Goal: Task Accomplishment & Management: Manage account settings

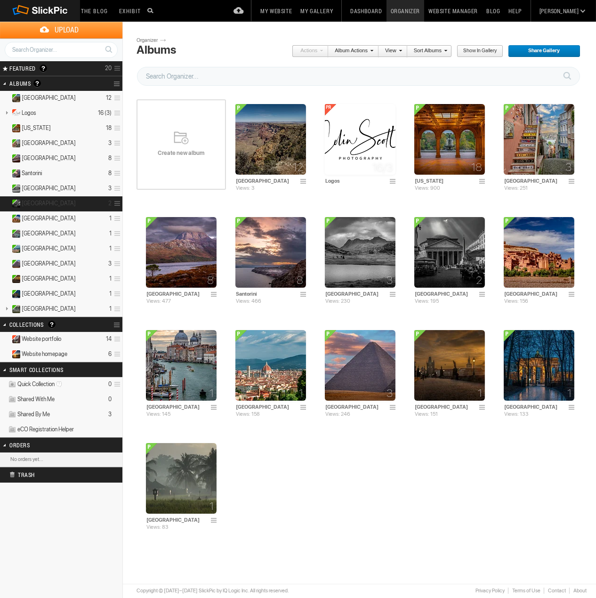
click at [36, 202] on details "Rome 2" at bounding box center [61, 203] width 122 height 15
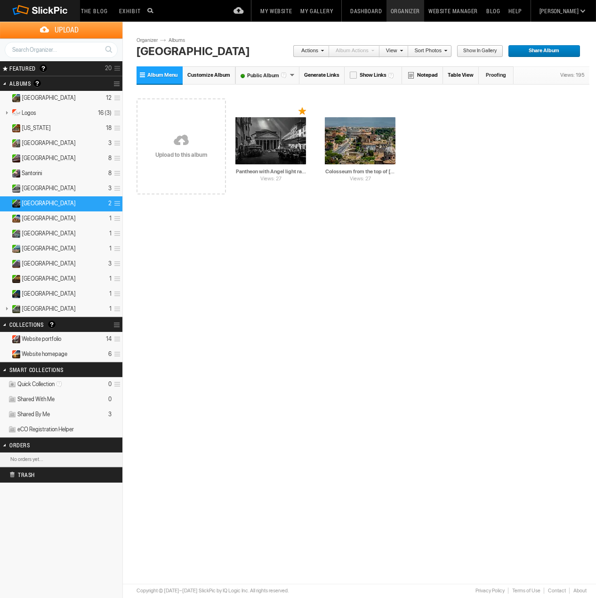
click at [117, 84] on link at bounding box center [117, 83] width 9 height 13
click at [124, 102] on span "Create New Album" at bounding box center [139, 104] width 52 height 8
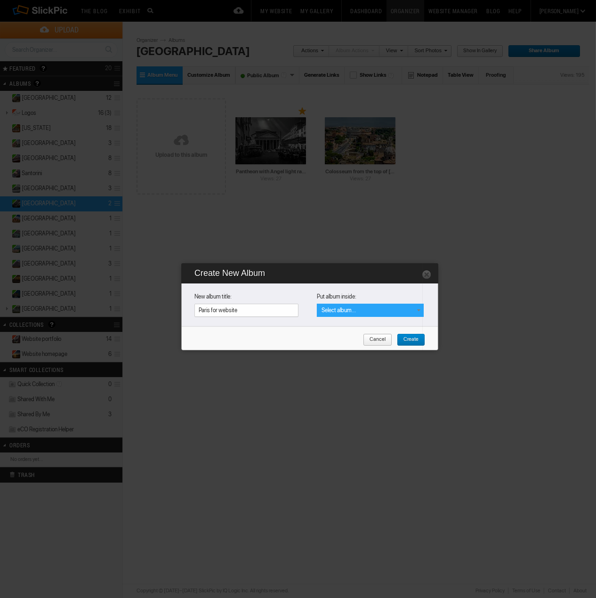
type input "Paris for website"
click at [371, 309] on div "Select album..." at bounding box center [370, 310] width 107 height 13
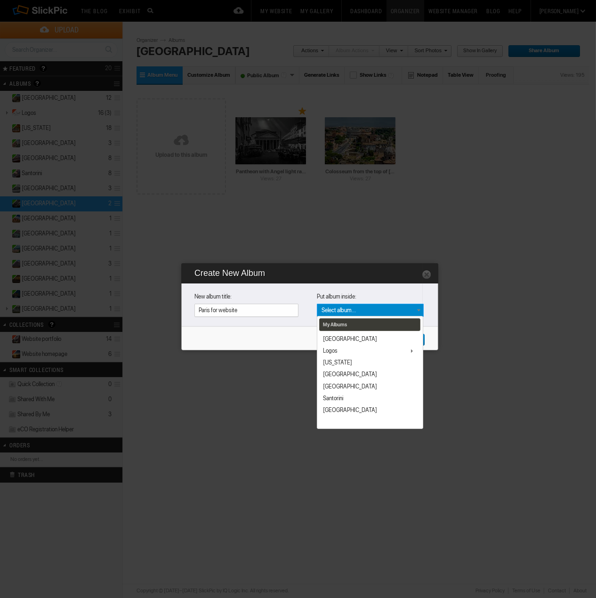
click at [371, 309] on div "My Albums Grand Canyon Logos MAIN LOGOS FOR PRIMARY USE Initials logo Alternati…" at bounding box center [370, 310] width 106 height 12
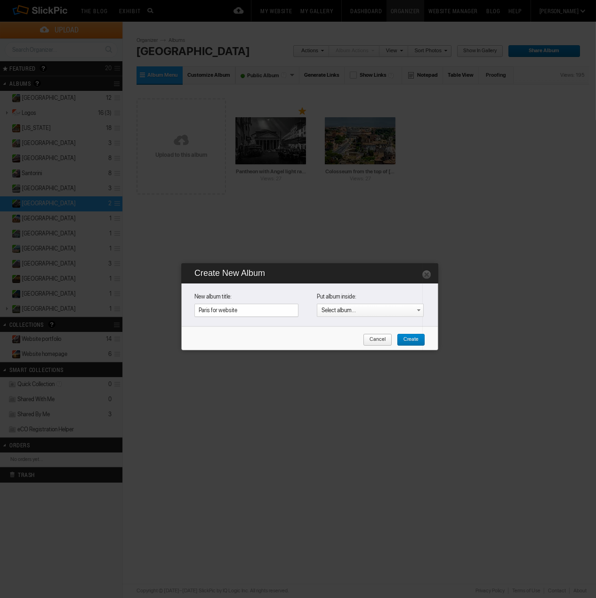
click at [412, 339] on span "Create" at bounding box center [408, 340] width 22 height 12
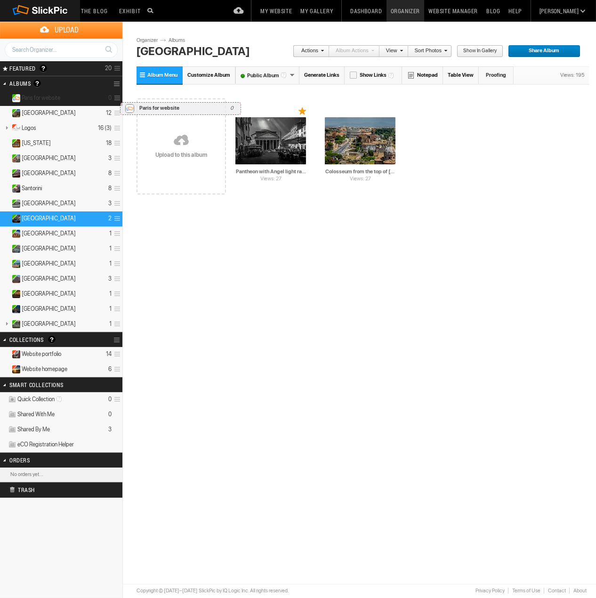
click at [118, 97] on span at bounding box center [116, 98] width 9 height 16
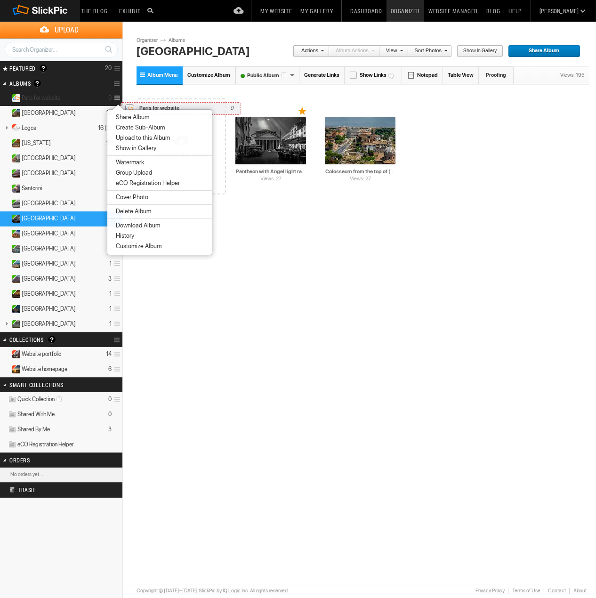
click at [47, 96] on span "Paris for website" at bounding box center [41, 98] width 39 height 8
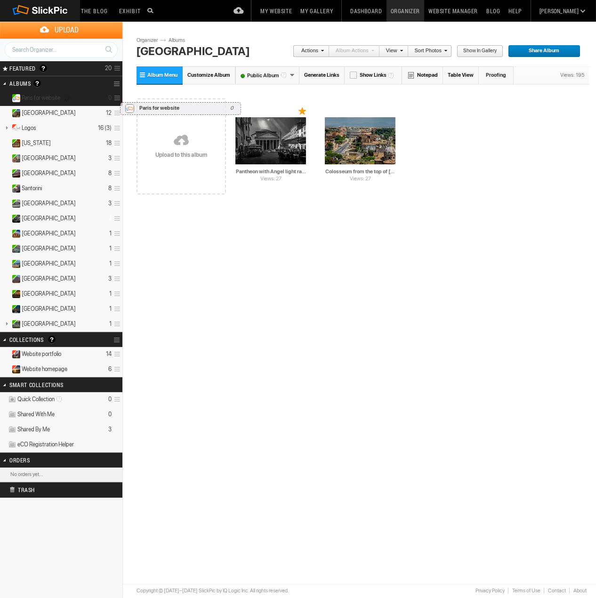
click at [47, 96] on span "Paris for website" at bounding box center [41, 98] width 39 height 8
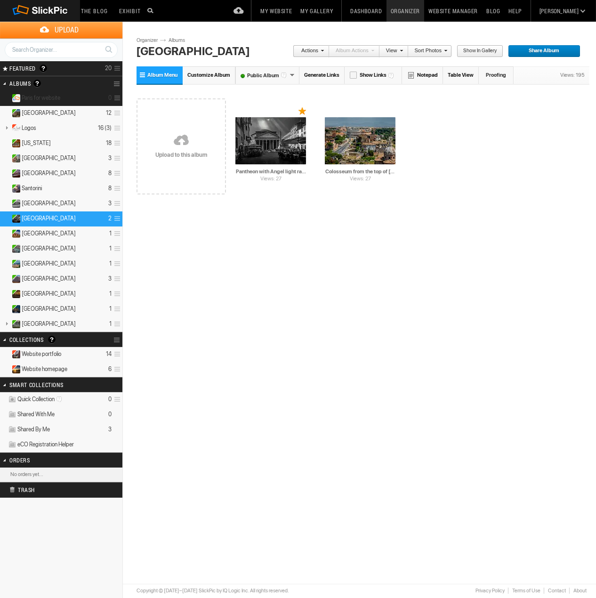
click at [41, 95] on span "Paris for website" at bounding box center [41, 98] width 39 height 8
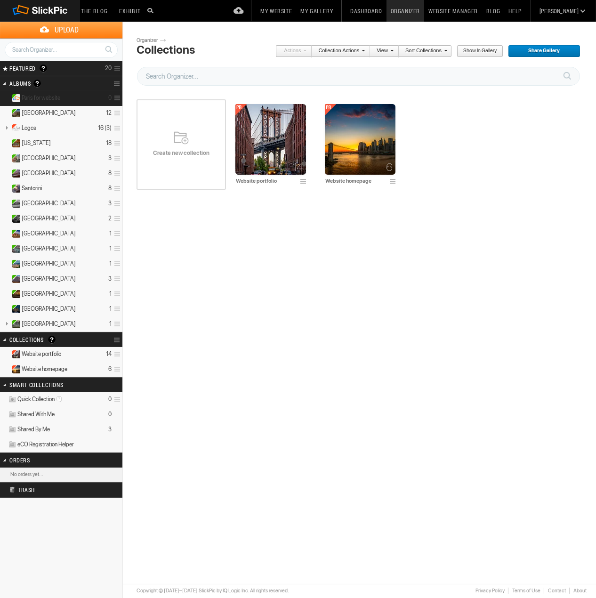
click at [70, 96] on details "Paris for website 0" at bounding box center [61, 98] width 122 height 15
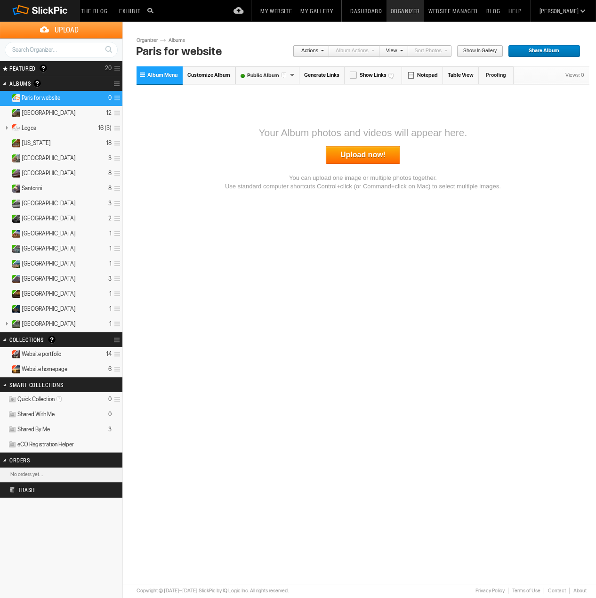
click at [56, 98] on span "Paris for website" at bounding box center [41, 98] width 39 height 8
click at [218, 76] on span "Customize Album" at bounding box center [208, 75] width 43 height 6
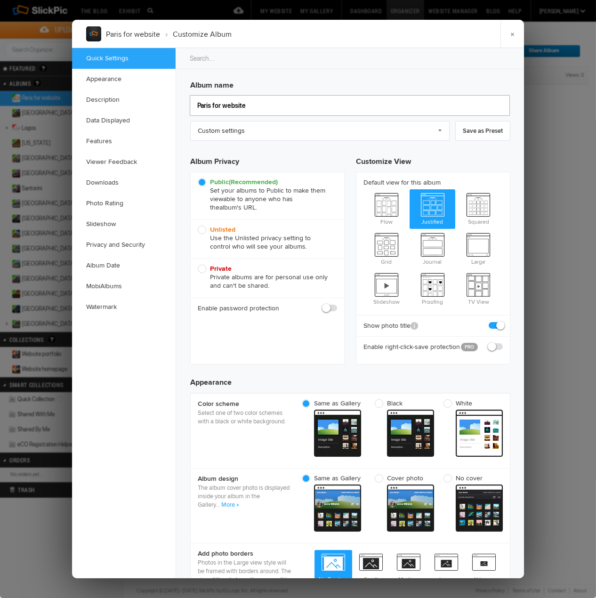
click at [249, 105] on input "Paris for website" at bounding box center [350, 105] width 320 height 21
drag, startPoint x: 245, startPoint y: 105, endPoint x: 211, endPoint y: 104, distance: 33.4
click at [211, 104] on input "Paris for website" at bounding box center [350, 105] width 320 height 21
type input "[GEOGRAPHIC_DATA]"
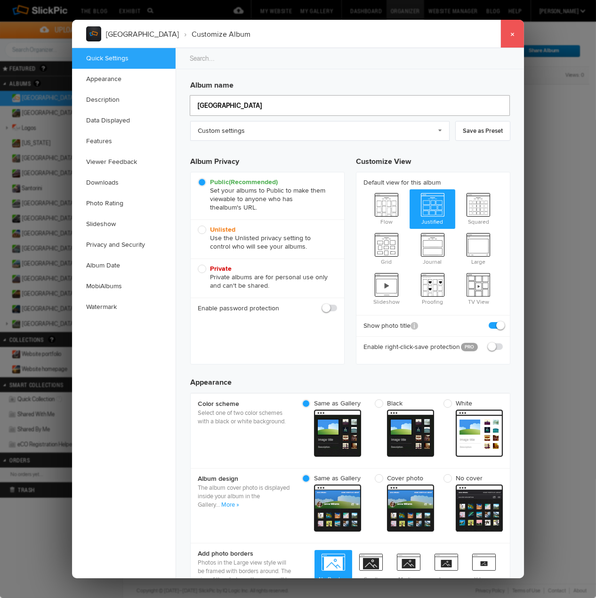
type input "[GEOGRAPHIC_DATA]"
click at [511, 34] on link "×" at bounding box center [512, 34] width 24 height 28
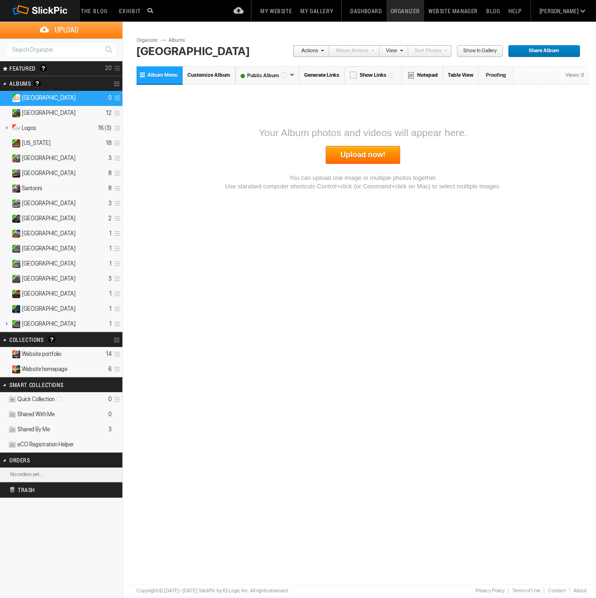
click at [116, 84] on link at bounding box center [117, 83] width 9 height 13
click at [120, 104] on span "Create New Album" at bounding box center [138, 104] width 52 height 8
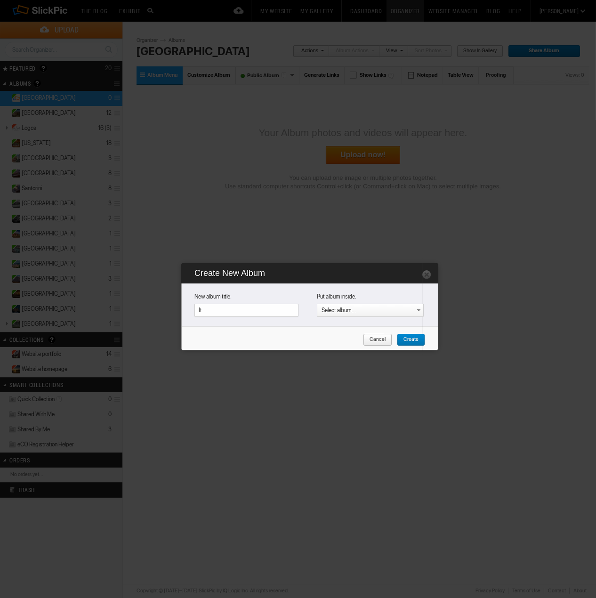
type input "I"
type input "[GEOGRAPHIC_DATA]"
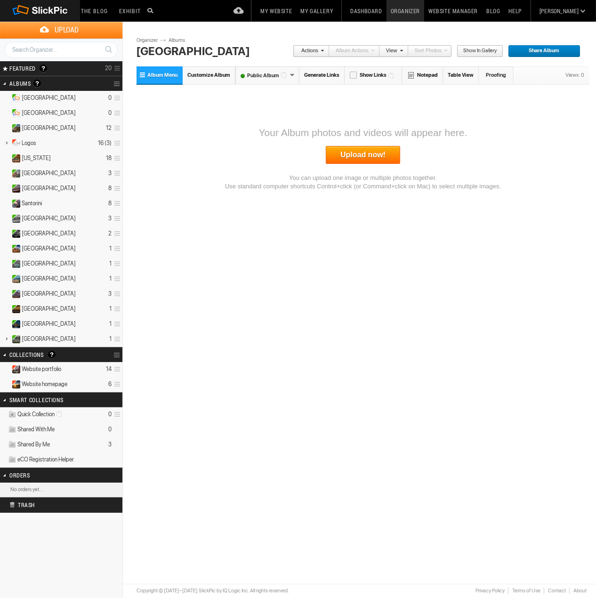
click at [117, 81] on link at bounding box center [117, 83] width 9 height 13
click at [121, 98] on span "Create New Album" at bounding box center [139, 101] width 52 height 8
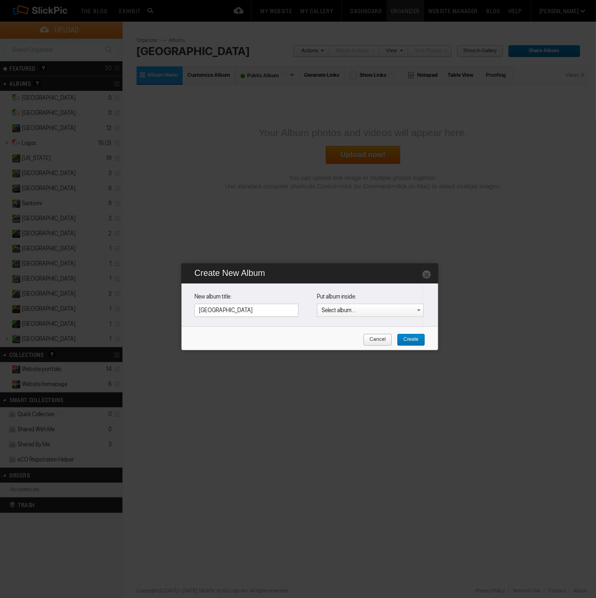
type input "[GEOGRAPHIC_DATA]"
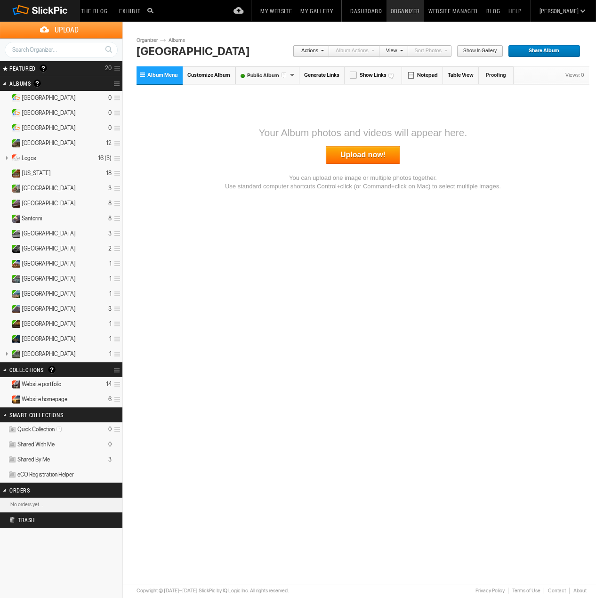
click at [357, 153] on link "Upload now!" at bounding box center [363, 155] width 74 height 18
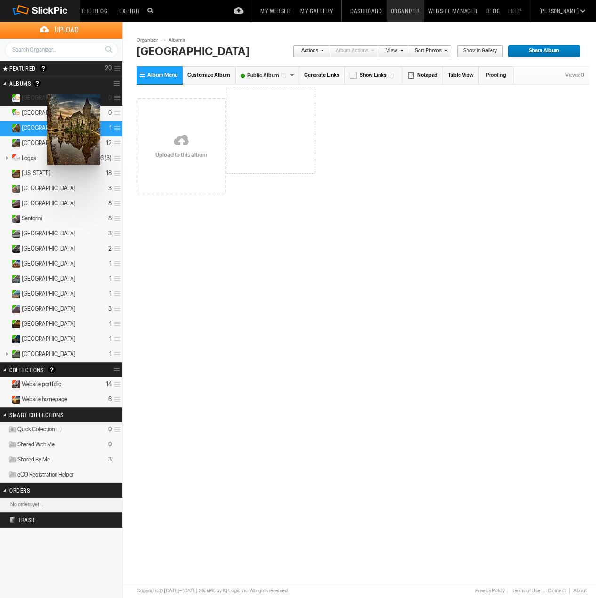
drag, startPoint x: 264, startPoint y: 163, endPoint x: 46, endPoint y: 94, distance: 228.7
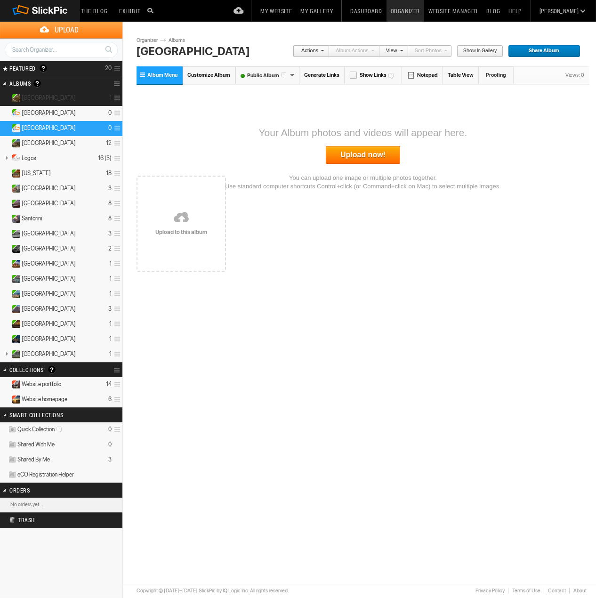
click at [42, 99] on span "[GEOGRAPHIC_DATA]" at bounding box center [49, 98] width 54 height 8
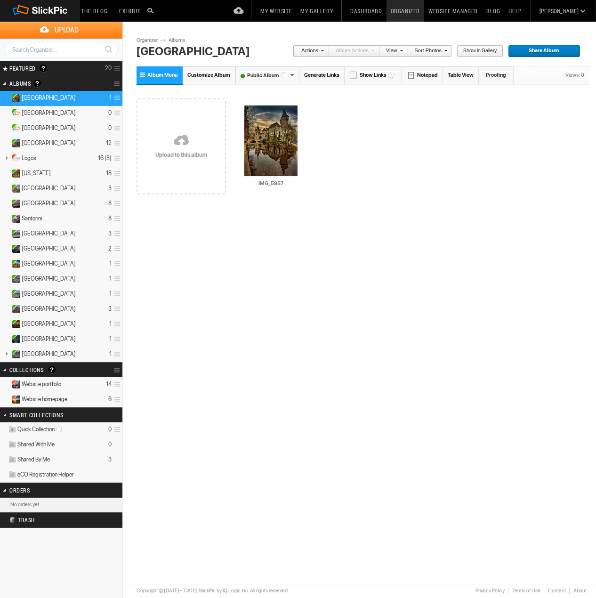
click at [176, 138] on link at bounding box center [181, 141] width 89 height 109
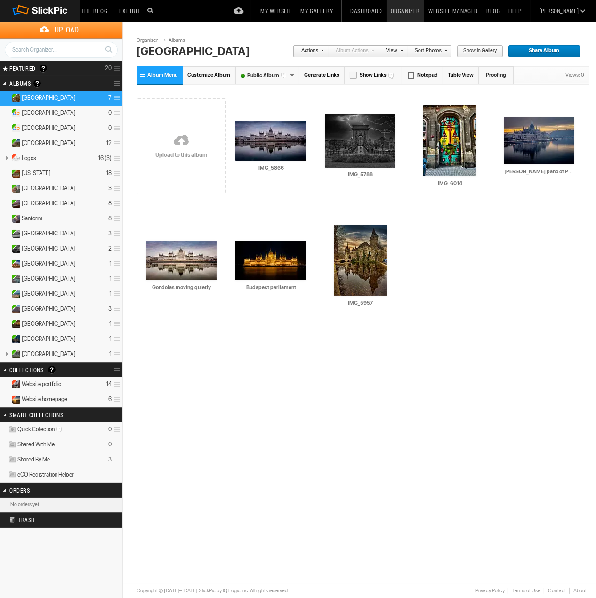
click at [291, 75] on div "Public Album" at bounding box center [267, 74] width 64 height 17
click at [478, 239] on div "Drop your photos here Upload to this album AI IMG_5866 HTML: Direct: Forum: Pho…" at bounding box center [363, 206] width 453 height 239
click at [68, 113] on details "Florence 0" at bounding box center [61, 113] width 122 height 15
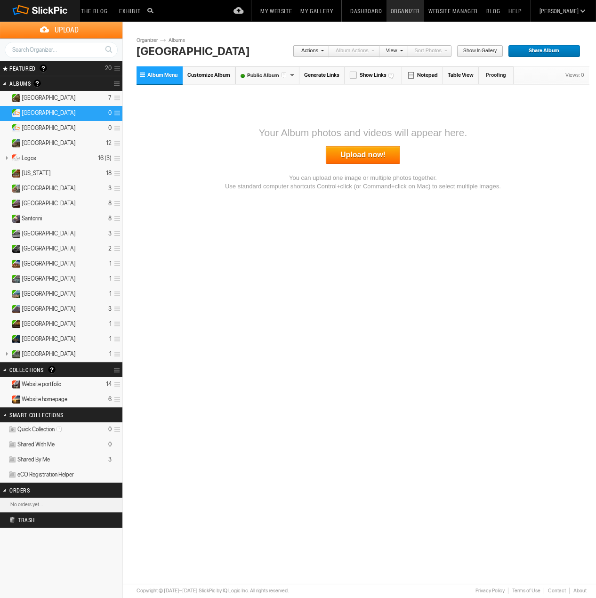
click at [291, 75] on div "Public Album" at bounding box center [267, 74] width 64 height 17
click at [269, 109] on font "Unlisted Album" at bounding box center [265, 108] width 59 height 6
click at [117, 84] on link at bounding box center [117, 83] width 9 height 13
click at [123, 104] on span "Create New Album" at bounding box center [138, 104] width 52 height 8
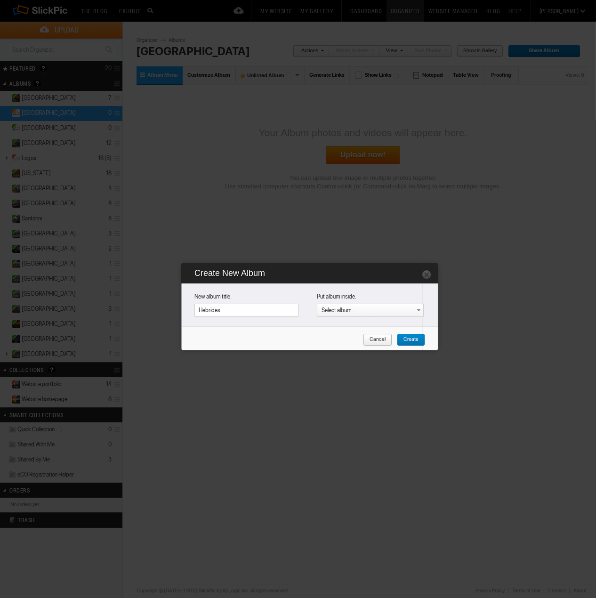
type input "Hebrides"
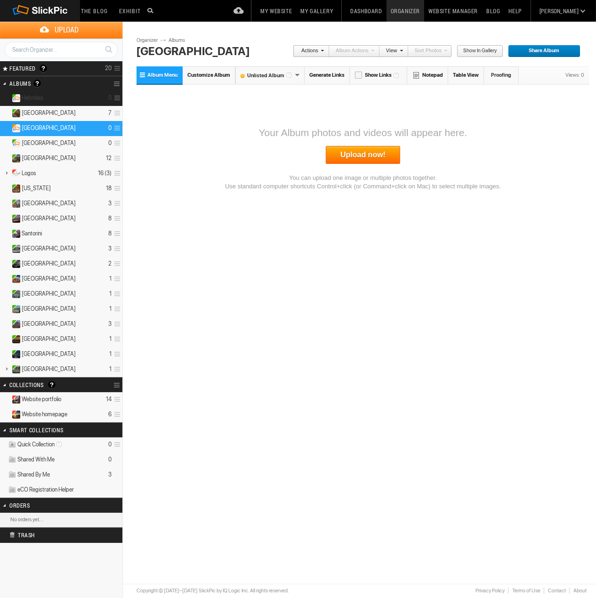
click at [45, 98] on details "Hebrides 0" at bounding box center [61, 98] width 122 height 15
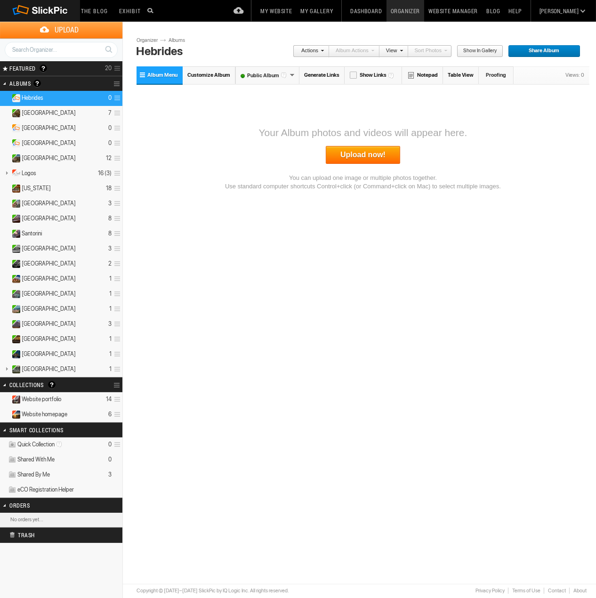
click at [371, 151] on link "Upload now!" at bounding box center [363, 155] width 74 height 18
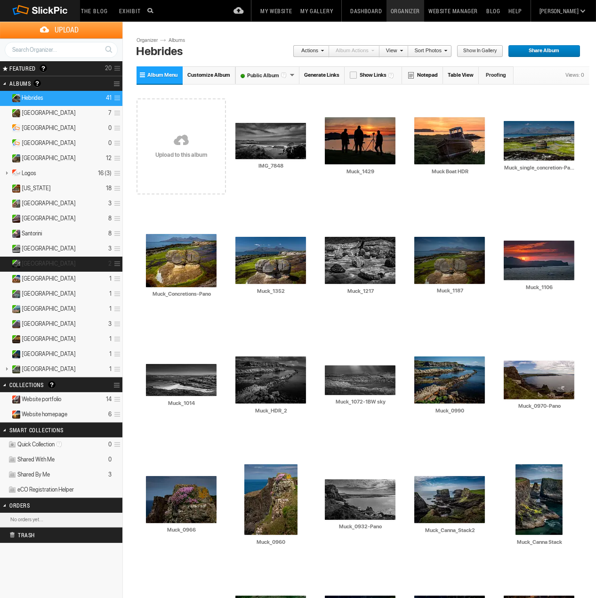
click at [31, 263] on span "[GEOGRAPHIC_DATA]" at bounding box center [49, 264] width 54 height 8
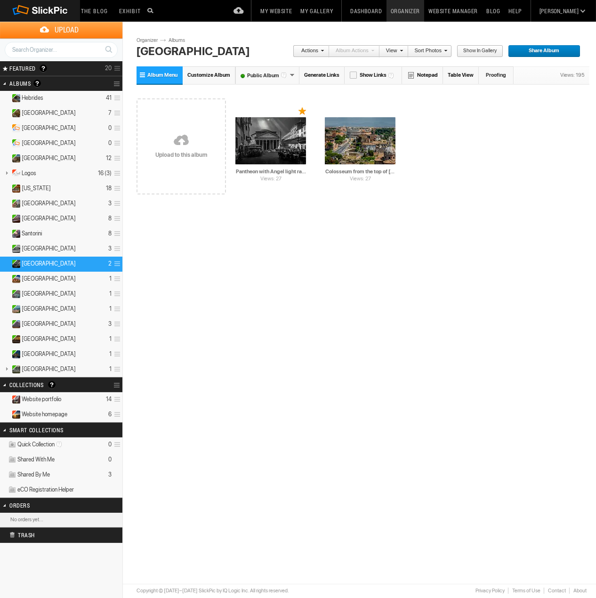
click at [178, 149] on link at bounding box center [181, 141] width 89 height 109
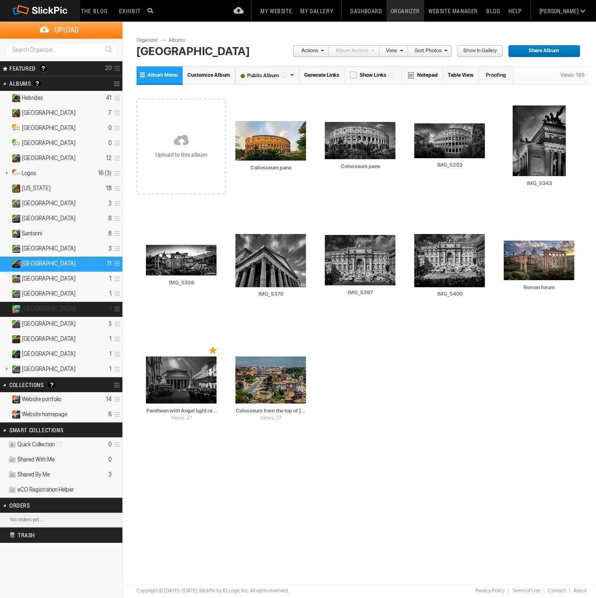
click at [34, 311] on span "[GEOGRAPHIC_DATA]" at bounding box center [49, 309] width 54 height 8
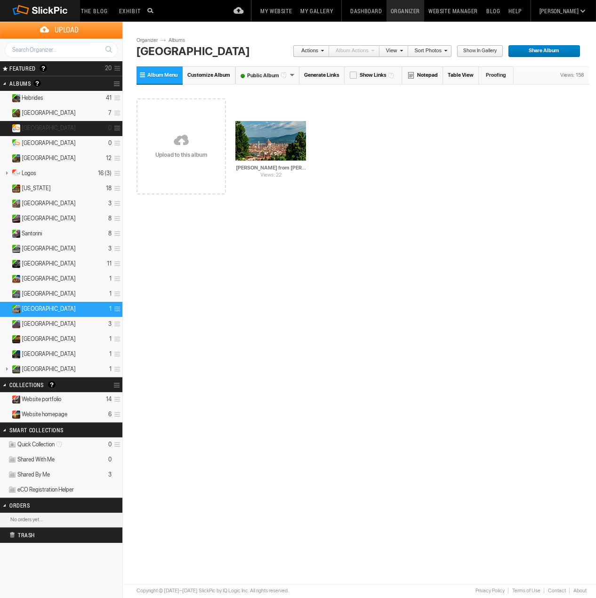
click at [118, 129] on span at bounding box center [116, 129] width 9 height 16
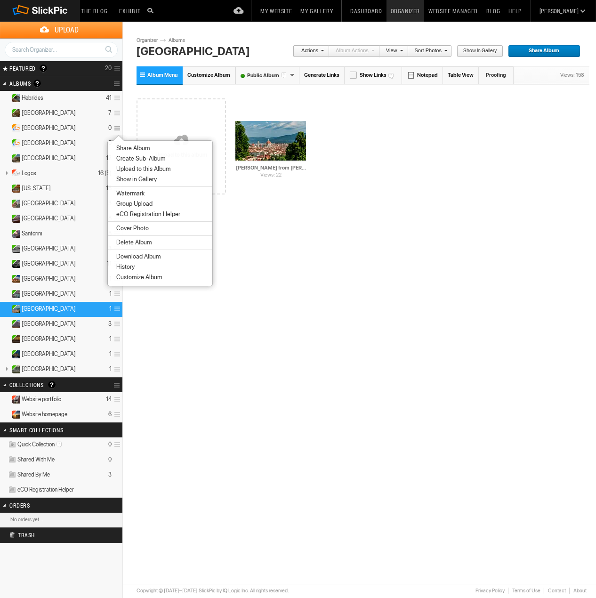
click at [138, 240] on span "Delete Album" at bounding box center [132, 243] width 38 height 8
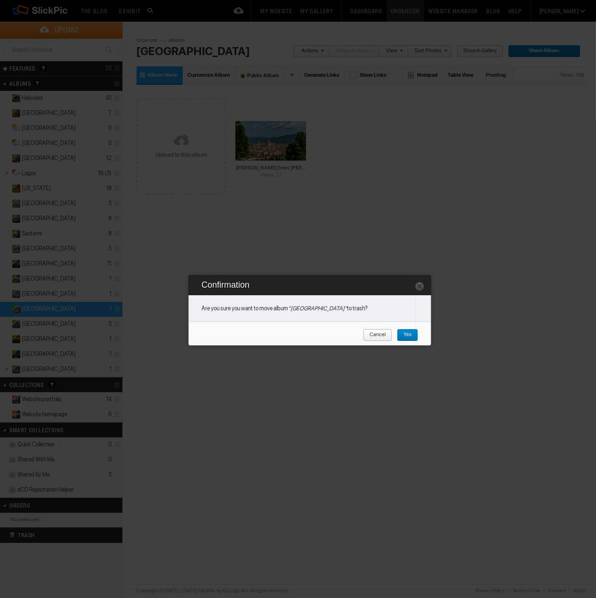
click at [408, 335] on span "Yes" at bounding box center [404, 335] width 15 height 12
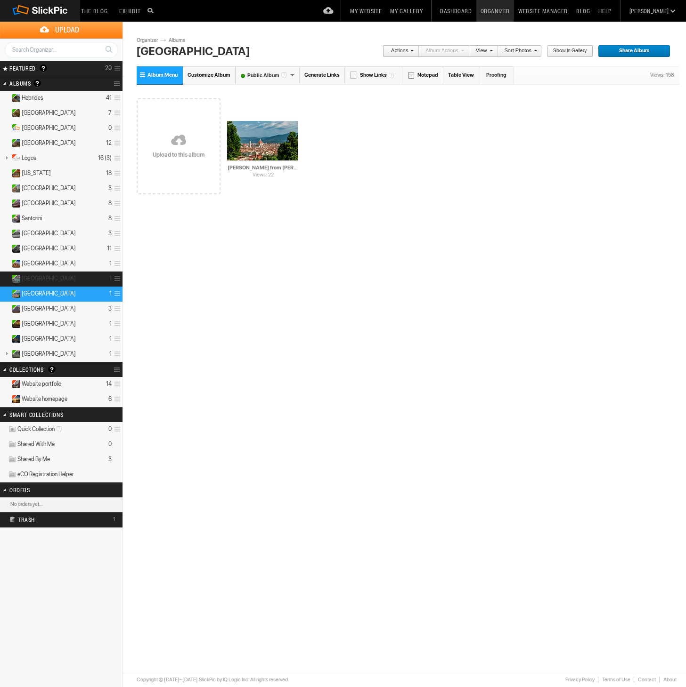
click at [32, 279] on span "[GEOGRAPHIC_DATA]" at bounding box center [49, 279] width 54 height 8
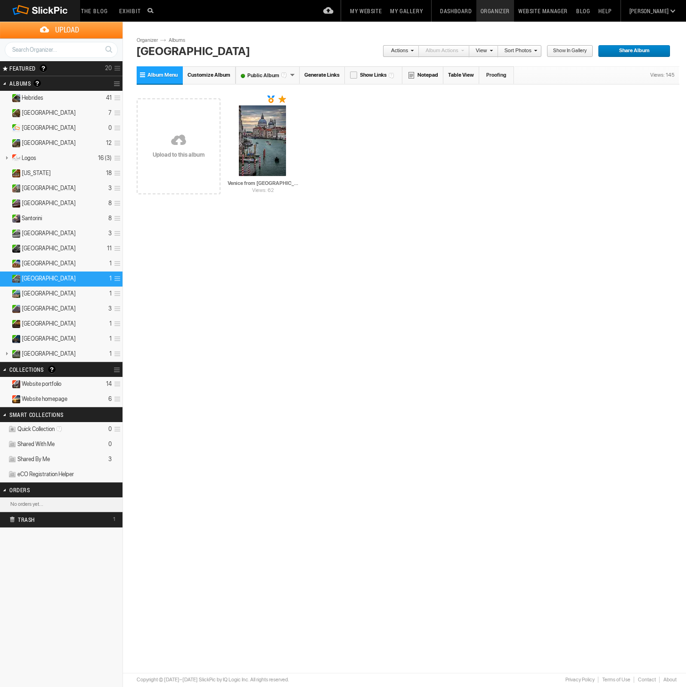
click at [188, 141] on link at bounding box center [179, 141] width 84 height 109
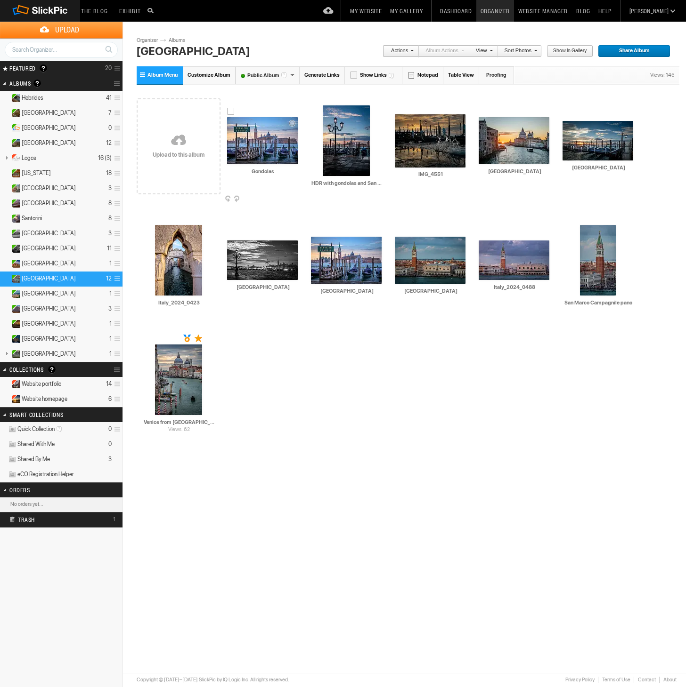
click at [275, 141] on img at bounding box center [262, 140] width 71 height 47
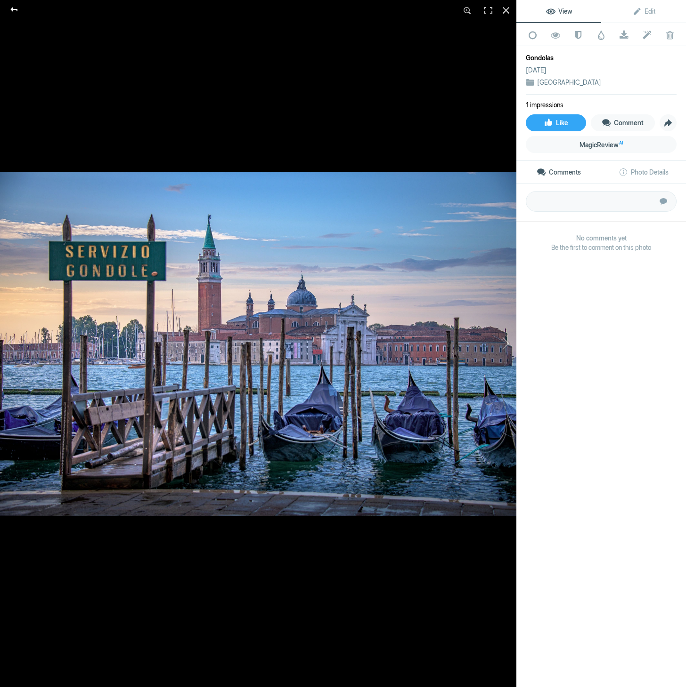
click at [15, 9] on div at bounding box center [14, 9] width 34 height 19
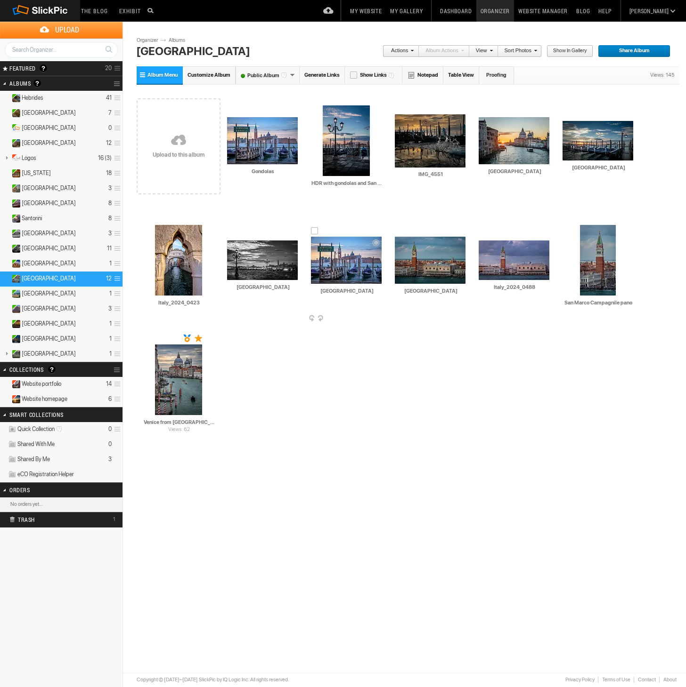
click at [344, 274] on img at bounding box center [346, 260] width 71 height 47
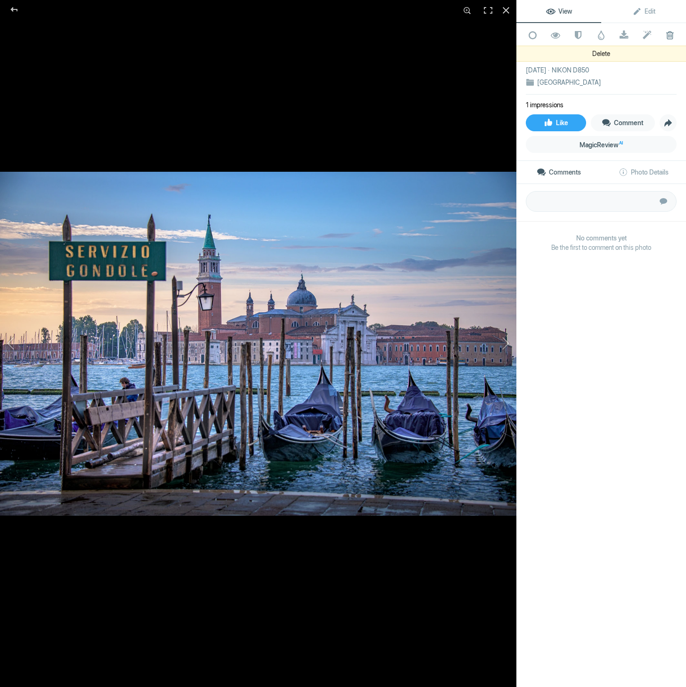
click at [668, 34] on span at bounding box center [669, 35] width 23 height 9
click at [13, 12] on div at bounding box center [14, 9] width 34 height 19
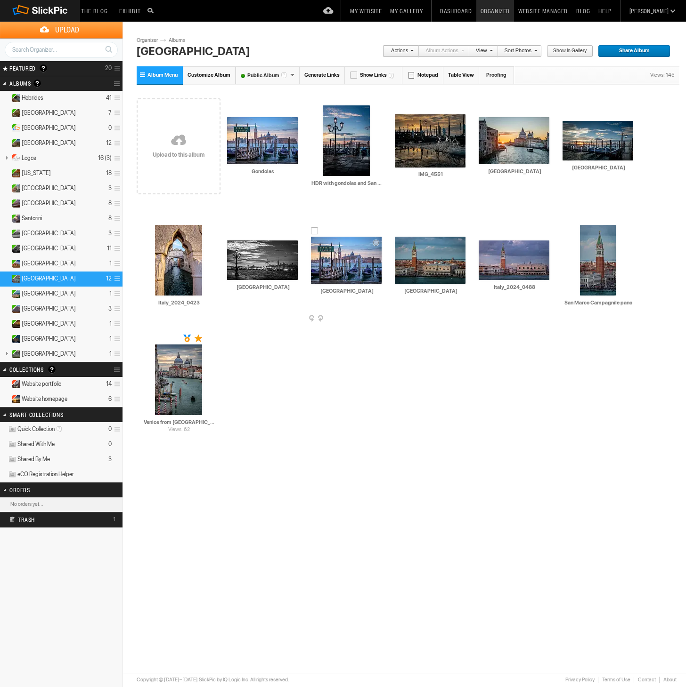
click at [379, 316] on span at bounding box center [380, 319] width 9 height 8
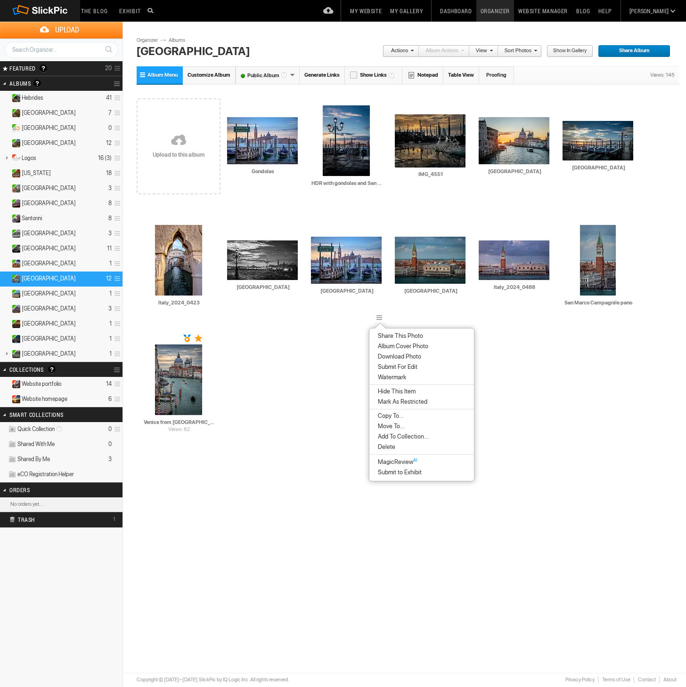
click at [408, 445] on li "Delete" at bounding box center [421, 447] width 105 height 10
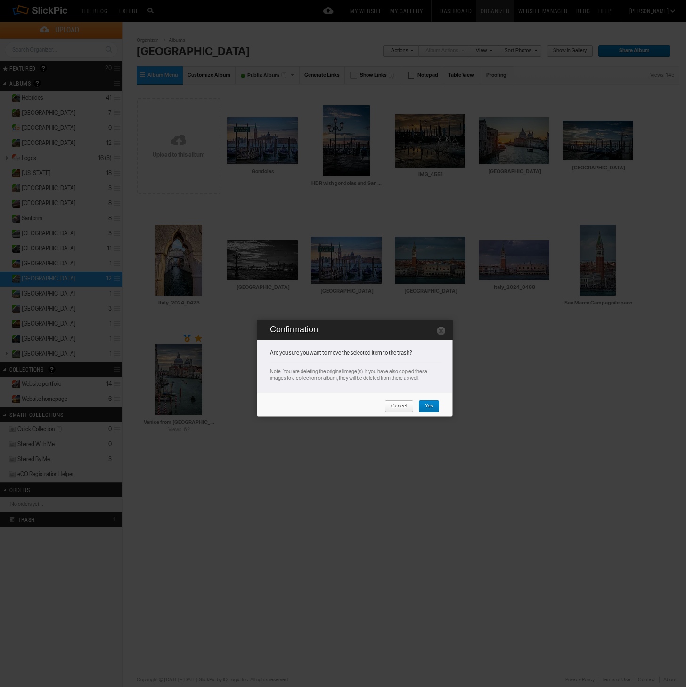
click at [429, 404] on span "Yes" at bounding box center [425, 407] width 15 height 12
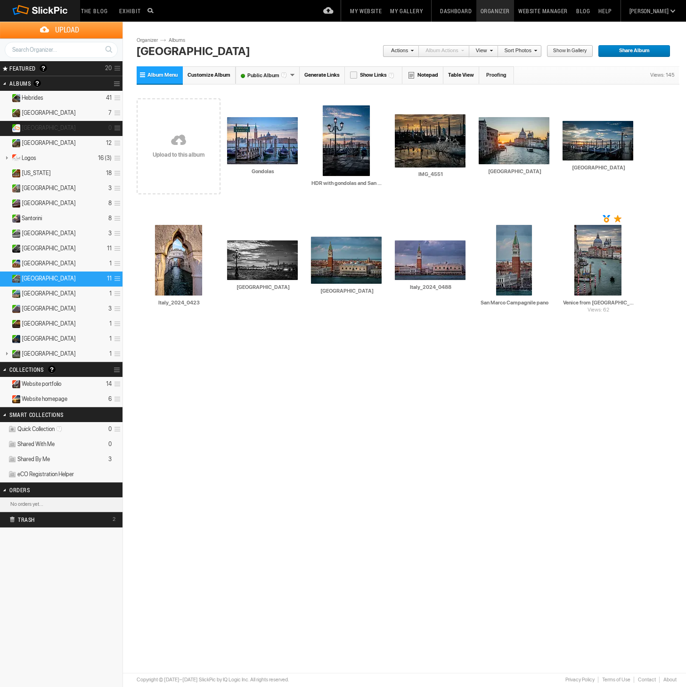
click at [32, 128] on span "[GEOGRAPHIC_DATA]" at bounding box center [49, 128] width 54 height 8
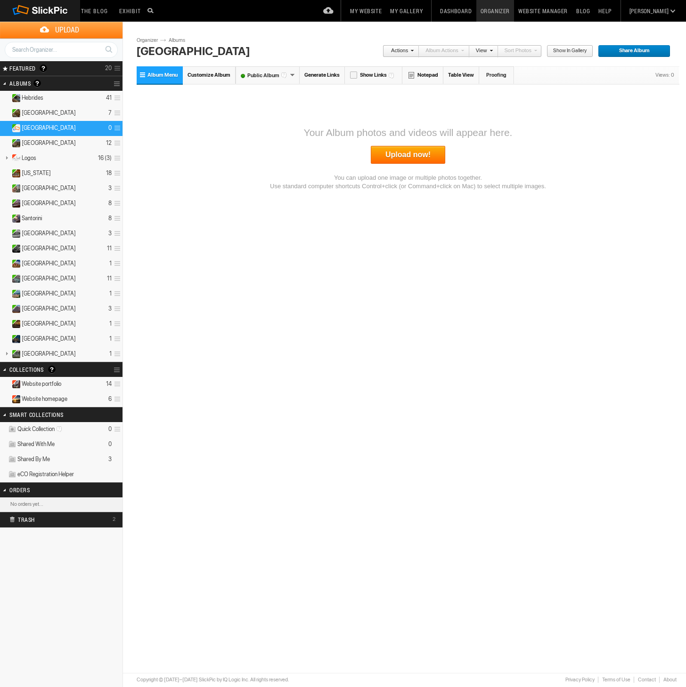
scroll to position [0, 0]
click at [395, 148] on link "Upload now!" at bounding box center [408, 155] width 74 height 18
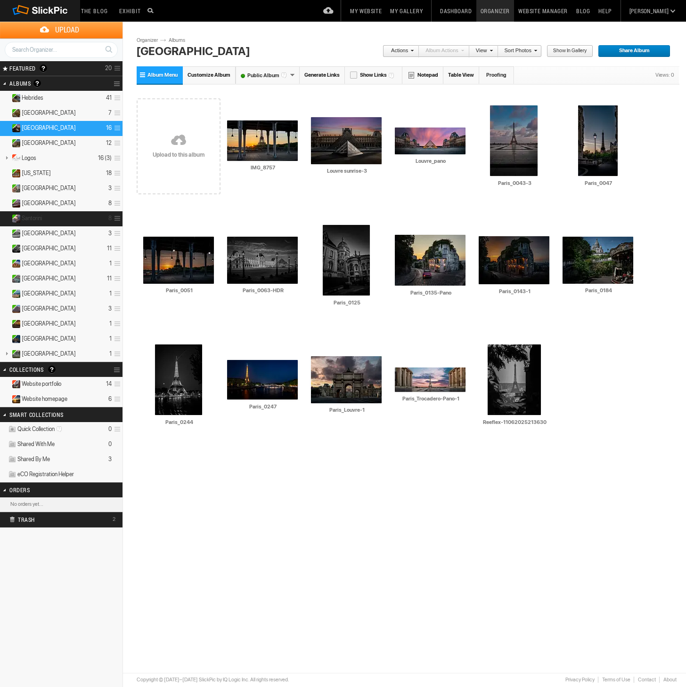
click at [97, 220] on details "Santorini 8" at bounding box center [61, 218] width 122 height 15
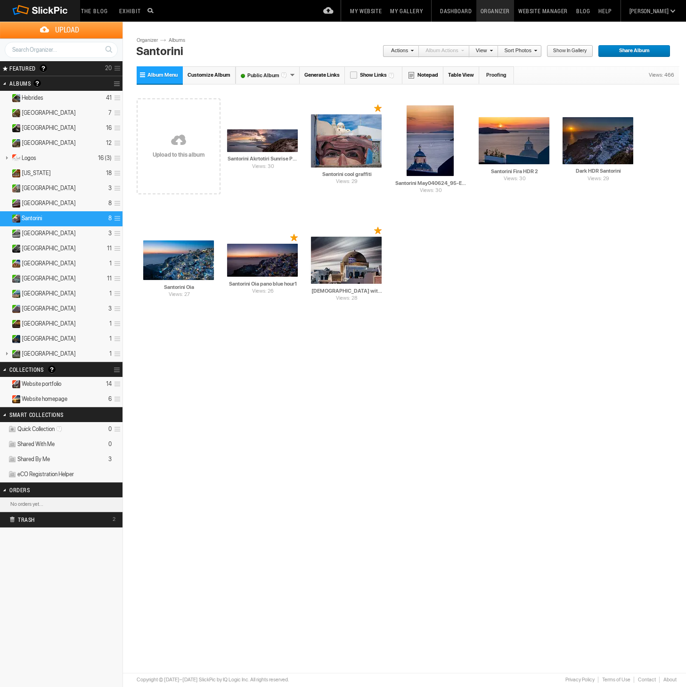
click at [175, 157] on link at bounding box center [179, 141] width 84 height 109
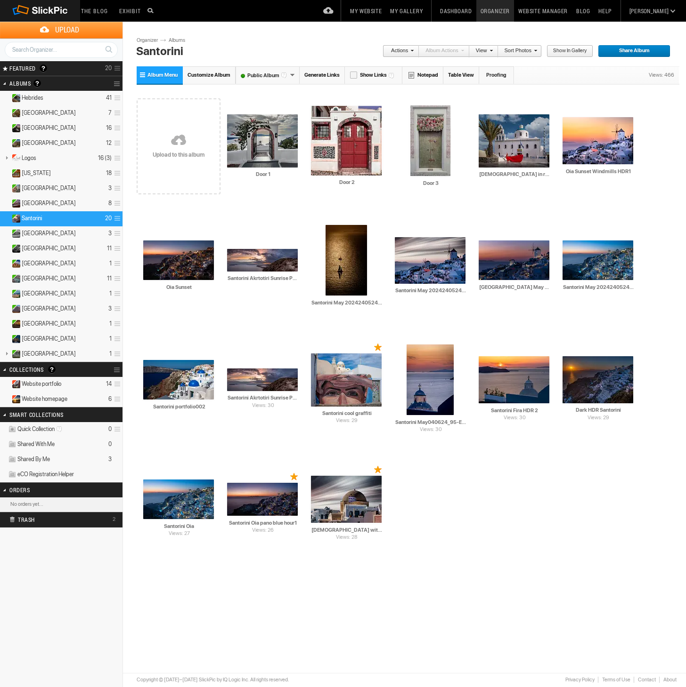
scroll to position [0, 0]
click at [116, 370] on link "Collection Options" at bounding box center [117, 369] width 9 height 13
click at [126, 388] on span "Create New Collection" at bounding box center [143, 391] width 62 height 8
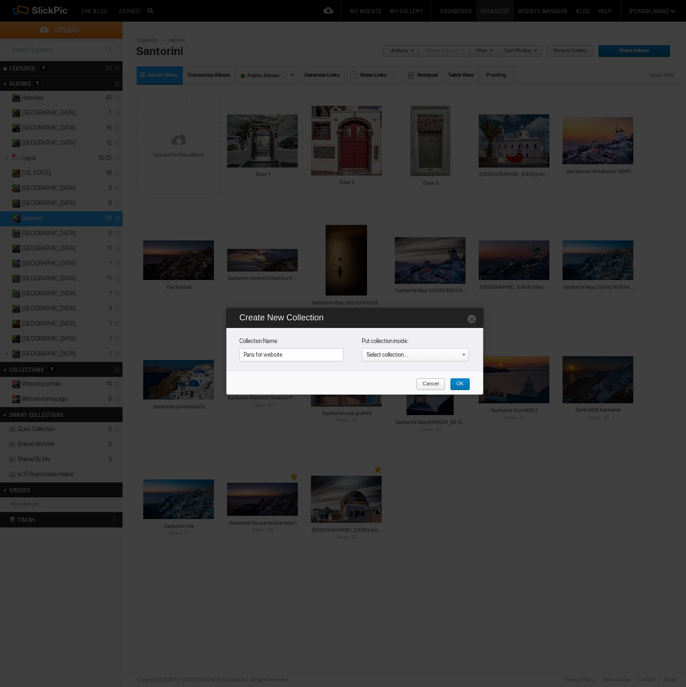
type input "Paris for website"
click at [460, 383] on span "OK" at bounding box center [457, 385] width 14 height 12
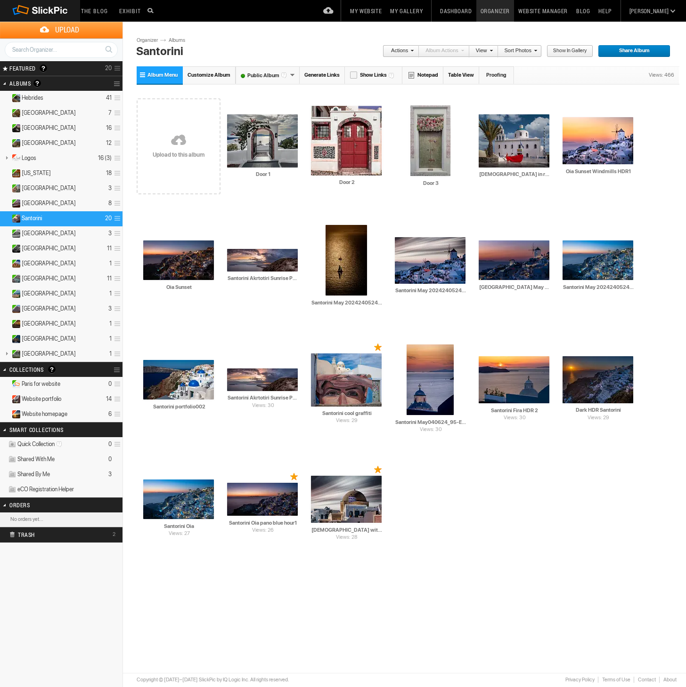
click at [116, 371] on link "Collection Options" at bounding box center [117, 369] width 9 height 13
click at [122, 390] on span "Create New Collection" at bounding box center [143, 391] width 62 height 8
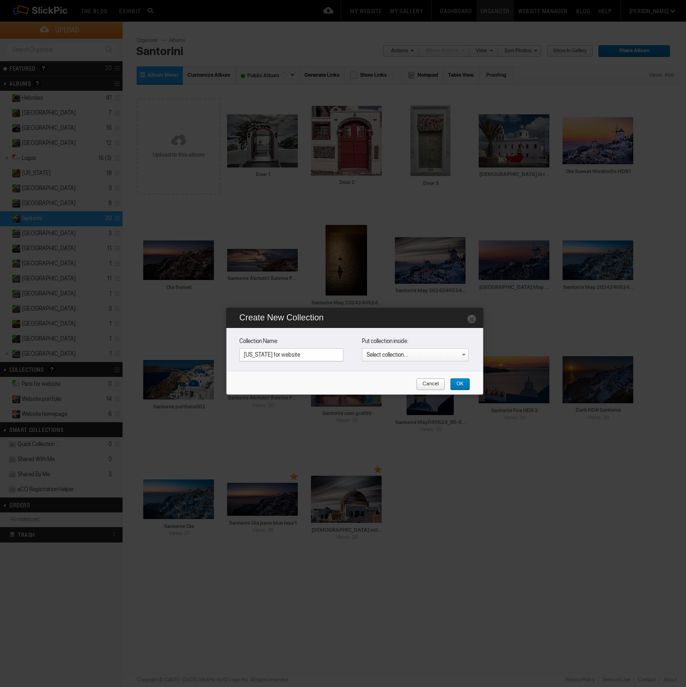
type input "[US_STATE] for website"
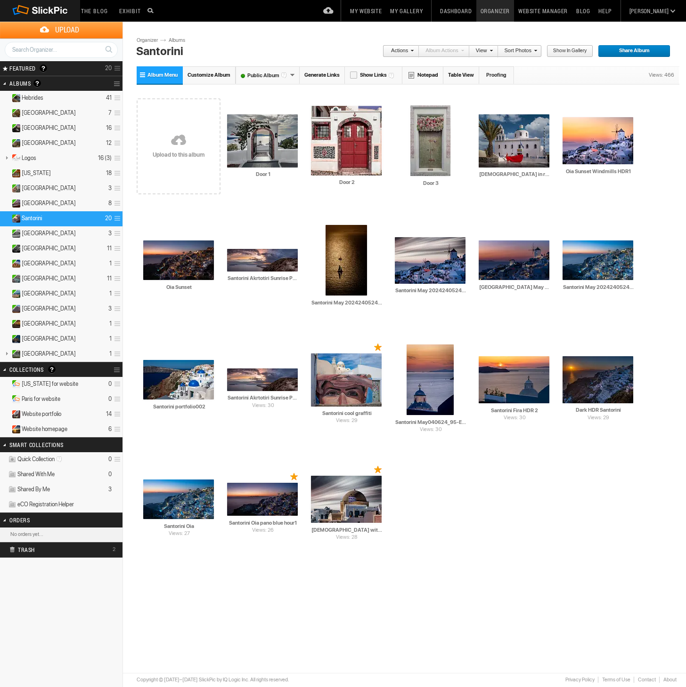
click at [6, 445] on link at bounding box center [4, 444] width 8 height 15
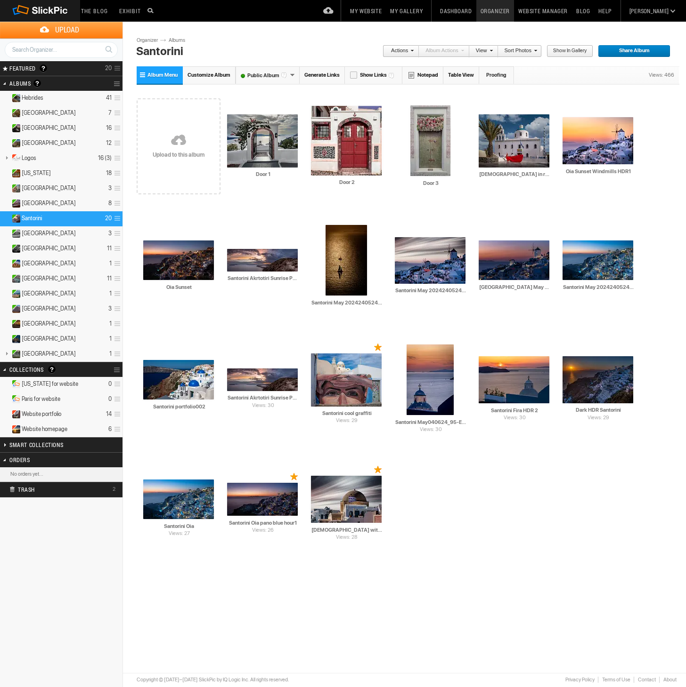
click at [6, 445] on link at bounding box center [4, 444] width 8 height 15
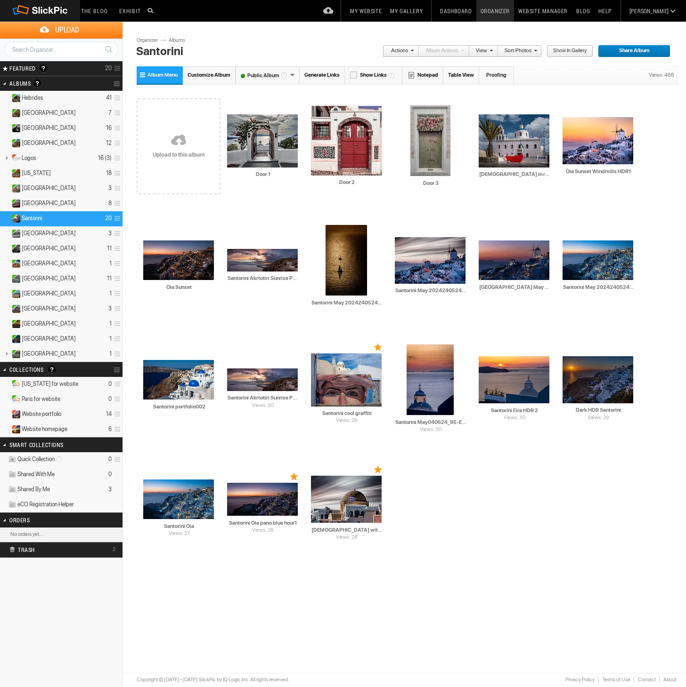
click at [37, 445] on h2 "Smart Collections" at bounding box center [48, 445] width 79 height 14
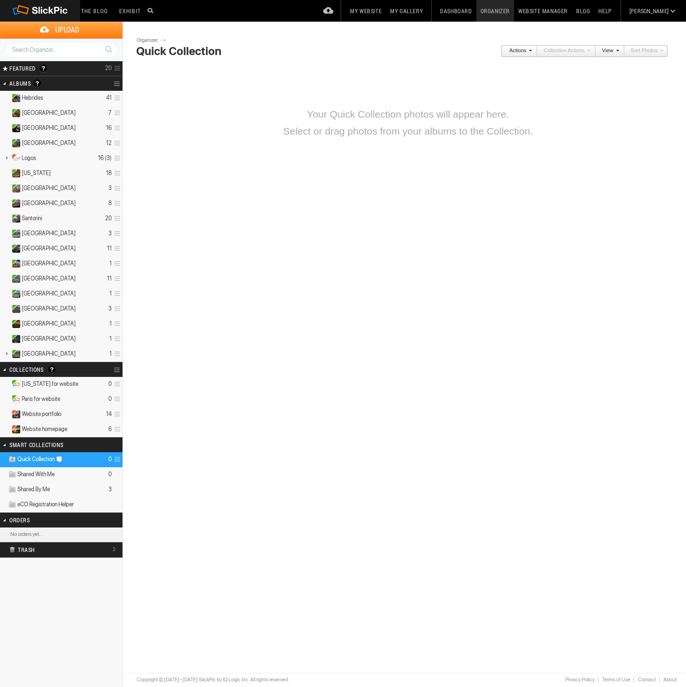
click at [118, 370] on link "Collection Options" at bounding box center [117, 369] width 9 height 13
click at [123, 388] on span "Create New Collection" at bounding box center [144, 390] width 62 height 8
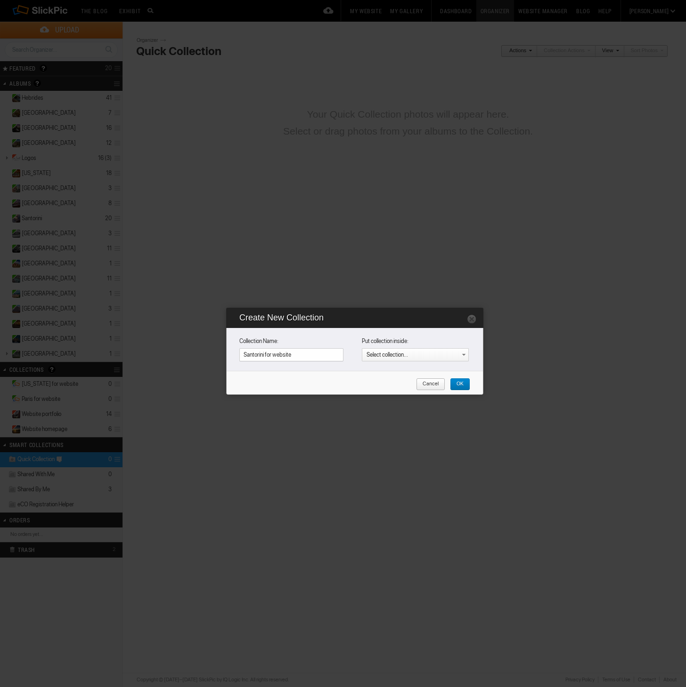
type input "Santorini for website"
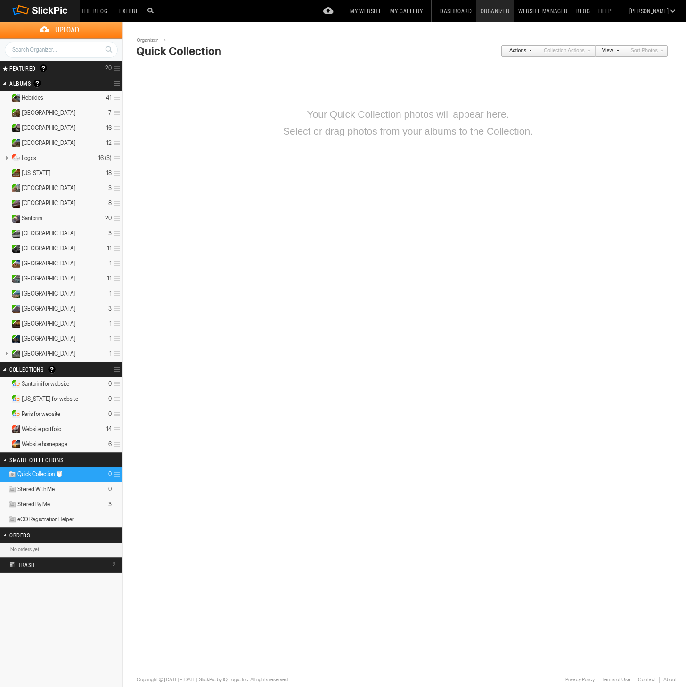
click at [116, 370] on link "Collection Options" at bounding box center [117, 369] width 9 height 13
click at [122, 388] on span "Create New Collection" at bounding box center [143, 390] width 62 height 8
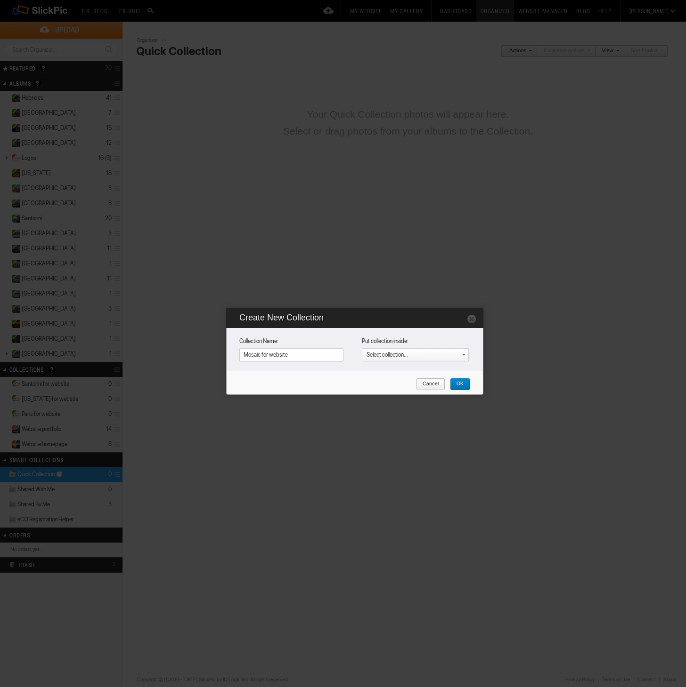
type input "Mosaic for website"
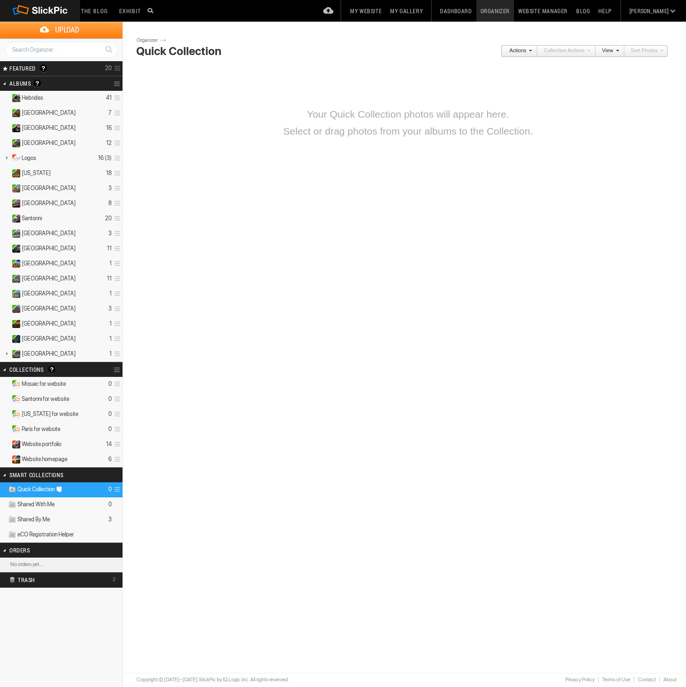
scroll to position [0, 0]
click at [118, 370] on link "Collection Options" at bounding box center [117, 369] width 9 height 13
click at [124, 389] on span "Create New Collection" at bounding box center [144, 390] width 62 height 8
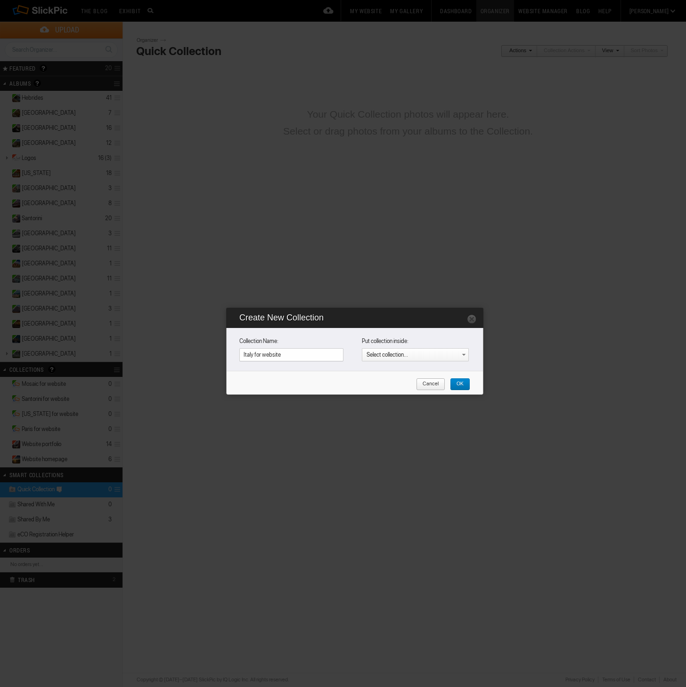
type input "Italy for website"
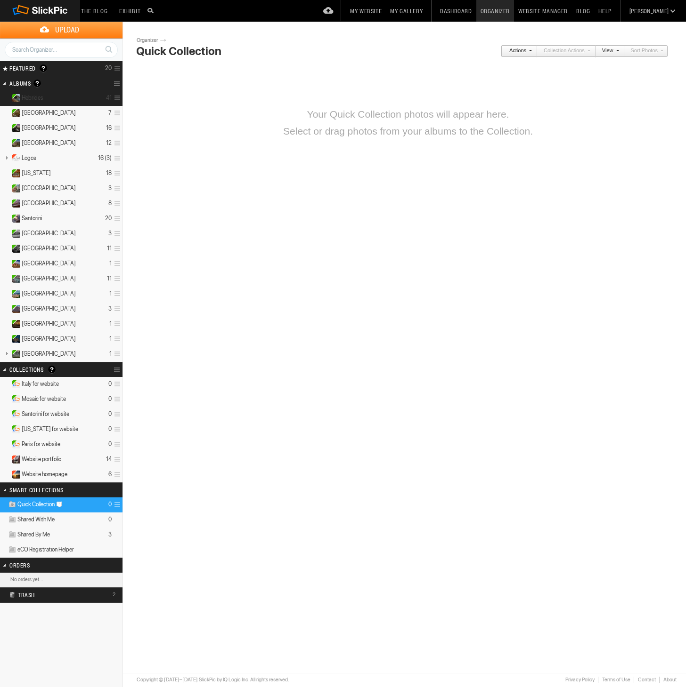
click at [48, 100] on details "Hebrides 41" at bounding box center [61, 98] width 122 height 15
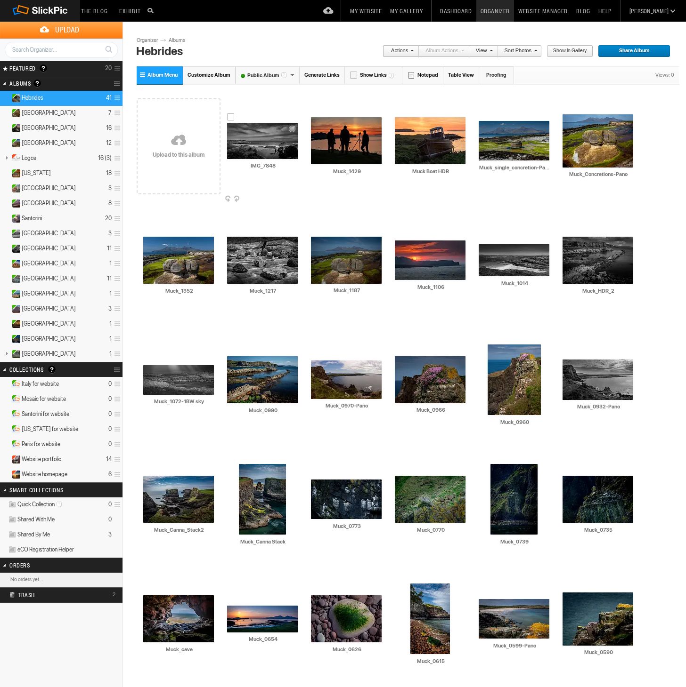
click at [266, 137] on img at bounding box center [262, 141] width 71 height 36
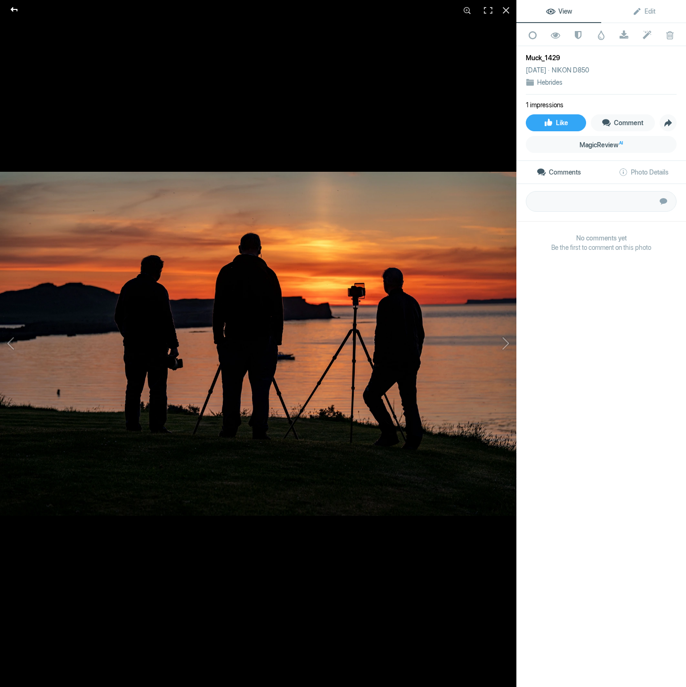
click at [11, 9] on div at bounding box center [14, 9] width 34 height 19
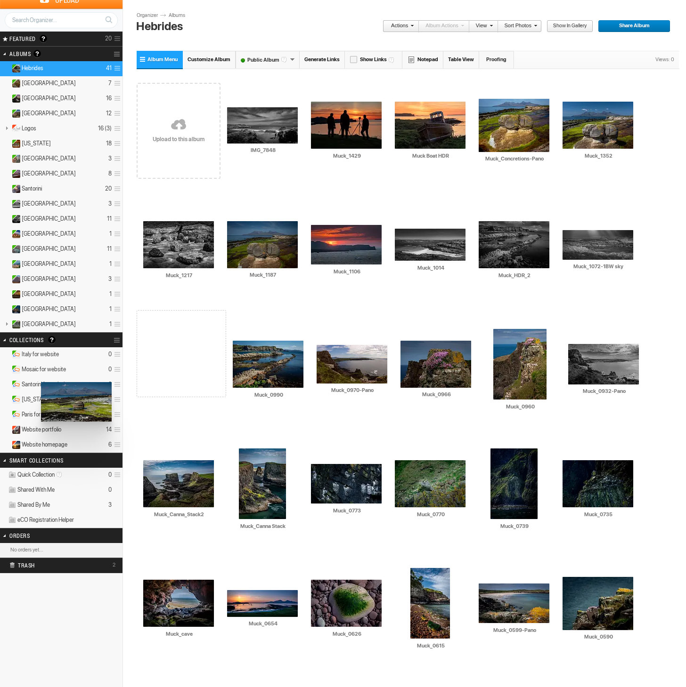
scroll to position [30, 0]
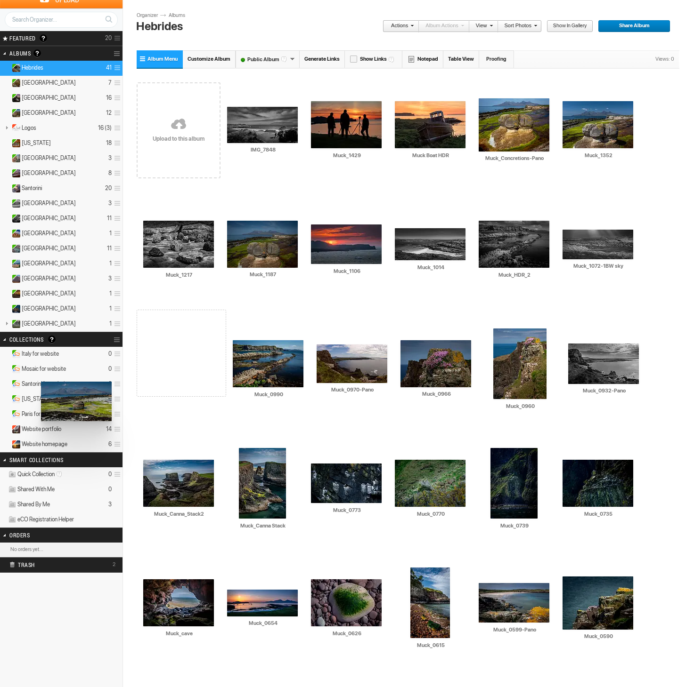
drag, startPoint x: 508, startPoint y: 126, endPoint x: 40, endPoint y: 370, distance: 527.9
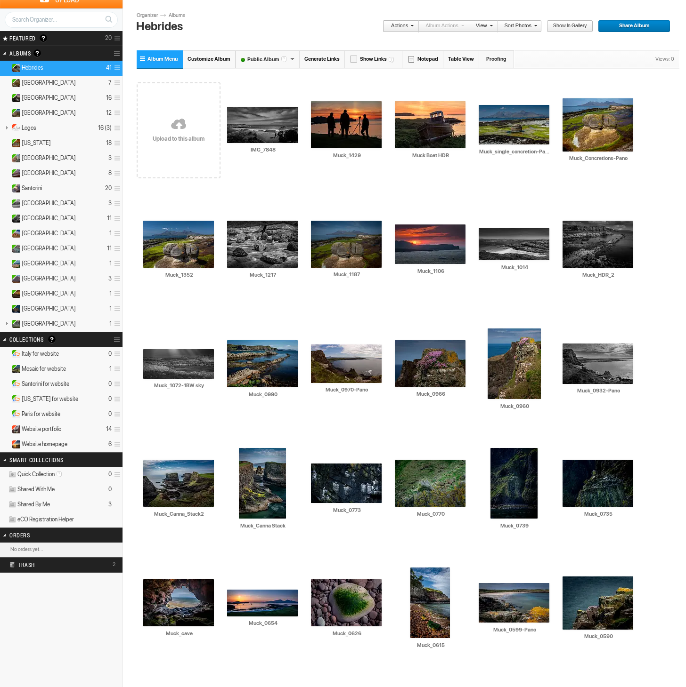
click at [40, 370] on span "Mosaic for website" at bounding box center [44, 369] width 44 height 8
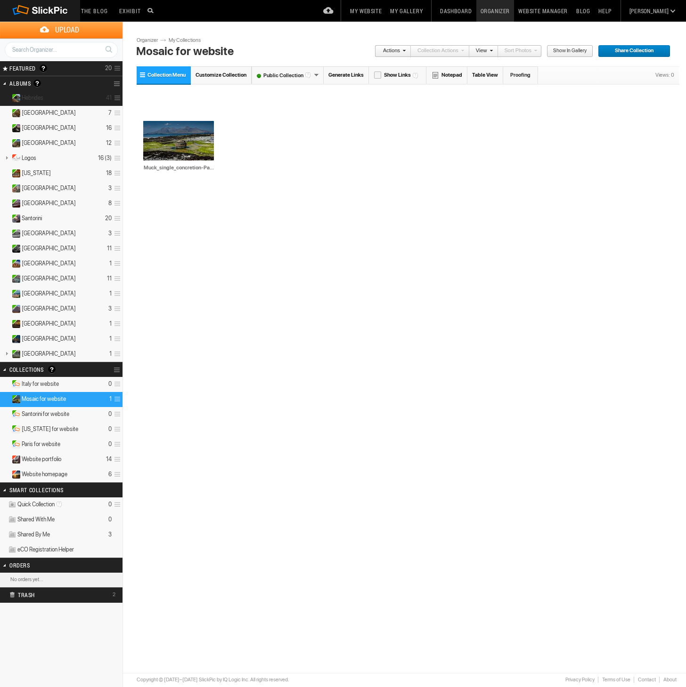
click at [71, 100] on details "Hebrides 41" at bounding box center [61, 98] width 122 height 15
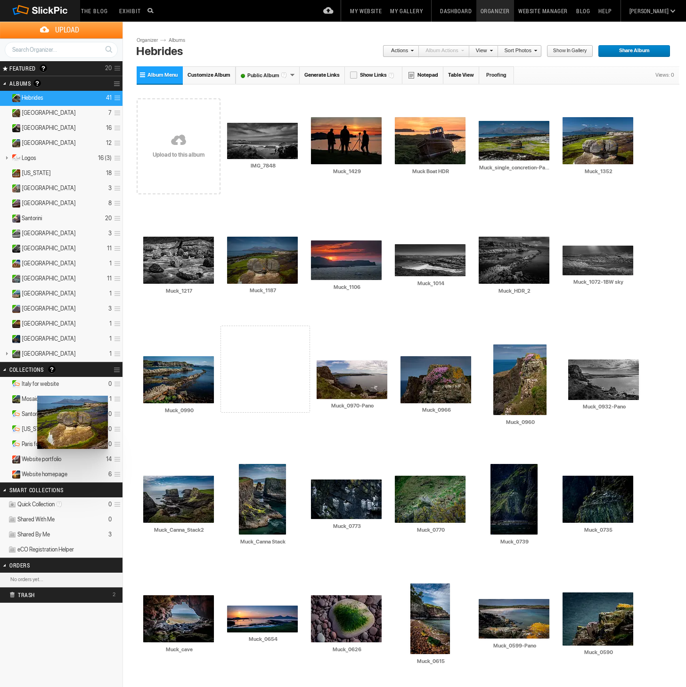
drag, startPoint x: 612, startPoint y: 148, endPoint x: 36, endPoint y: 396, distance: 627.2
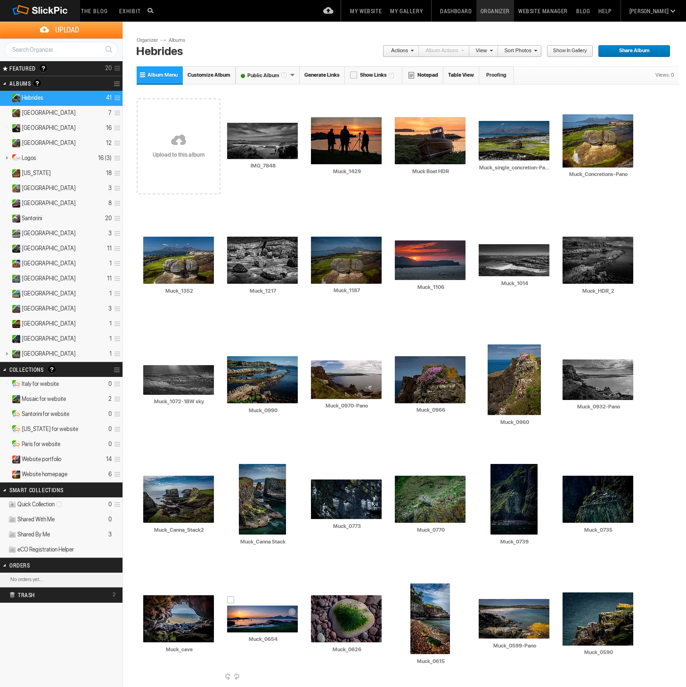
scroll to position [0, 0]
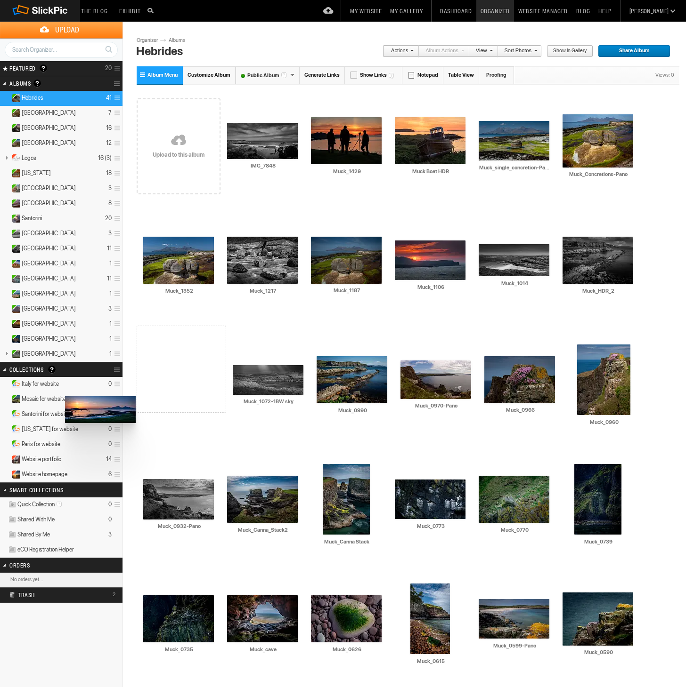
drag, startPoint x: 263, startPoint y: 621, endPoint x: 64, endPoint y: 396, distance: 300.8
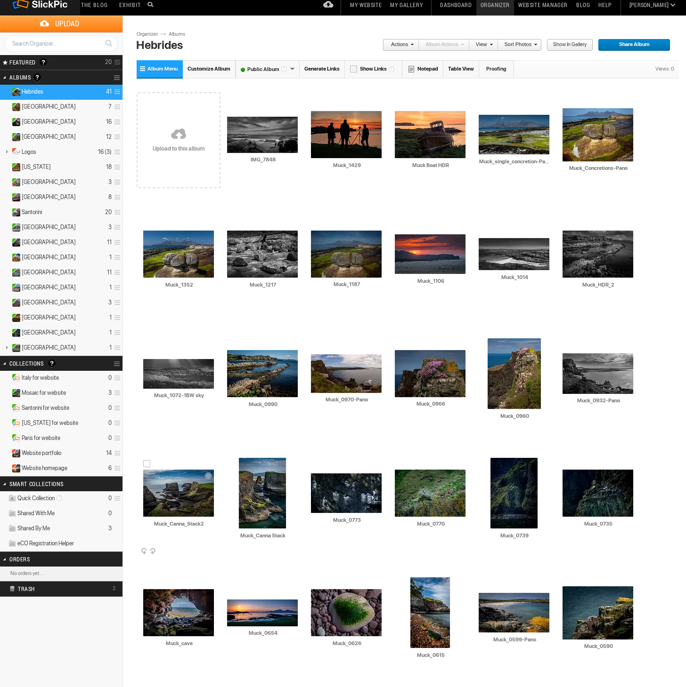
scroll to position [8, 0]
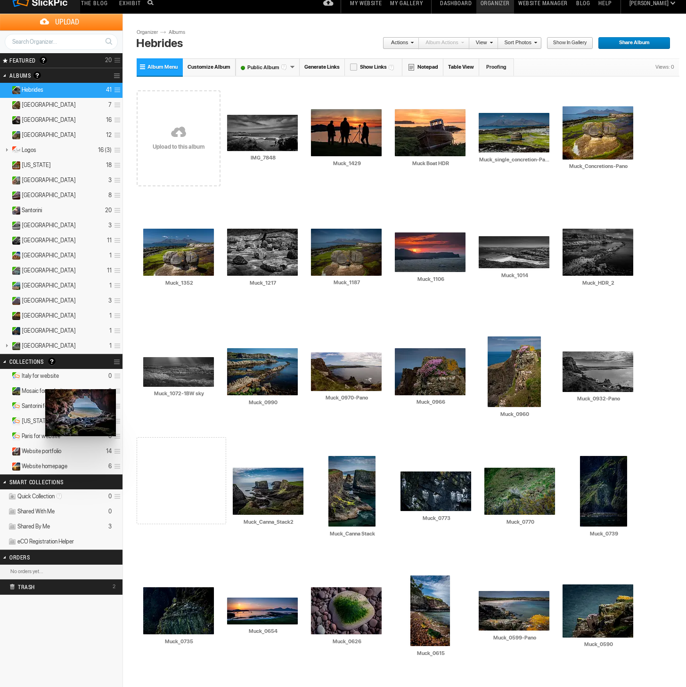
drag, startPoint x: 183, startPoint y: 621, endPoint x: 44, endPoint y: 389, distance: 270.1
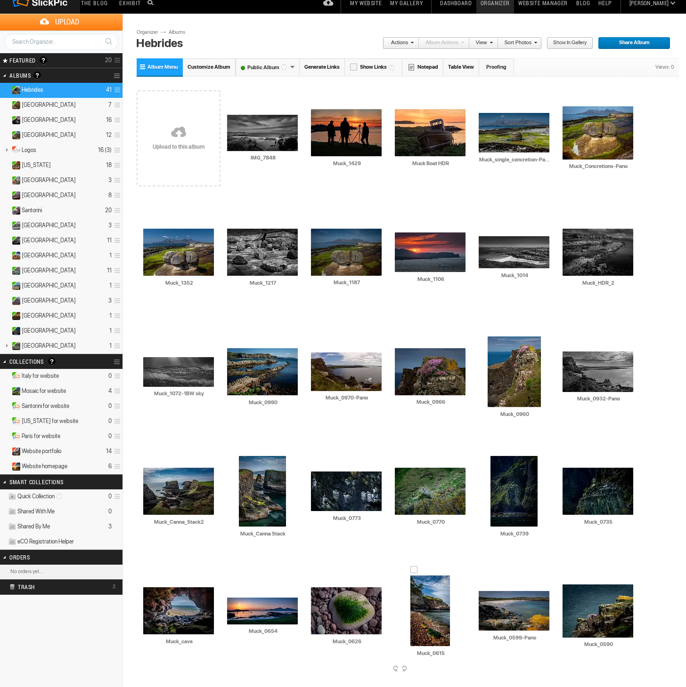
click at [438, 612] on img at bounding box center [430, 611] width 40 height 71
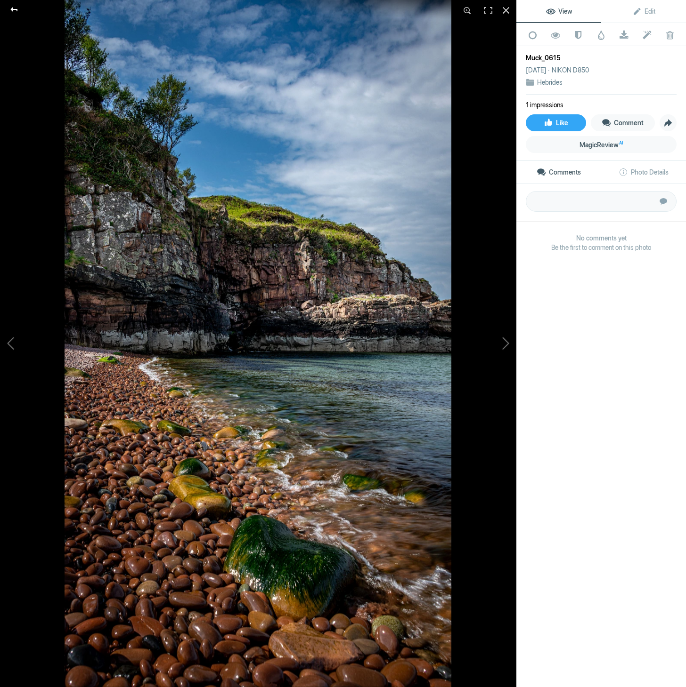
click at [15, 8] on div at bounding box center [14, 9] width 34 height 19
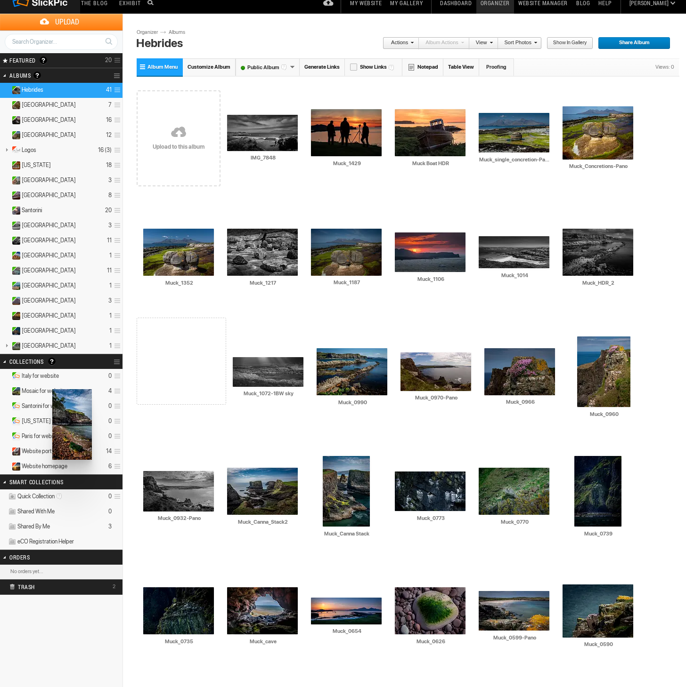
drag, startPoint x: 436, startPoint y: 613, endPoint x: 51, endPoint y: 389, distance: 445.1
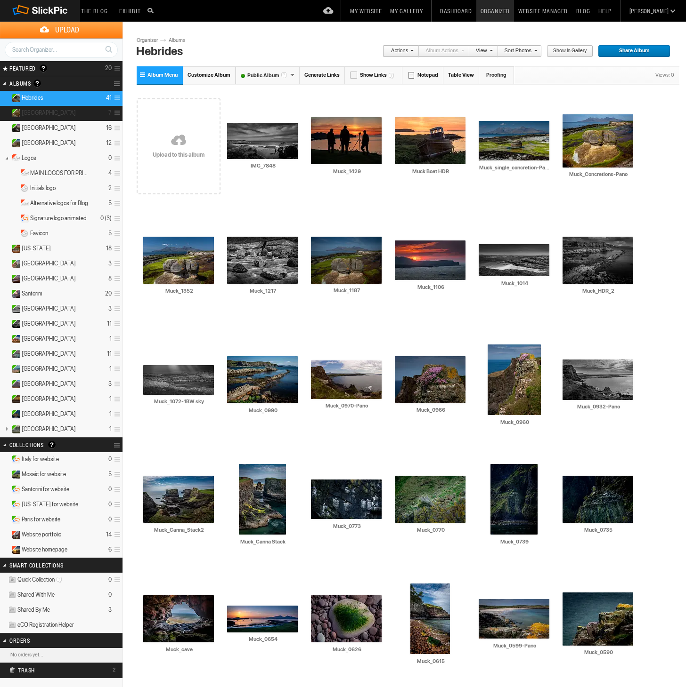
scroll to position [0, 0]
click at [36, 113] on span "[GEOGRAPHIC_DATA]" at bounding box center [49, 113] width 54 height 8
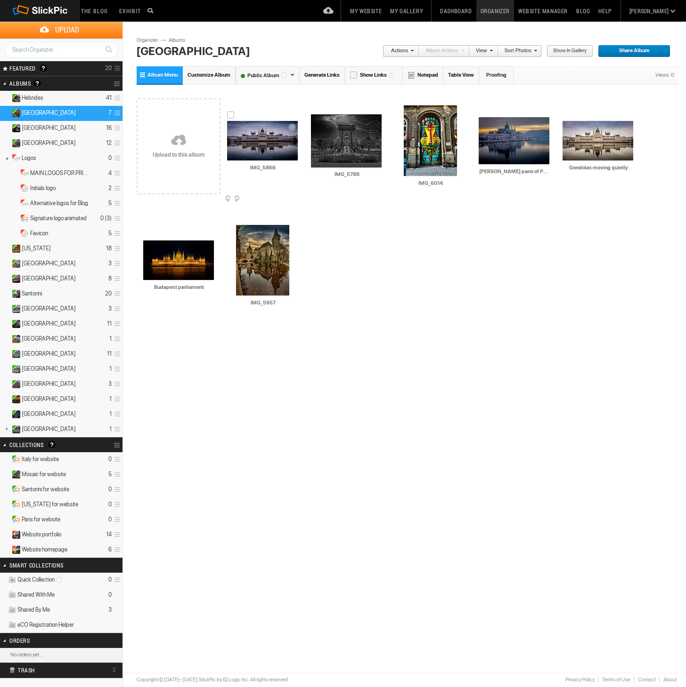
click at [262, 141] on img at bounding box center [262, 141] width 71 height 40
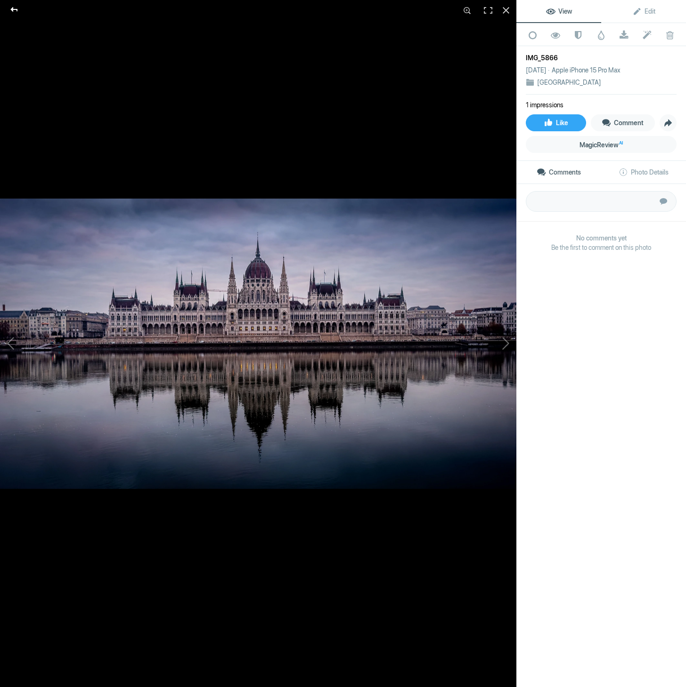
click at [16, 8] on div at bounding box center [14, 9] width 34 height 19
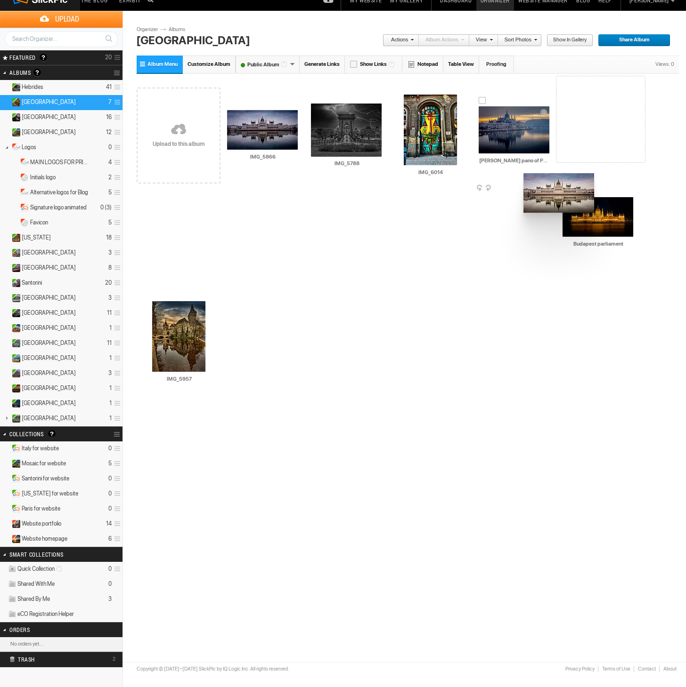
scroll to position [12, 0]
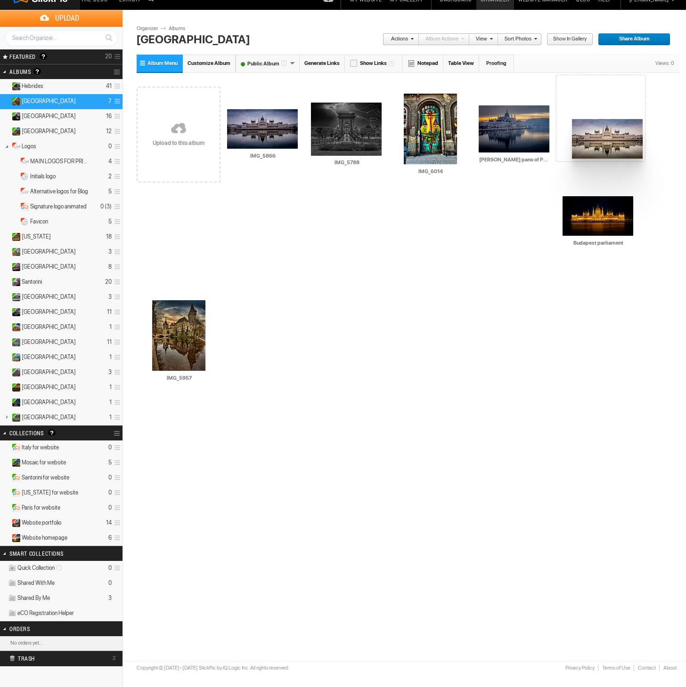
drag, startPoint x: 595, startPoint y: 147, endPoint x: 571, endPoint y: 120, distance: 36.4
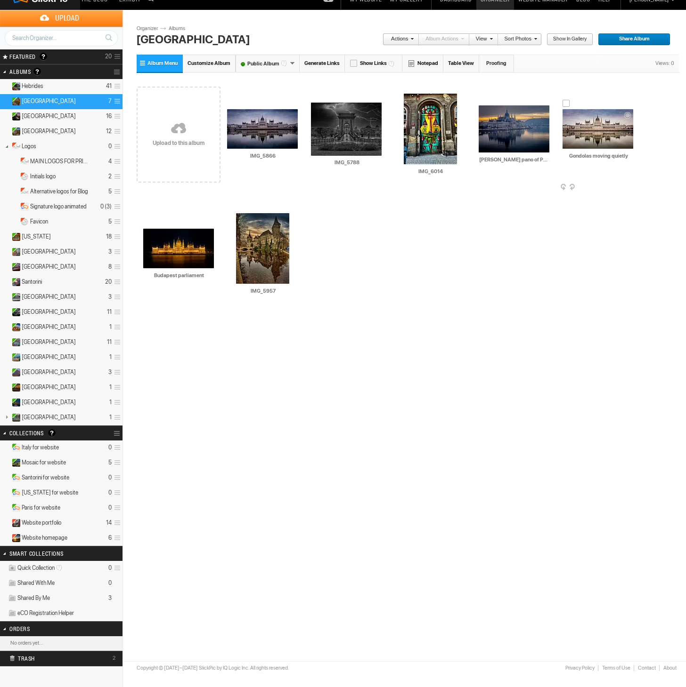
click at [629, 186] on span at bounding box center [631, 188] width 9 height 8
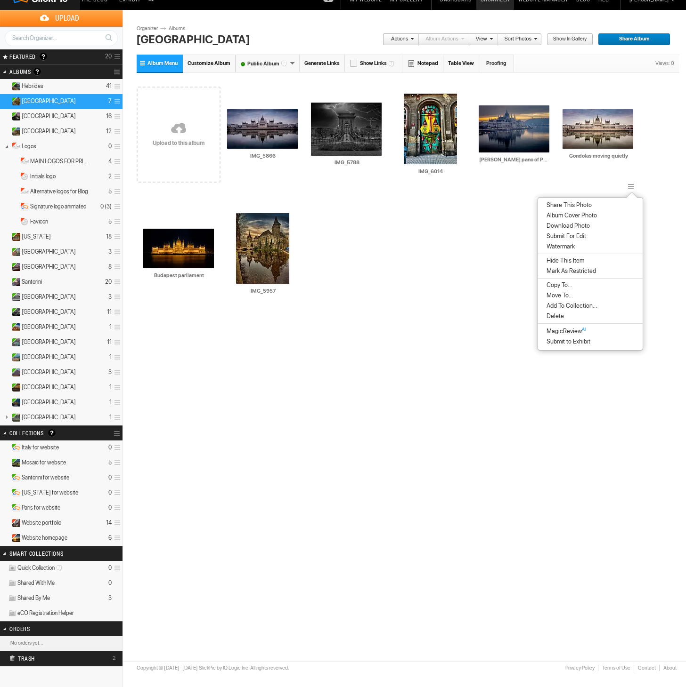
scroll to position [10, 0]
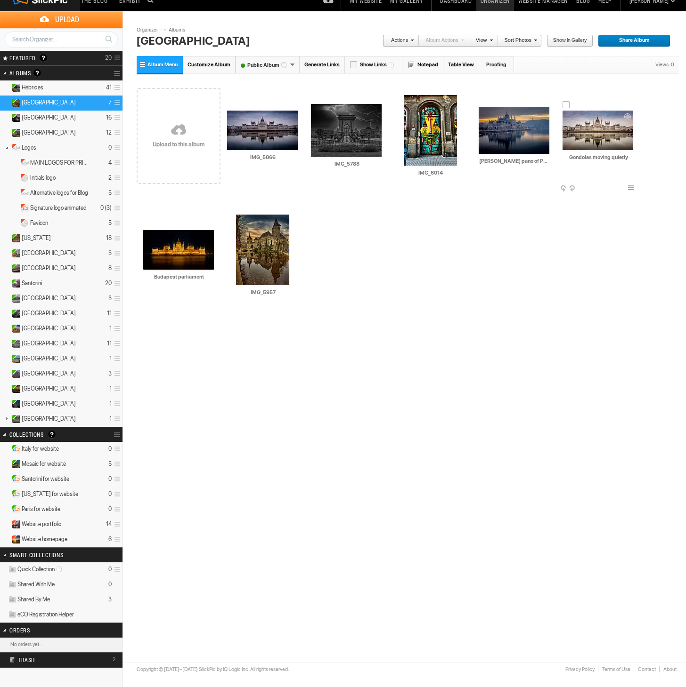
click at [631, 187] on span at bounding box center [631, 190] width 9 height 8
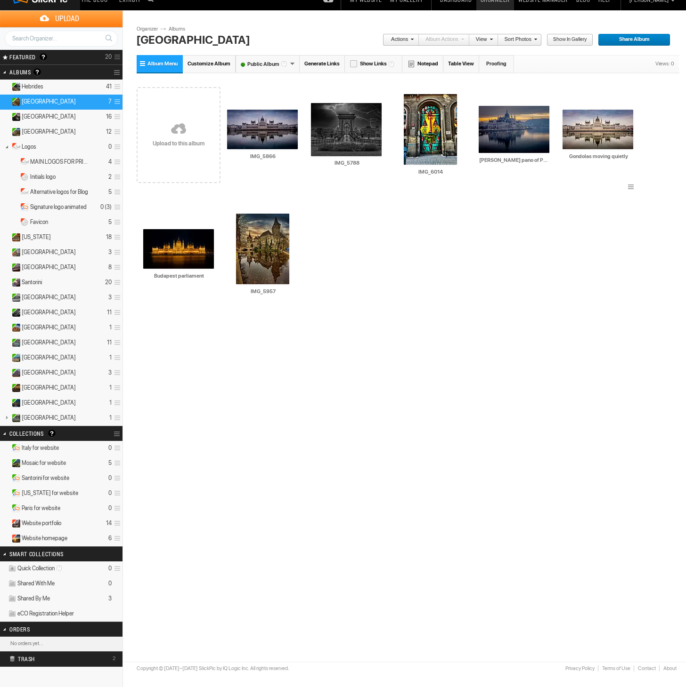
scroll to position [11, 0]
click at [603, 156] on input "Gondolas moving quietly" at bounding box center [598, 156] width 72 height 8
drag, startPoint x: 625, startPoint y: 155, endPoint x: 561, endPoint y: 153, distance: 63.6
click at [561, 153] on div "AI Gondolas moving quietly HTML: Direct: Forum: Photo ID: 22810335 More... Orde…" at bounding box center [598, 135] width 84 height 120
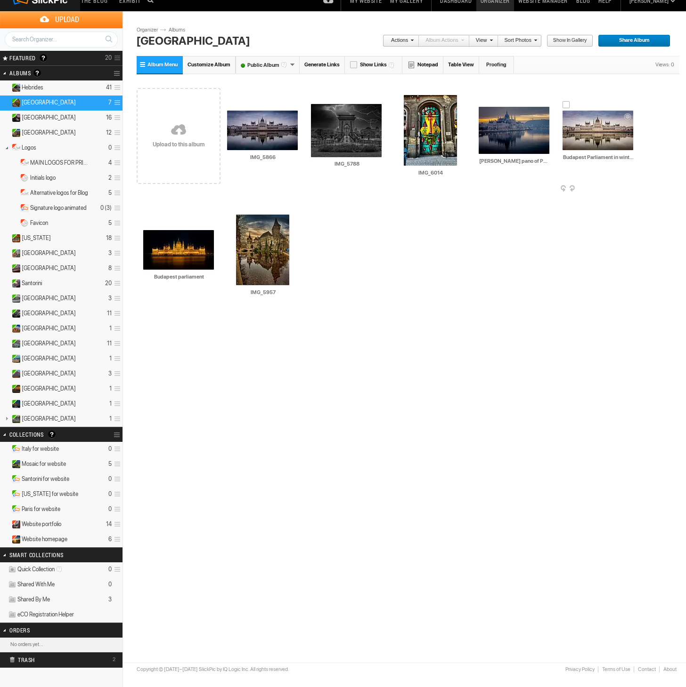
scroll to position [10, 0]
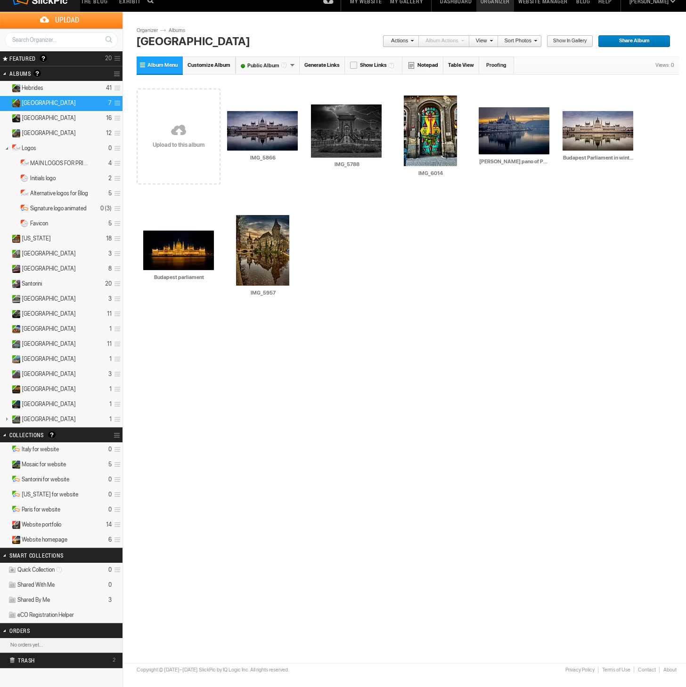
type input "Budapest Parliament in winter sunrise"
click at [515, 324] on div "Please do not navigate away from this pages while images and videos are uploadi…" at bounding box center [408, 194] width 542 height 272
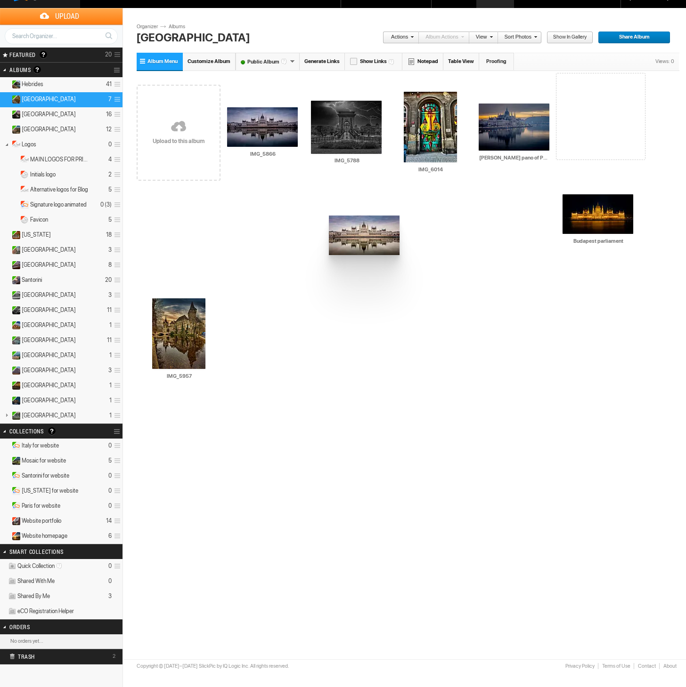
scroll to position [12, 0]
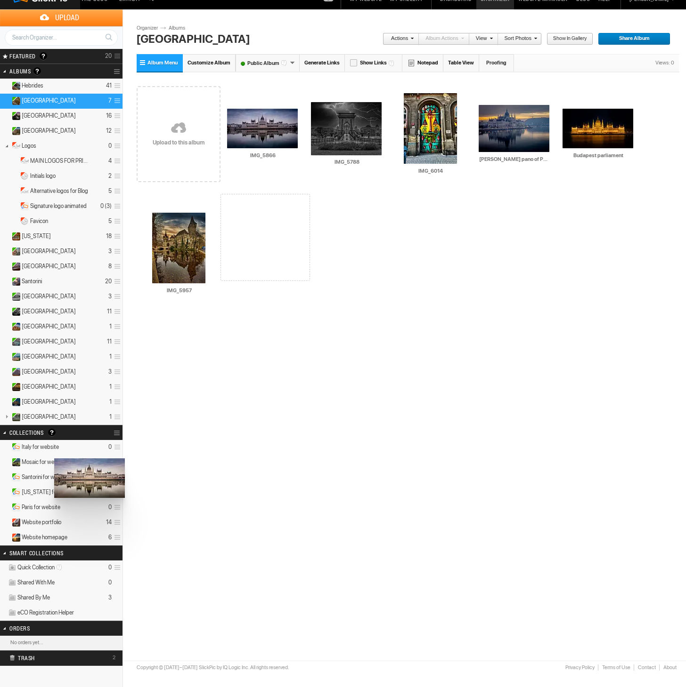
drag, startPoint x: 601, startPoint y: 135, endPoint x: 53, endPoint y: 461, distance: 637.4
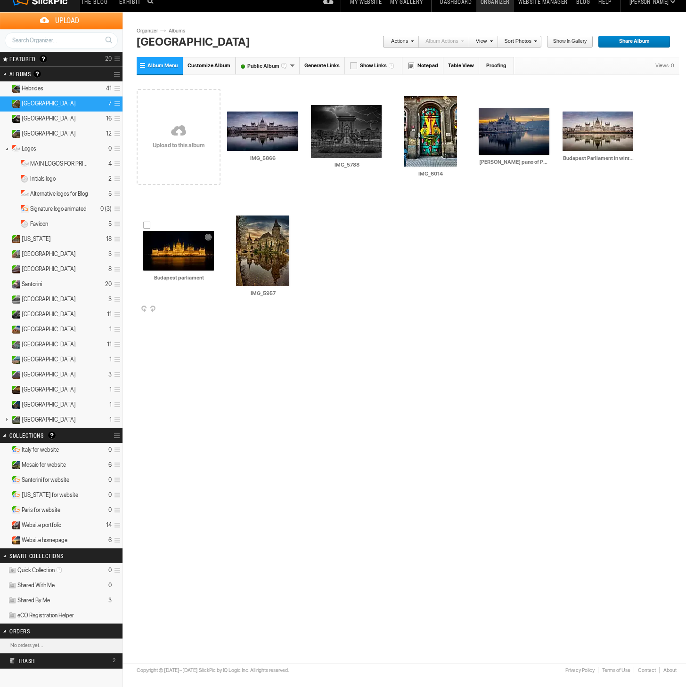
scroll to position [10, 0]
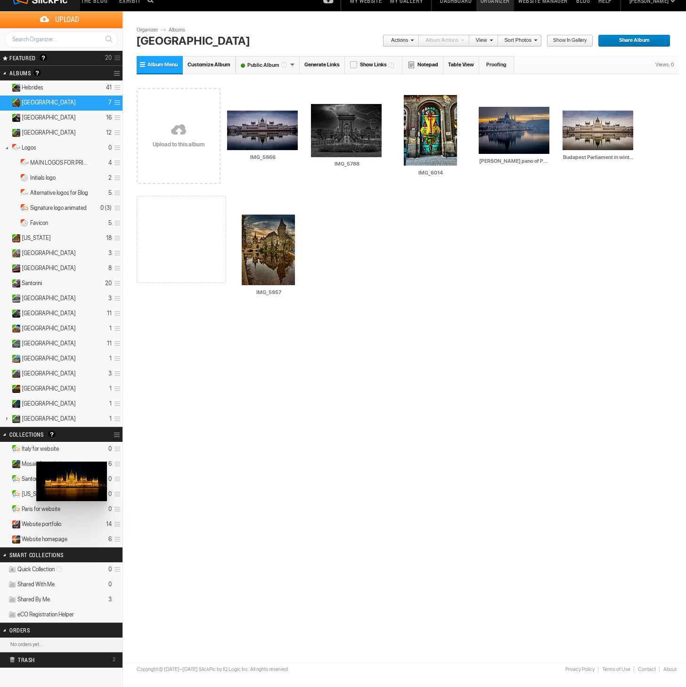
drag, startPoint x: 194, startPoint y: 251, endPoint x: 35, endPoint y: 462, distance: 264.2
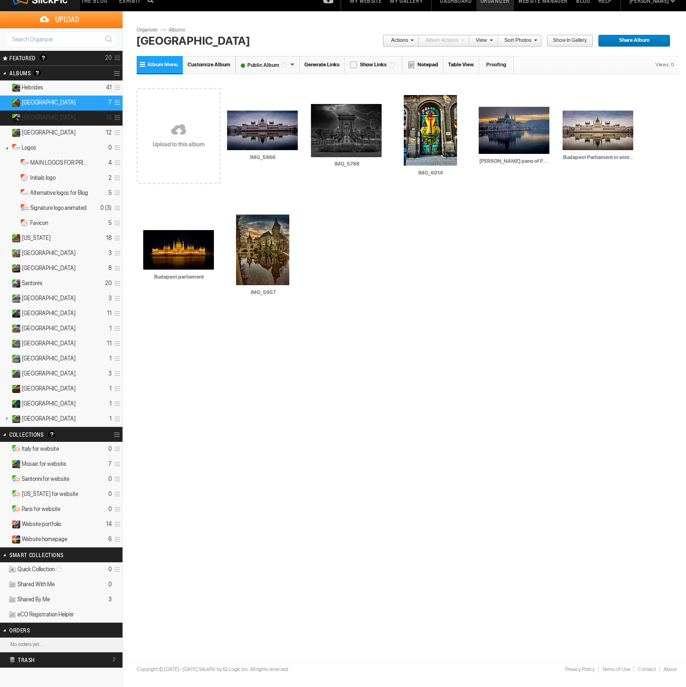
click at [38, 117] on details "Paris 16" at bounding box center [61, 118] width 122 height 15
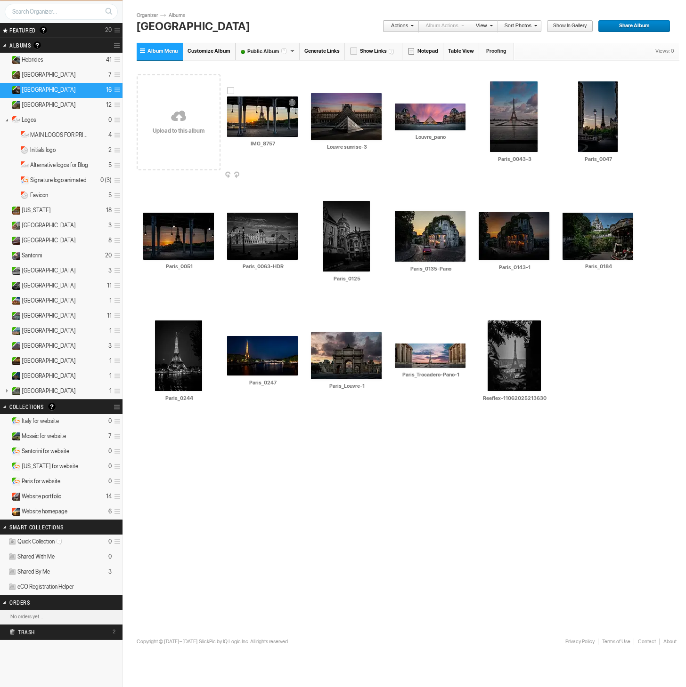
scroll to position [38, 0]
click at [271, 119] on img at bounding box center [262, 117] width 71 height 40
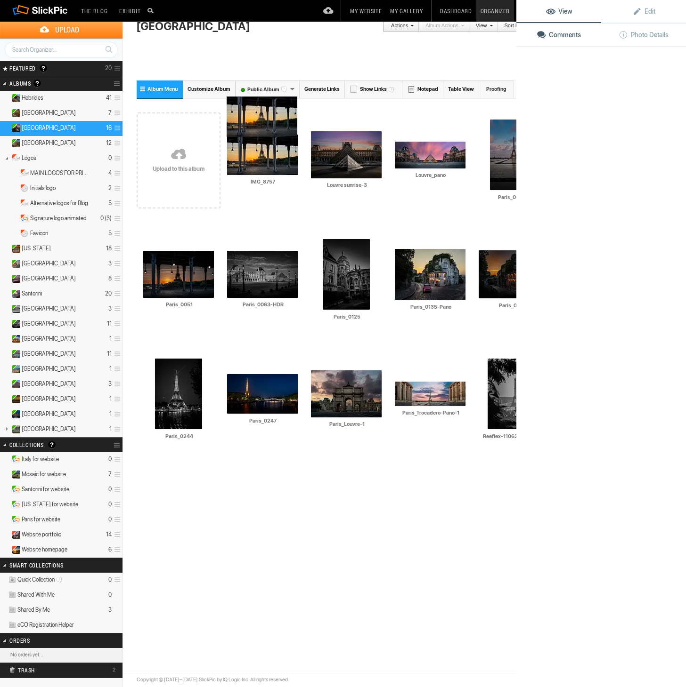
click at [271, 119] on img at bounding box center [261, 117] width 71 height 40
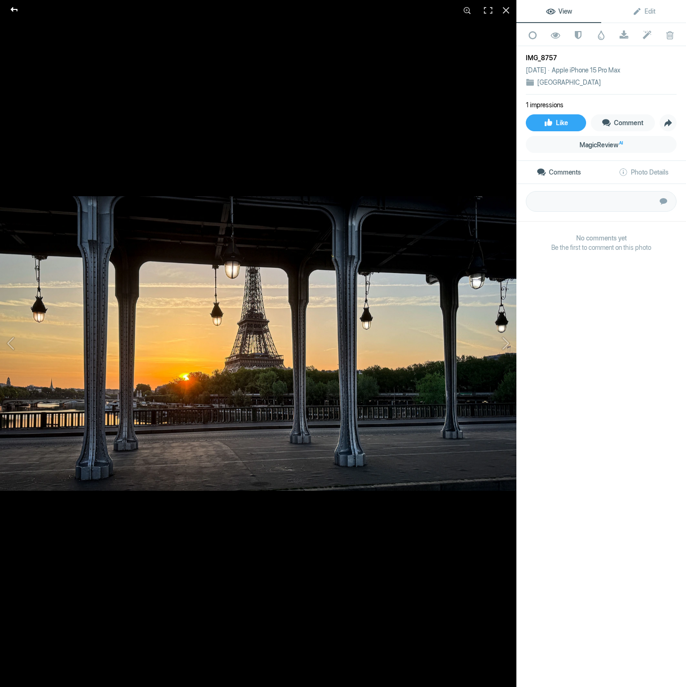
click at [13, 9] on div at bounding box center [14, 9] width 34 height 19
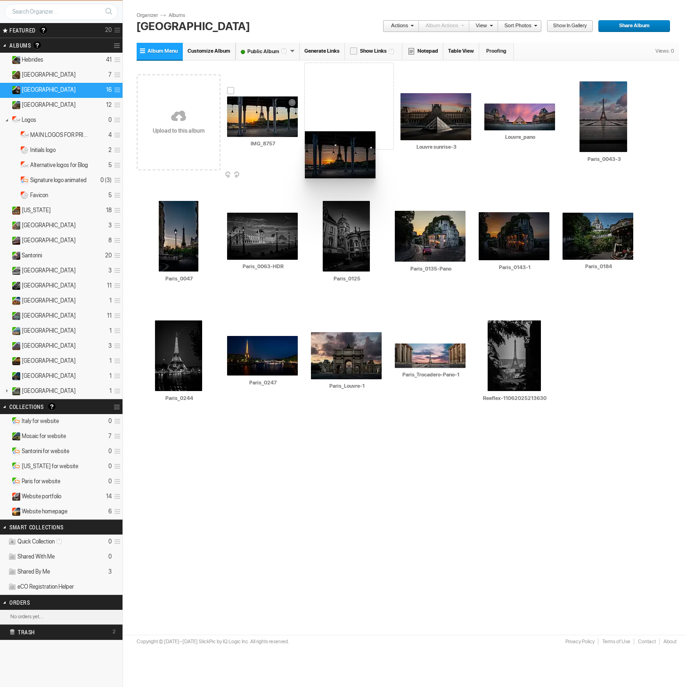
drag, startPoint x: 201, startPoint y: 242, endPoint x: 309, endPoint y: 132, distance: 154.2
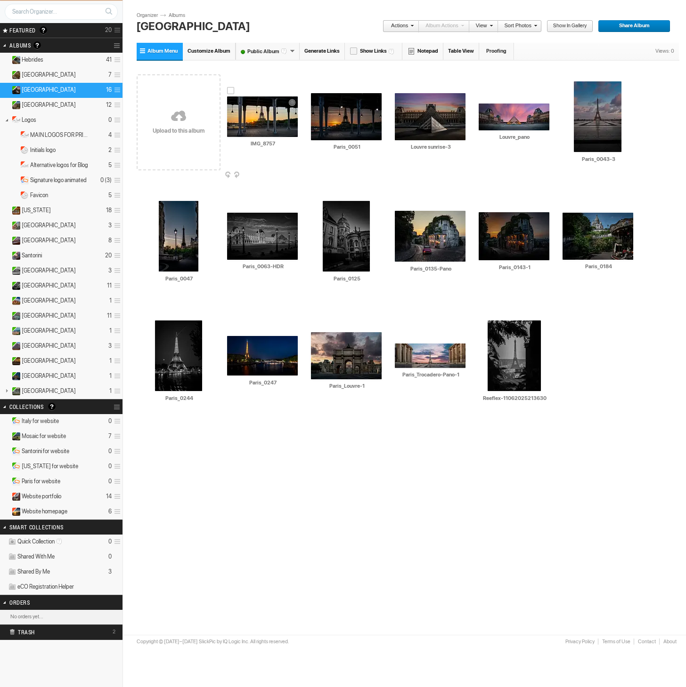
click at [271, 125] on img at bounding box center [262, 117] width 71 height 40
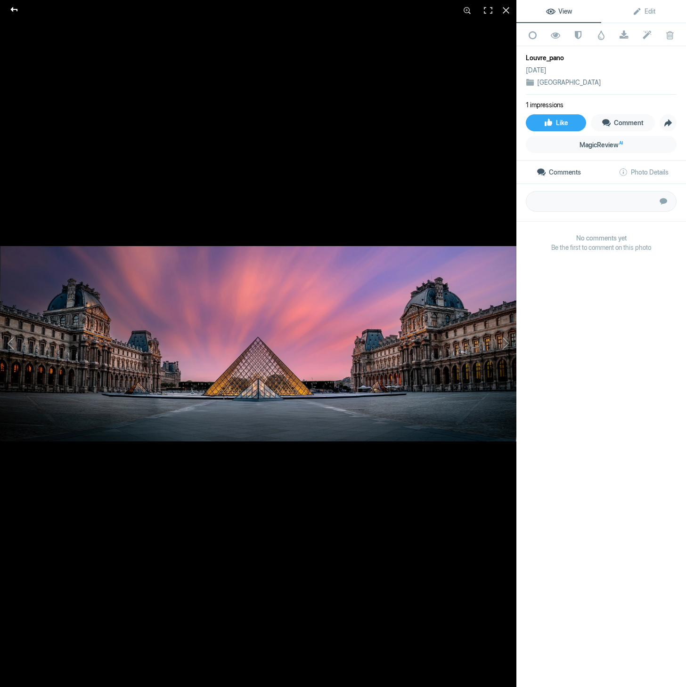
click at [14, 9] on div at bounding box center [14, 9] width 34 height 19
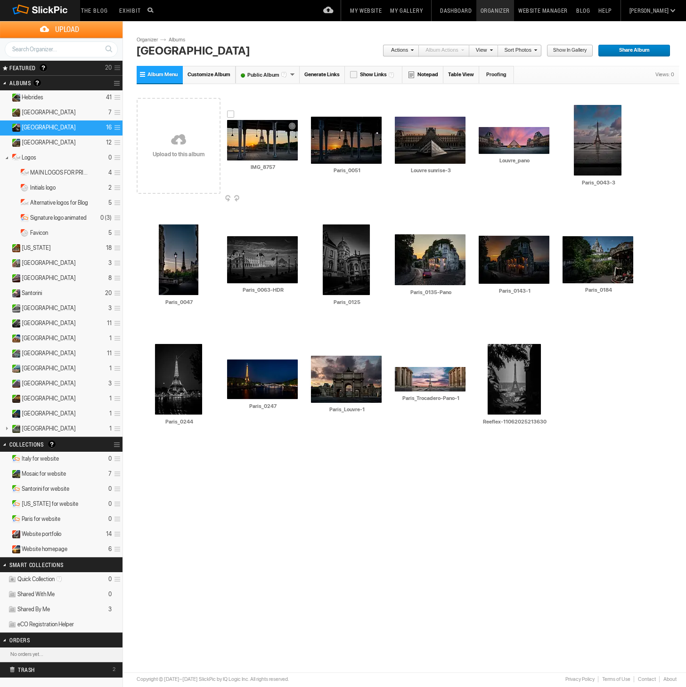
scroll to position [38, 0]
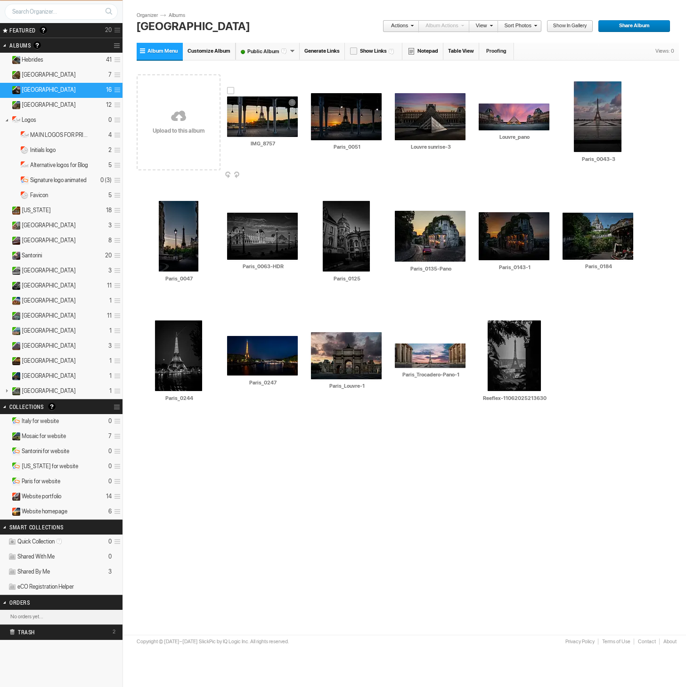
click at [269, 129] on img at bounding box center [262, 117] width 71 height 40
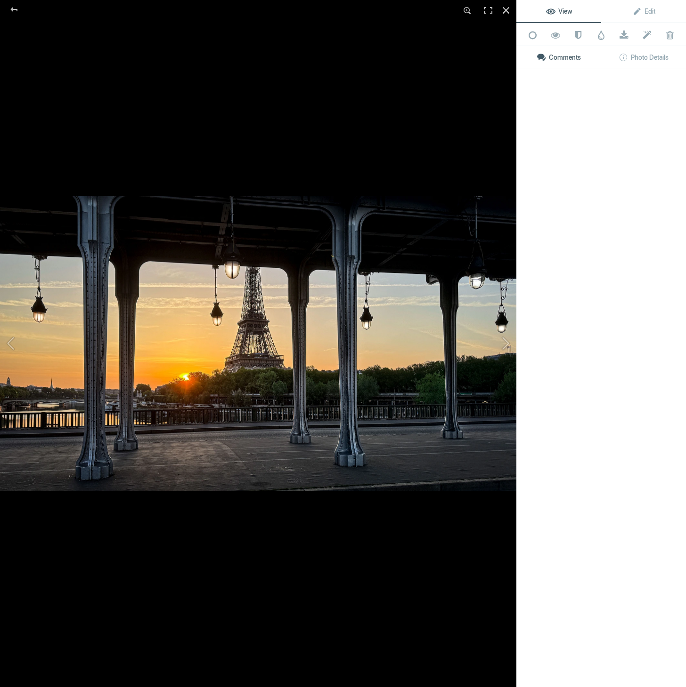
click at [269, 196] on img at bounding box center [258, 343] width 516 height 295
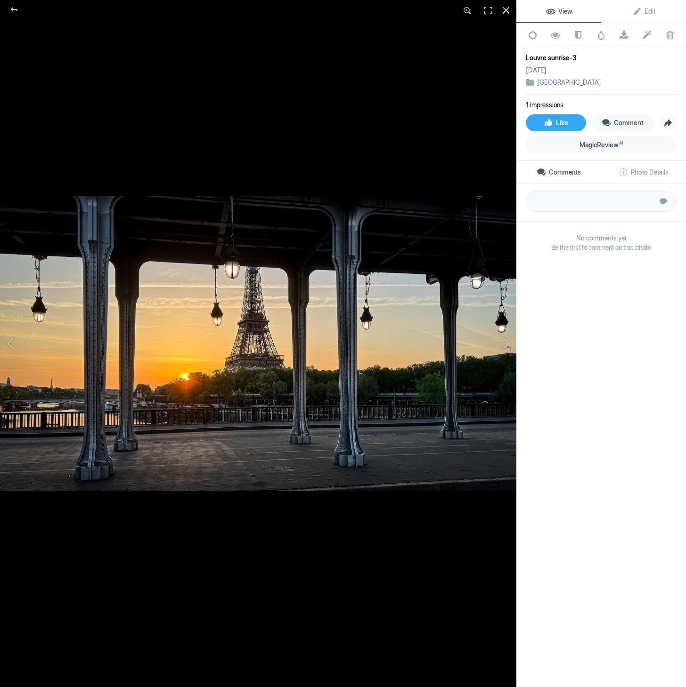
scroll to position [0, 0]
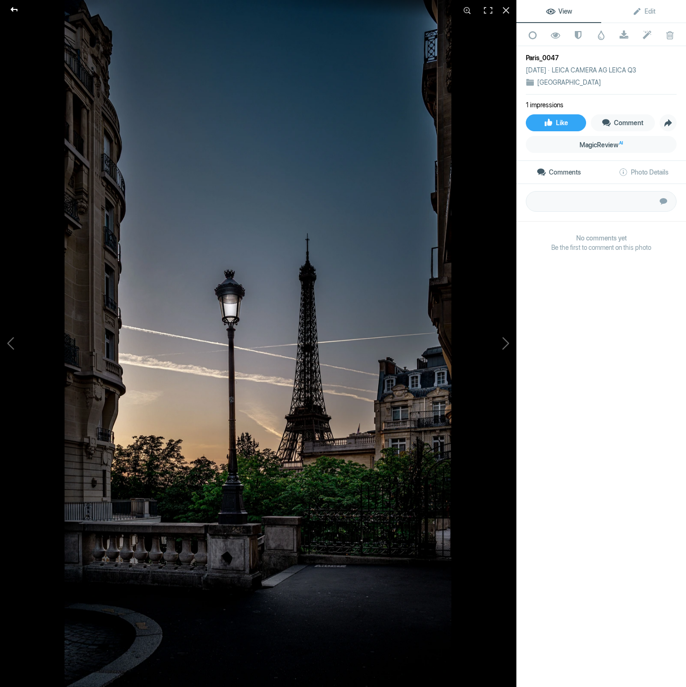
click at [14, 9] on div at bounding box center [14, 9] width 34 height 19
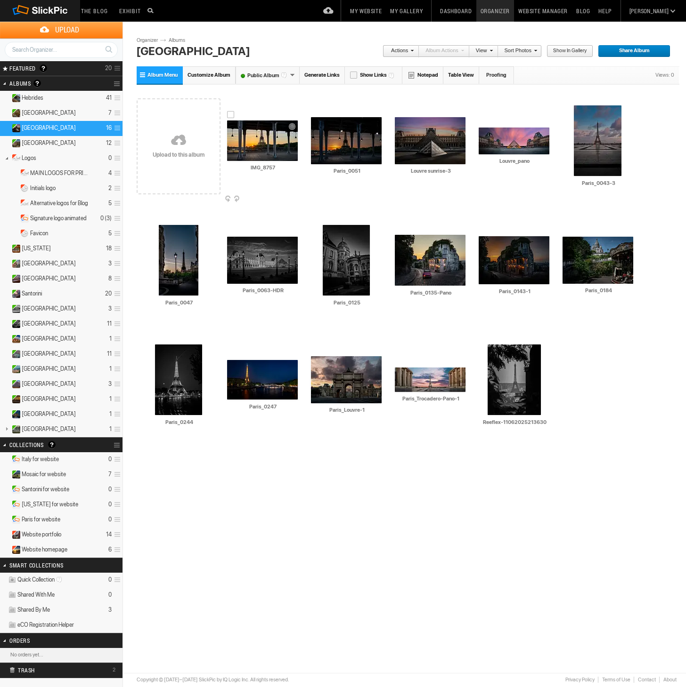
click at [282, 159] on img at bounding box center [262, 141] width 71 height 40
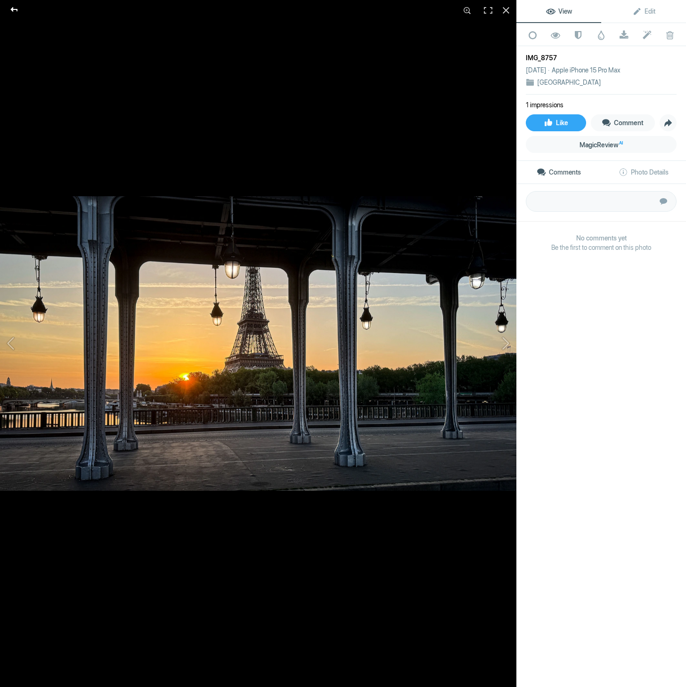
click at [13, 12] on div at bounding box center [14, 9] width 34 height 19
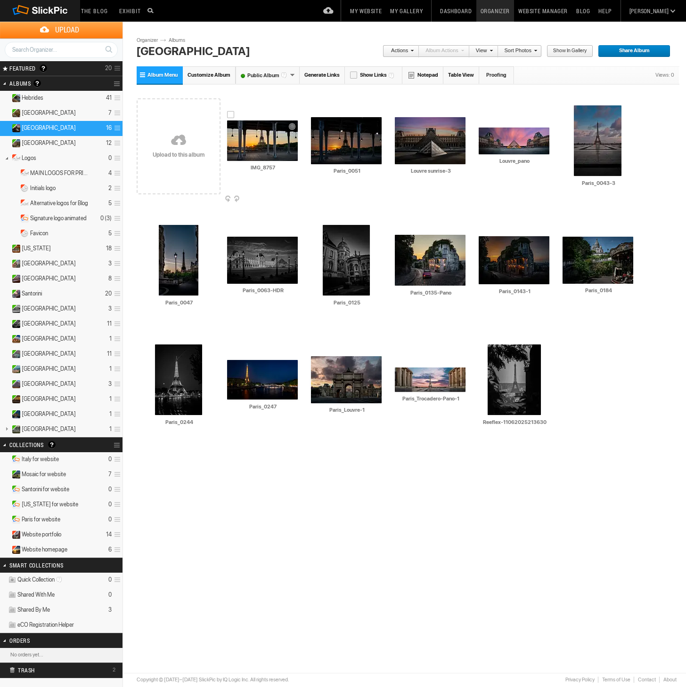
click at [228, 113] on div at bounding box center [231, 115] width 8 height 8
click at [397, 109] on div at bounding box center [399, 112] width 8 height 8
click at [483, 121] on div at bounding box center [482, 122] width 8 height 8
click at [484, 120] on div at bounding box center [482, 122] width 8 height 8
drag, startPoint x: 400, startPoint y: 110, endPoint x: 386, endPoint y: 113, distance: 13.9
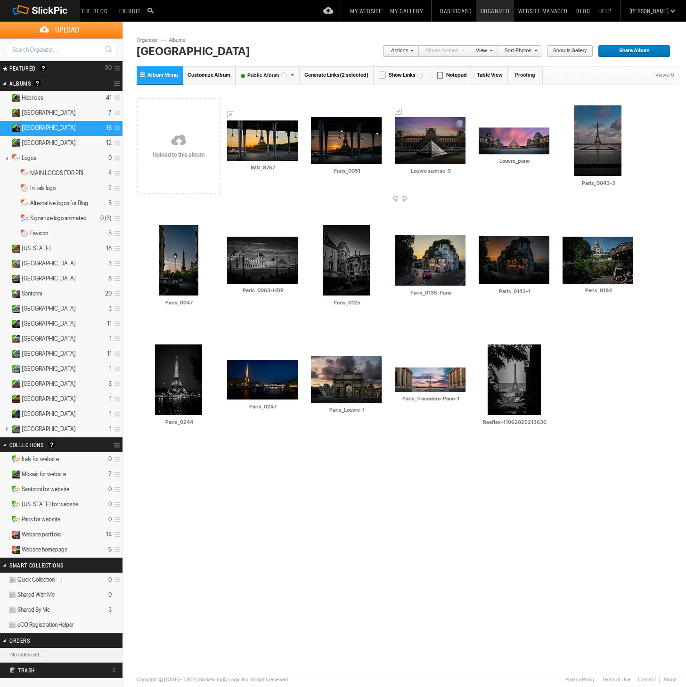
click at [400, 110] on div at bounding box center [399, 112] width 8 height 8
click at [230, 114] on div at bounding box center [231, 115] width 8 height 8
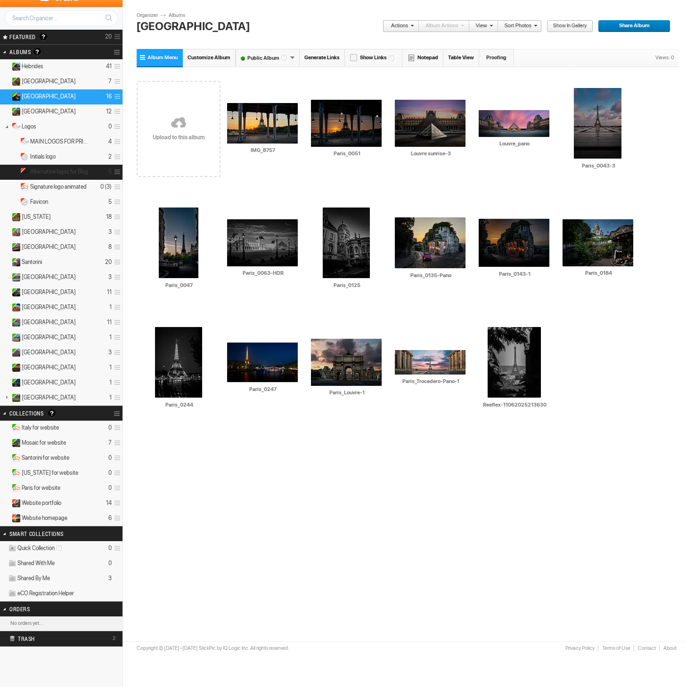
scroll to position [33, 0]
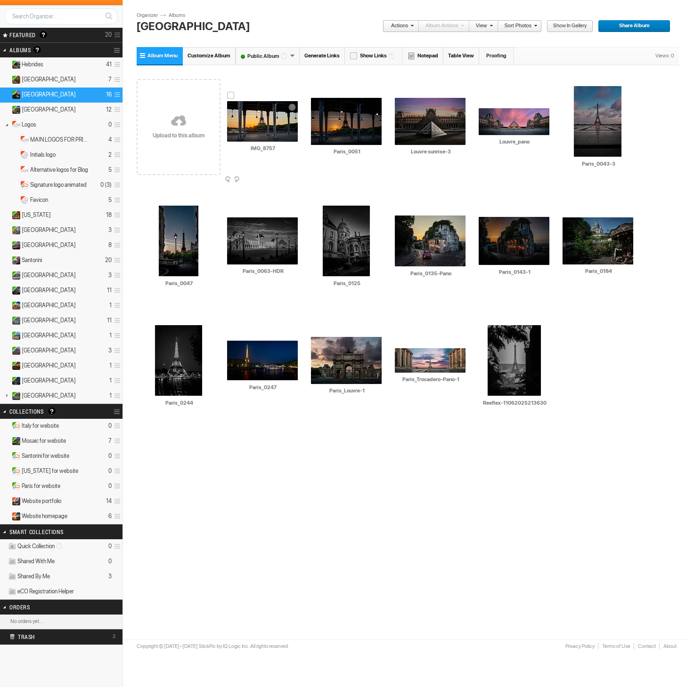
click at [231, 94] on div at bounding box center [231, 96] width 8 height 8
click at [482, 101] on div at bounding box center [482, 103] width 8 height 8
drag, startPoint x: 579, startPoint y: 80, endPoint x: 592, endPoint y: 80, distance: 13.2
click at [579, 80] on div at bounding box center [577, 81] width 8 height 8
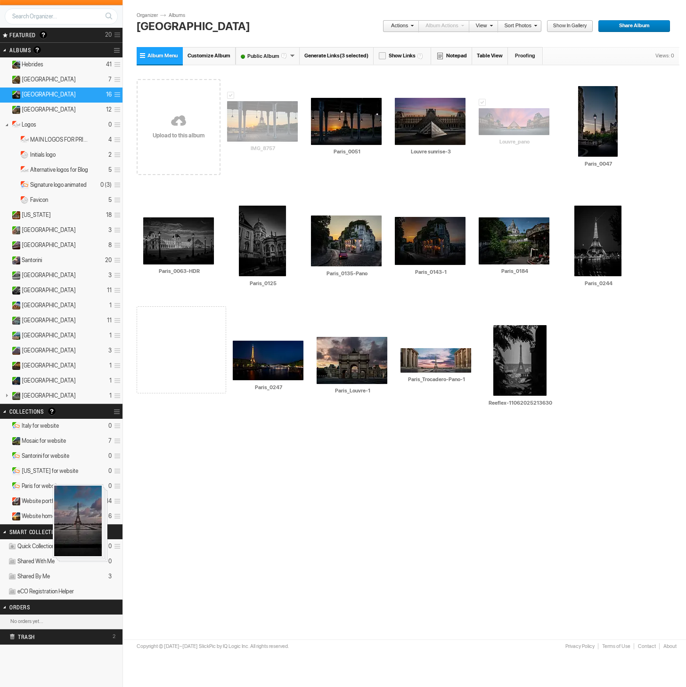
drag, startPoint x: 598, startPoint y: 80, endPoint x: 52, endPoint y: 484, distance: 679.7
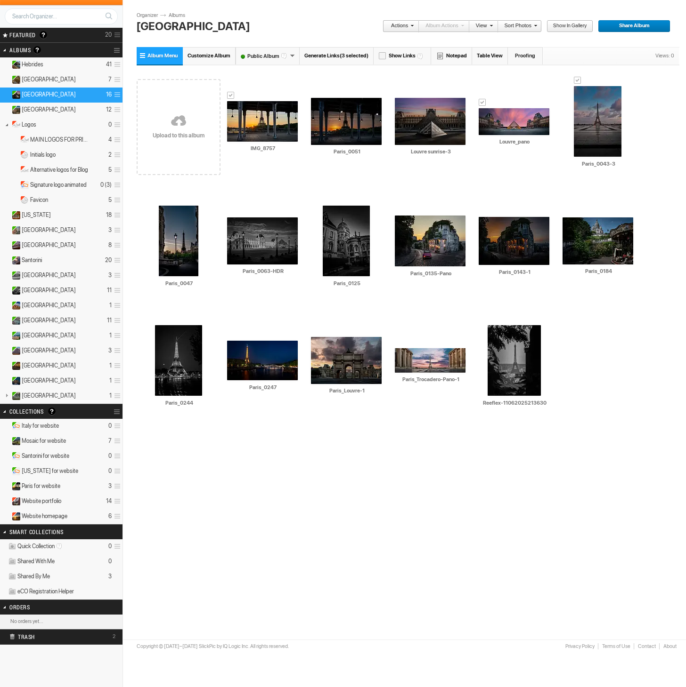
click at [50, 487] on span "Paris for website" at bounding box center [41, 487] width 39 height 8
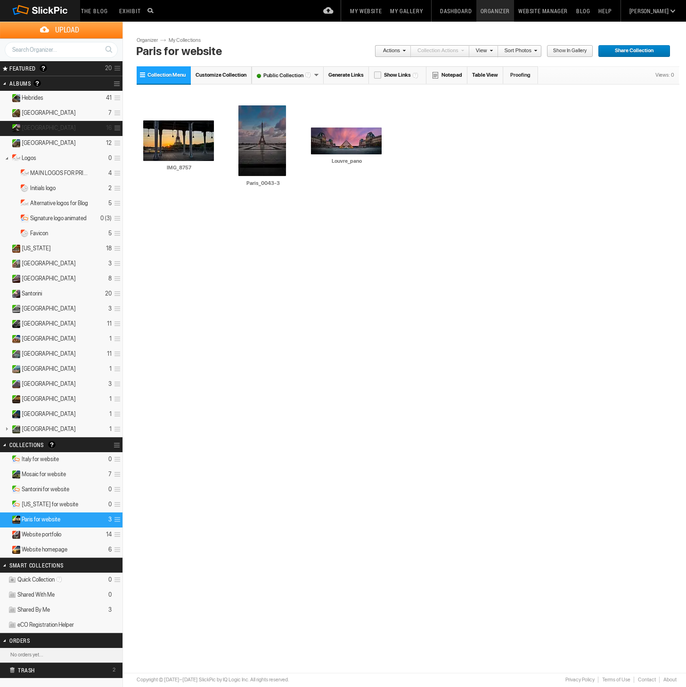
click at [32, 128] on span "[GEOGRAPHIC_DATA]" at bounding box center [49, 128] width 54 height 8
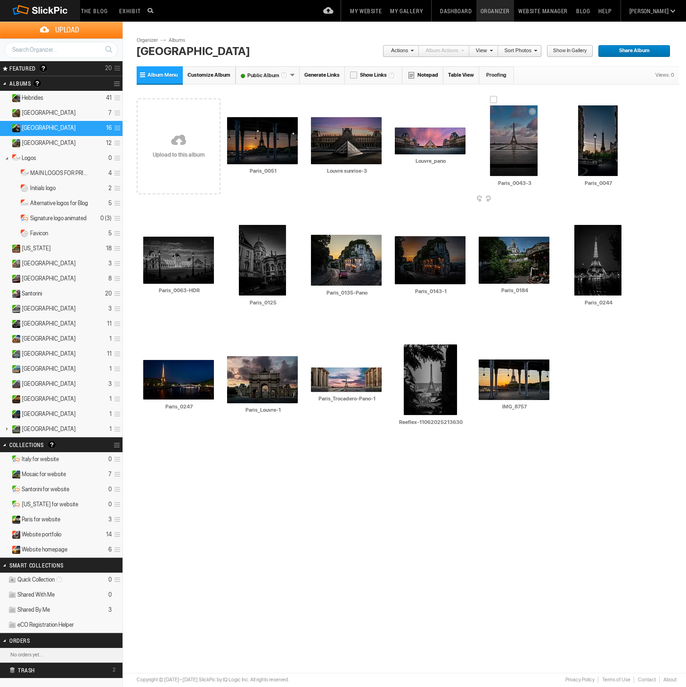
click at [494, 99] on div at bounding box center [494, 100] width 8 height 8
click at [147, 233] on div at bounding box center [147, 231] width 8 height 8
click at [243, 219] on div at bounding box center [243, 220] width 8 height 8
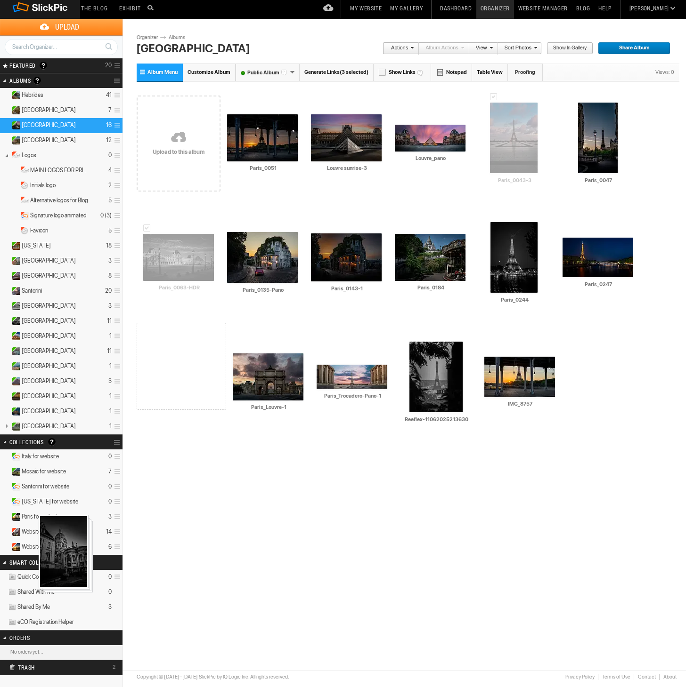
drag, startPoint x: 264, startPoint y: 247, endPoint x: 38, endPoint y: 515, distance: 350.8
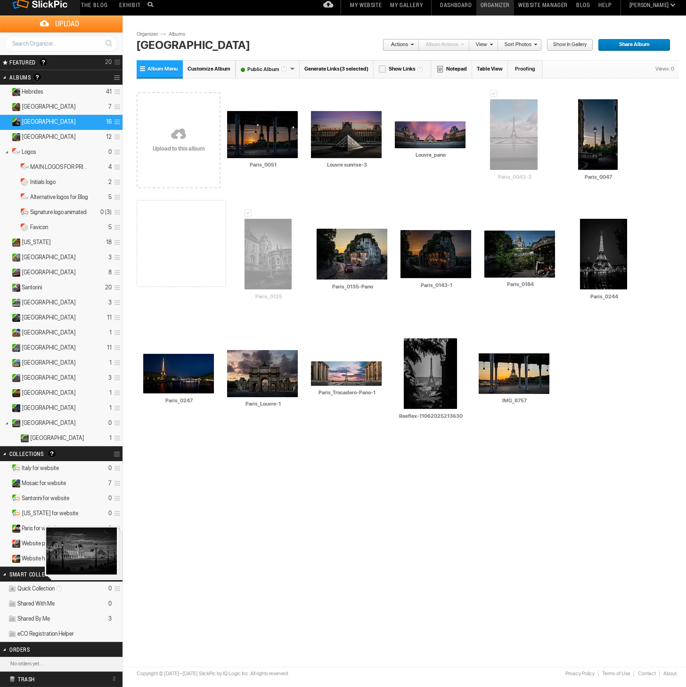
scroll to position [7, 0]
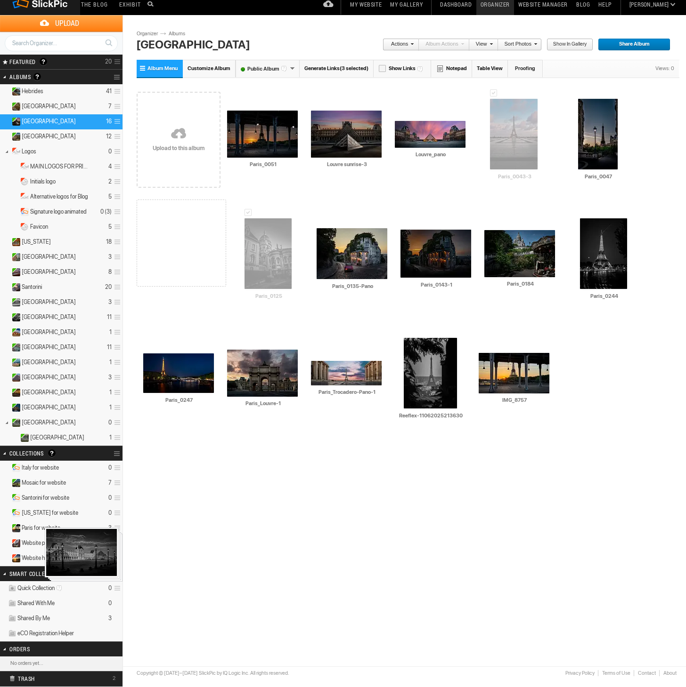
drag, startPoint x: 177, startPoint y: 226, endPoint x: 44, endPoint y: 528, distance: 329.3
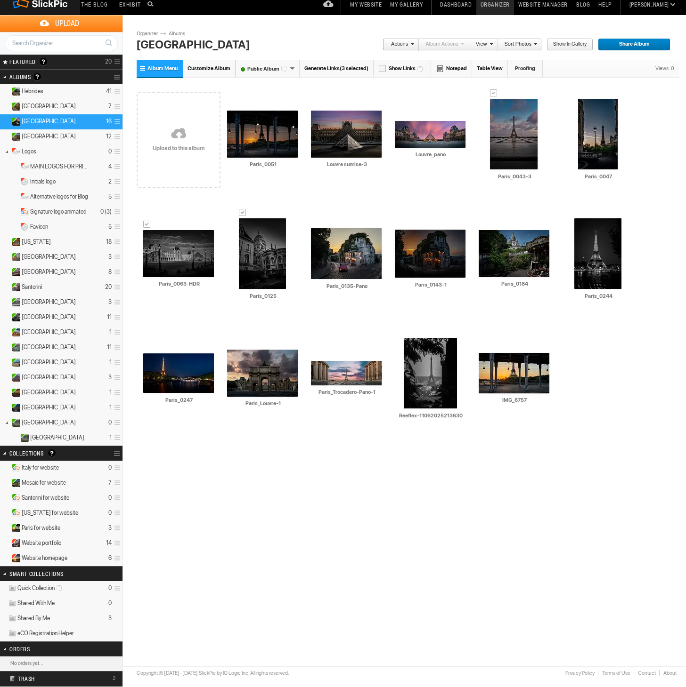
click at [62, 530] on details "Paris for website 3" at bounding box center [61, 528] width 122 height 15
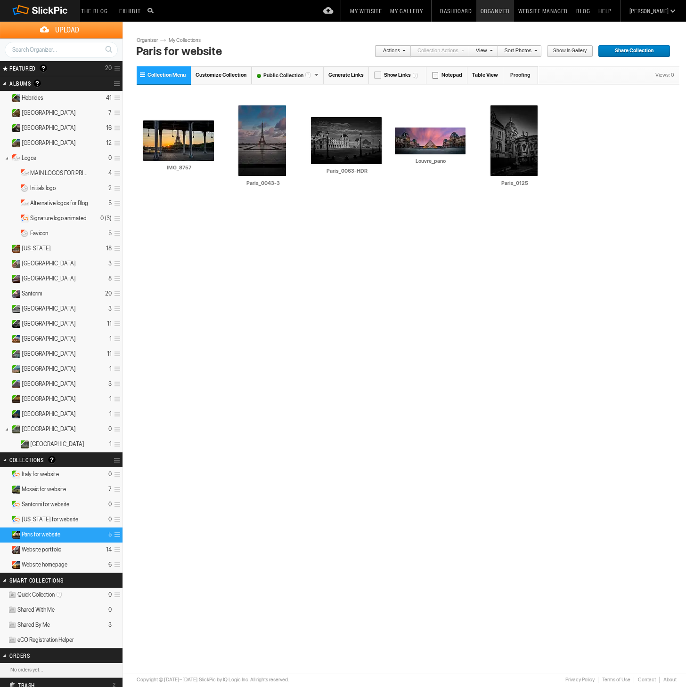
click at [57, 549] on span "Website portfolio" at bounding box center [42, 550] width 40 height 8
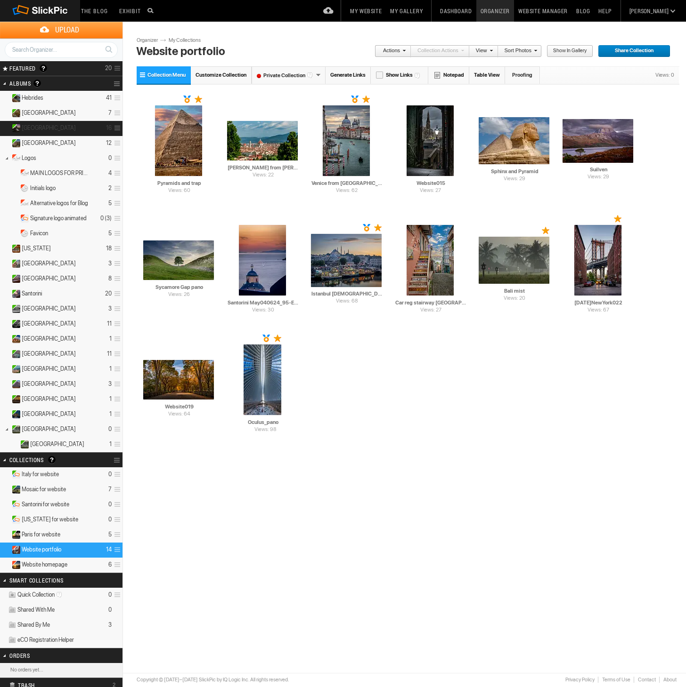
click at [32, 129] on span "[GEOGRAPHIC_DATA]" at bounding box center [49, 128] width 54 height 8
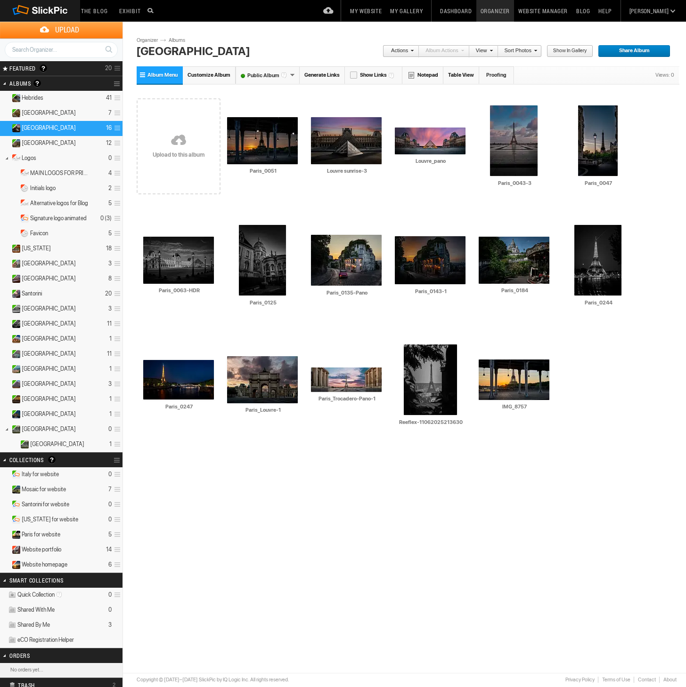
click at [81, 536] on details "Paris for website 5" at bounding box center [61, 535] width 122 height 15
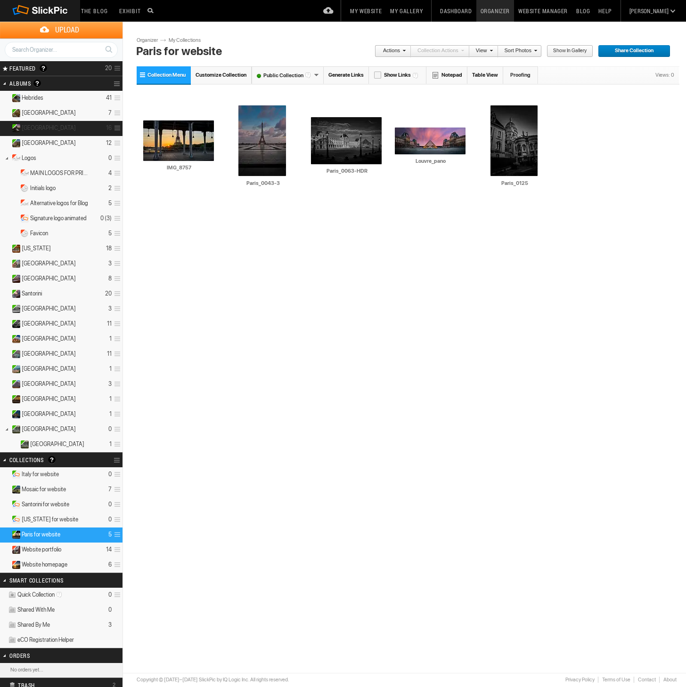
click at [31, 129] on span "[GEOGRAPHIC_DATA]" at bounding box center [49, 128] width 54 height 8
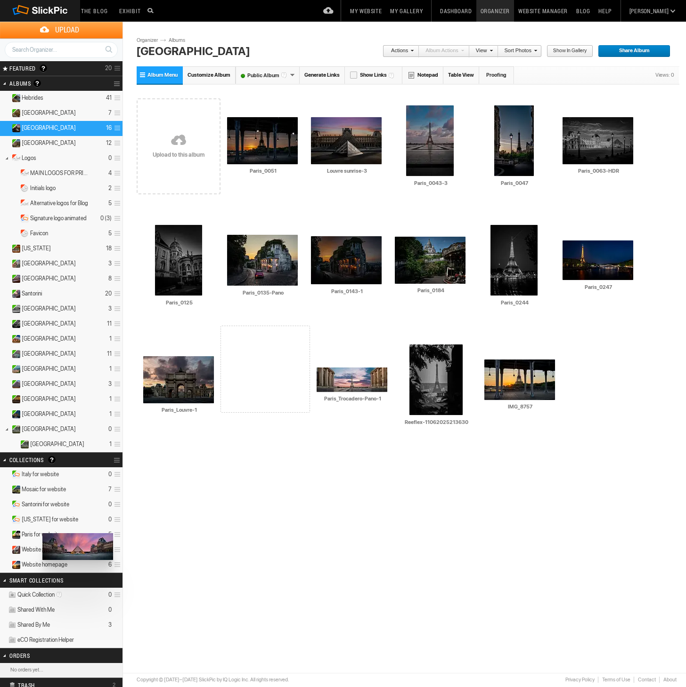
drag, startPoint x: 435, startPoint y: 141, endPoint x: 41, endPoint y: 533, distance: 555.6
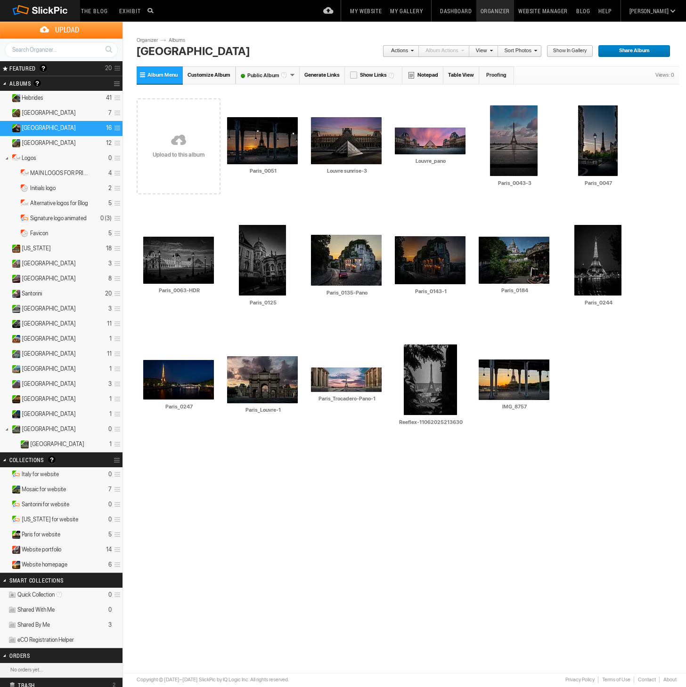
click at [57, 533] on span "Paris for website" at bounding box center [41, 535] width 39 height 8
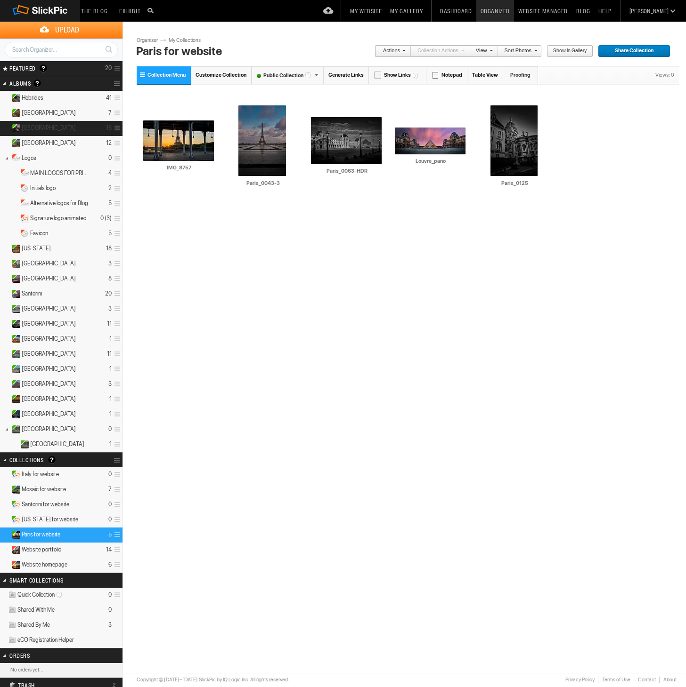
click at [30, 128] on span "[GEOGRAPHIC_DATA]" at bounding box center [49, 128] width 54 height 8
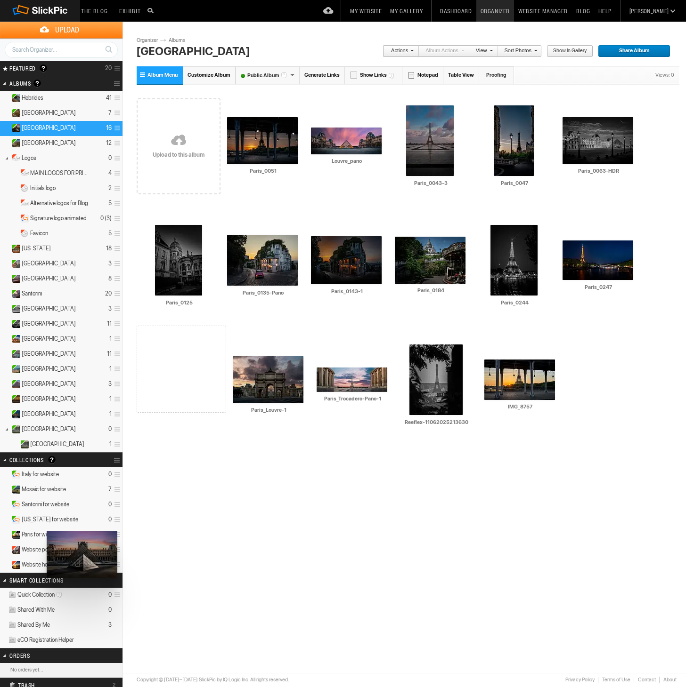
drag, startPoint x: 351, startPoint y: 140, endPoint x: 45, endPoint y: 531, distance: 496.4
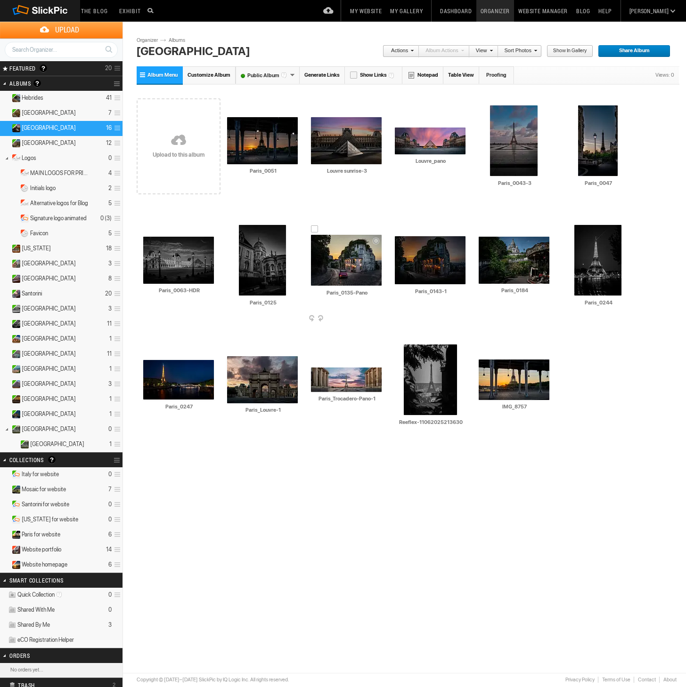
click at [360, 266] on img at bounding box center [346, 260] width 71 height 51
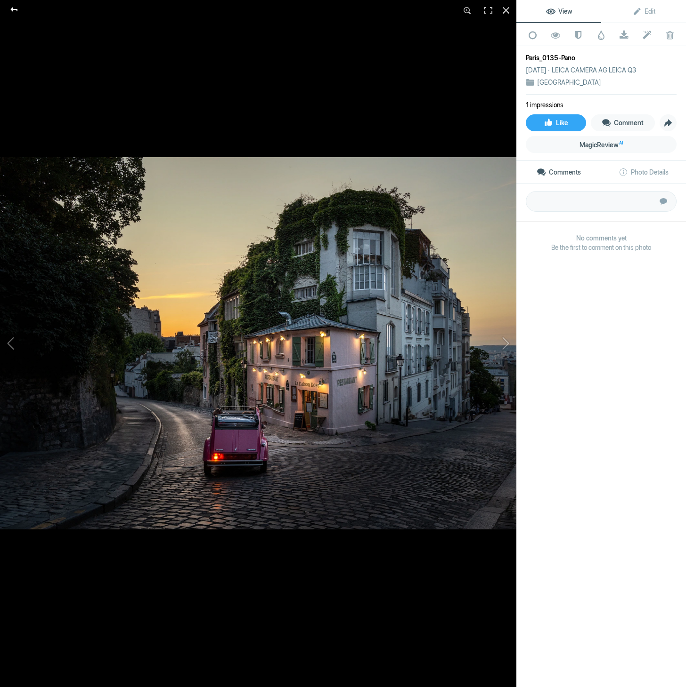
click at [11, 8] on div at bounding box center [14, 9] width 34 height 19
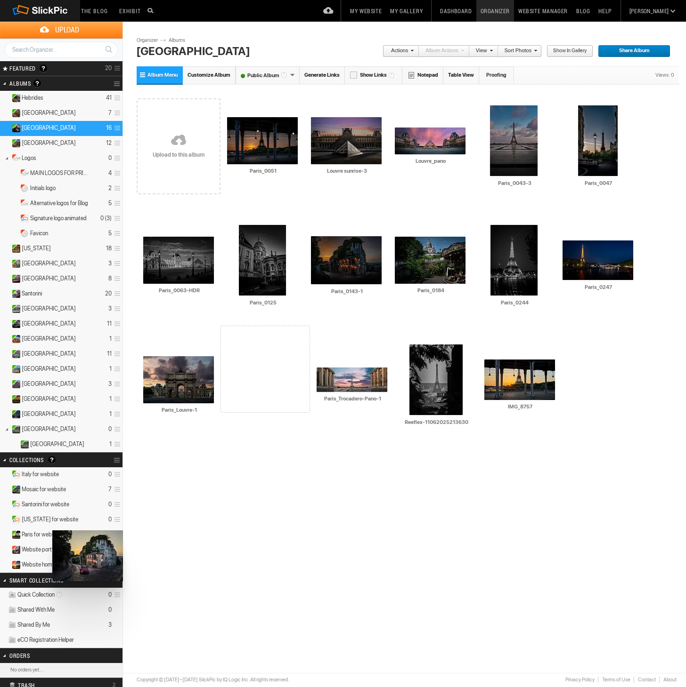
drag, startPoint x: 345, startPoint y: 264, endPoint x: 51, endPoint y: 531, distance: 397.0
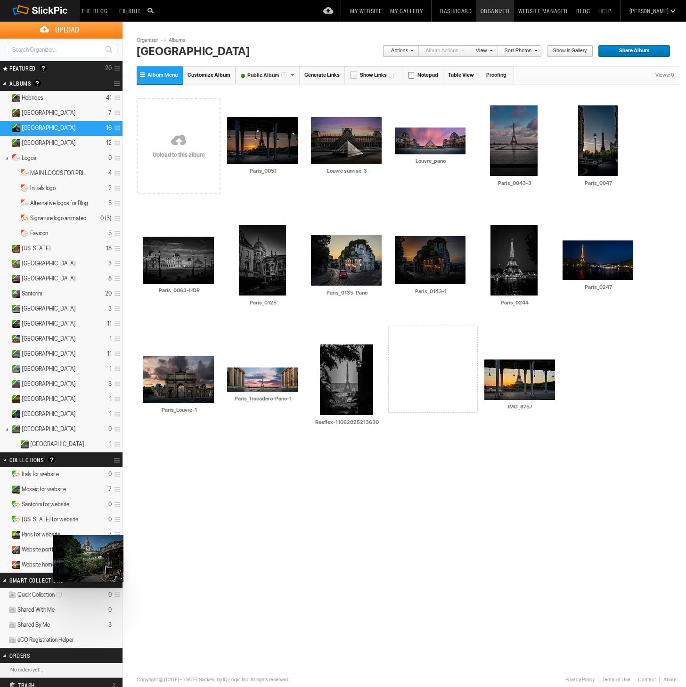
drag, startPoint x: 524, startPoint y: 262, endPoint x: 52, endPoint y: 535, distance: 545.1
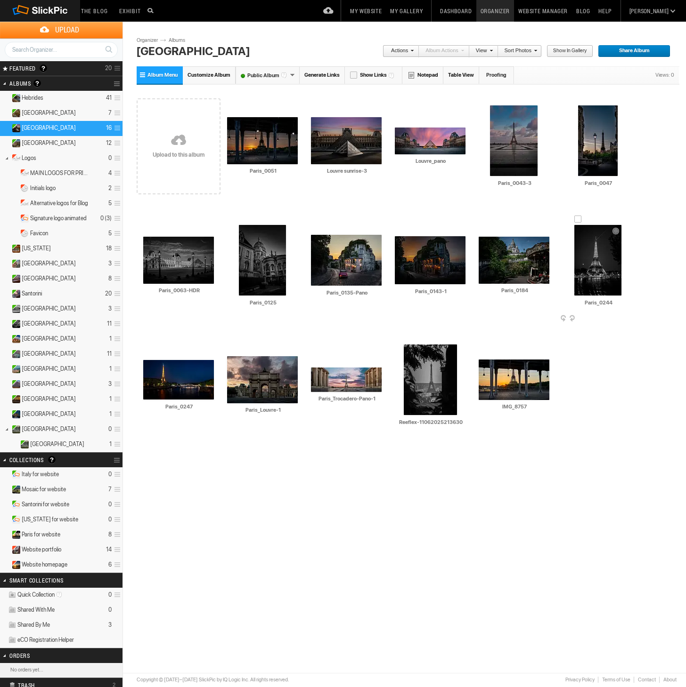
click at [589, 261] on img at bounding box center [597, 260] width 47 height 71
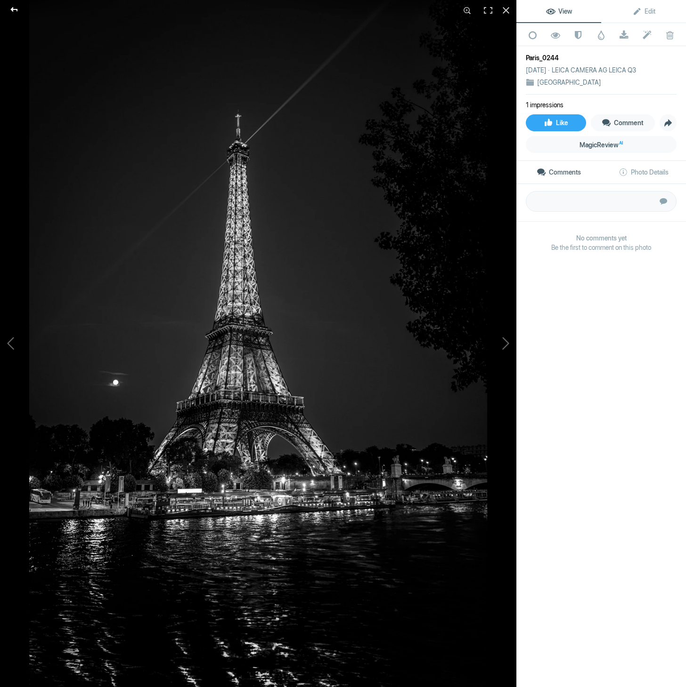
click at [13, 13] on div at bounding box center [14, 9] width 34 height 19
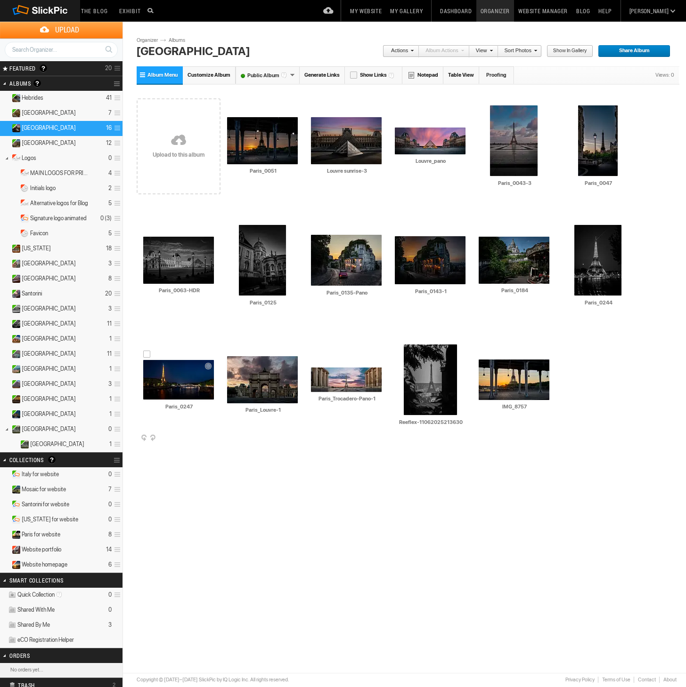
click at [146, 355] on div at bounding box center [147, 355] width 8 height 8
click at [232, 350] on div at bounding box center [231, 351] width 8 height 8
click at [315, 362] on div at bounding box center [315, 362] width 8 height 8
click at [408, 338] on div at bounding box center [407, 339] width 8 height 8
click at [577, 217] on div at bounding box center [578, 220] width 8 height 8
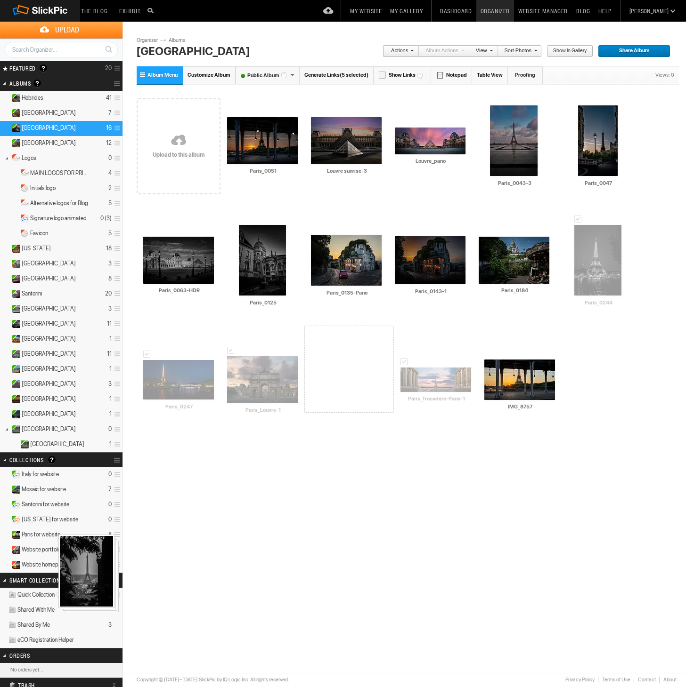
drag, startPoint x: 395, startPoint y: 371, endPoint x: 57, endPoint y: 535, distance: 375.0
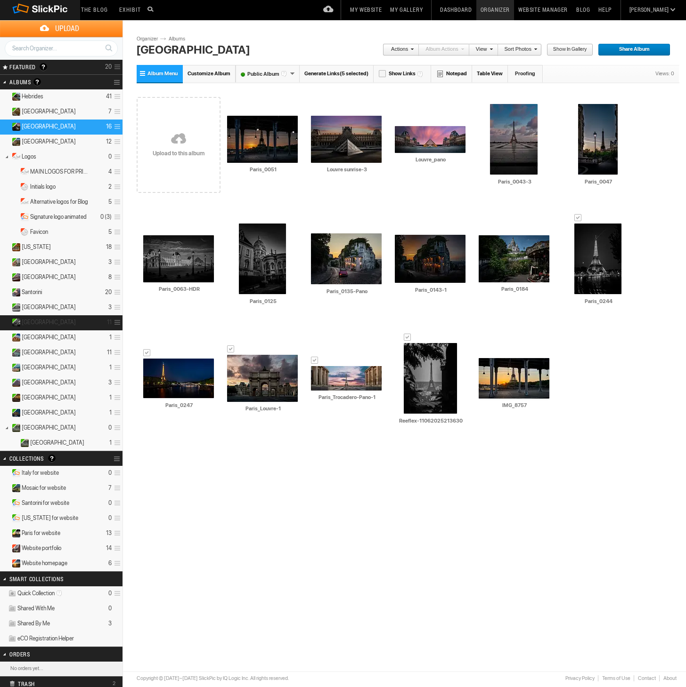
scroll to position [2, 0]
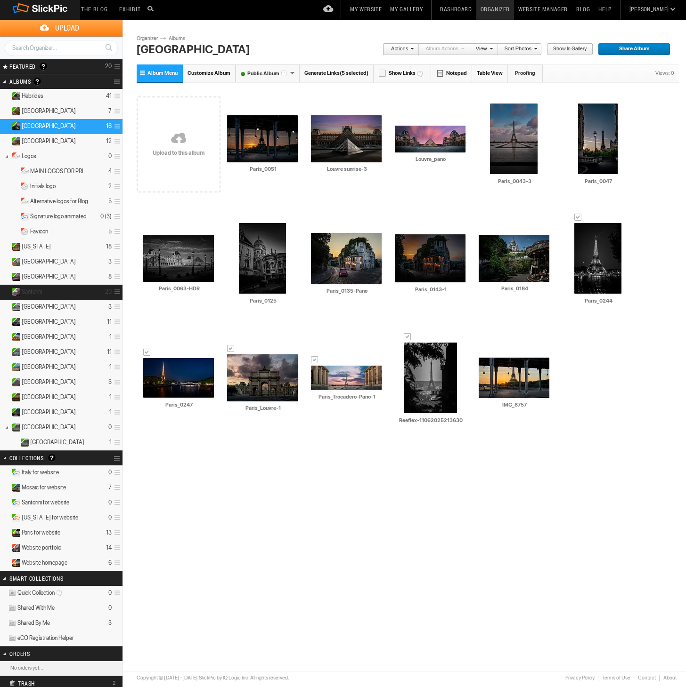
click at [74, 293] on details "Santorini 20" at bounding box center [61, 292] width 122 height 15
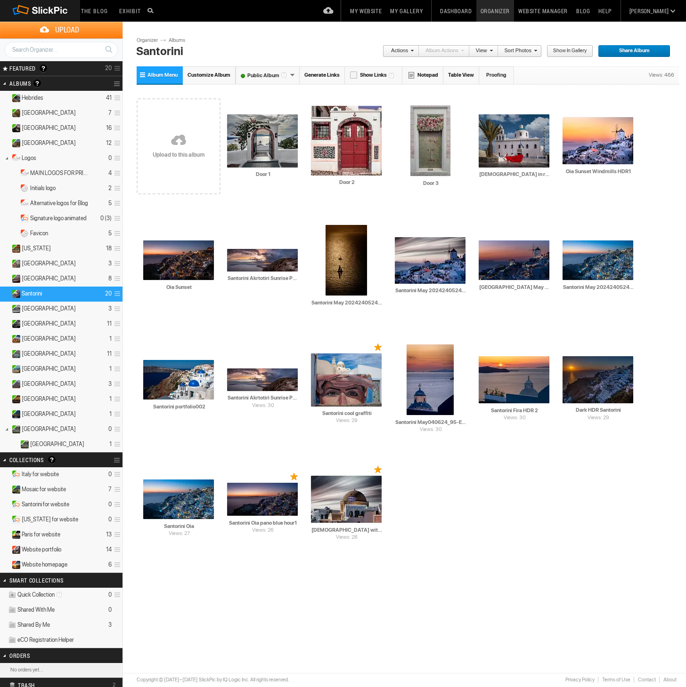
scroll to position [4, 0]
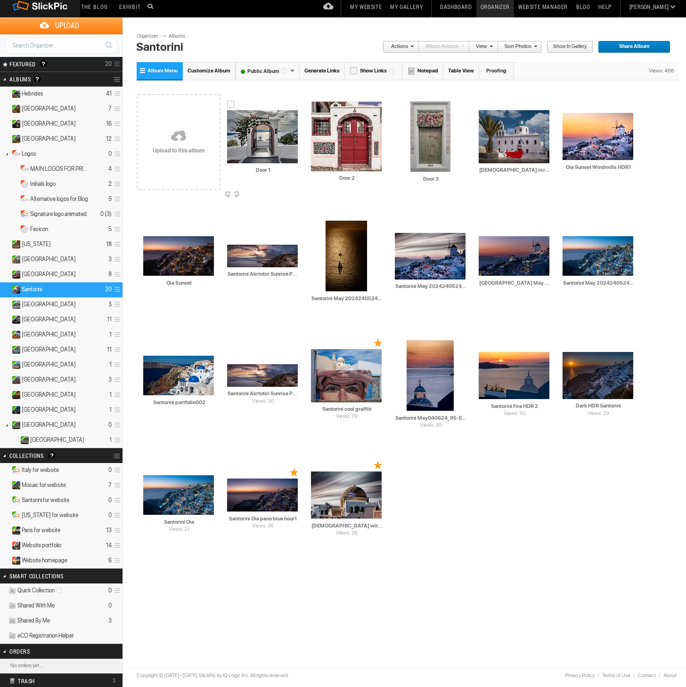
click at [232, 102] on div at bounding box center [231, 105] width 8 height 8
click at [414, 96] on div at bounding box center [414, 96] width 8 height 8
click at [481, 103] on div at bounding box center [482, 105] width 8 height 8
click at [567, 106] on div at bounding box center [566, 108] width 8 height 8
click at [146, 231] on div at bounding box center [147, 231] width 8 height 8
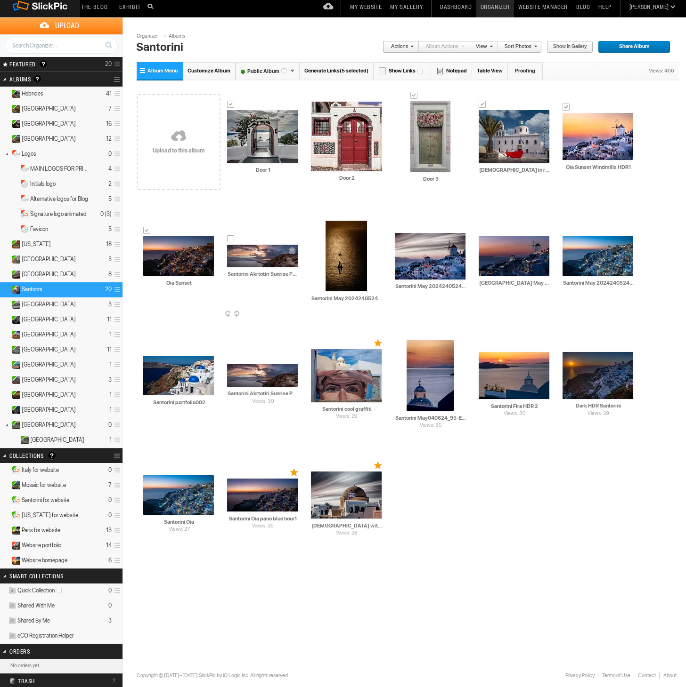
click at [231, 238] on div at bounding box center [231, 239] width 8 height 8
click at [331, 215] on div at bounding box center [329, 215] width 8 height 8
click at [396, 226] on div at bounding box center [399, 228] width 8 height 8
click at [483, 231] on div at bounding box center [482, 231] width 8 height 8
click at [566, 231] on div at bounding box center [566, 231] width 8 height 8
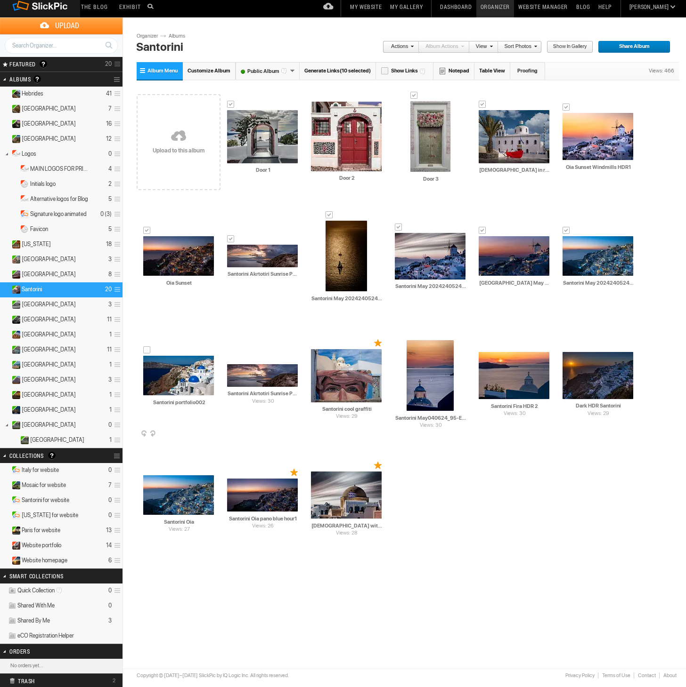
click at [146, 348] on div at bounding box center [147, 351] width 8 height 8
click at [231, 238] on div at bounding box center [231, 239] width 8 height 8
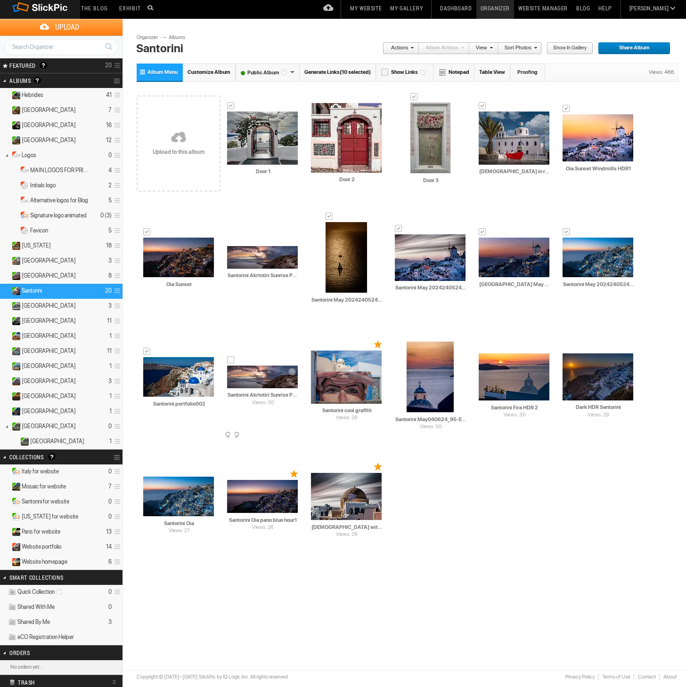
click at [231, 358] on div at bounding box center [231, 360] width 8 height 8
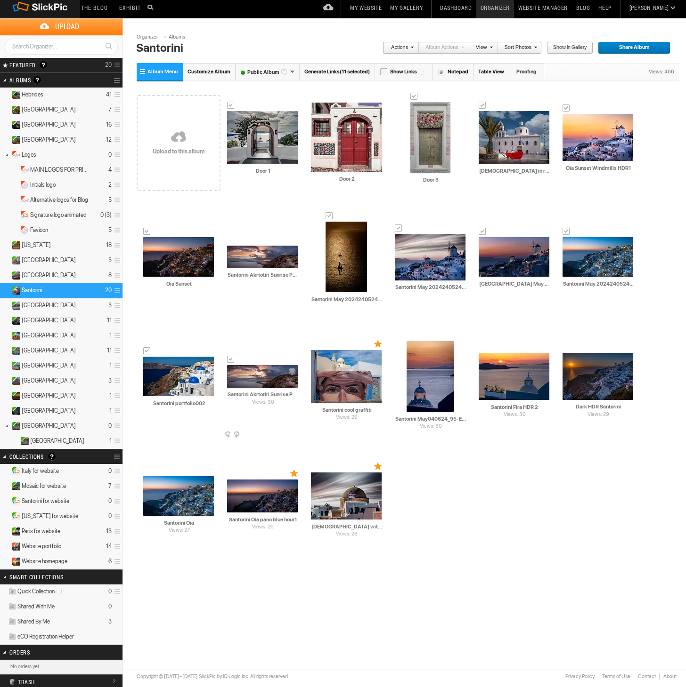
scroll to position [3, 0]
click at [315, 343] on div at bounding box center [315, 345] width 8 height 8
click at [411, 336] on div at bounding box center [410, 336] width 8 height 8
click at [482, 346] on div at bounding box center [482, 348] width 8 height 8
click at [568, 347] on div at bounding box center [566, 348] width 8 height 8
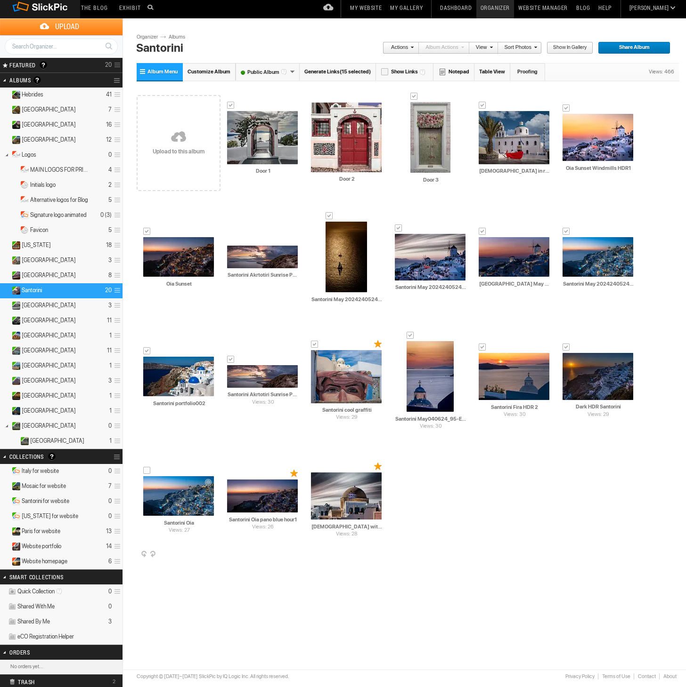
click at [148, 473] on div at bounding box center [147, 471] width 8 height 8
click at [230, 474] on div at bounding box center [231, 474] width 8 height 8
click at [315, 467] on div at bounding box center [315, 467] width 8 height 8
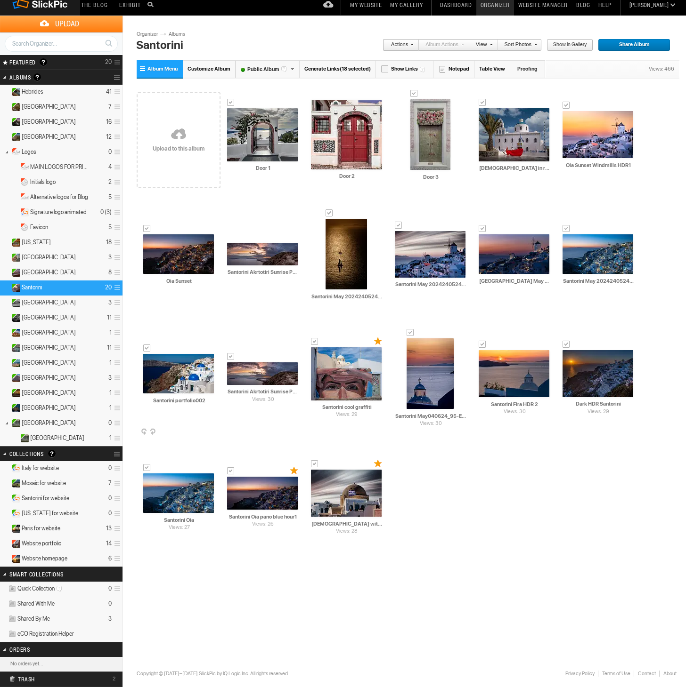
scroll to position [8, 0]
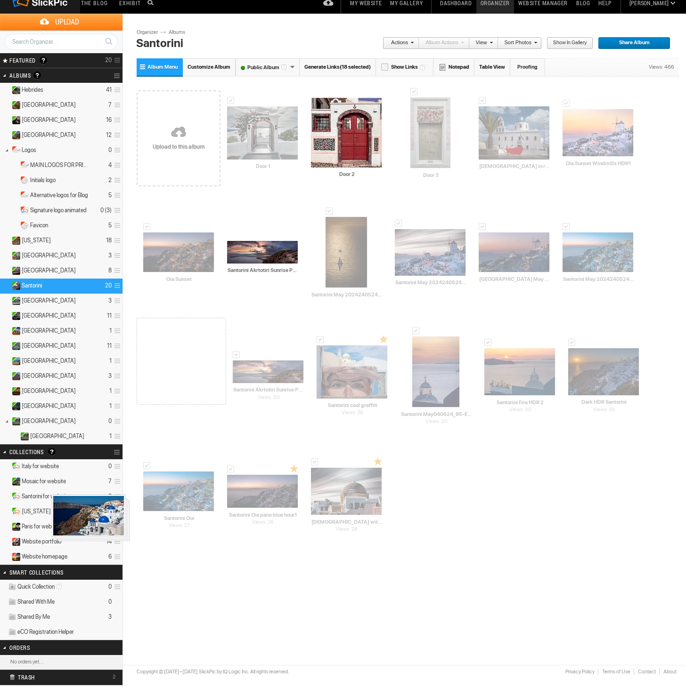
drag, startPoint x: 157, startPoint y: 414, endPoint x: 50, endPoint y: 495, distance: 133.4
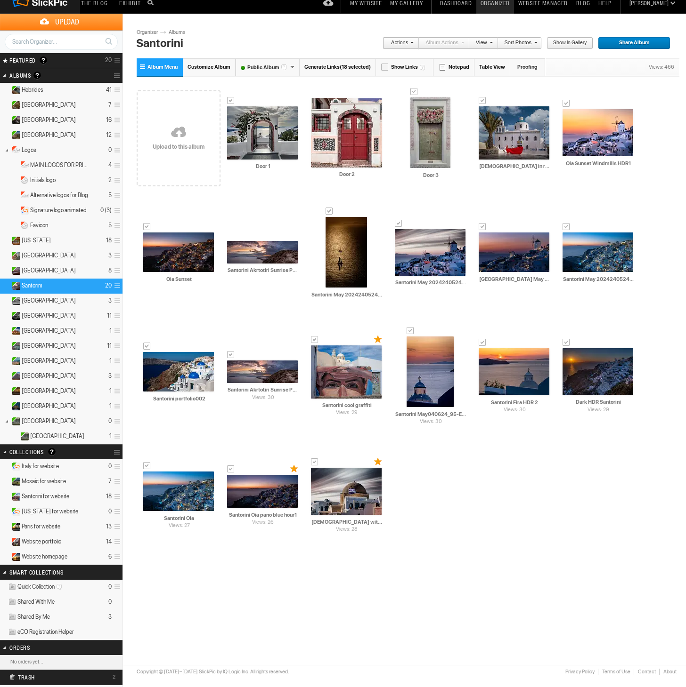
scroll to position [8, 0]
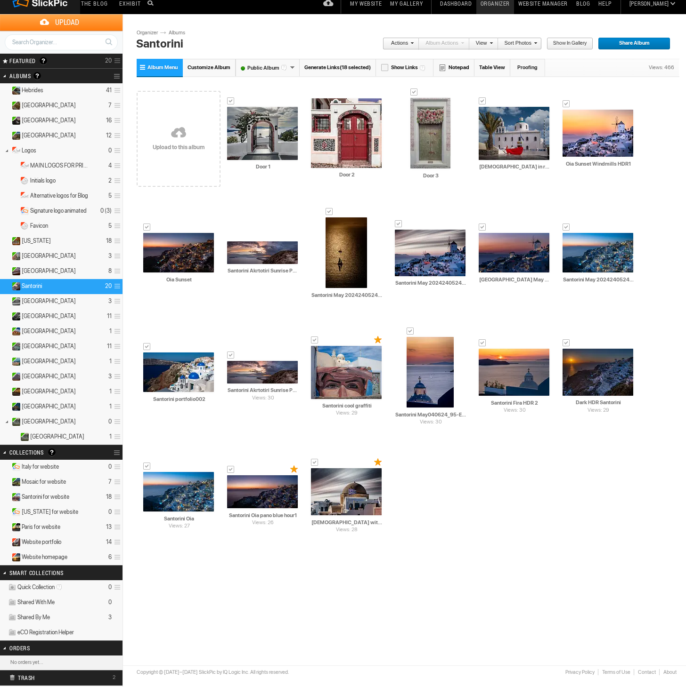
click at [55, 498] on span "Santorini for website" at bounding box center [46, 497] width 48 height 8
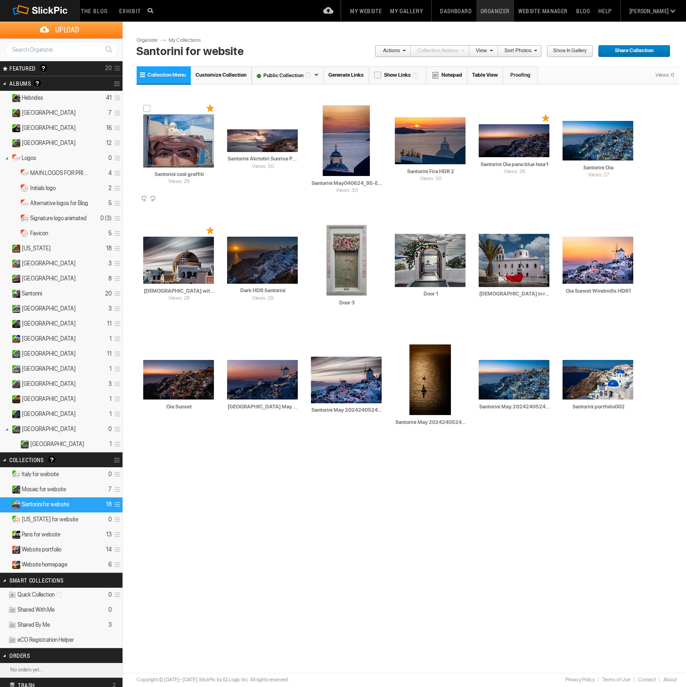
click at [174, 143] on img at bounding box center [178, 140] width 71 height 53
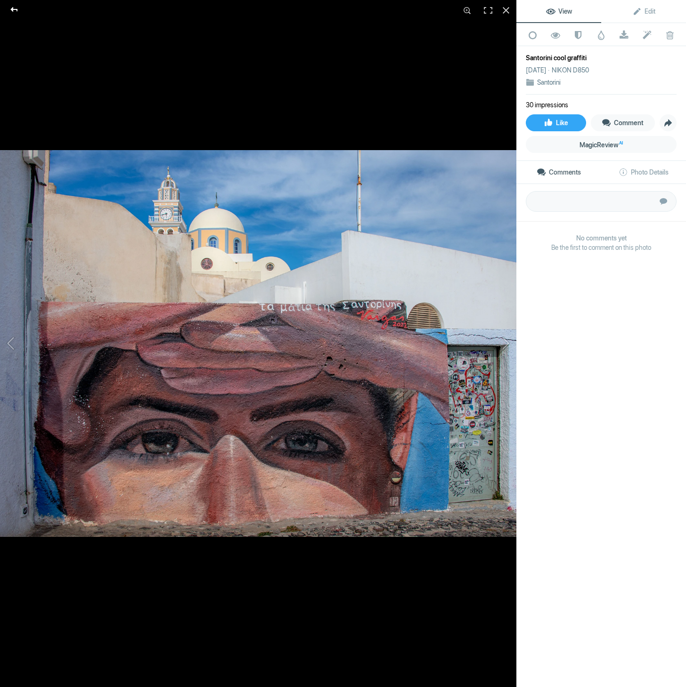
click at [18, 9] on div at bounding box center [14, 9] width 34 height 19
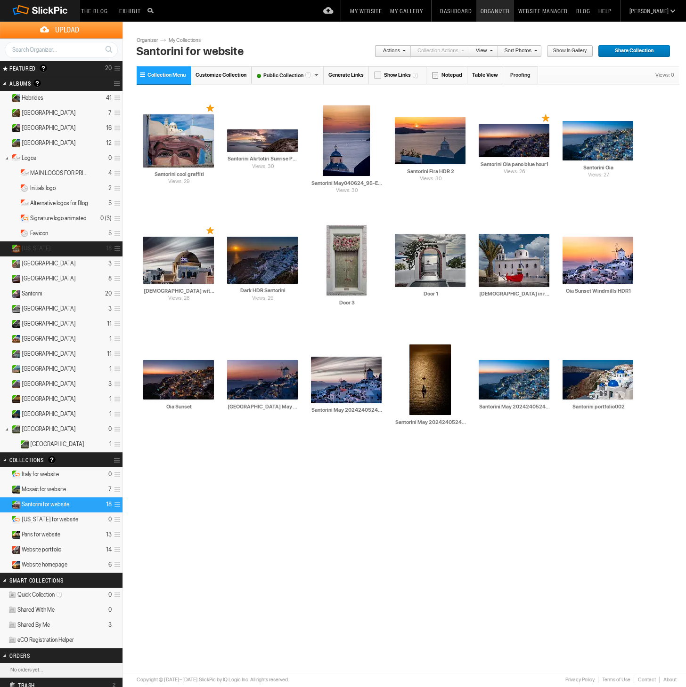
click at [51, 251] on details "[US_STATE] 18" at bounding box center [61, 249] width 122 height 15
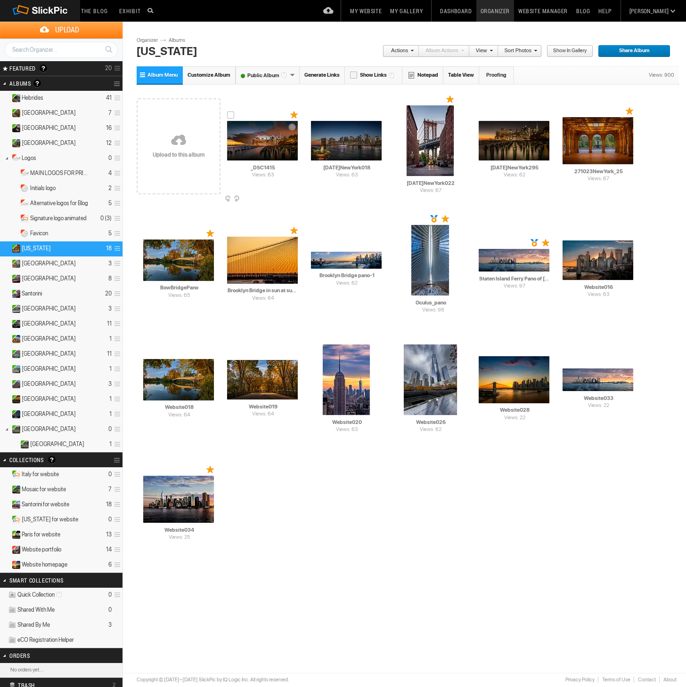
click at [257, 154] on img at bounding box center [262, 141] width 71 height 40
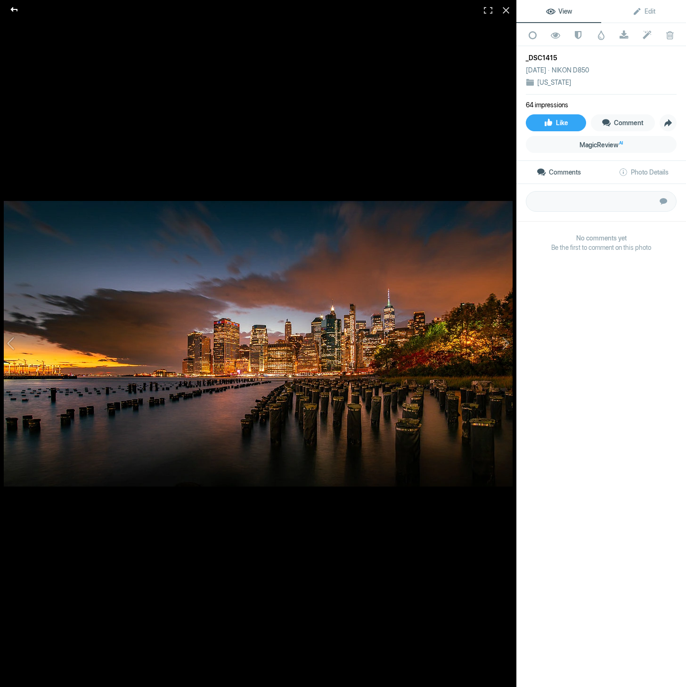
click at [14, 8] on div at bounding box center [14, 9] width 34 height 19
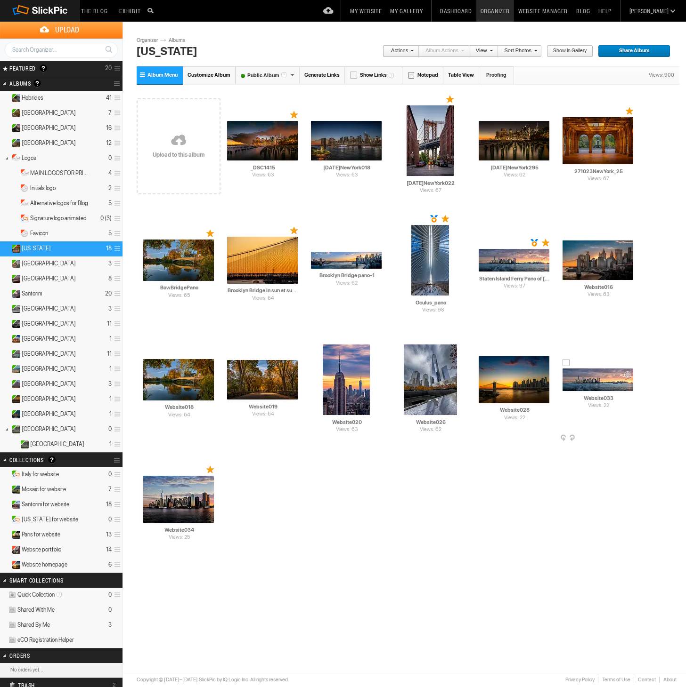
scroll to position [1, 0]
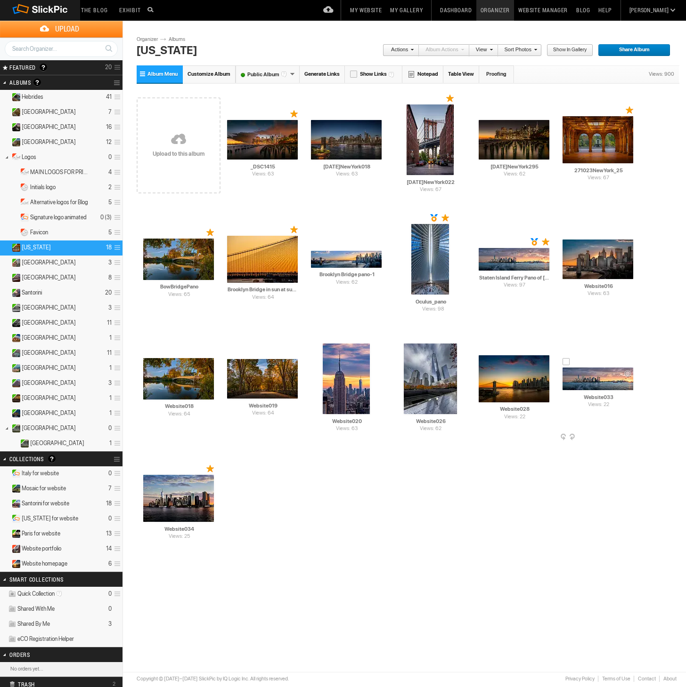
click at [600, 387] on img at bounding box center [597, 379] width 71 height 23
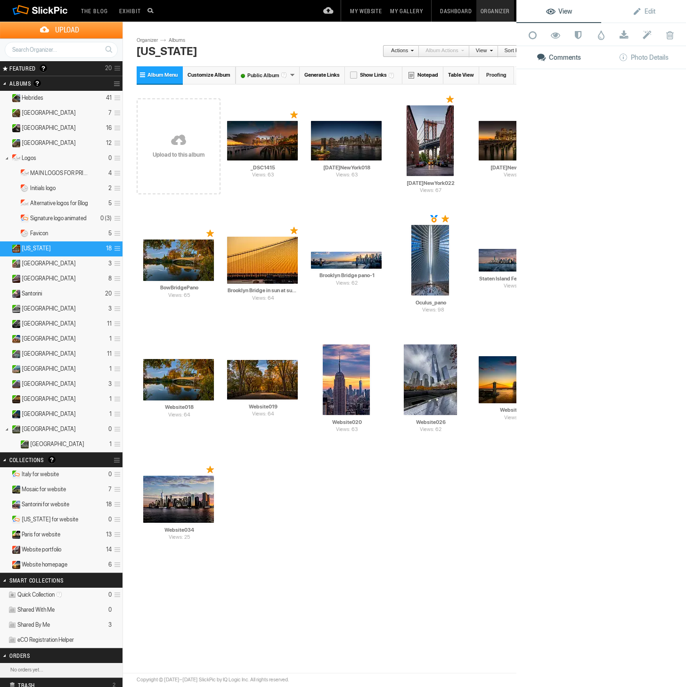
click at [600, 387] on div "View Edit Add to Quick Collection Remove from Quick Collection Hide from Public…" at bounding box center [600, 343] width 169 height 687
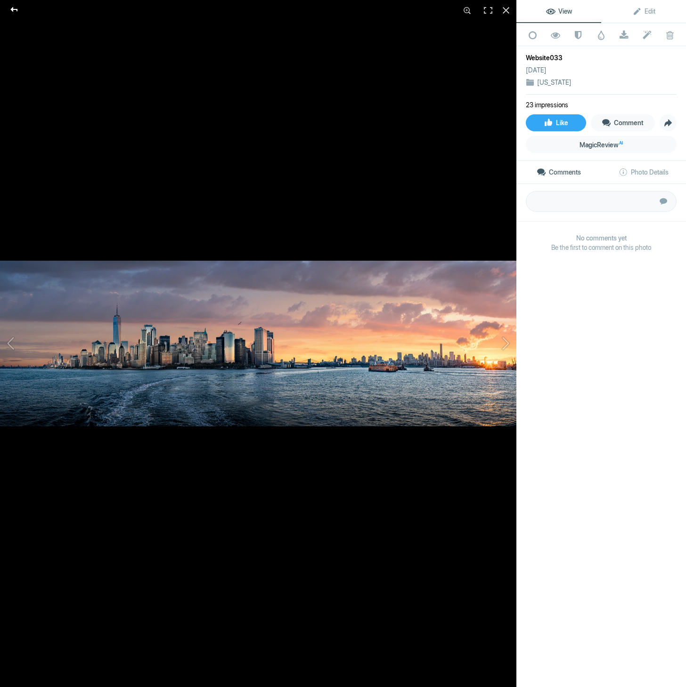
click at [16, 9] on div at bounding box center [14, 9] width 34 height 19
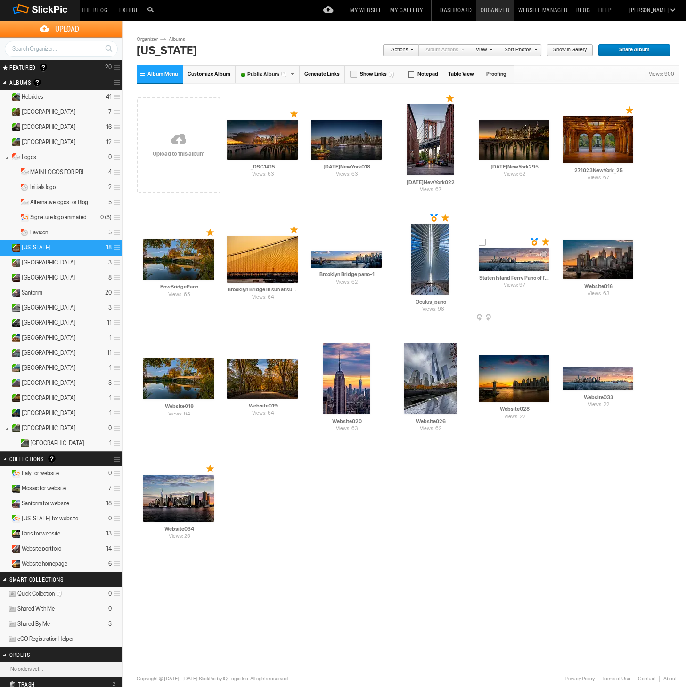
click at [509, 266] on img at bounding box center [513, 259] width 71 height 23
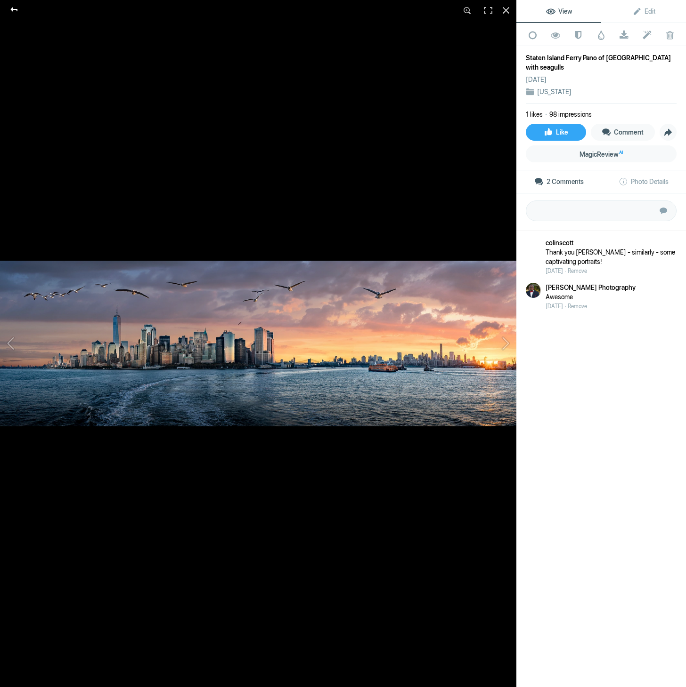
click at [16, 10] on div at bounding box center [14, 9] width 34 height 19
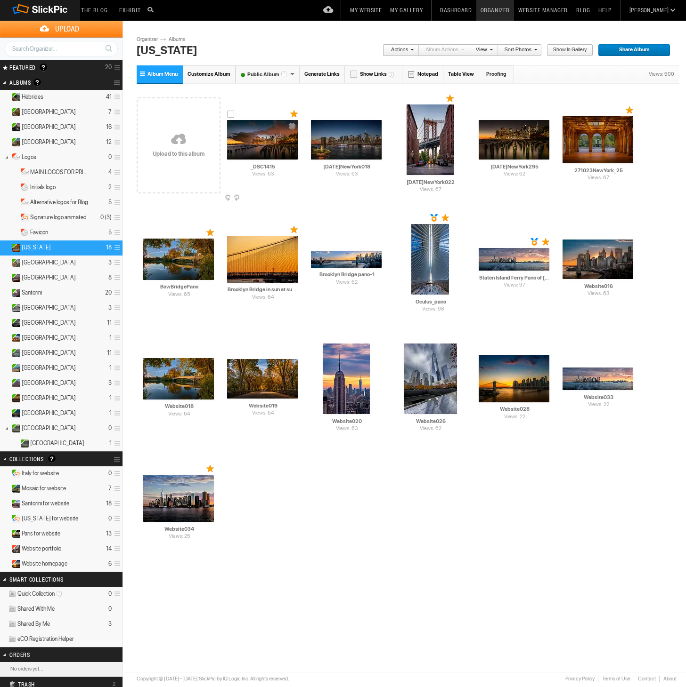
click at [232, 115] on div at bounding box center [231, 115] width 8 height 8
click at [314, 114] on div at bounding box center [315, 115] width 8 height 8
click at [411, 98] on div at bounding box center [410, 99] width 8 height 8
click at [482, 112] on div at bounding box center [482, 115] width 8 height 8
click at [148, 232] on div at bounding box center [147, 233] width 8 height 8
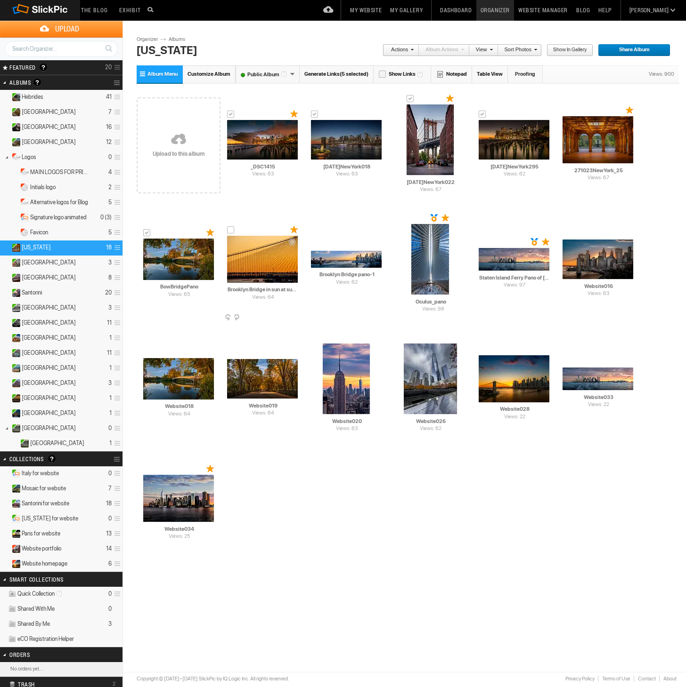
click at [233, 230] on div at bounding box center [231, 230] width 8 height 8
click at [315, 245] on div at bounding box center [315, 246] width 8 height 8
click at [416, 218] on div at bounding box center [415, 219] width 8 height 8
click at [483, 241] on div at bounding box center [482, 243] width 8 height 8
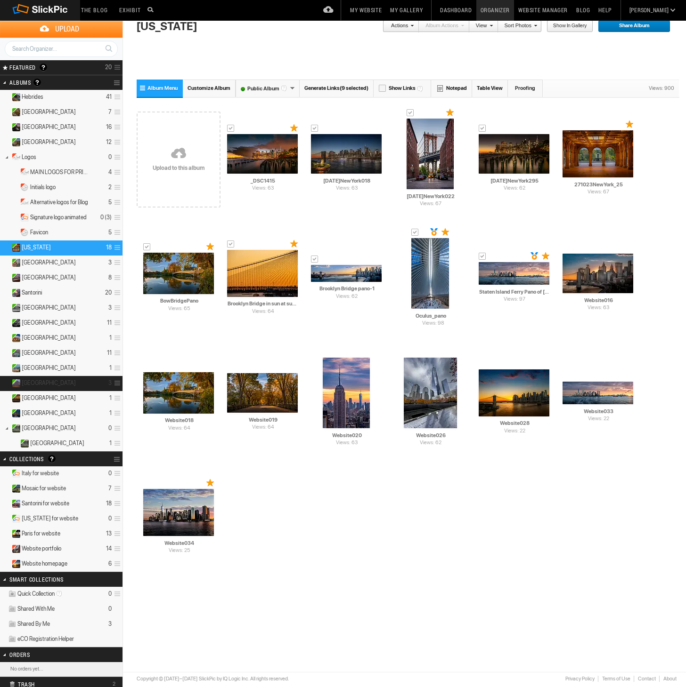
scroll to position [0, 0]
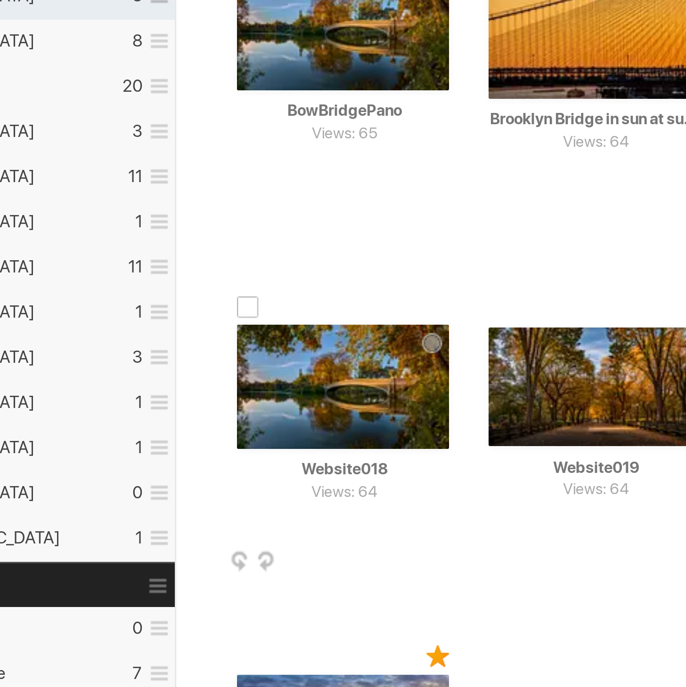
click at [143, 364] on div at bounding box center [147, 368] width 8 height 8
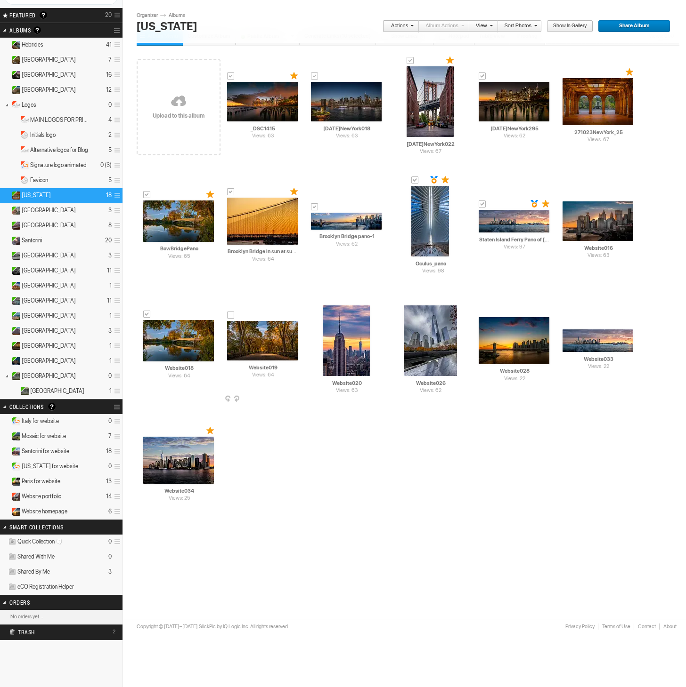
click at [233, 315] on div at bounding box center [231, 316] width 8 height 8
click at [325, 300] on div at bounding box center [327, 300] width 8 height 8
click at [408, 300] on div at bounding box center [407, 300] width 8 height 8
click at [483, 310] on div at bounding box center [482, 312] width 8 height 8
click at [146, 431] on div at bounding box center [147, 432] width 8 height 8
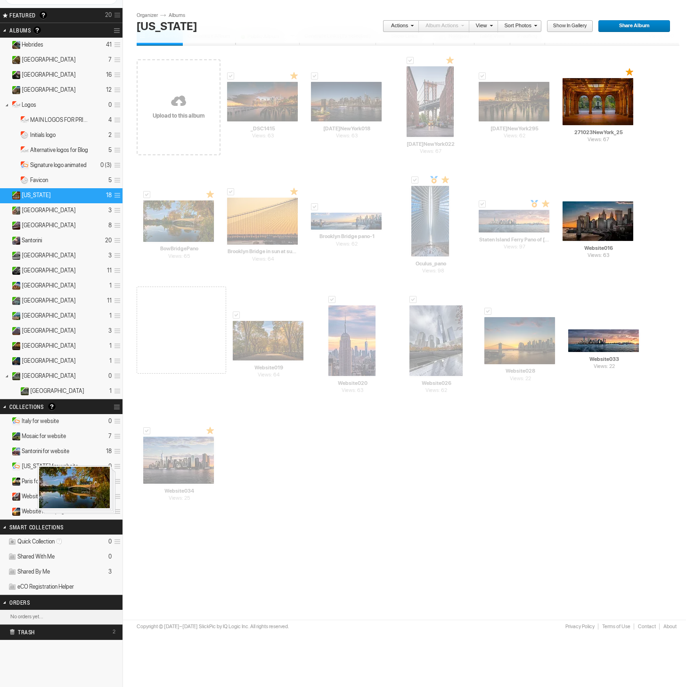
drag, startPoint x: 153, startPoint y: 377, endPoint x: 37, endPoint y: 466, distance: 146.5
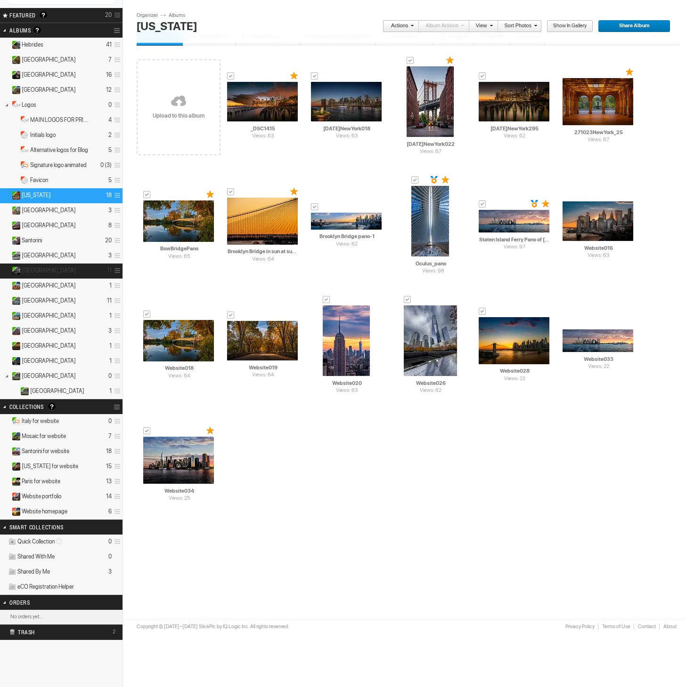
click at [46, 269] on details "Rome 11" at bounding box center [61, 271] width 122 height 15
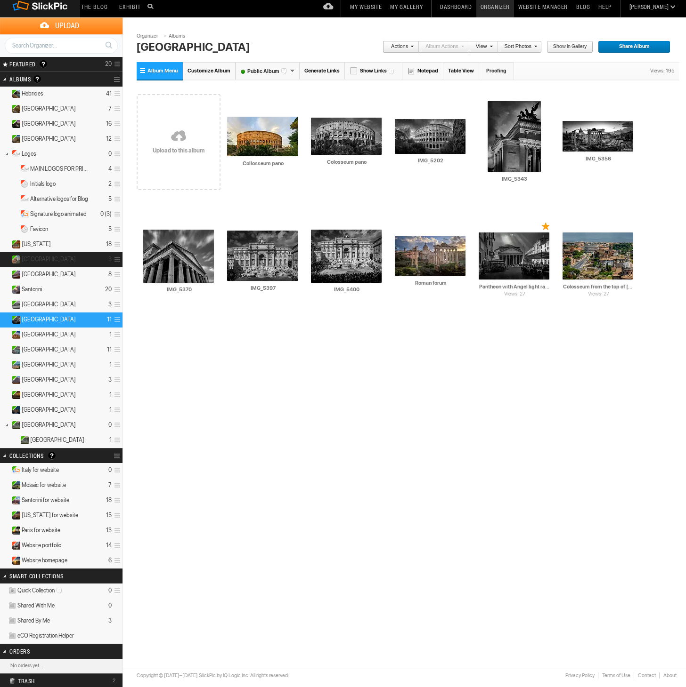
scroll to position [9, 0]
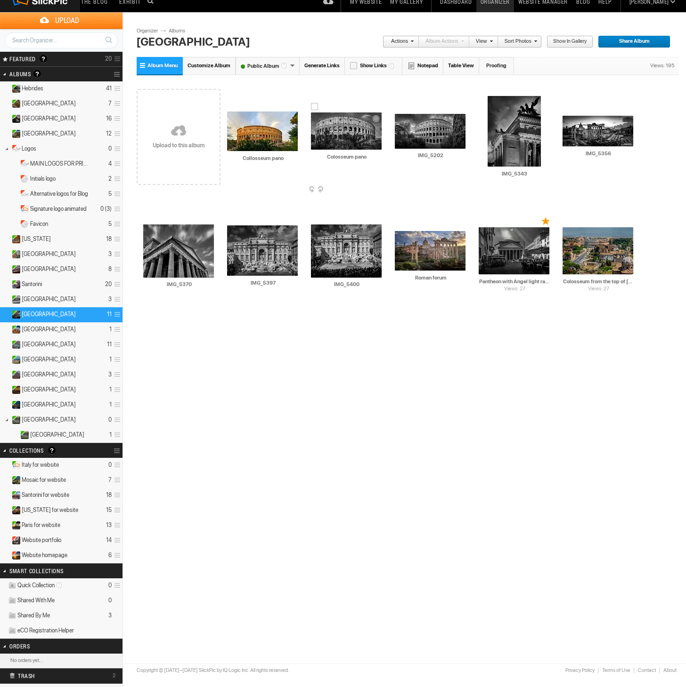
click at [315, 106] on div at bounding box center [315, 107] width 8 height 8
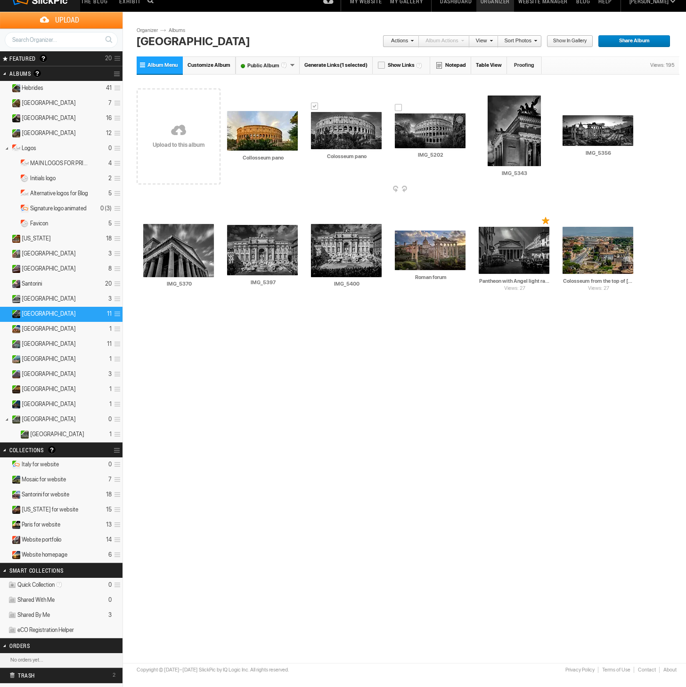
click at [399, 107] on div at bounding box center [399, 108] width 8 height 8
click at [493, 89] on div at bounding box center [491, 90] width 8 height 8
click at [565, 109] on div at bounding box center [566, 110] width 8 height 8
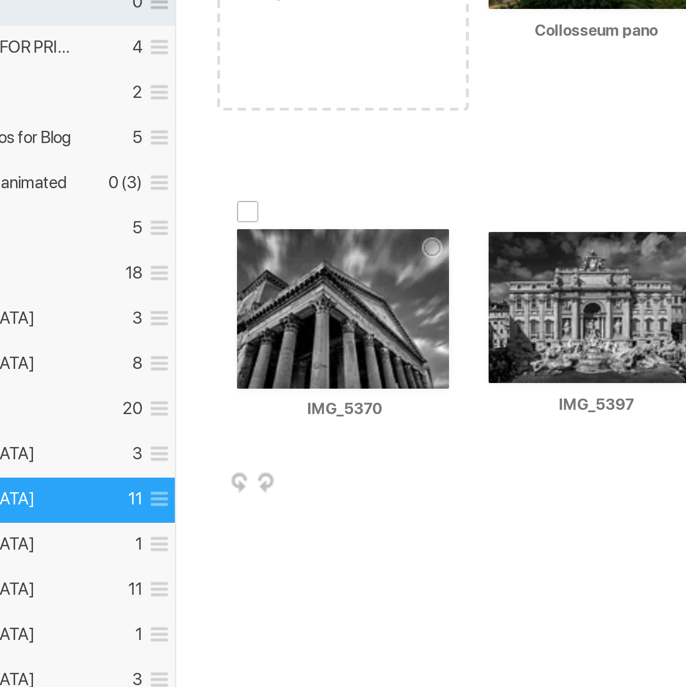
scroll to position [24, 0]
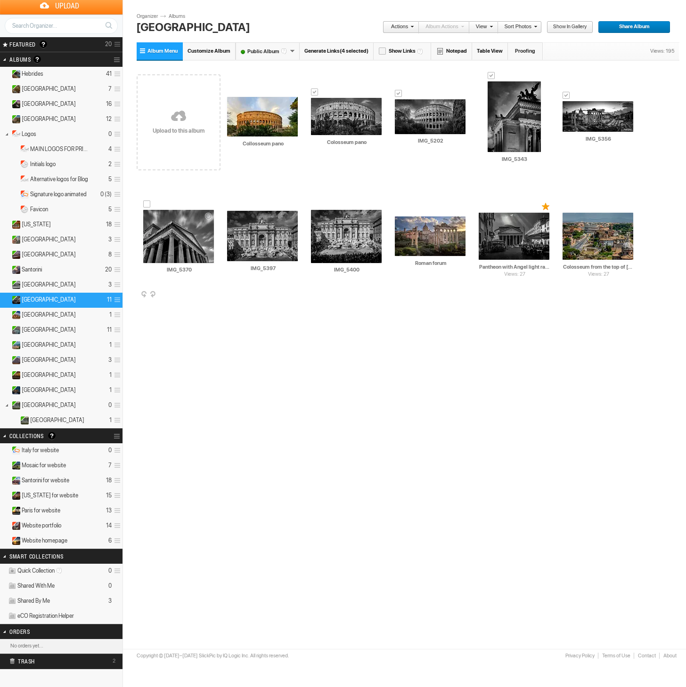
click at [145, 204] on div at bounding box center [147, 205] width 8 height 8
click at [398, 209] on div at bounding box center [399, 211] width 8 height 8
click at [484, 208] on div at bounding box center [482, 207] width 8 height 8
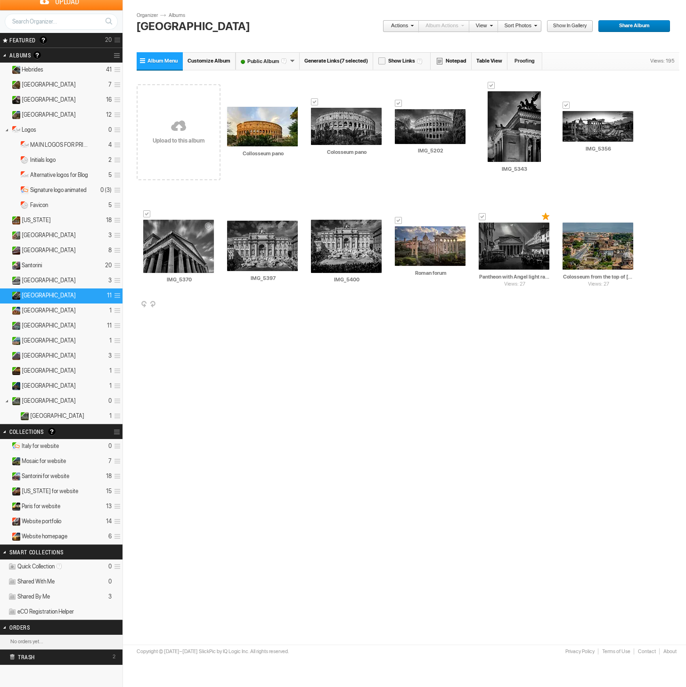
scroll to position [28, 1]
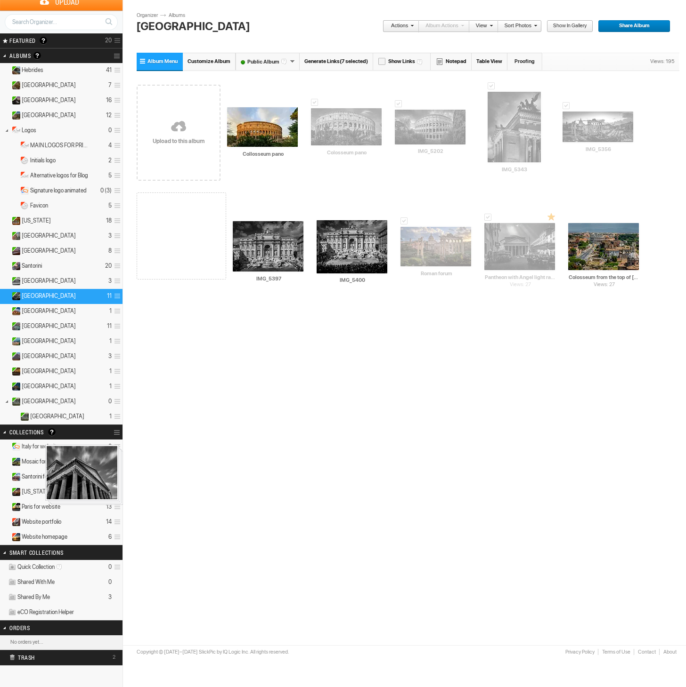
drag, startPoint x: 198, startPoint y: 246, endPoint x: 43, endPoint y: 445, distance: 252.3
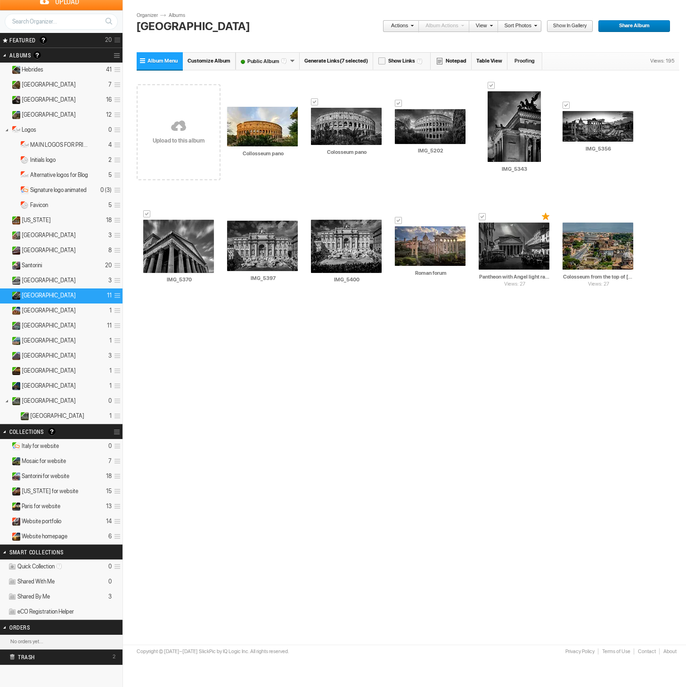
scroll to position [28, 0]
click at [277, 251] on img at bounding box center [262, 246] width 71 height 50
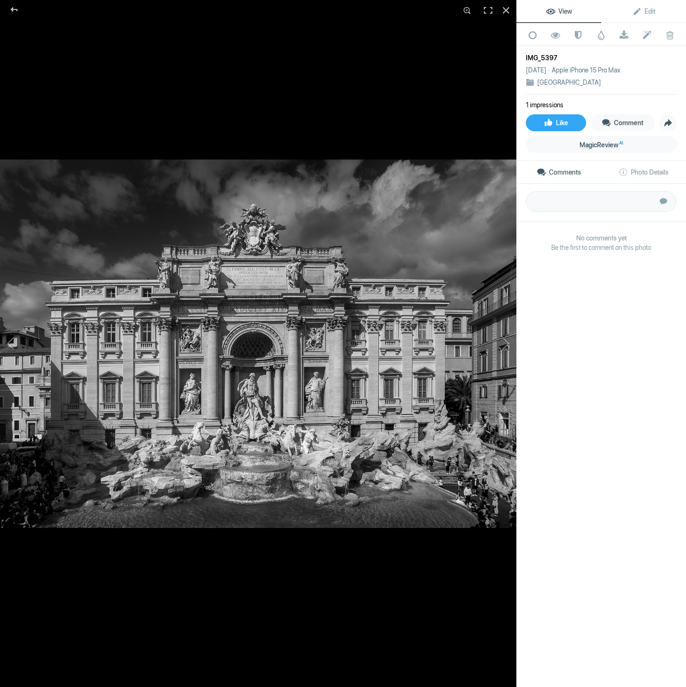
scroll to position [0, 0]
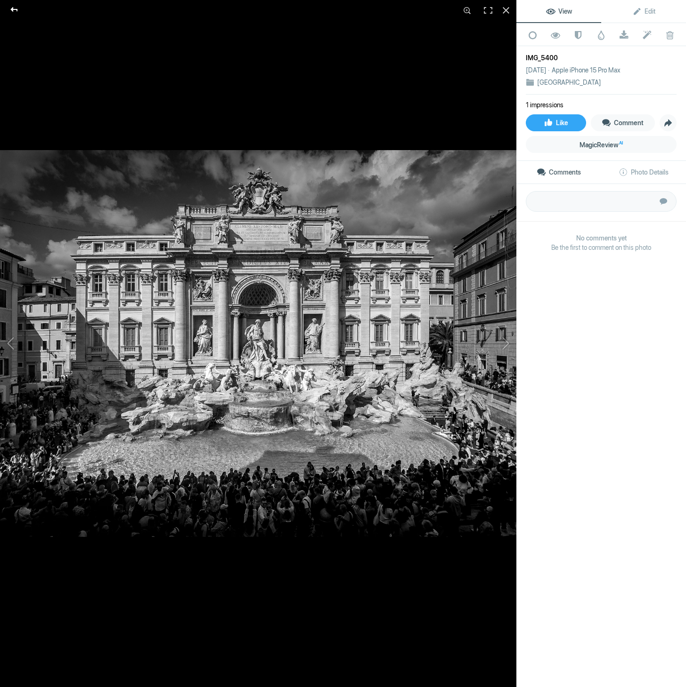
click at [15, 10] on div at bounding box center [14, 9] width 34 height 19
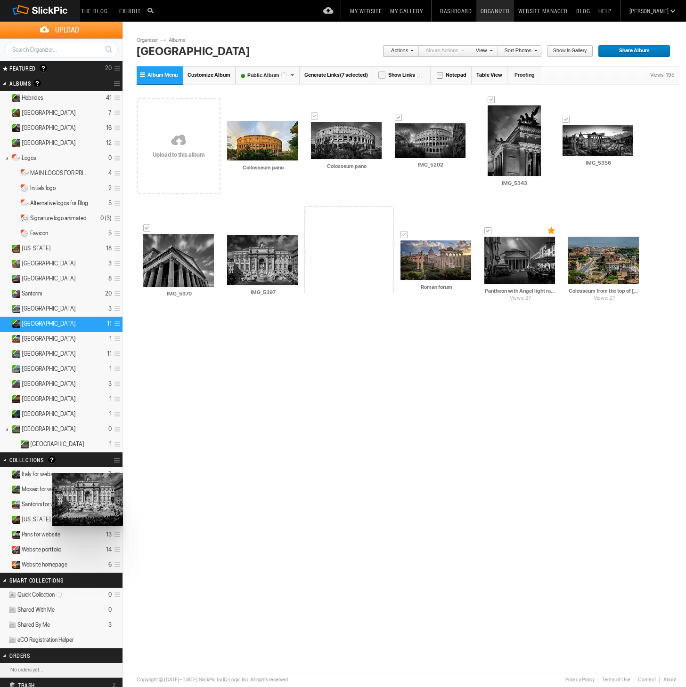
drag, startPoint x: 334, startPoint y: 272, endPoint x: 51, endPoint y: 473, distance: 346.5
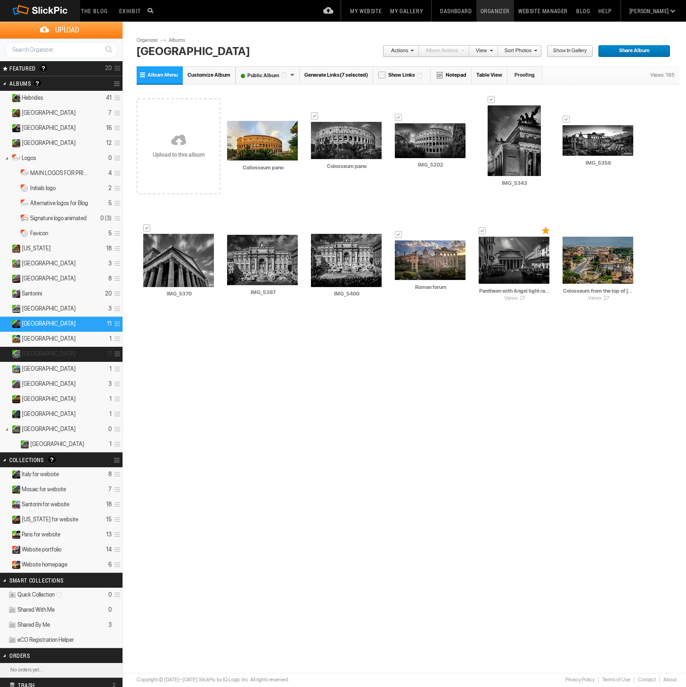
click at [39, 356] on details "Venice 11" at bounding box center [61, 354] width 122 height 15
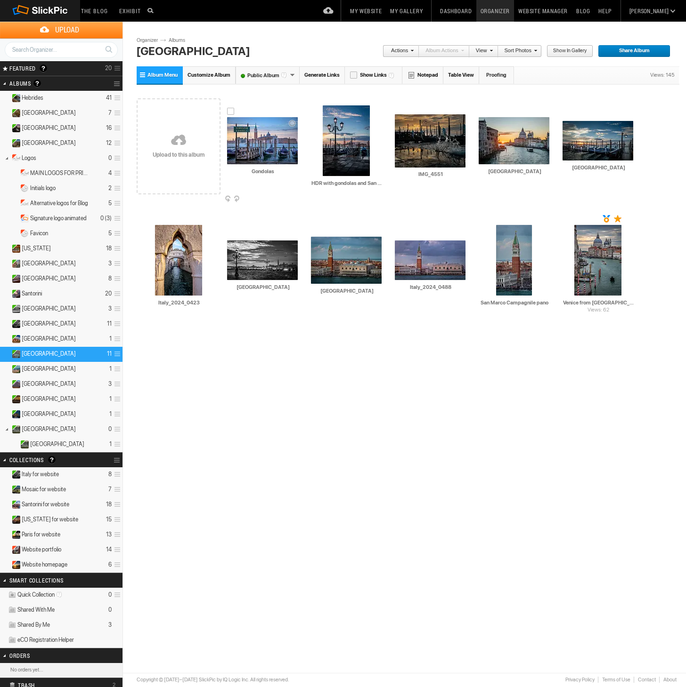
click at [232, 112] on div at bounding box center [231, 112] width 8 height 8
click at [327, 97] on div at bounding box center [327, 100] width 8 height 8
click at [398, 107] on div at bounding box center [399, 109] width 8 height 8
click at [482, 111] on div at bounding box center [482, 112] width 8 height 8
click at [565, 114] on div at bounding box center [566, 116] width 8 height 8
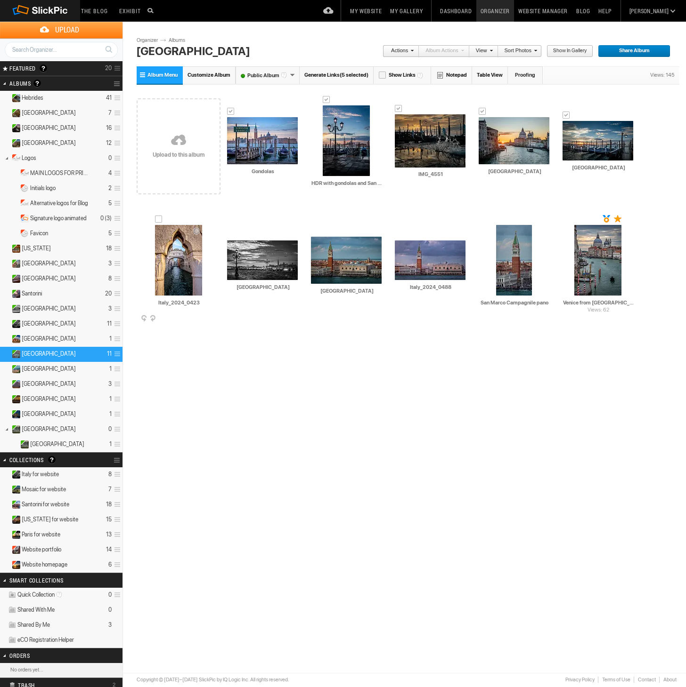
click at [159, 220] on div at bounding box center [159, 220] width 8 height 8
click at [231, 233] on div at bounding box center [231, 235] width 8 height 8
click at [314, 231] on div at bounding box center [315, 231] width 8 height 8
click at [399, 234] on div at bounding box center [399, 235] width 8 height 8
click at [499, 219] on div at bounding box center [500, 220] width 8 height 8
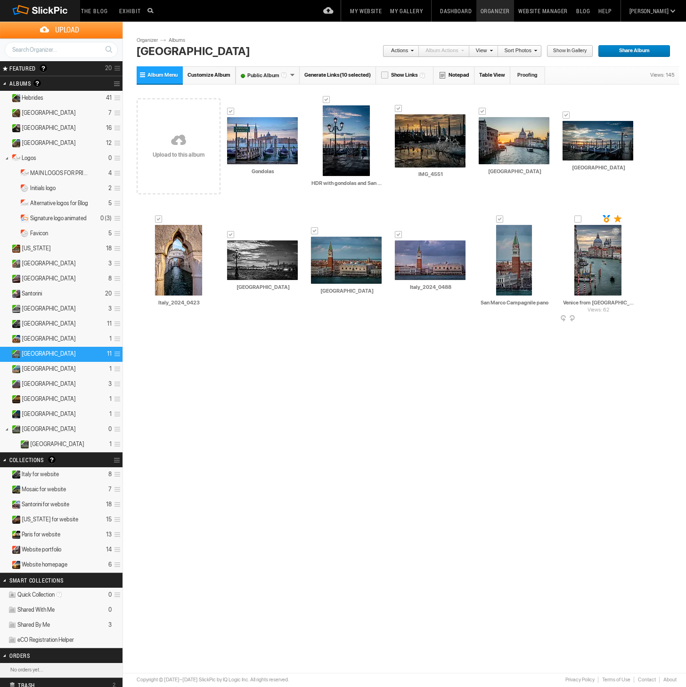
click at [579, 218] on div at bounding box center [578, 220] width 8 height 8
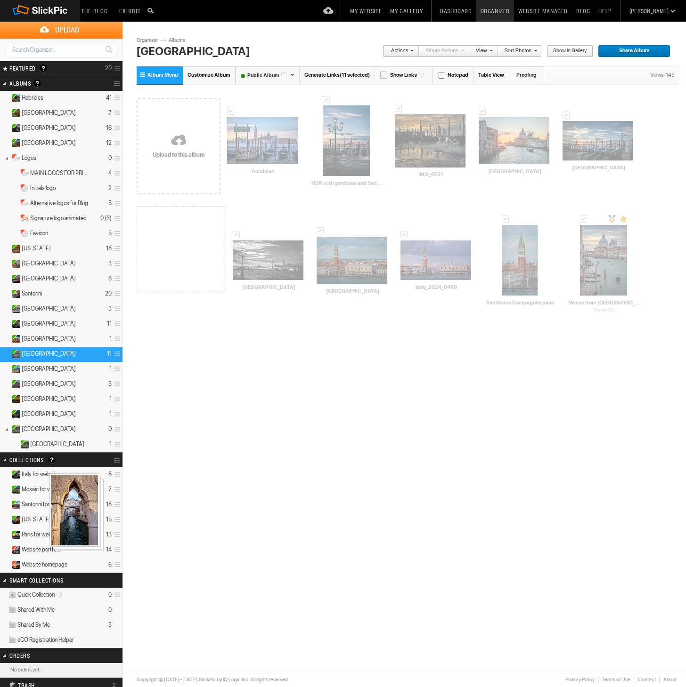
drag, startPoint x: 183, startPoint y: 271, endPoint x: 48, endPoint y: 474, distance: 243.1
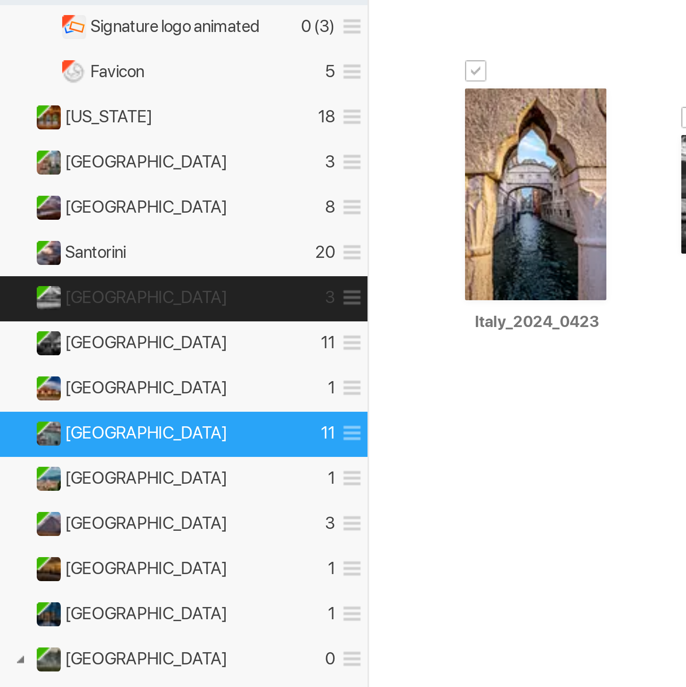
scroll to position [53, 0]
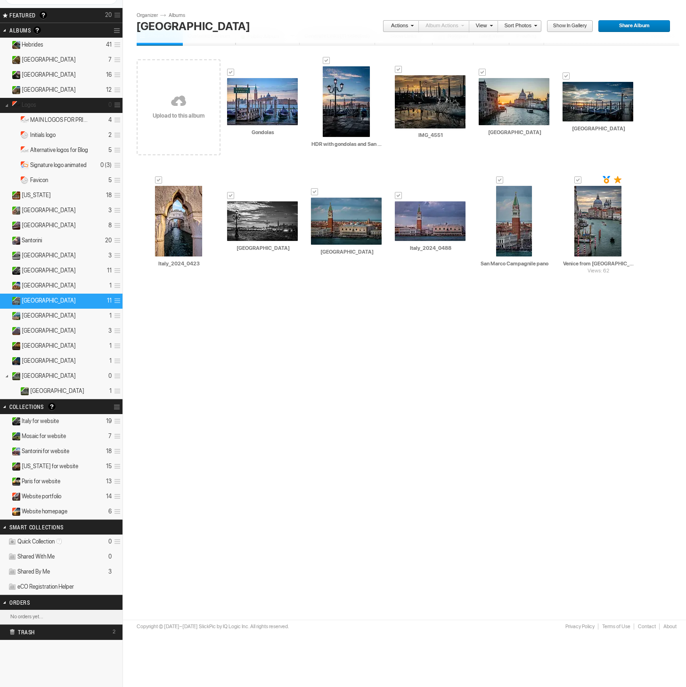
click at [8, 105] on link at bounding box center [6, 105] width 13 height 12
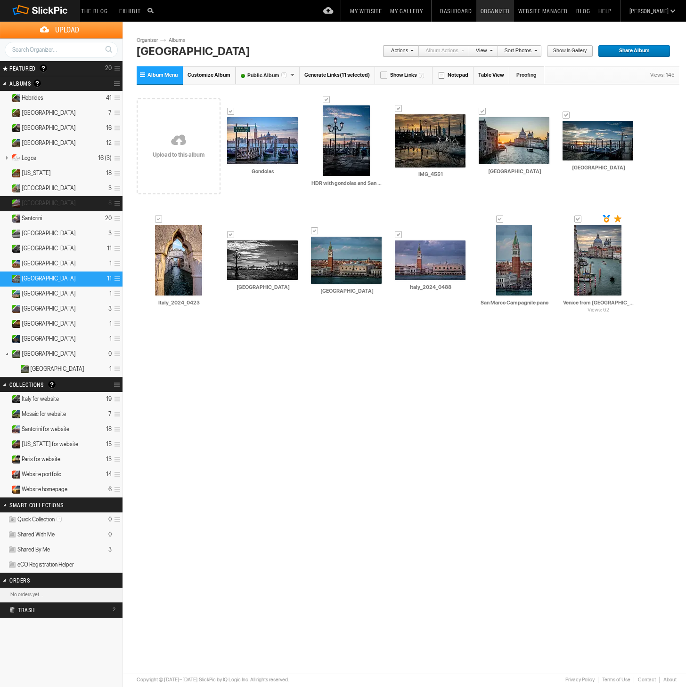
scroll to position [0, 0]
click at [35, 296] on span "[GEOGRAPHIC_DATA]" at bounding box center [49, 294] width 54 height 8
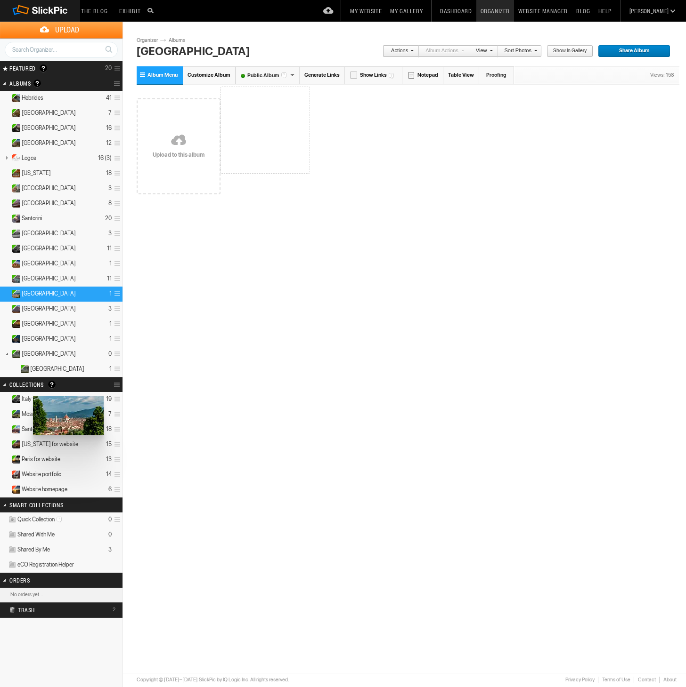
drag, startPoint x: 263, startPoint y: 115, endPoint x: 32, endPoint y: 396, distance: 363.6
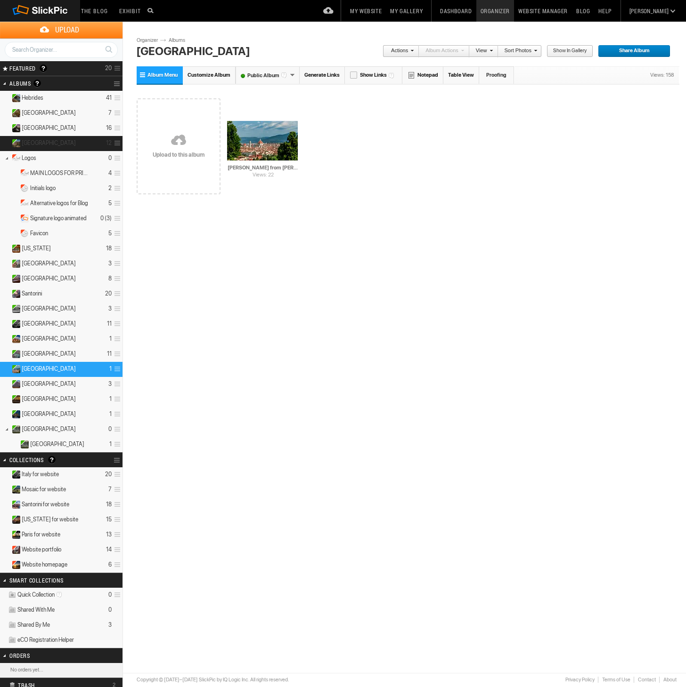
click at [68, 145] on details "Grand Canyon 12" at bounding box center [61, 143] width 122 height 15
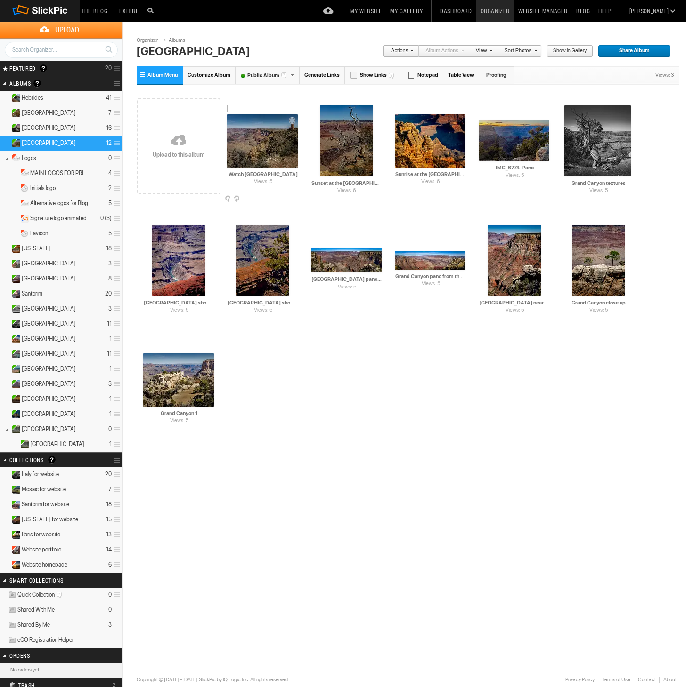
click at [270, 148] on img at bounding box center [262, 140] width 71 height 53
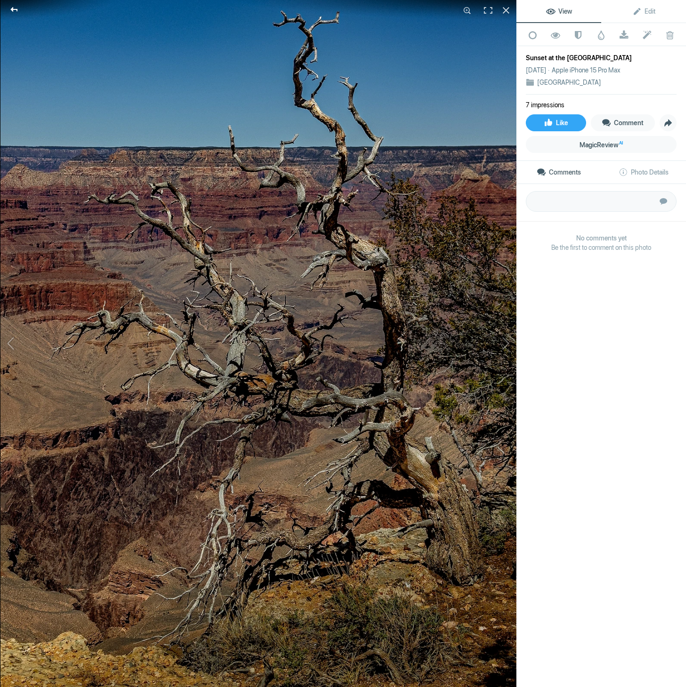
click at [11, 12] on div at bounding box center [14, 9] width 34 height 19
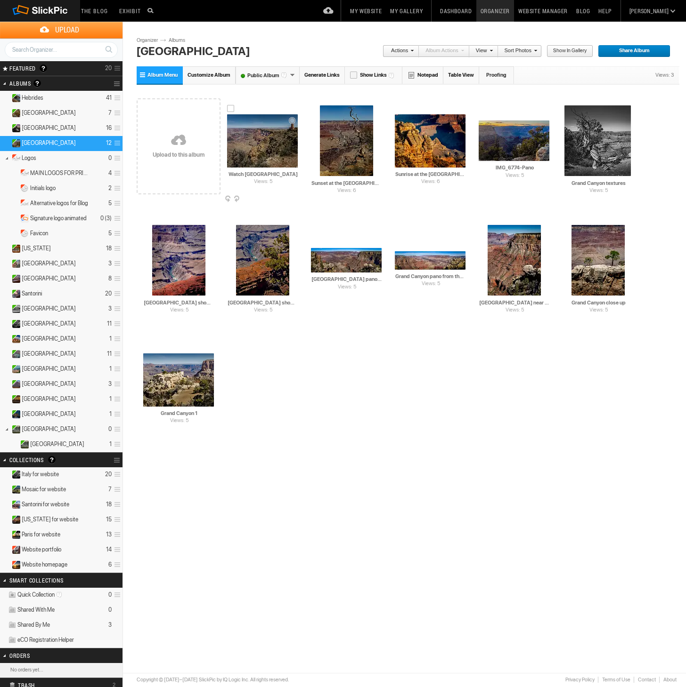
click at [231, 109] on div at bounding box center [231, 109] width 8 height 8
click at [323, 100] on div at bounding box center [324, 100] width 8 height 8
click at [324, 98] on div at bounding box center [324, 100] width 8 height 8
click at [399, 108] on div at bounding box center [399, 109] width 8 height 8
click at [314, 242] on div at bounding box center [315, 243] width 8 height 8
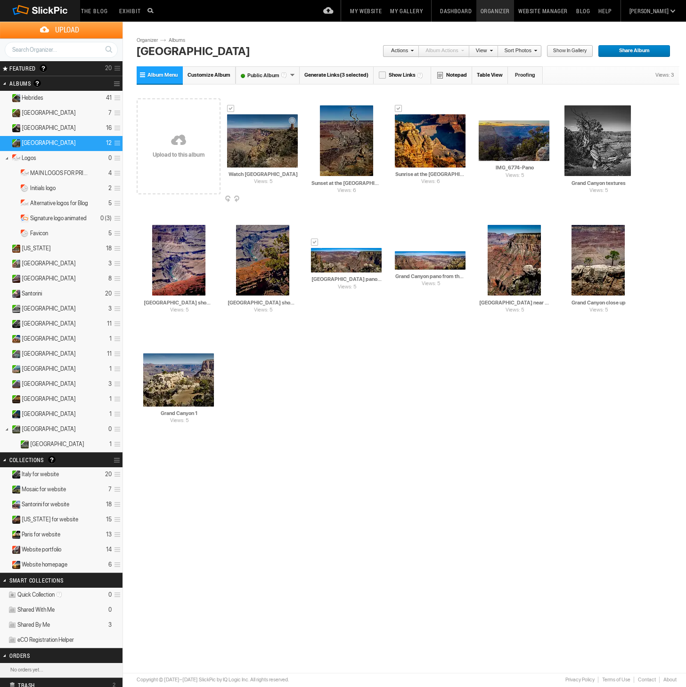
click at [229, 107] on div at bounding box center [231, 109] width 8 height 8
click at [155, 219] on div at bounding box center [156, 220] width 8 height 8
click at [575, 218] on div at bounding box center [575, 220] width 8 height 8
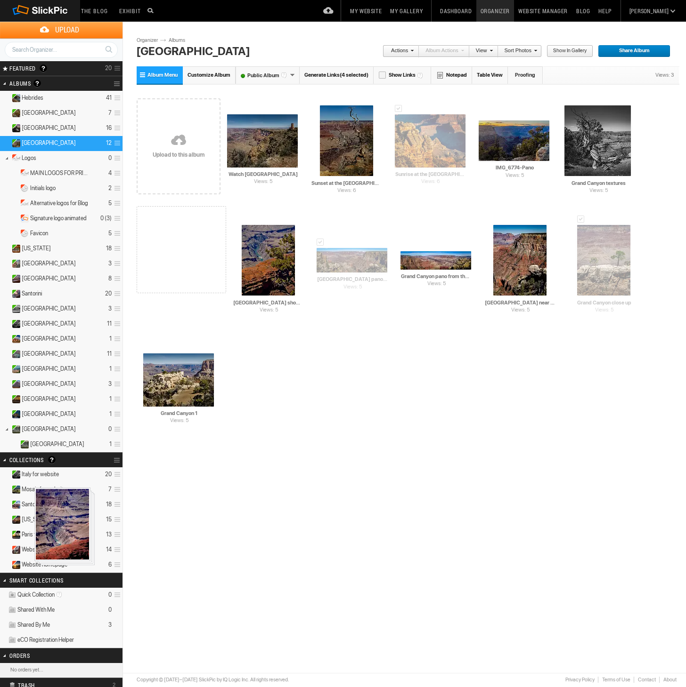
drag, startPoint x: 163, startPoint y: 262, endPoint x: 33, endPoint y: 488, distance: 260.0
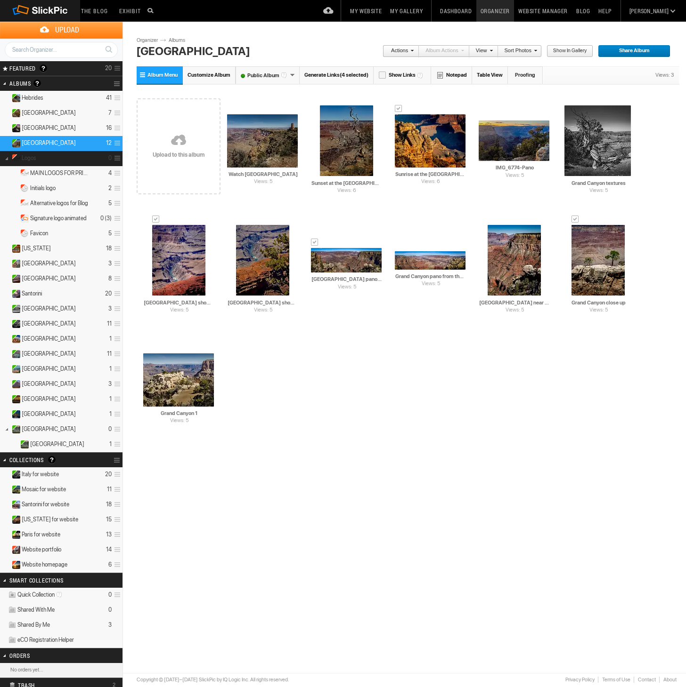
click at [6, 158] on link at bounding box center [6, 158] width 13 height 12
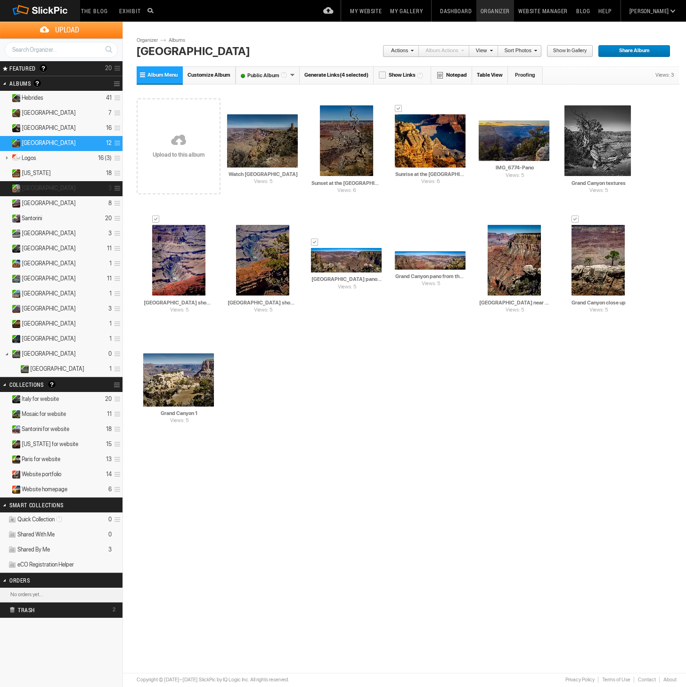
click at [28, 186] on span "[GEOGRAPHIC_DATA]" at bounding box center [49, 189] width 54 height 8
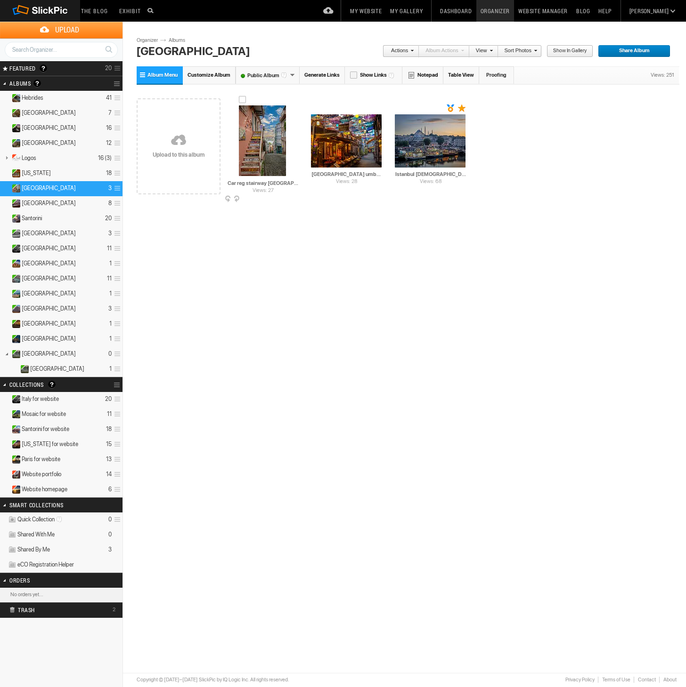
click at [242, 98] on div at bounding box center [243, 100] width 8 height 8
click at [400, 108] on div at bounding box center [399, 109] width 8 height 8
click at [316, 108] on div at bounding box center [315, 109] width 8 height 8
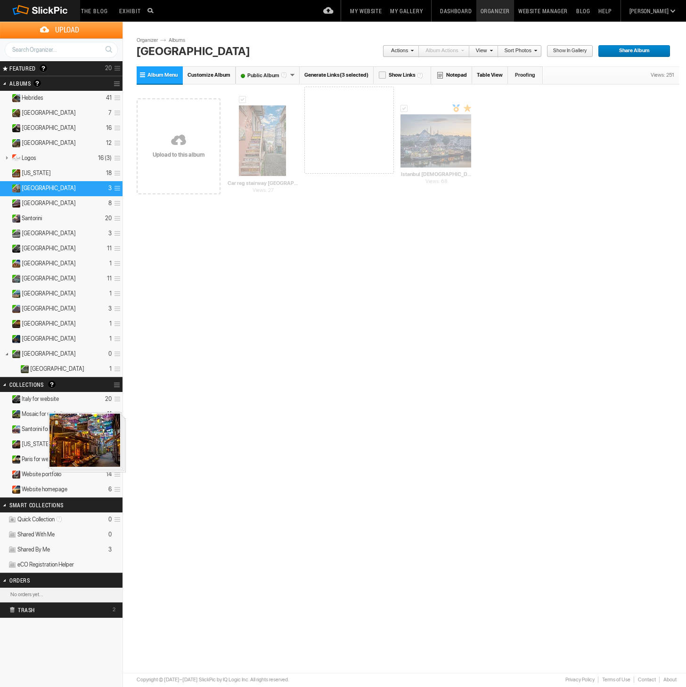
drag, startPoint x: 339, startPoint y: 107, endPoint x: 47, endPoint y: 412, distance: 422.6
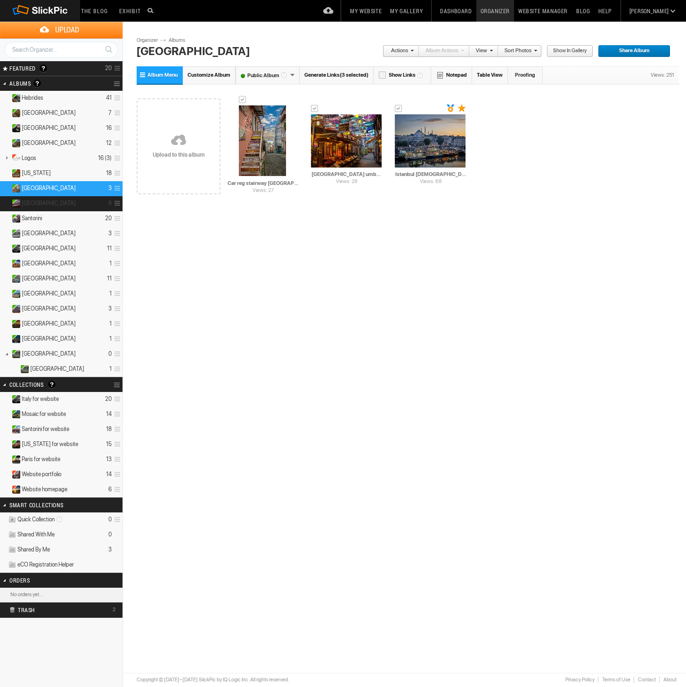
click at [53, 201] on details "Scotland 8" at bounding box center [61, 203] width 122 height 15
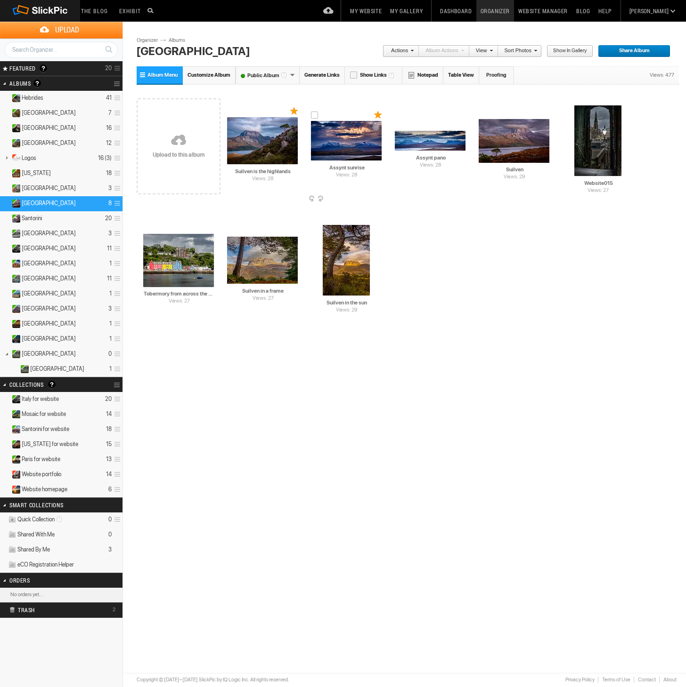
click at [316, 114] on div at bounding box center [315, 116] width 8 height 8
click at [232, 110] on div at bounding box center [231, 112] width 8 height 8
click at [579, 101] on div at bounding box center [578, 100] width 8 height 8
click at [147, 227] on div at bounding box center [147, 229] width 8 height 8
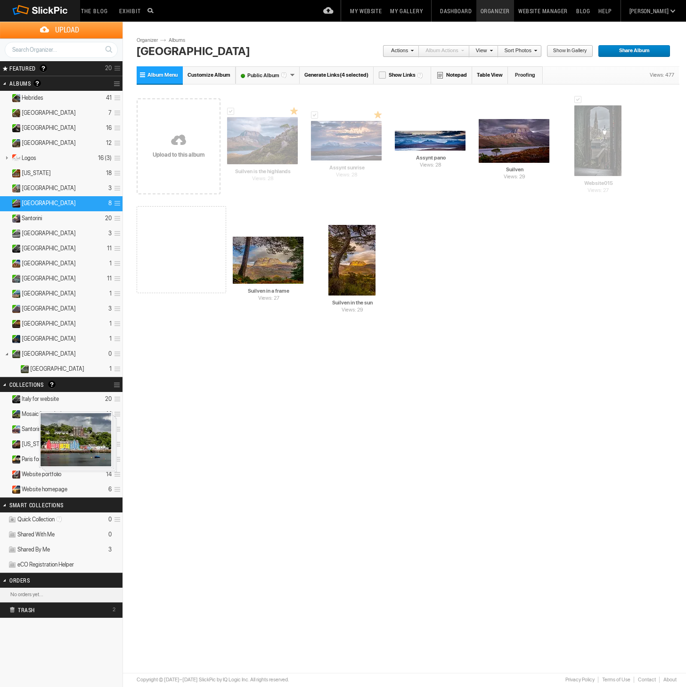
drag, startPoint x: 176, startPoint y: 226, endPoint x: 38, endPoint y: 412, distance: 231.2
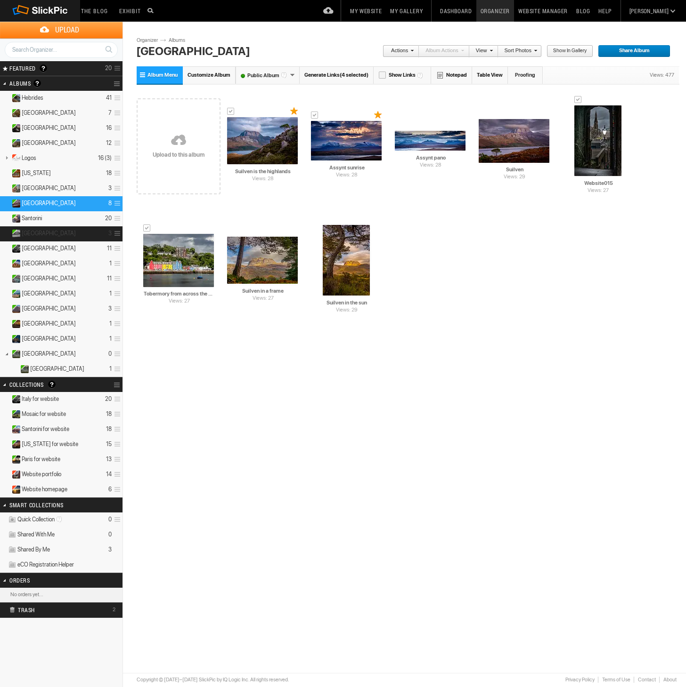
click at [48, 235] on details "England 3" at bounding box center [61, 233] width 122 height 15
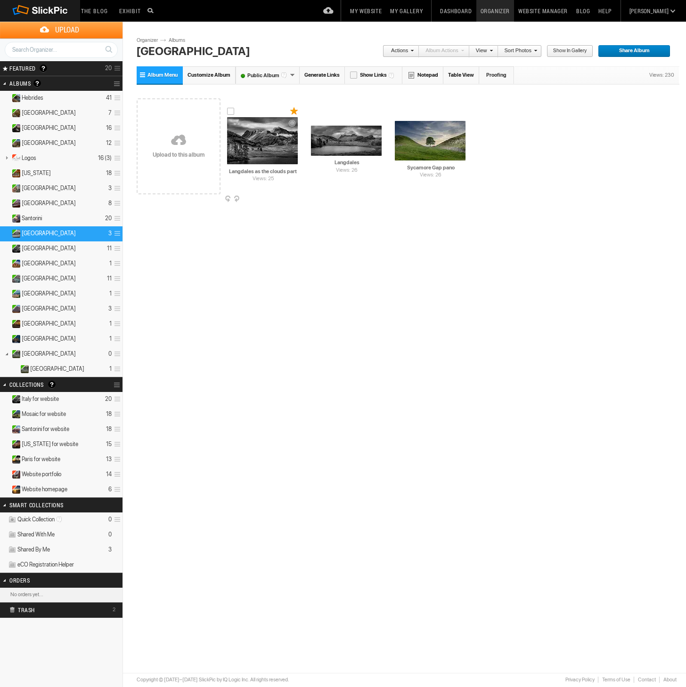
click at [266, 137] on img at bounding box center [262, 140] width 71 height 47
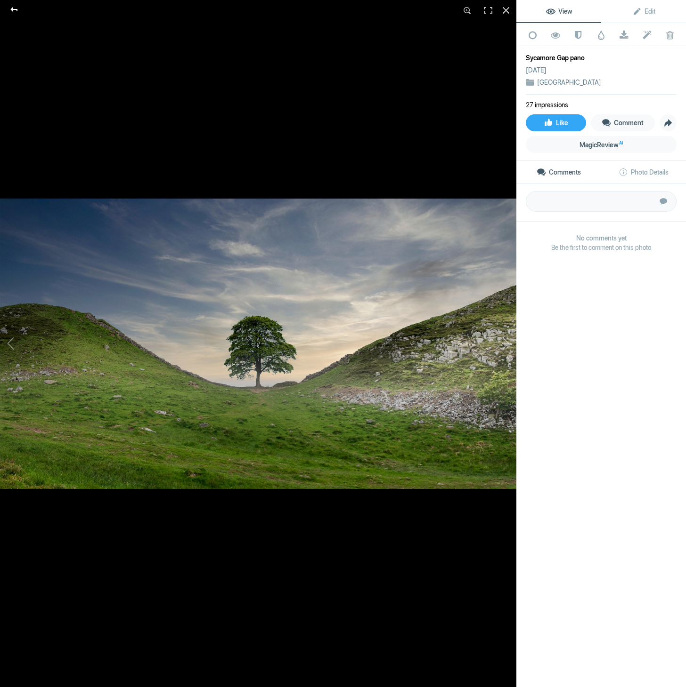
click at [15, 10] on div at bounding box center [14, 9] width 34 height 19
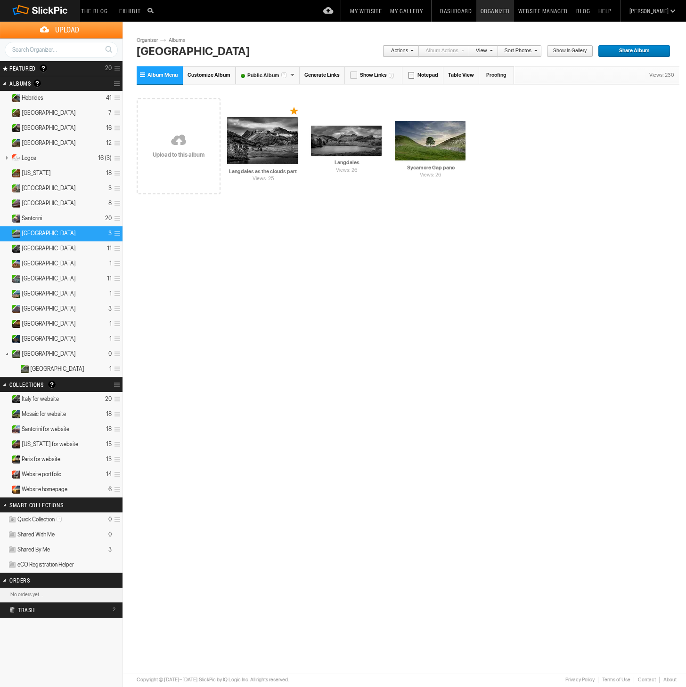
click at [179, 146] on link at bounding box center [179, 141] width 84 height 109
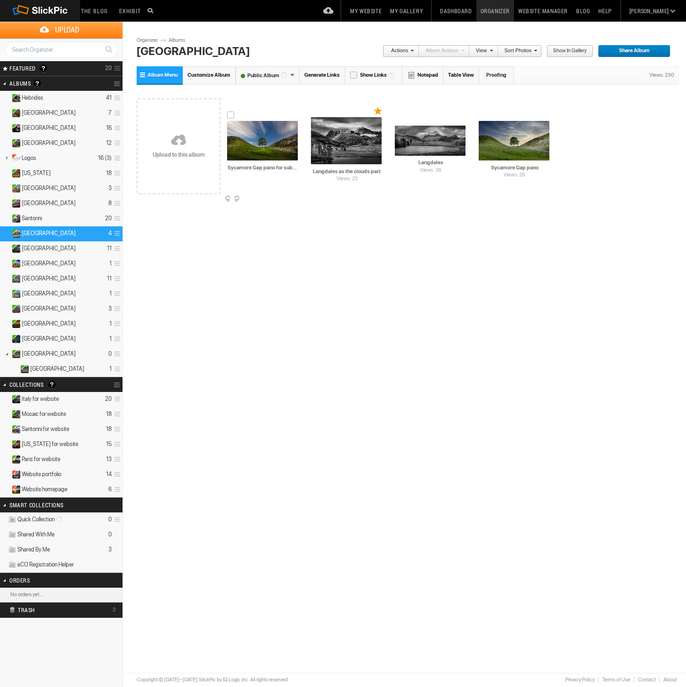
click at [229, 113] on div at bounding box center [231, 116] width 8 height 8
click at [314, 111] on div at bounding box center [315, 112] width 8 height 8
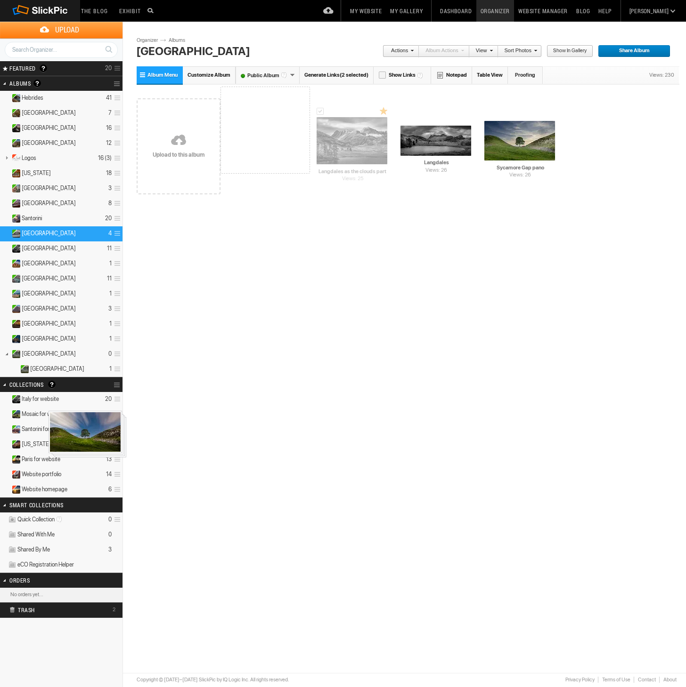
drag, startPoint x: 263, startPoint y: 133, endPoint x: 52, endPoint y: 410, distance: 348.4
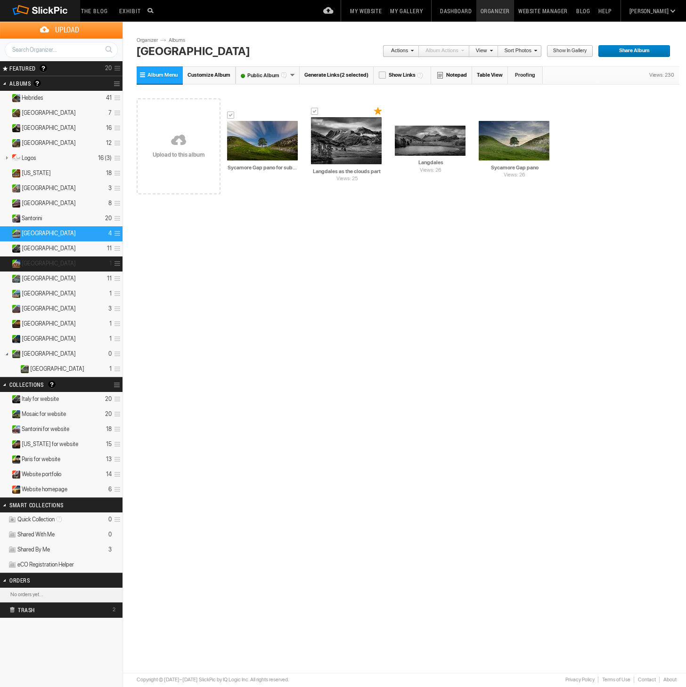
click at [39, 265] on span "[GEOGRAPHIC_DATA]" at bounding box center [49, 264] width 54 height 8
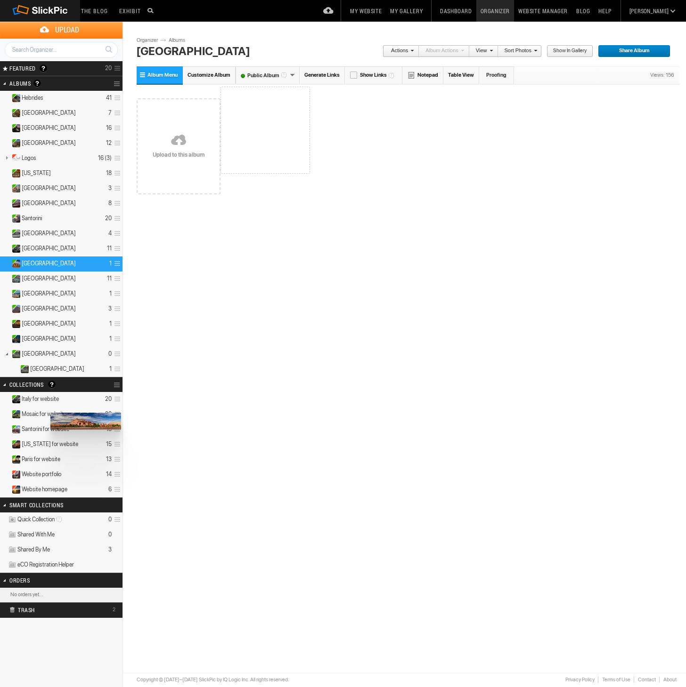
drag, startPoint x: 262, startPoint y: 144, endPoint x: 49, endPoint y: 413, distance: 343.2
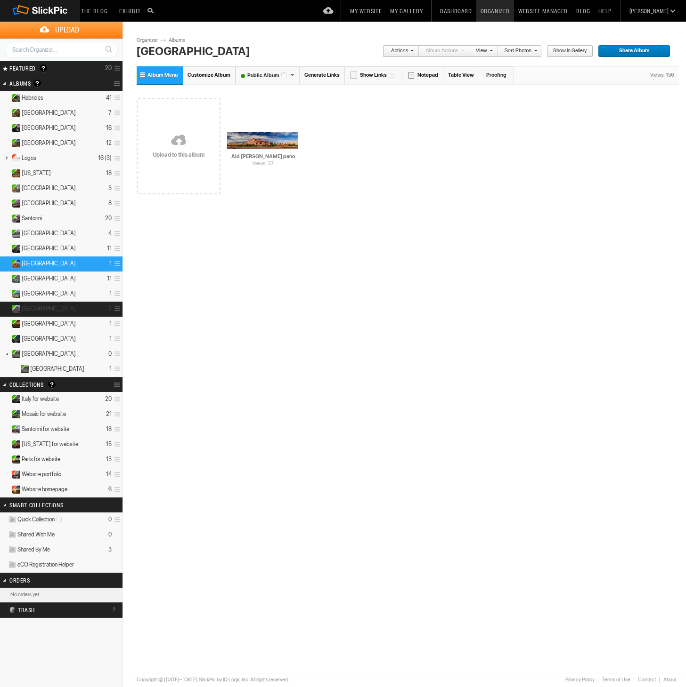
click at [41, 309] on details "Egypt 3" at bounding box center [61, 309] width 122 height 15
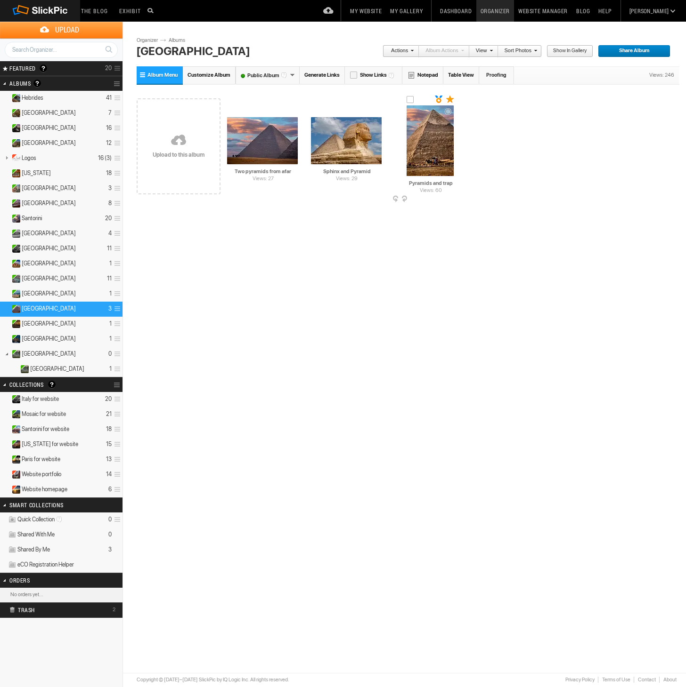
click at [411, 98] on div at bounding box center [410, 100] width 8 height 8
click at [230, 111] on div at bounding box center [231, 112] width 8 height 8
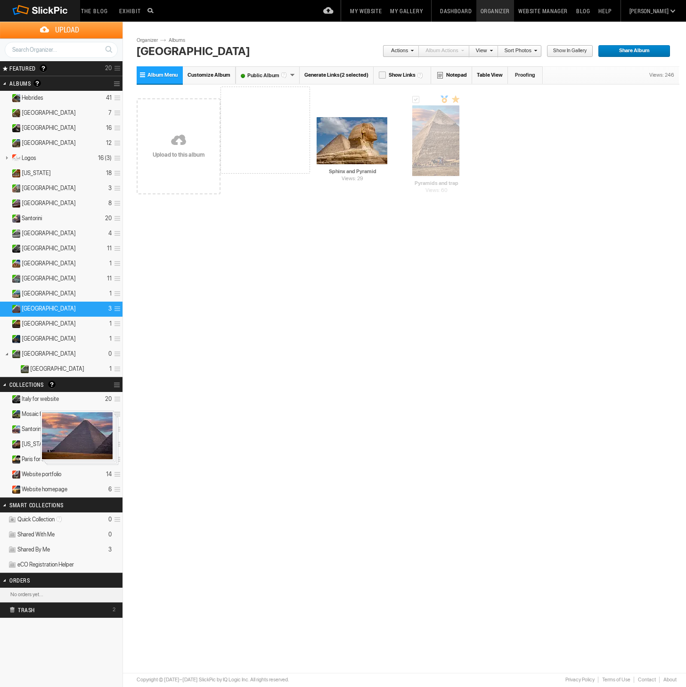
drag, startPoint x: 264, startPoint y: 135, endPoint x: 40, endPoint y: 411, distance: 356.1
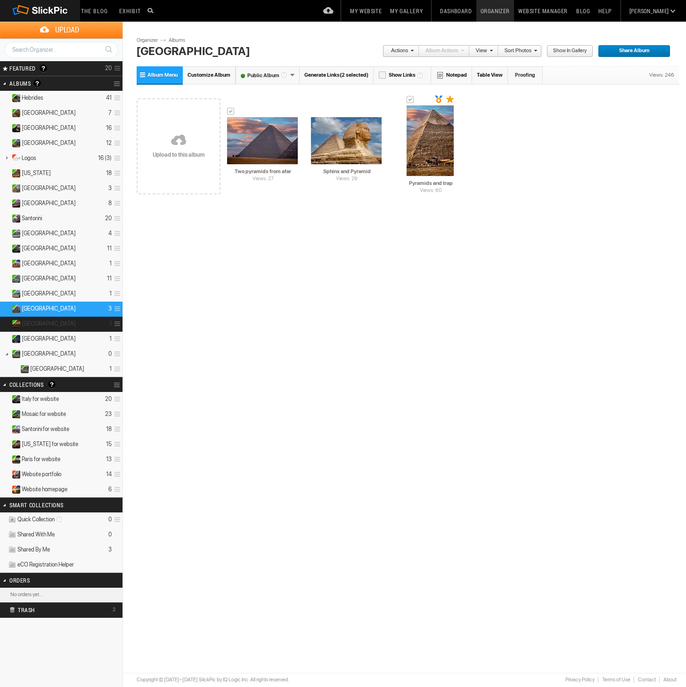
click at [37, 323] on span "[GEOGRAPHIC_DATA]" at bounding box center [49, 324] width 54 height 8
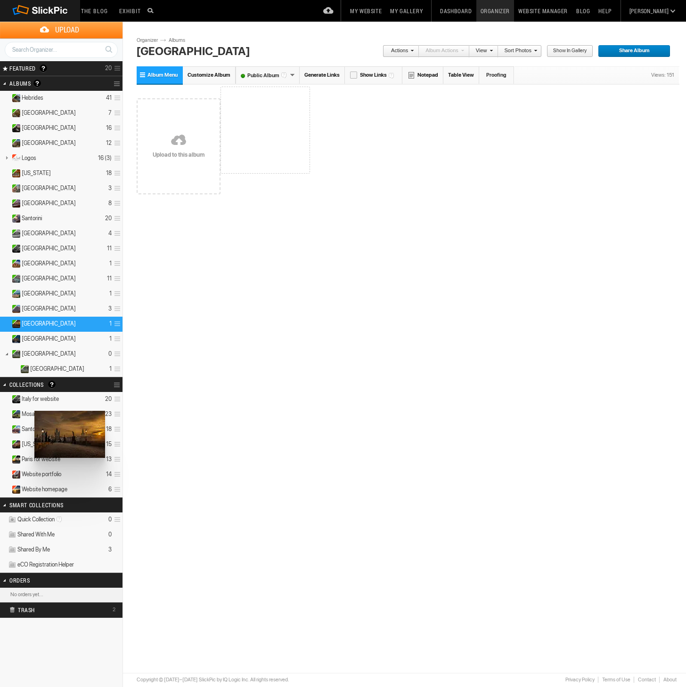
drag, startPoint x: 258, startPoint y: 153, endPoint x: 33, endPoint y: 411, distance: 342.7
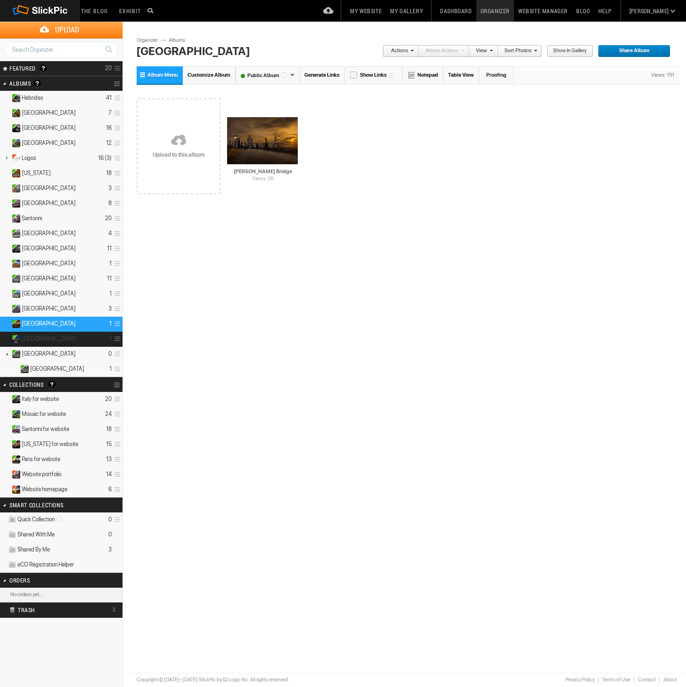
click at [32, 342] on span "[GEOGRAPHIC_DATA]" at bounding box center [49, 339] width 54 height 8
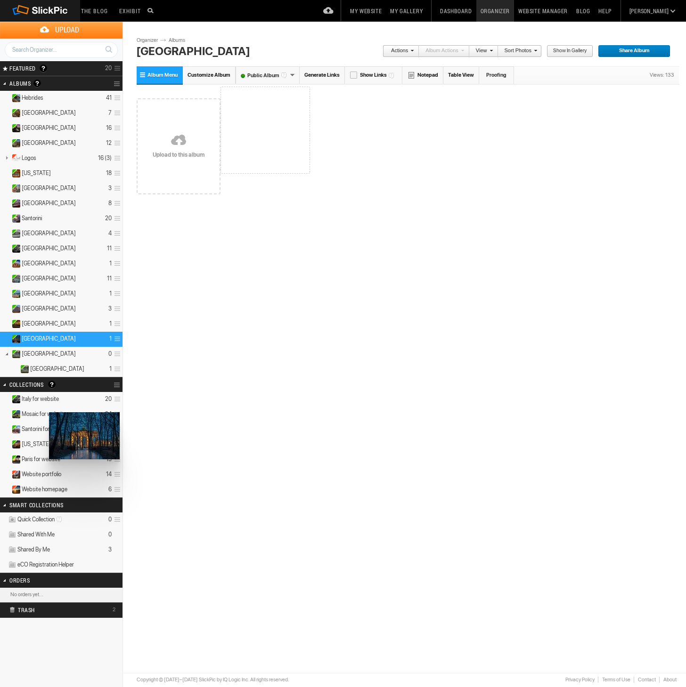
drag, startPoint x: 267, startPoint y: 151, endPoint x: 48, endPoint y: 412, distance: 341.3
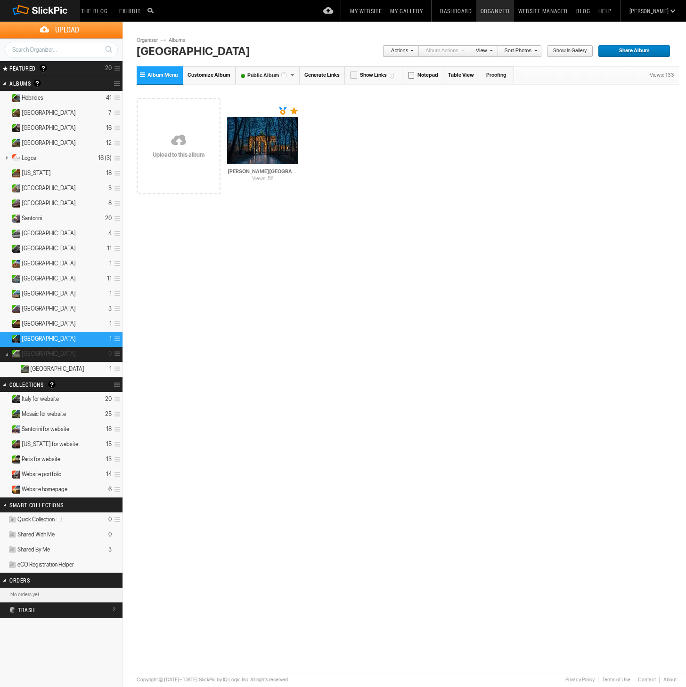
click at [31, 355] on details "Bali 0" at bounding box center [61, 354] width 122 height 15
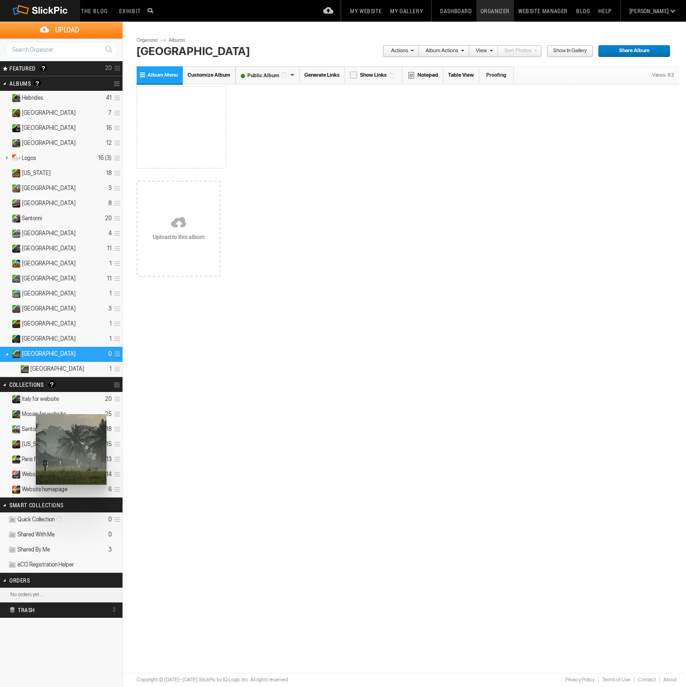
drag, startPoint x: 186, startPoint y: 139, endPoint x: 34, endPoint y: 414, distance: 314.2
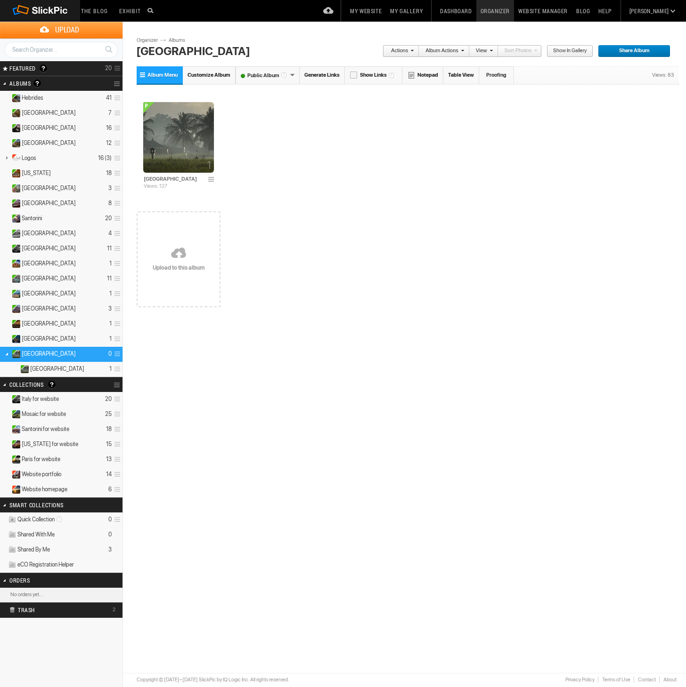
click at [30, 416] on span "Mosaic for website" at bounding box center [44, 415] width 44 height 8
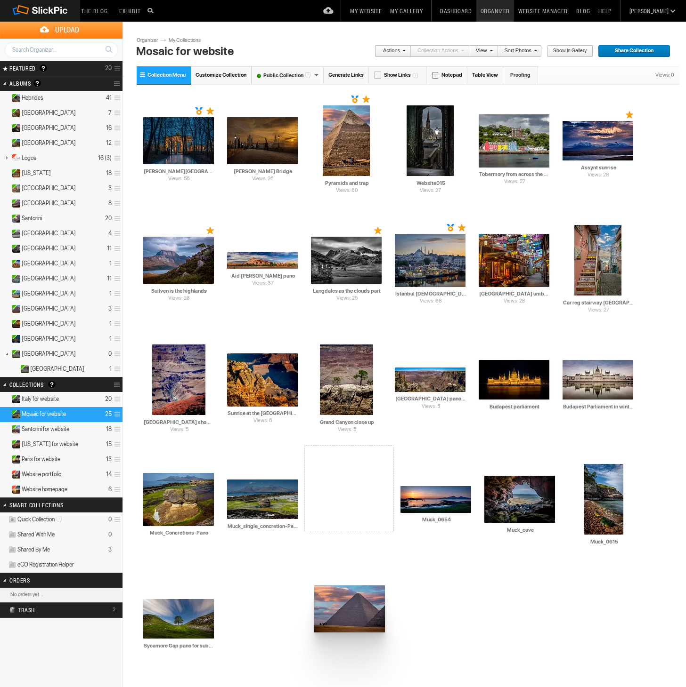
drag, startPoint x: 344, startPoint y: 155, endPoint x: 313, endPoint y: 587, distance: 432.9
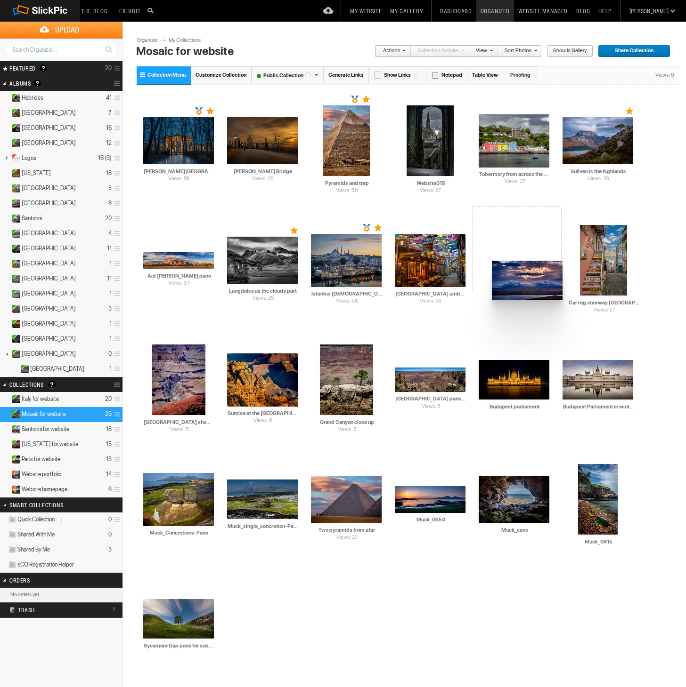
drag, startPoint x: 588, startPoint y: 151, endPoint x: 491, endPoint y: 261, distance: 146.7
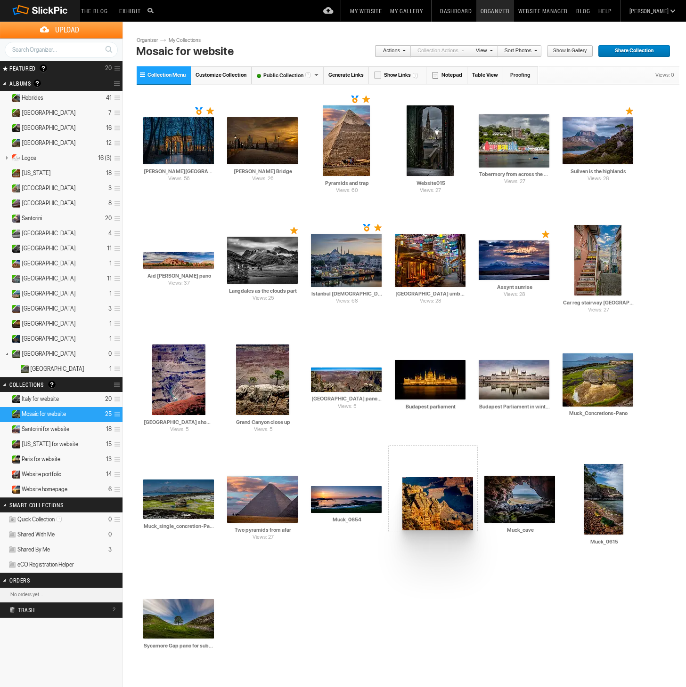
drag, startPoint x: 269, startPoint y: 363, endPoint x: 400, endPoint y: 476, distance: 173.3
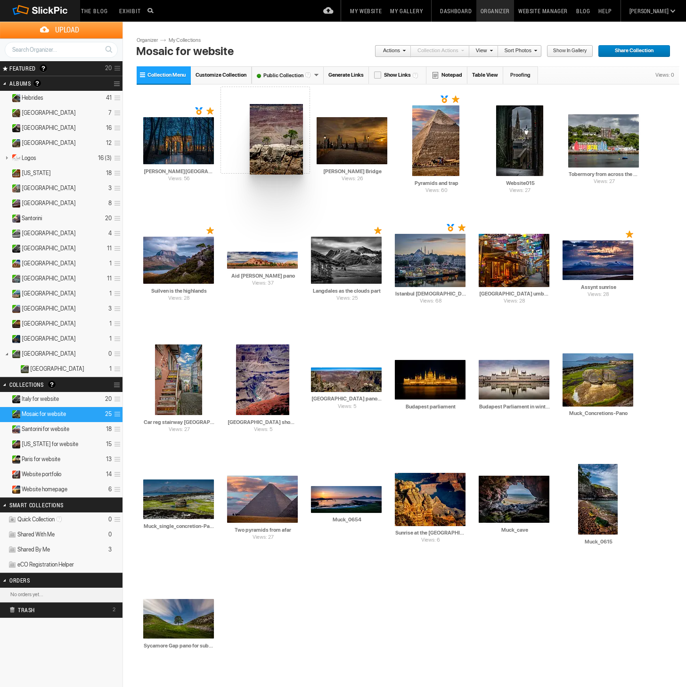
drag, startPoint x: 262, startPoint y: 388, endPoint x: 249, endPoint y: 104, distance: 284.7
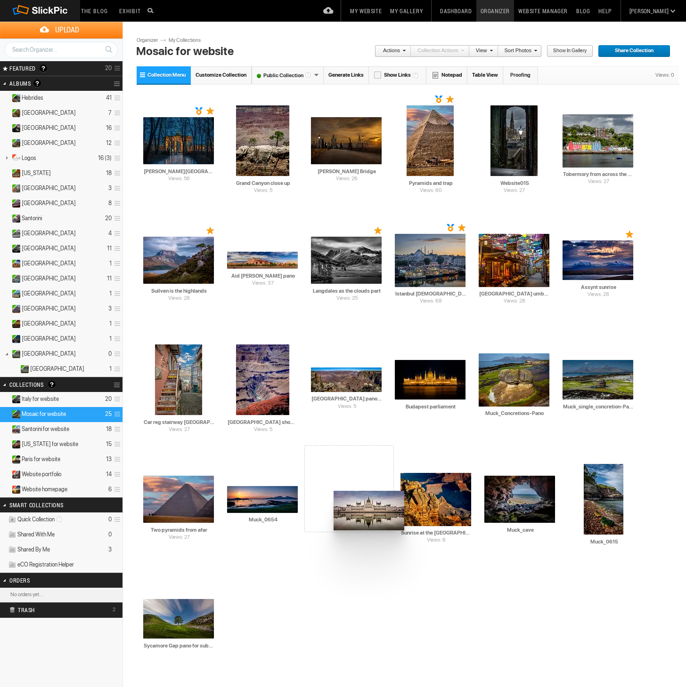
drag, startPoint x: 528, startPoint y: 382, endPoint x: 333, endPoint y: 491, distance: 223.0
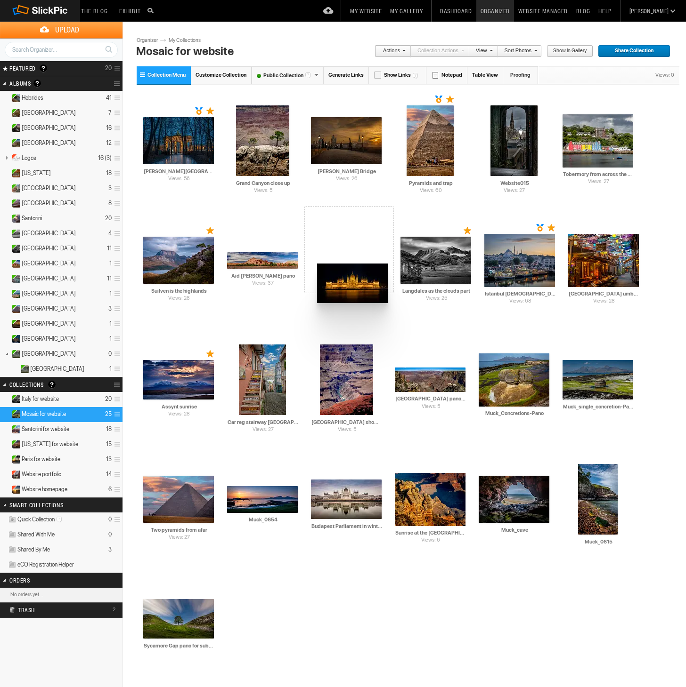
drag, startPoint x: 428, startPoint y: 383, endPoint x: 315, endPoint y: 264, distance: 163.5
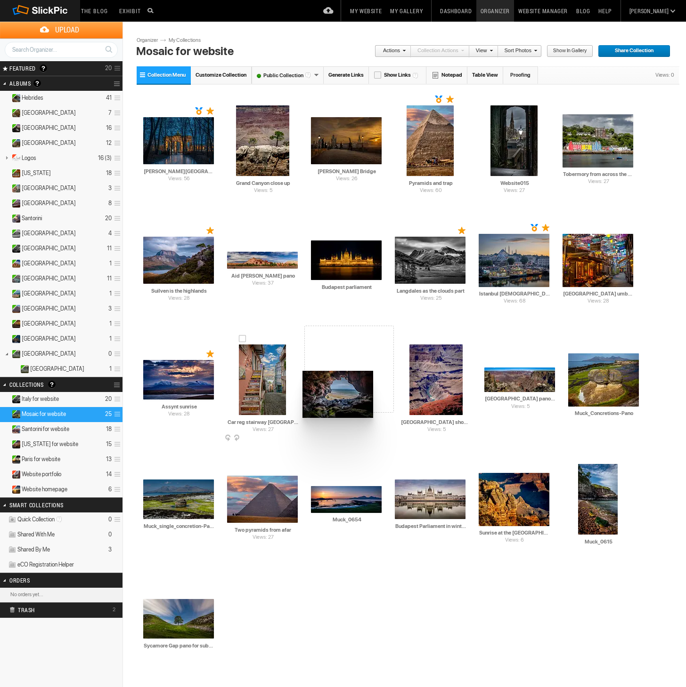
drag, startPoint x: 515, startPoint y: 498, endPoint x: 301, endPoint y: 371, distance: 248.7
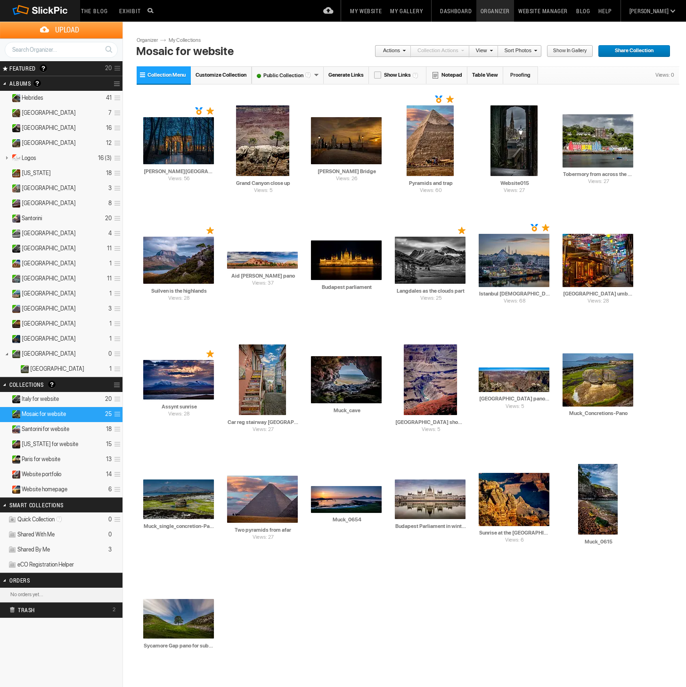
click at [48, 445] on span "[US_STATE] for website" at bounding box center [50, 445] width 56 height 8
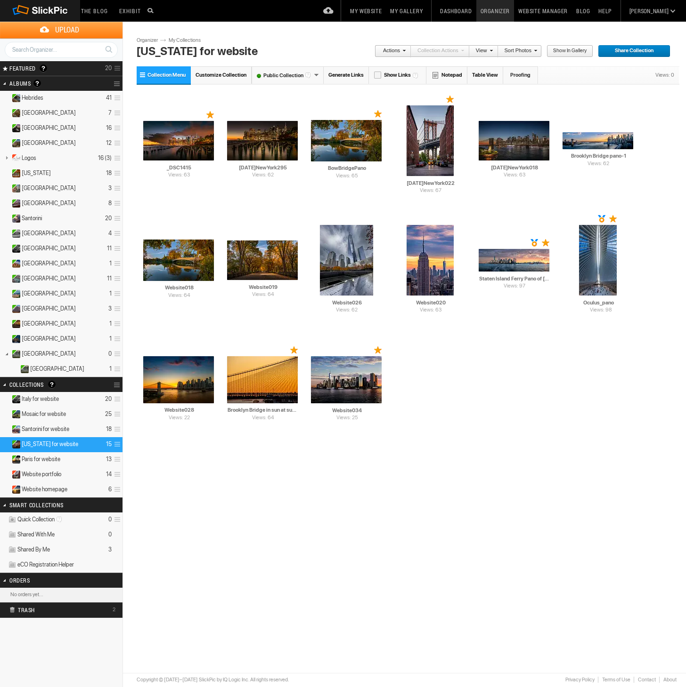
click at [49, 475] on span "Website portfolio" at bounding box center [42, 475] width 40 height 8
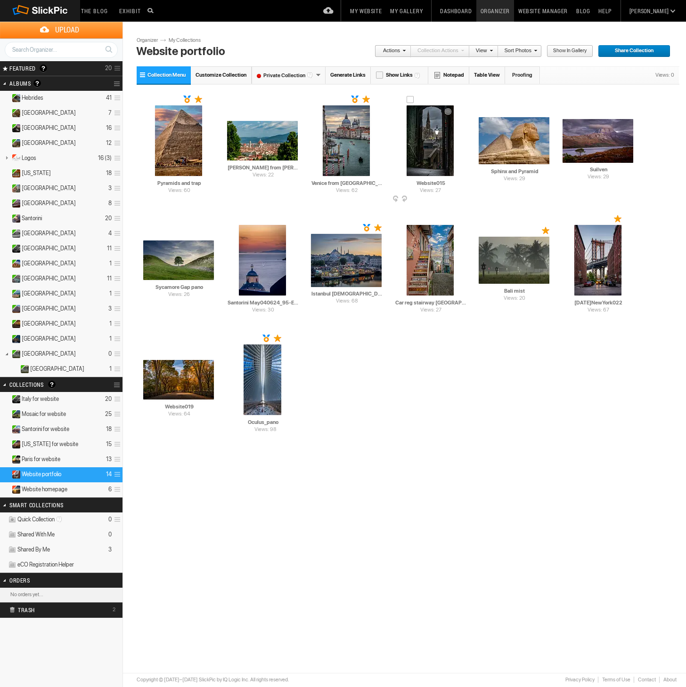
click at [462, 199] on span at bounding box center [464, 200] width 9 height 8
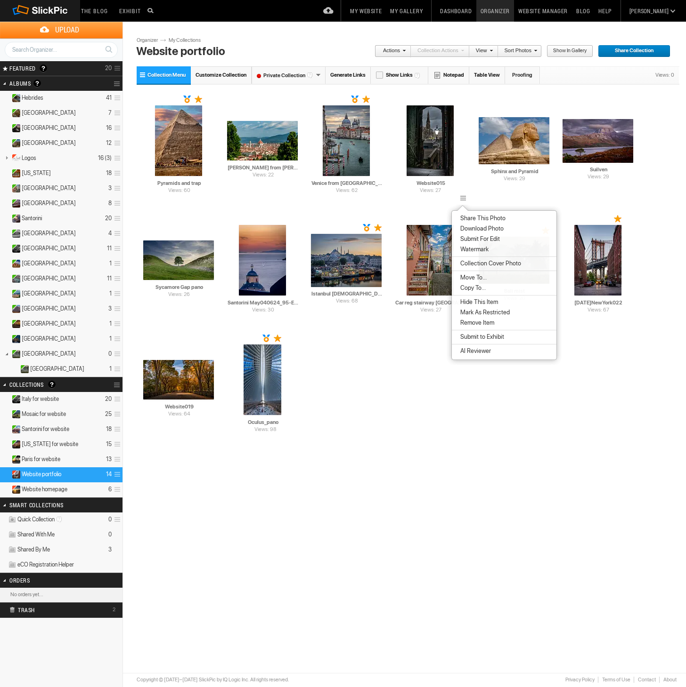
click at [498, 325] on li "Remove Item" at bounding box center [504, 323] width 105 height 10
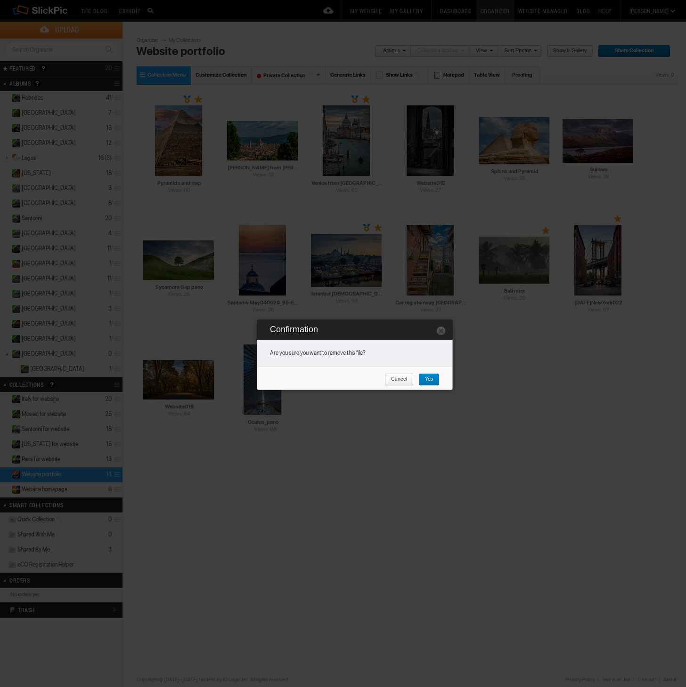
click at [431, 379] on span "Yes" at bounding box center [425, 380] width 15 height 12
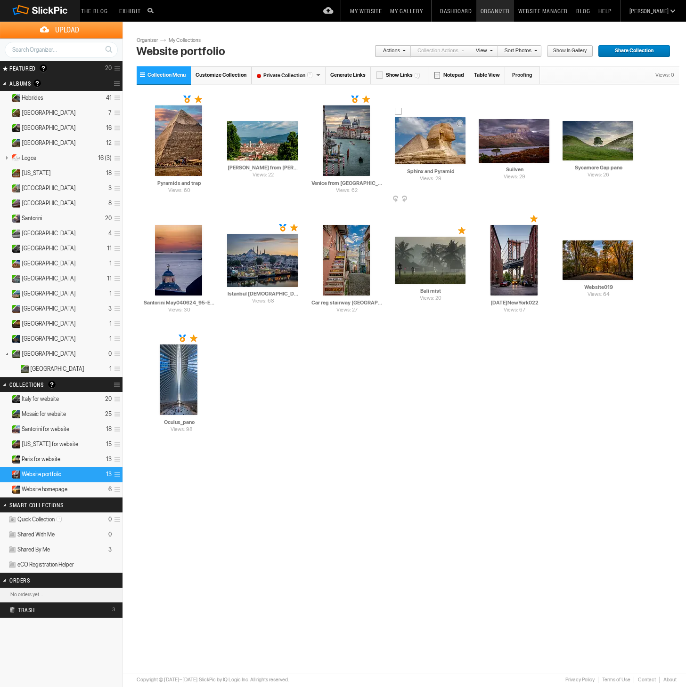
click at [461, 197] on span at bounding box center [464, 200] width 9 height 8
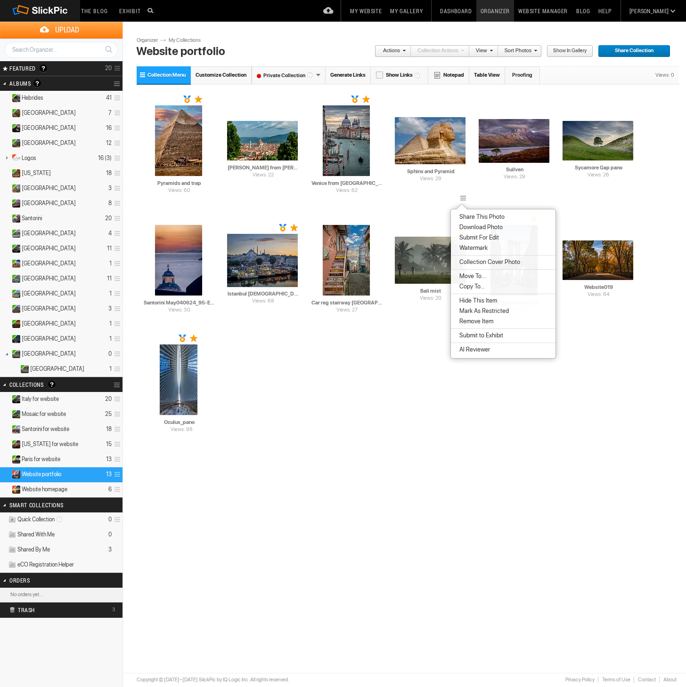
click at [476, 323] on span "Remove Item" at bounding box center [474, 322] width 37 height 8
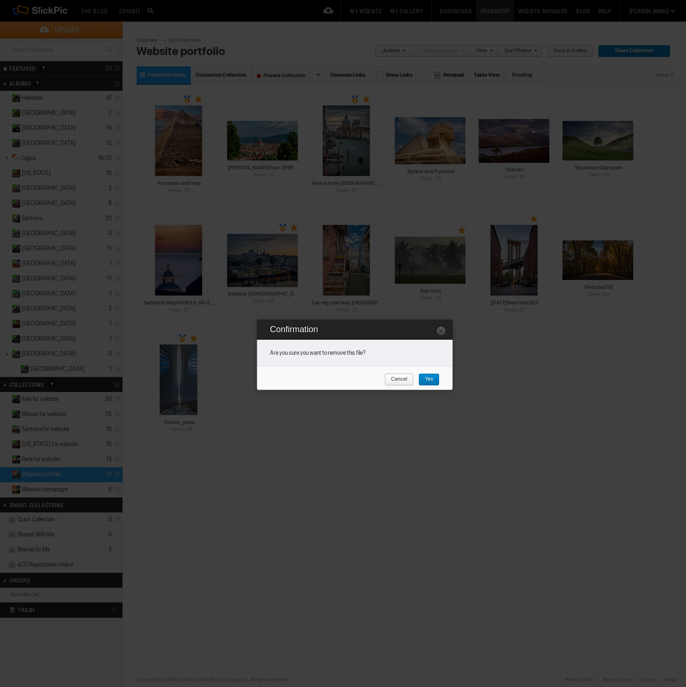
click at [430, 379] on span "Yes" at bounding box center [425, 380] width 15 height 12
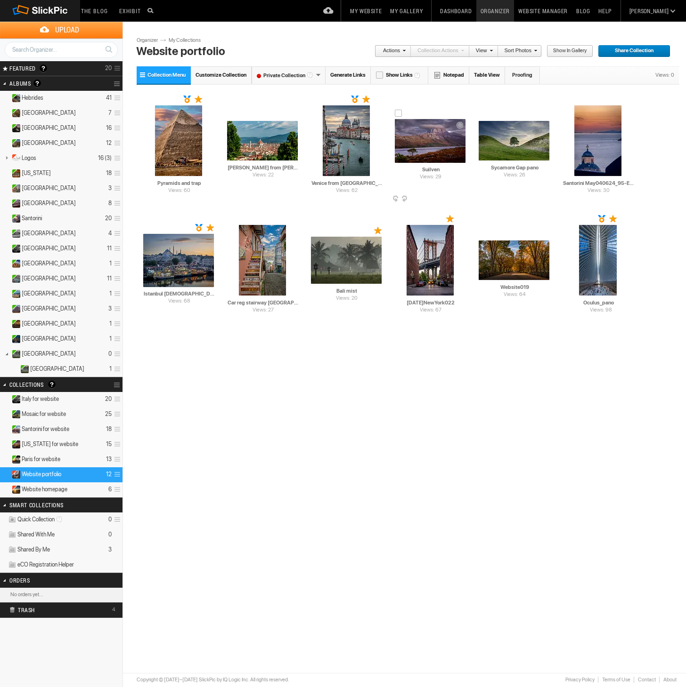
click at [462, 196] on span at bounding box center [464, 200] width 9 height 8
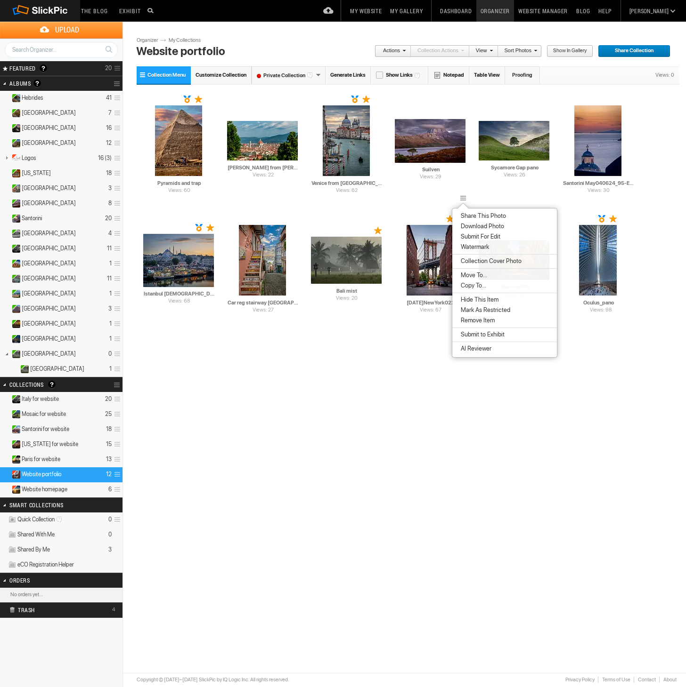
click at [474, 319] on span "Remove Item" at bounding box center [476, 321] width 37 height 8
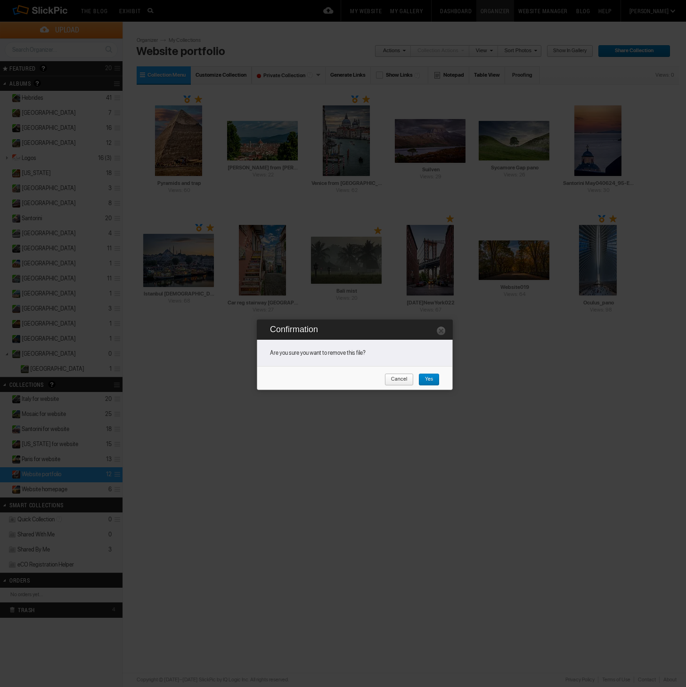
click at [430, 378] on span "Yes" at bounding box center [425, 380] width 15 height 12
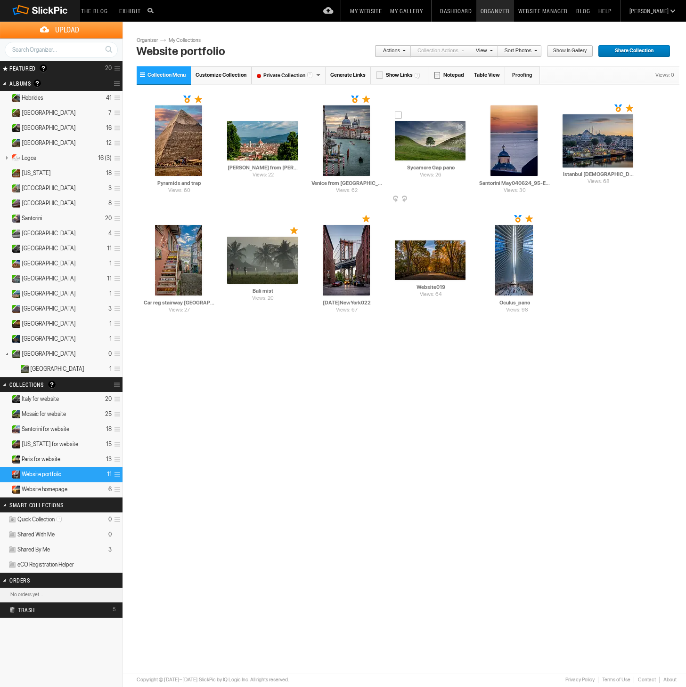
click at [463, 198] on span at bounding box center [464, 200] width 9 height 8
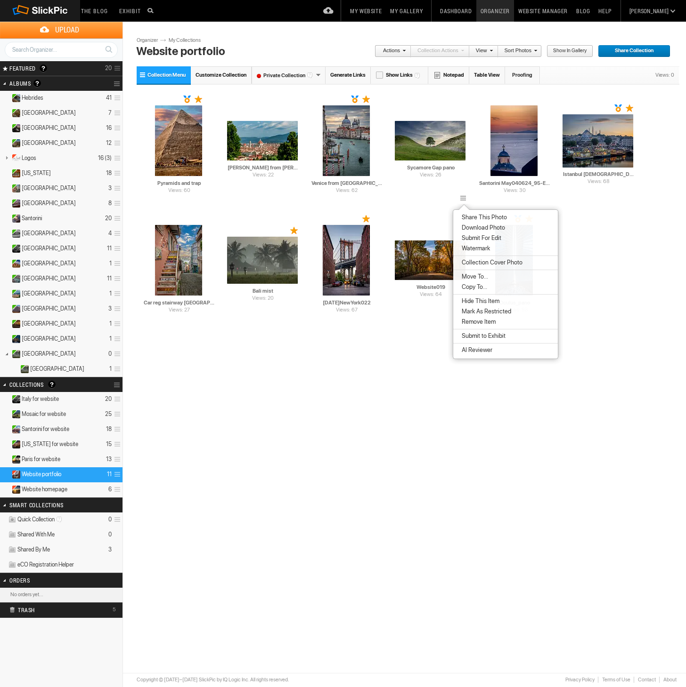
click at [469, 320] on span "Remove Item" at bounding box center [477, 322] width 37 height 8
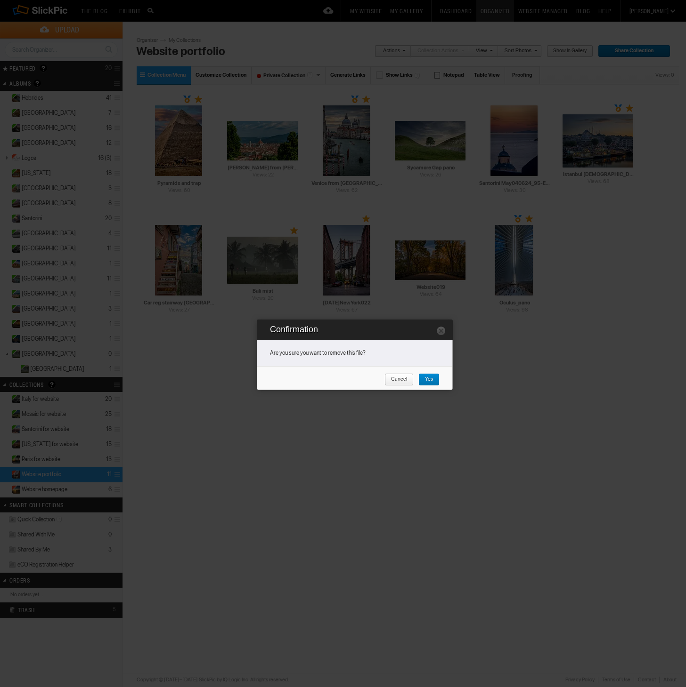
click at [431, 379] on span "Yes" at bounding box center [425, 380] width 15 height 12
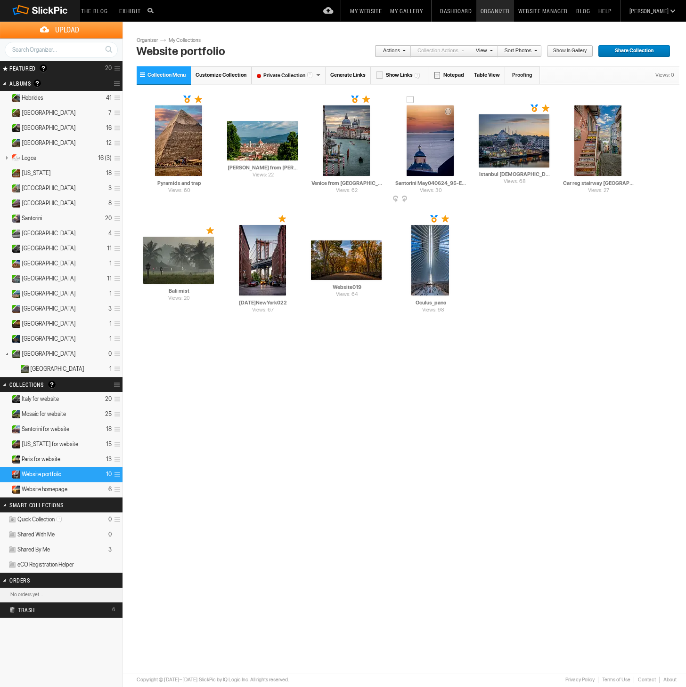
click at [463, 197] on span at bounding box center [464, 200] width 9 height 8
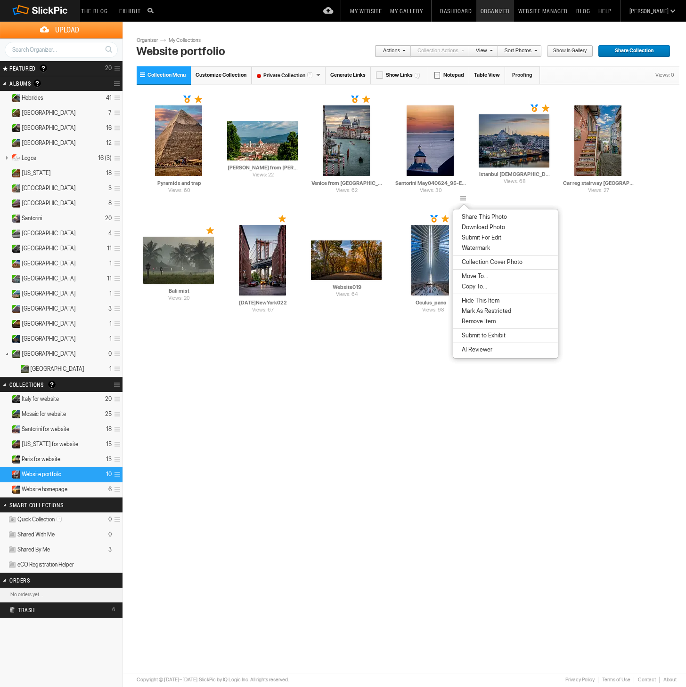
click at [478, 323] on span "Remove Item" at bounding box center [477, 322] width 37 height 8
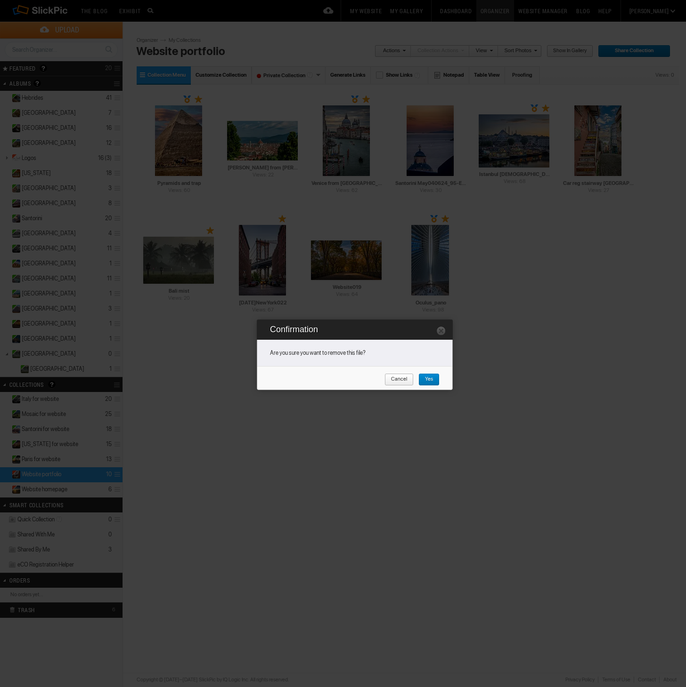
drag, startPoint x: 431, startPoint y: 379, endPoint x: 434, endPoint y: 374, distance: 5.9
click at [432, 379] on span "Yes" at bounding box center [425, 380] width 15 height 12
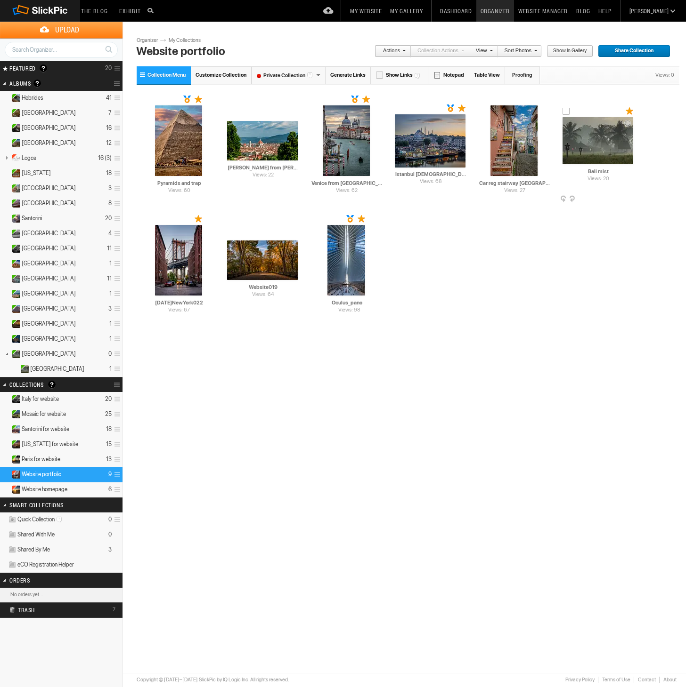
click at [631, 199] on span at bounding box center [631, 200] width 9 height 8
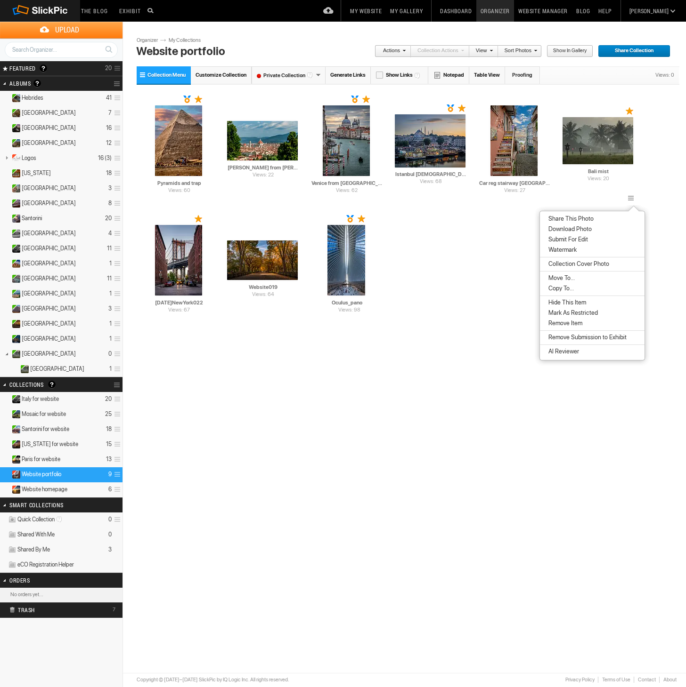
click at [609, 326] on li "Remove Item" at bounding box center [592, 323] width 105 height 10
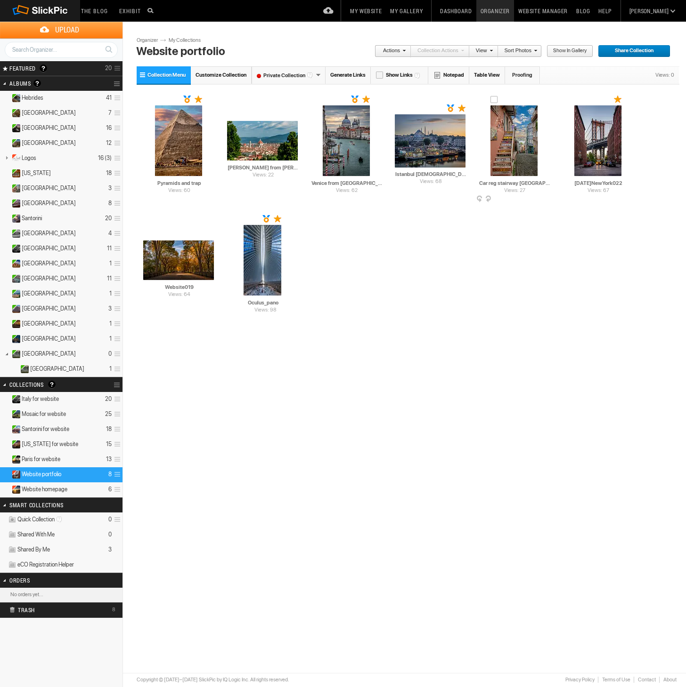
click at [548, 197] on span at bounding box center [547, 200] width 9 height 8
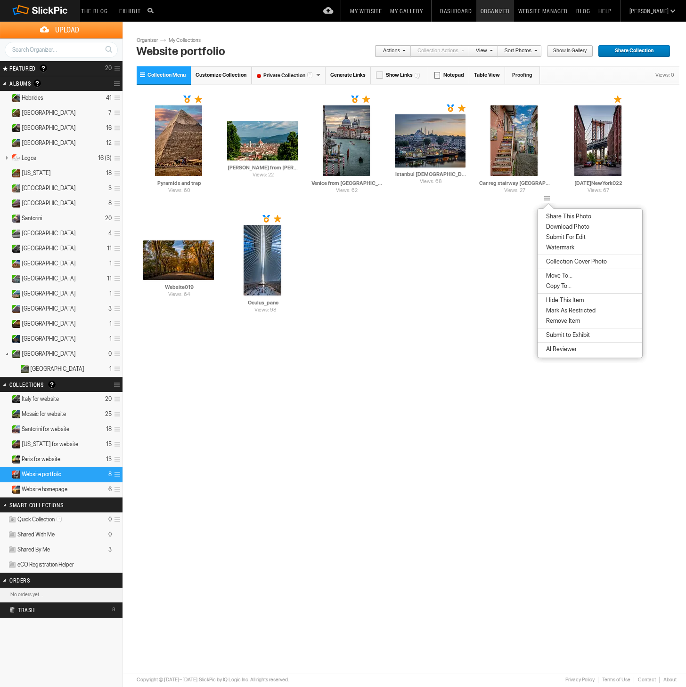
click at [551, 318] on span "Remove Item" at bounding box center [561, 321] width 37 height 8
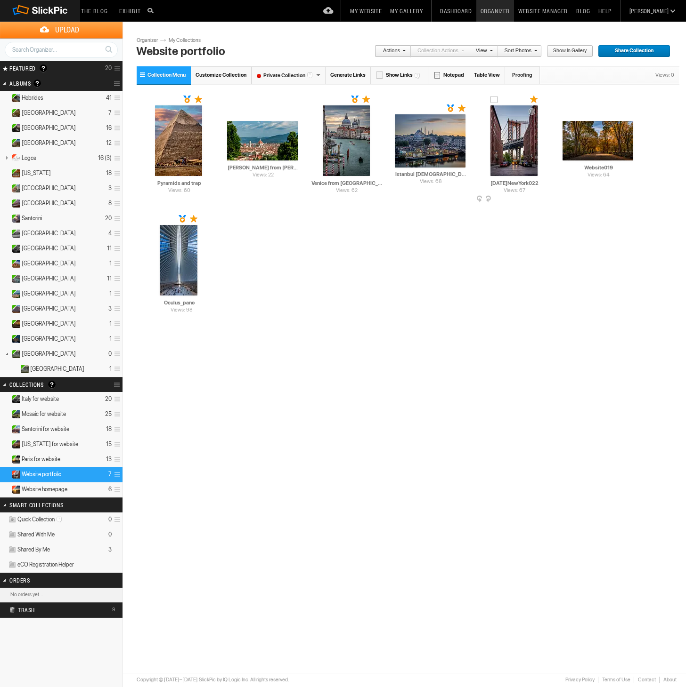
click at [547, 196] on span at bounding box center [547, 200] width 9 height 8
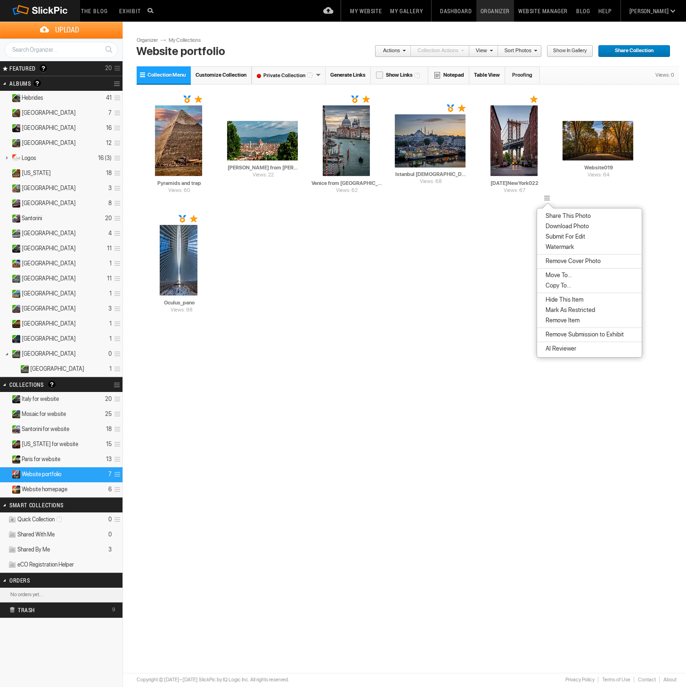
click at [551, 320] on span "Remove Item" at bounding box center [560, 321] width 37 height 8
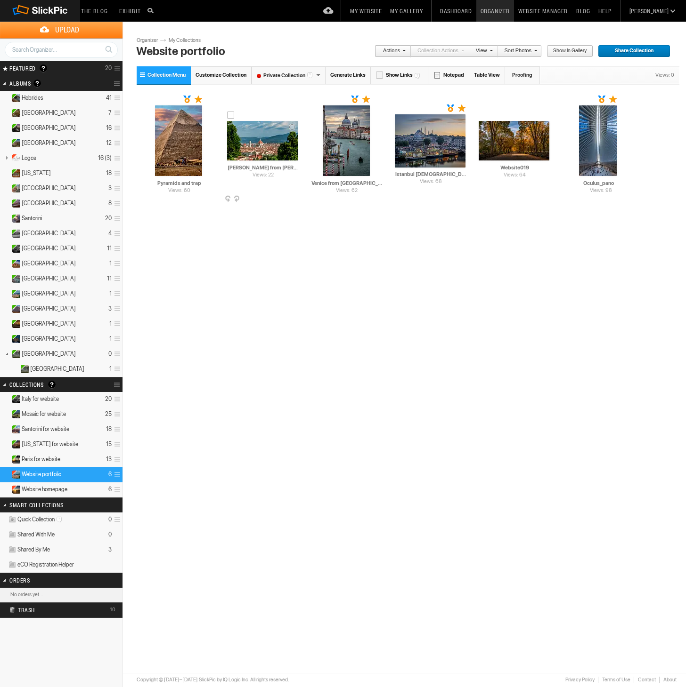
click at [297, 197] on span at bounding box center [296, 200] width 9 height 8
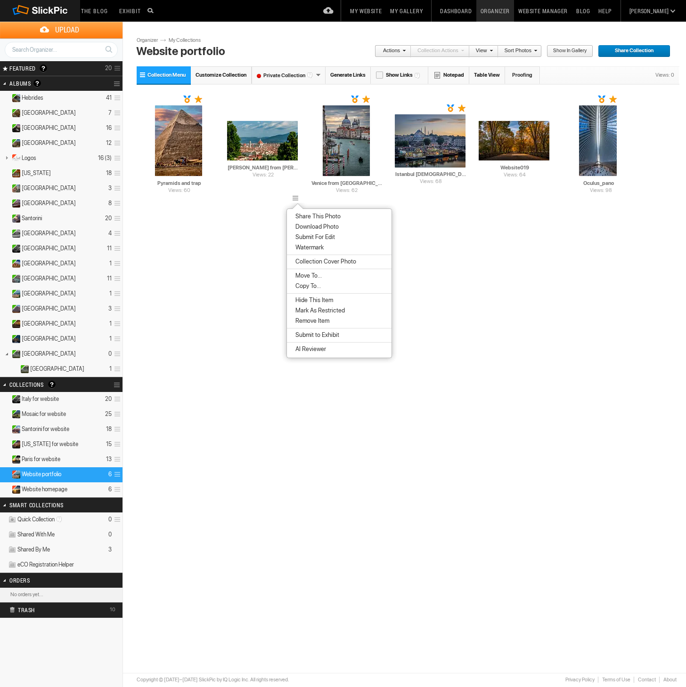
click at [313, 320] on span "Remove Item" at bounding box center [310, 321] width 37 height 8
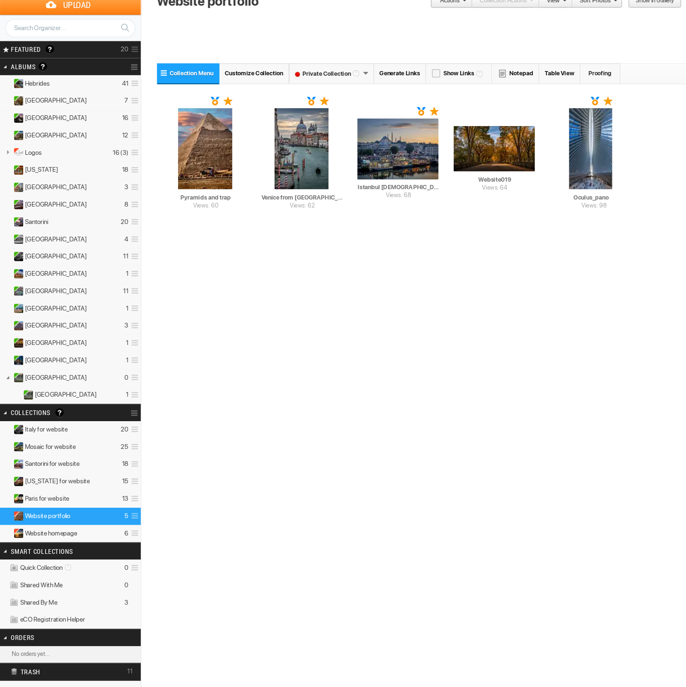
click at [58, 395] on span "Italy for website" at bounding box center [40, 399] width 37 height 8
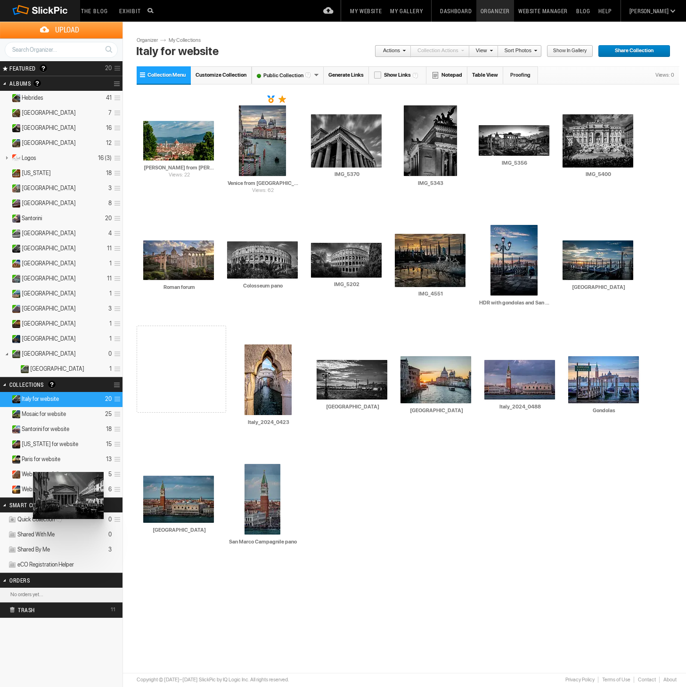
drag, startPoint x: 346, startPoint y: 145, endPoint x: 32, endPoint y: 472, distance: 453.2
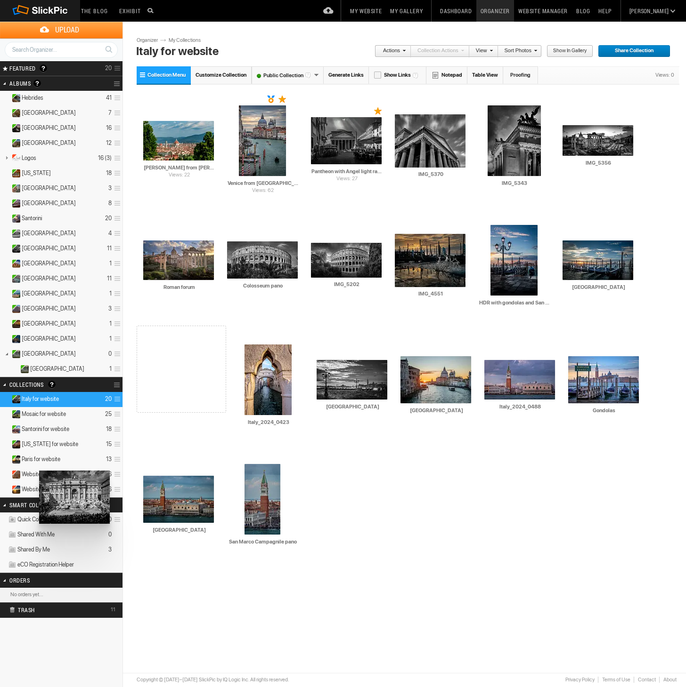
drag, startPoint x: 193, startPoint y: 259, endPoint x: 38, endPoint y: 471, distance: 262.5
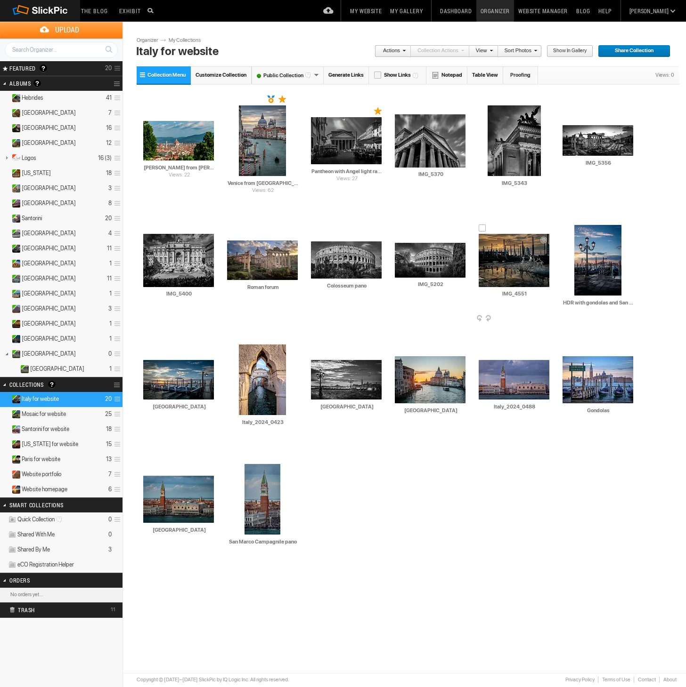
click at [521, 265] on img at bounding box center [513, 260] width 71 height 53
click at [0, 0] on div "Comments Photo Details" at bounding box center [0, 0] width 0 height 0
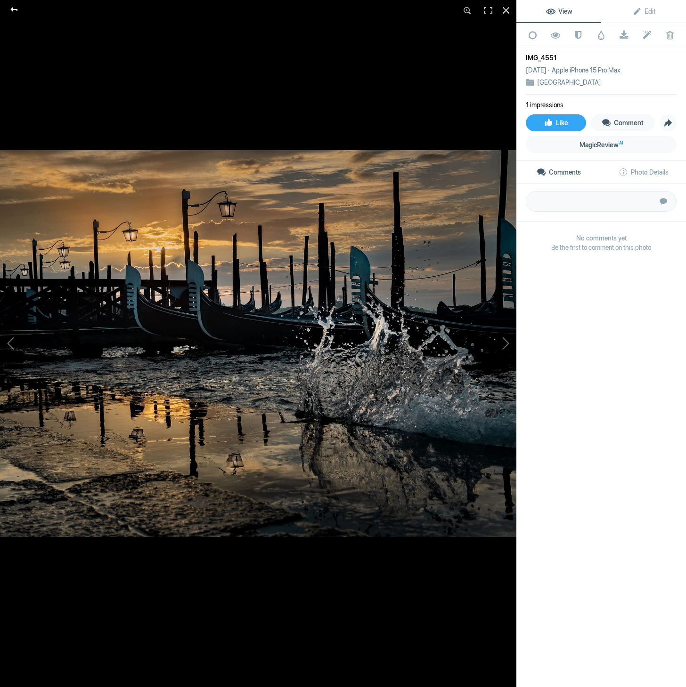
click at [16, 9] on div at bounding box center [14, 9] width 34 height 19
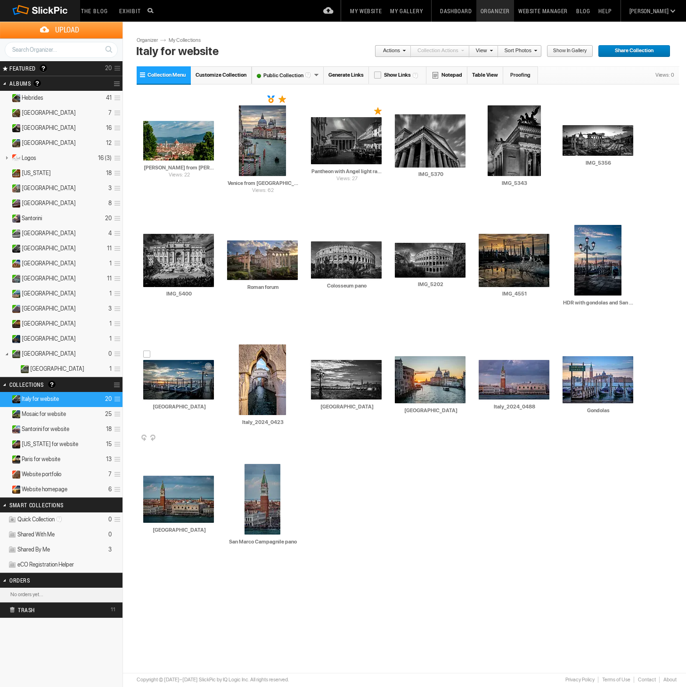
click at [171, 379] on img at bounding box center [178, 380] width 71 height 40
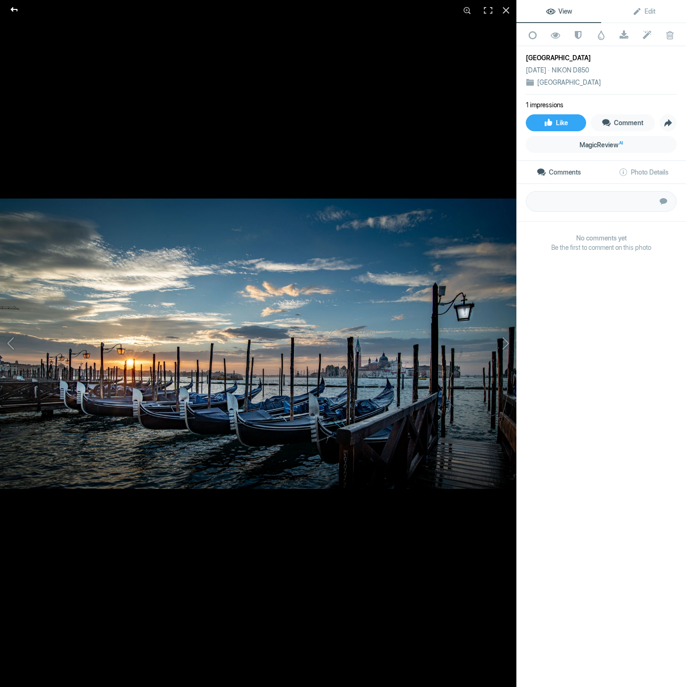
click at [10, 8] on div at bounding box center [14, 9] width 34 height 19
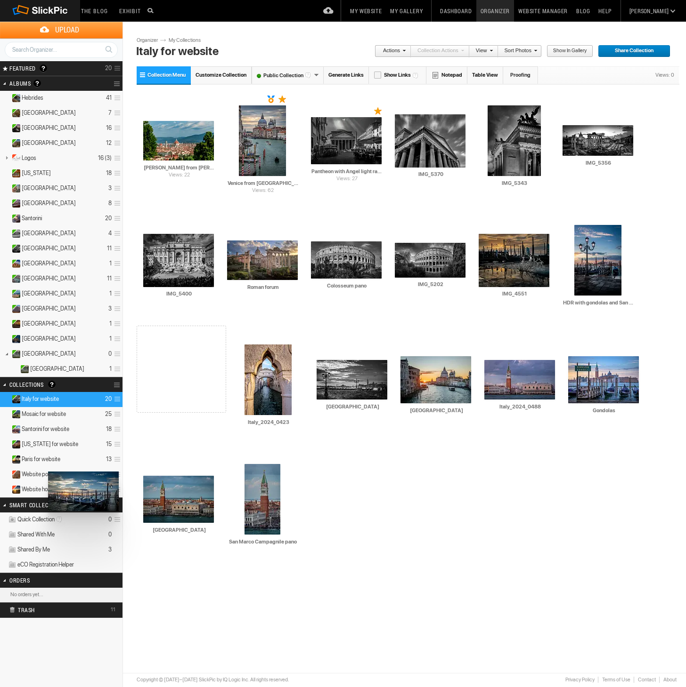
drag, startPoint x: 181, startPoint y: 381, endPoint x: 47, endPoint y: 472, distance: 161.7
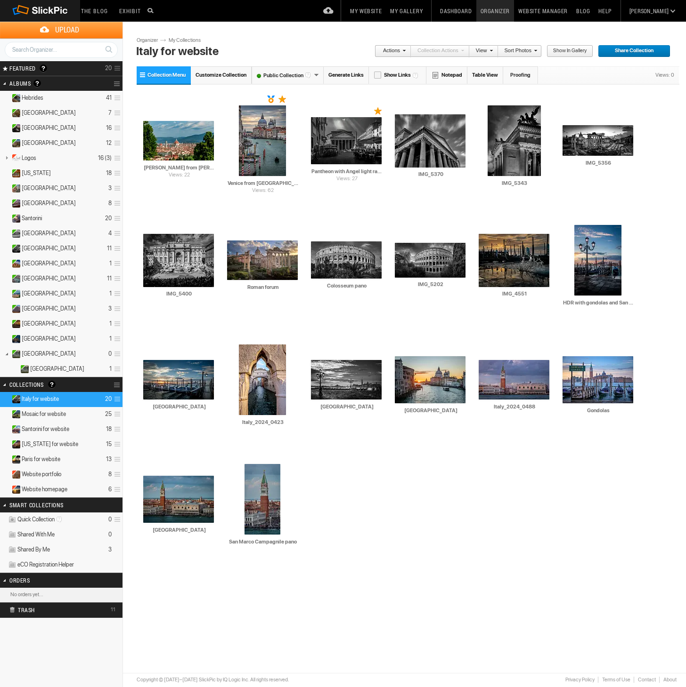
click at [45, 413] on span "Mosaic for website" at bounding box center [44, 415] width 44 height 8
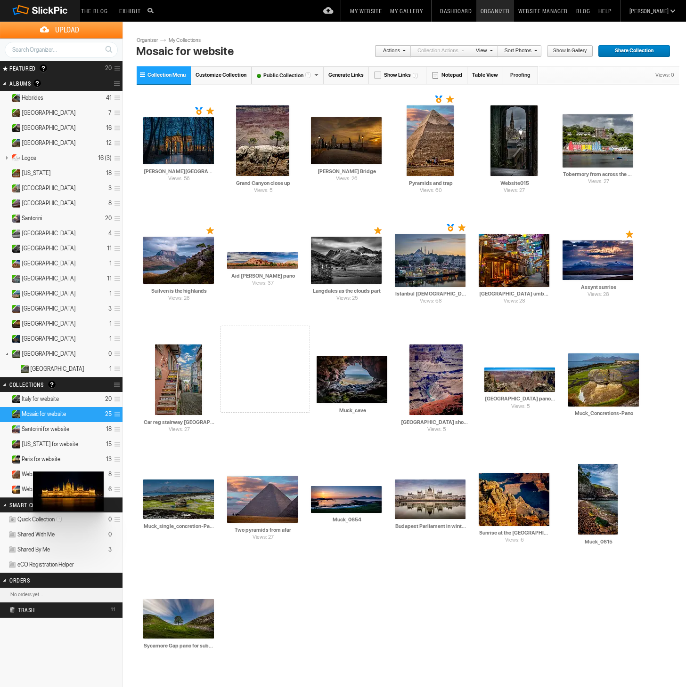
drag, startPoint x: 344, startPoint y: 260, endPoint x: 32, endPoint y: 472, distance: 376.5
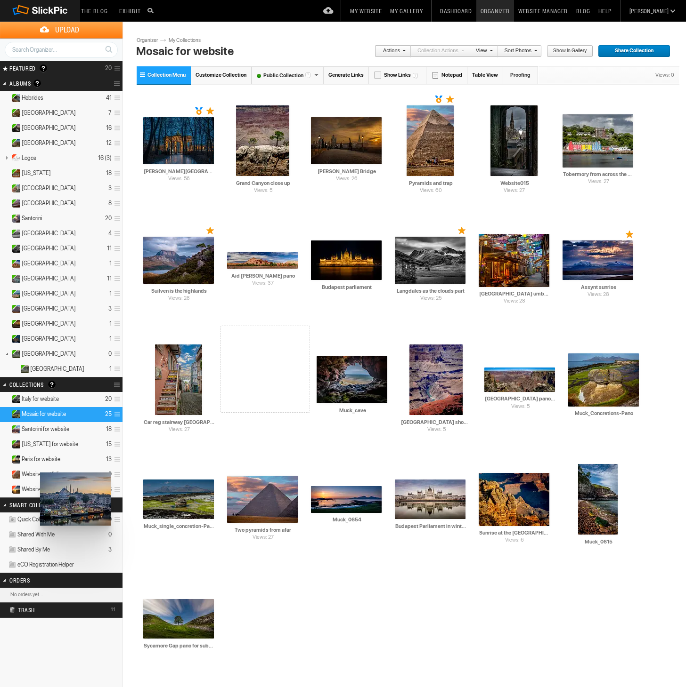
drag, startPoint x: 501, startPoint y: 271, endPoint x: 39, endPoint y: 473, distance: 504.5
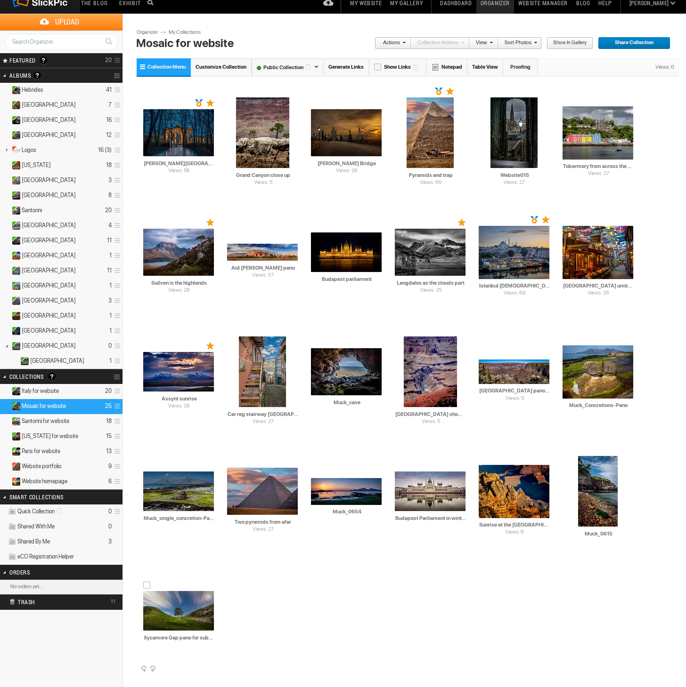
scroll to position [7, 0]
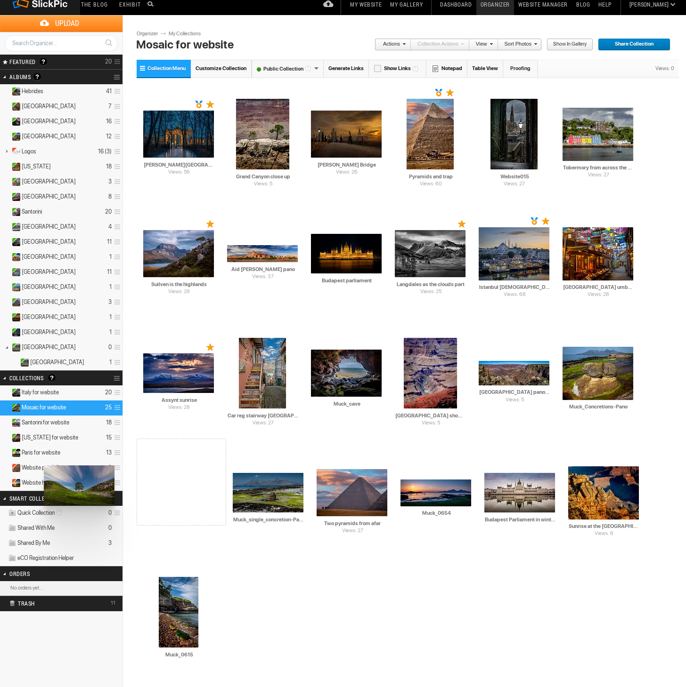
drag, startPoint x: 192, startPoint y: 623, endPoint x: 43, endPoint y: 466, distance: 216.8
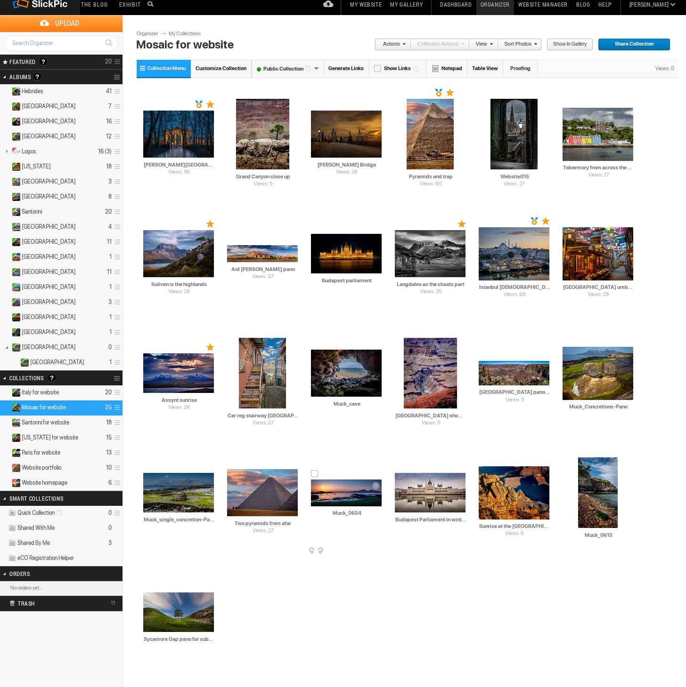
click at [343, 503] on img at bounding box center [346, 493] width 71 height 27
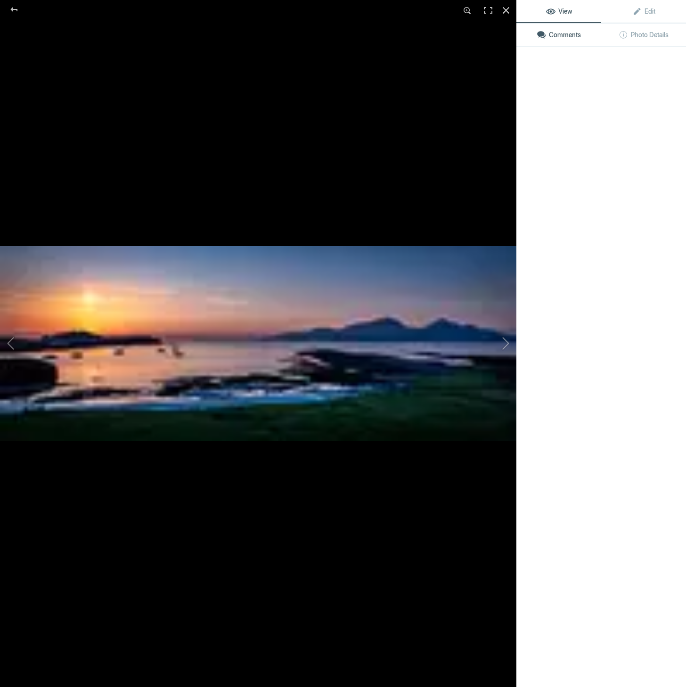
click at [343, 503] on div at bounding box center [258, 589] width 516 height 687
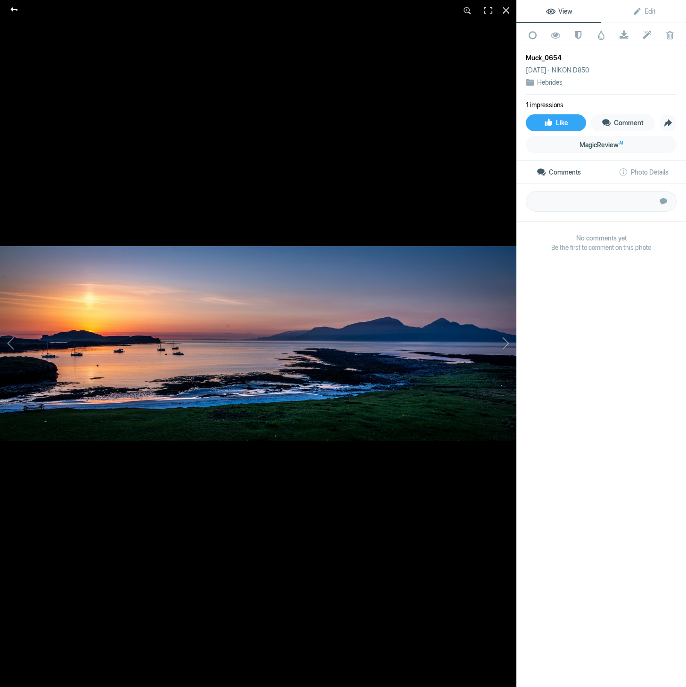
click at [16, 9] on div at bounding box center [14, 9] width 34 height 19
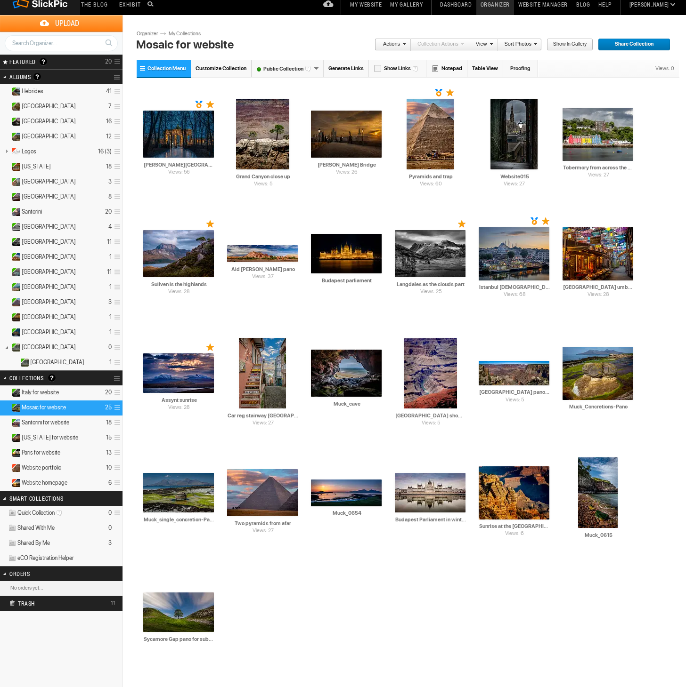
click at [53, 423] on span "Santorini for website" at bounding box center [46, 423] width 48 height 8
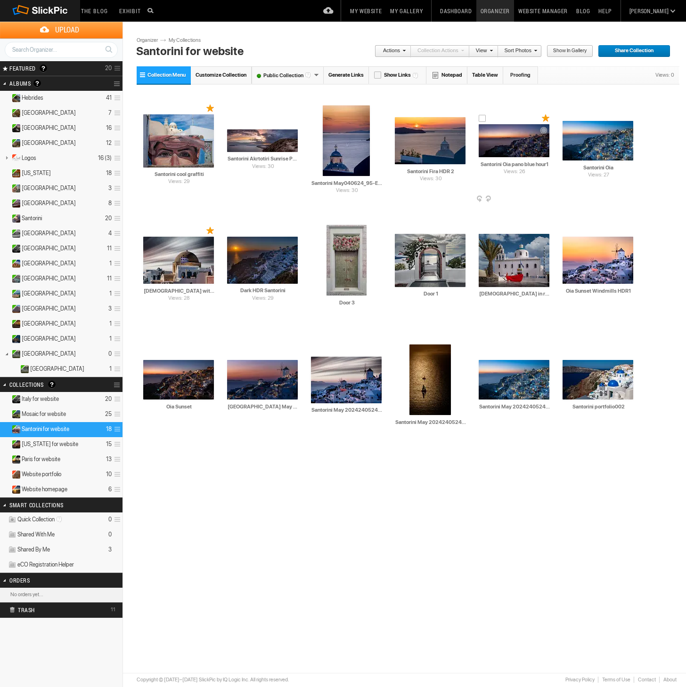
click at [521, 150] on img at bounding box center [513, 140] width 71 height 33
click at [0, 0] on div "Comments Photo Details" at bounding box center [0, 0] width 0 height 0
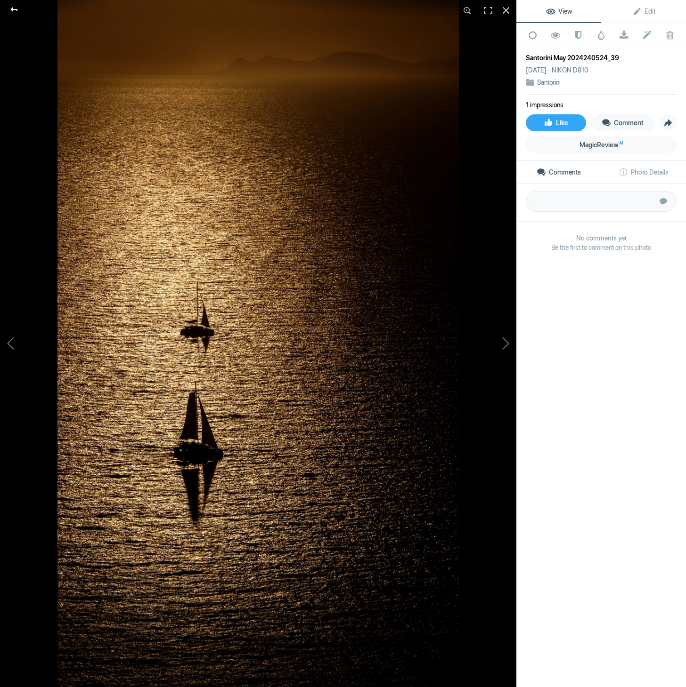
click at [16, 9] on div at bounding box center [14, 9] width 34 height 19
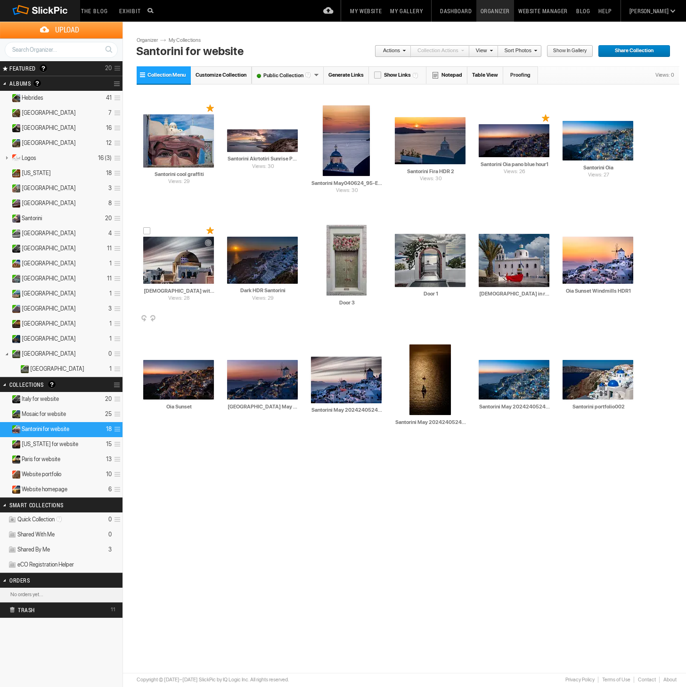
click at [146, 230] on div at bounding box center [147, 231] width 8 height 8
click at [484, 119] on div at bounding box center [482, 119] width 8 height 8
click at [503, 379] on img at bounding box center [513, 380] width 71 height 40
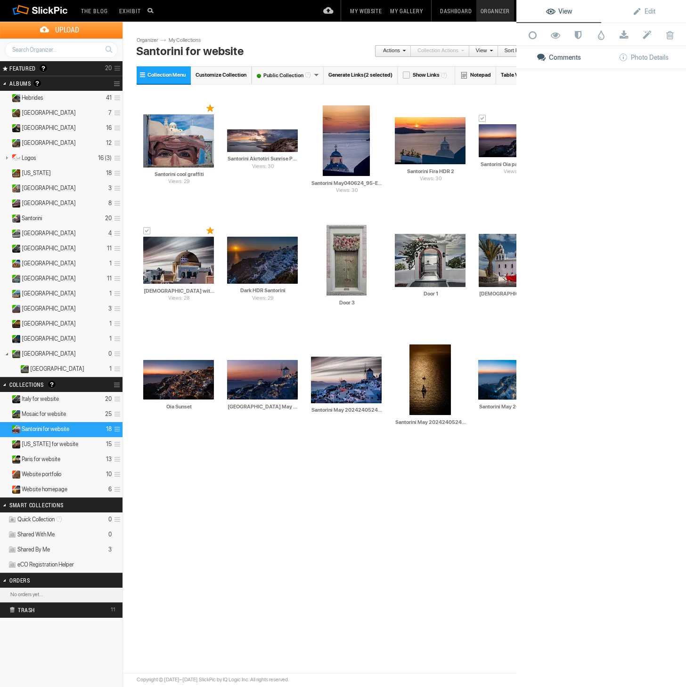
click at [503, 379] on button at bounding box center [480, 344] width 71 height 248
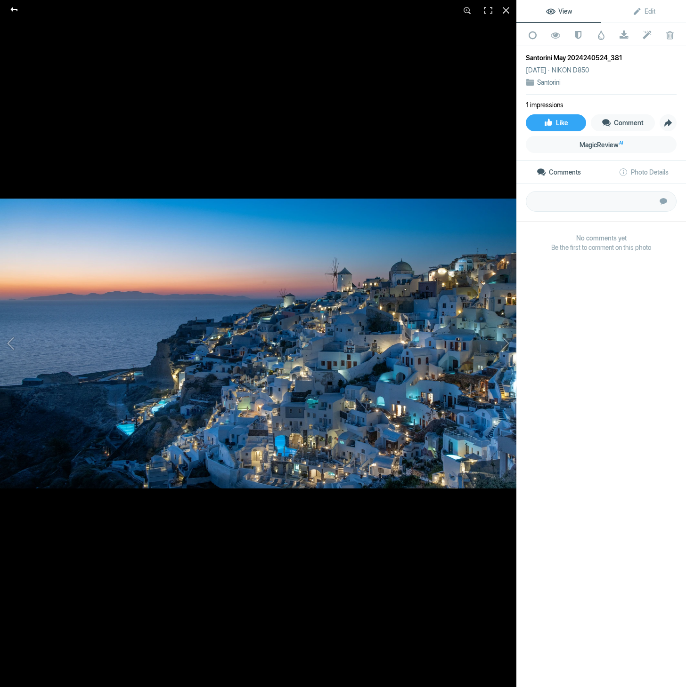
click at [16, 9] on div at bounding box center [14, 9] width 34 height 19
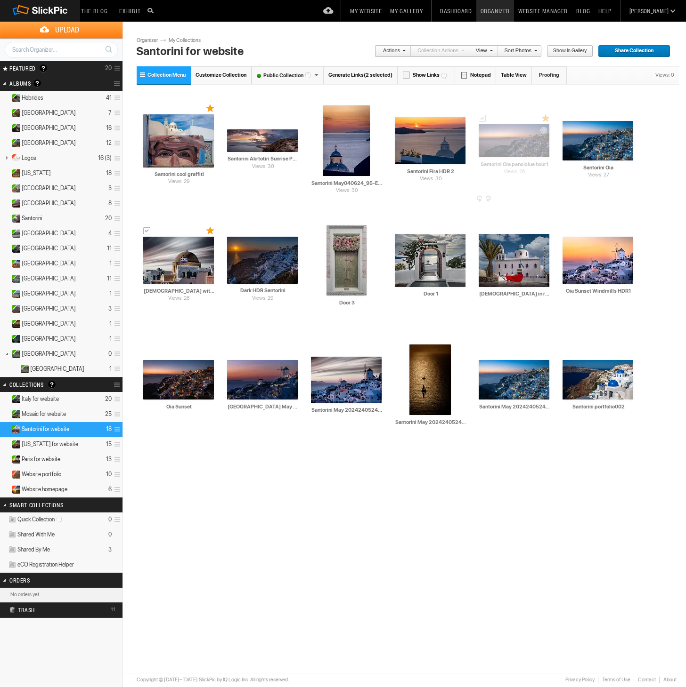
click at [502, 134] on img at bounding box center [513, 140] width 71 height 33
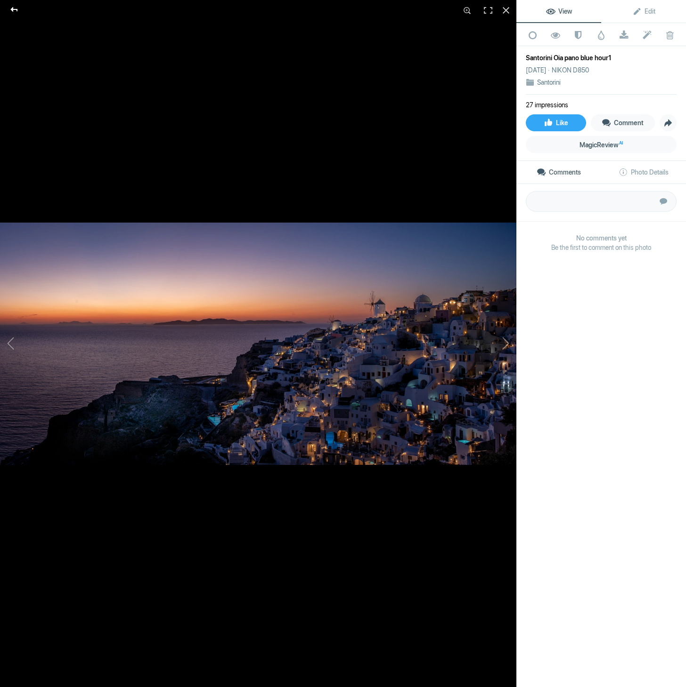
click at [14, 8] on div at bounding box center [14, 9] width 34 height 19
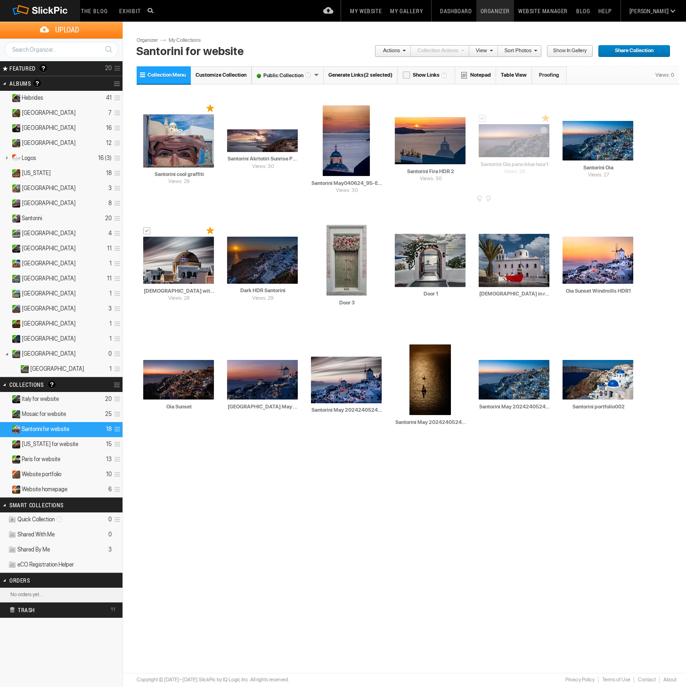
scroll to position [0, 0]
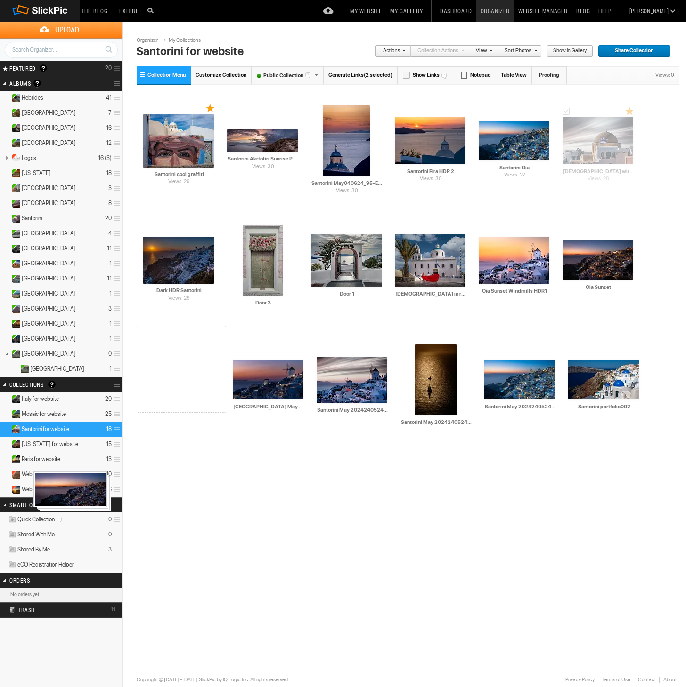
drag, startPoint x: 510, startPoint y: 145, endPoint x: 32, endPoint y: 472, distance: 578.3
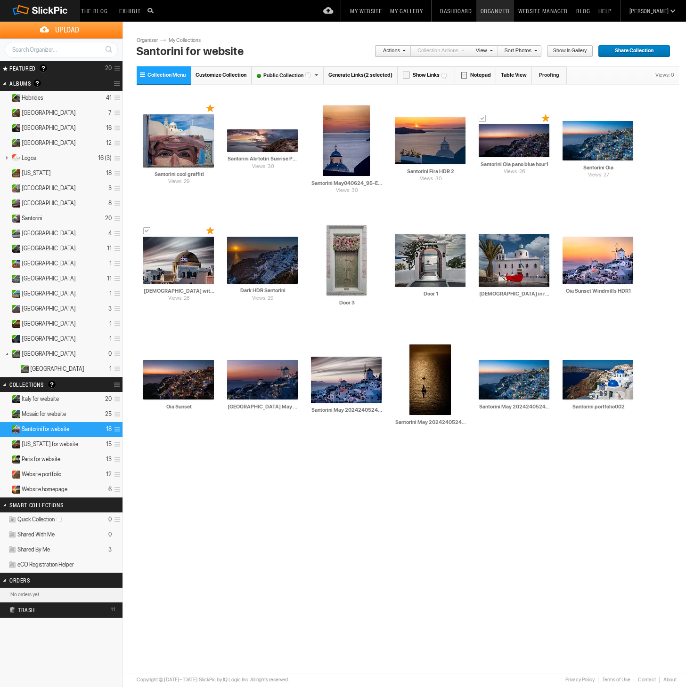
click at [61, 445] on span "[US_STATE] for website" at bounding box center [50, 445] width 56 height 8
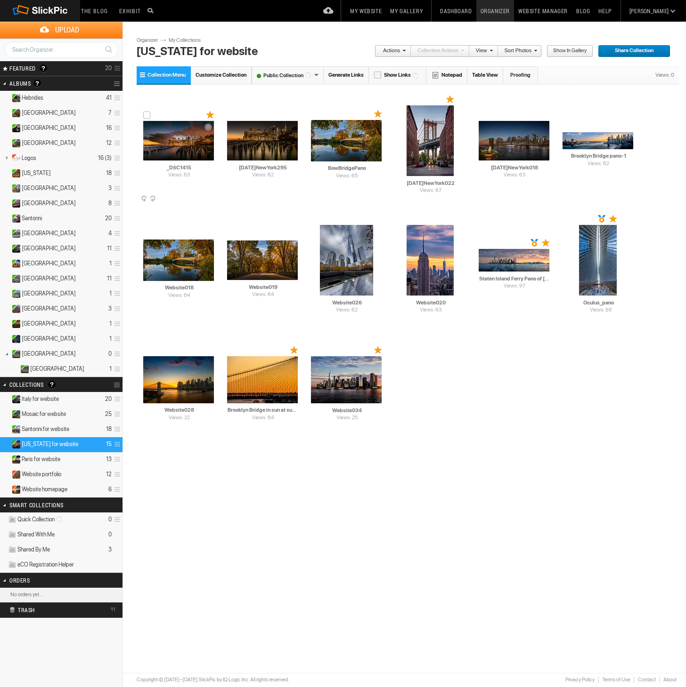
click at [146, 115] on div at bounding box center [147, 116] width 8 height 8
click at [231, 115] on div at bounding box center [231, 116] width 8 height 8
click at [145, 233] on div at bounding box center [147, 234] width 8 height 8
click at [482, 242] on div at bounding box center [482, 244] width 8 height 8
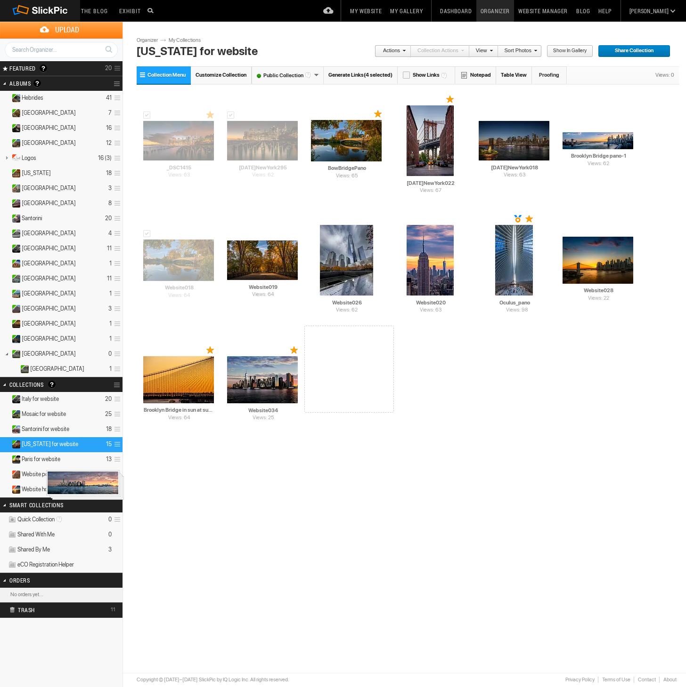
drag, startPoint x: 505, startPoint y: 240, endPoint x: 45, endPoint y: 470, distance: 514.2
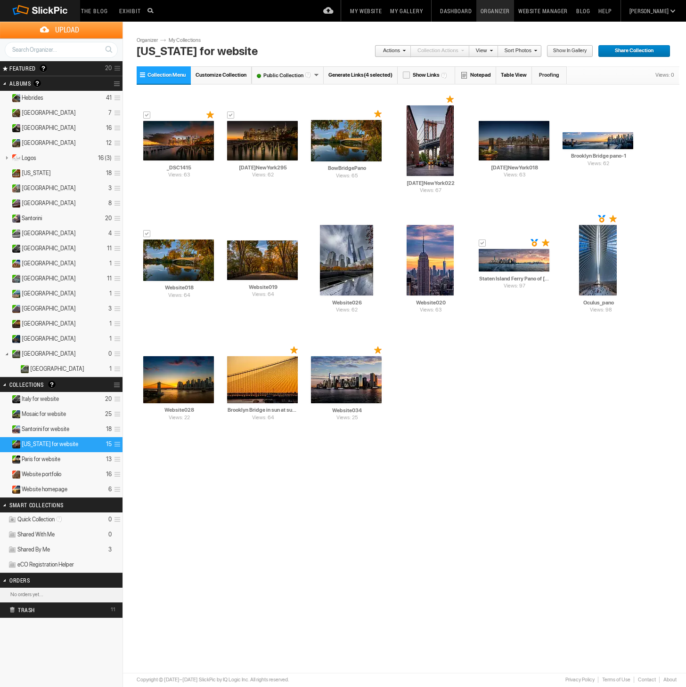
click at [50, 461] on span "Paris for website" at bounding box center [41, 460] width 39 height 8
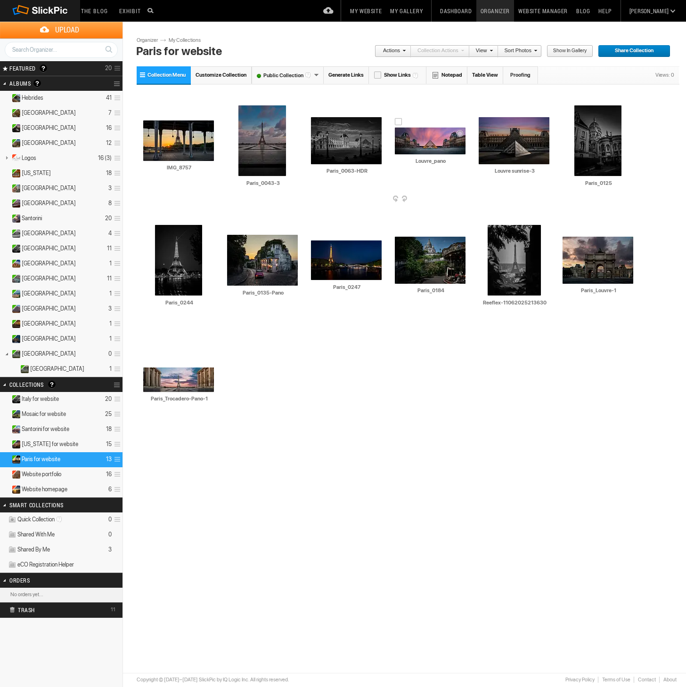
click at [398, 121] on div at bounding box center [399, 122] width 8 height 8
click at [484, 111] on div at bounding box center [482, 112] width 8 height 8
click at [565, 230] on div at bounding box center [566, 231] width 8 height 8
click at [148, 362] on div at bounding box center [147, 362] width 8 height 8
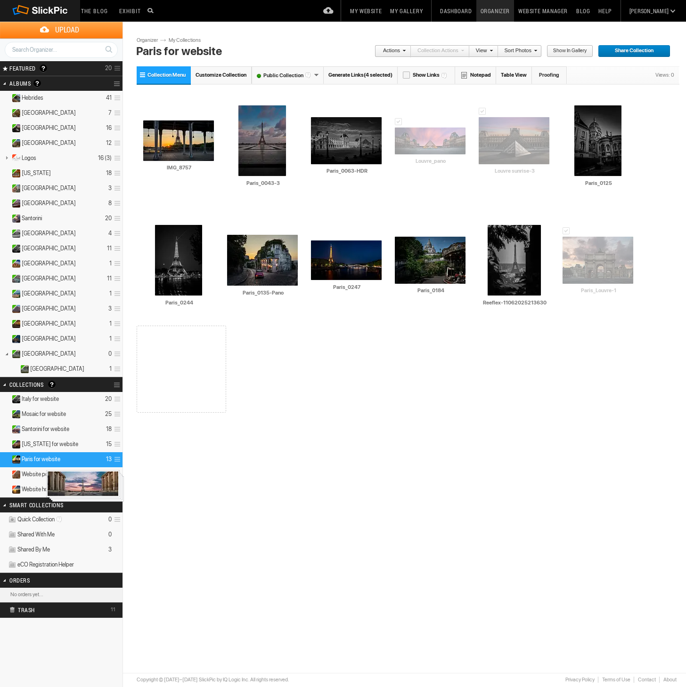
drag, startPoint x: 183, startPoint y: 358, endPoint x: 45, endPoint y: 470, distance: 177.4
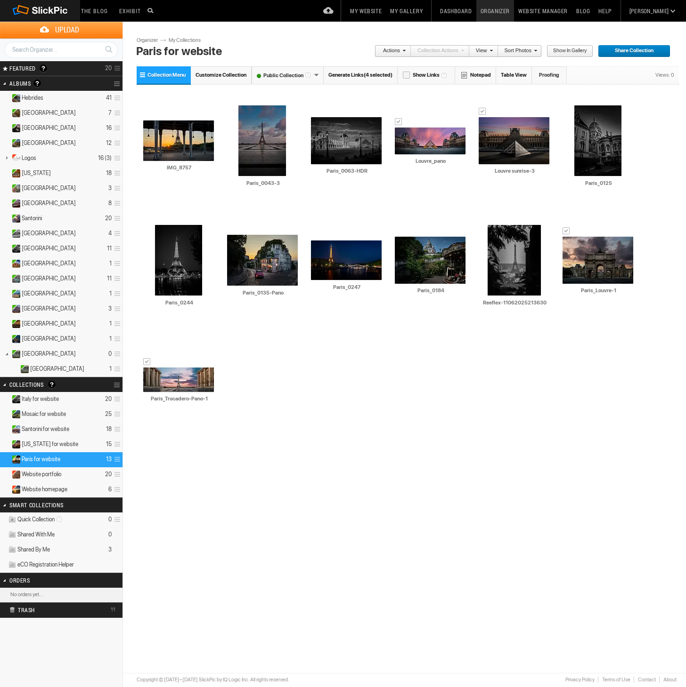
click at [61, 474] on span "Website portfolio" at bounding box center [42, 475] width 40 height 8
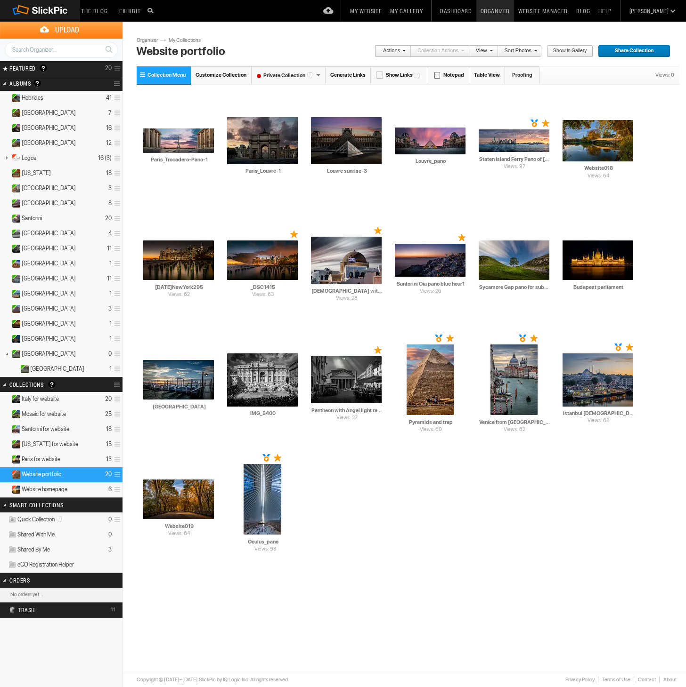
scroll to position [0, 0]
click at [65, 491] on span "Website homepage" at bounding box center [45, 490] width 46 height 8
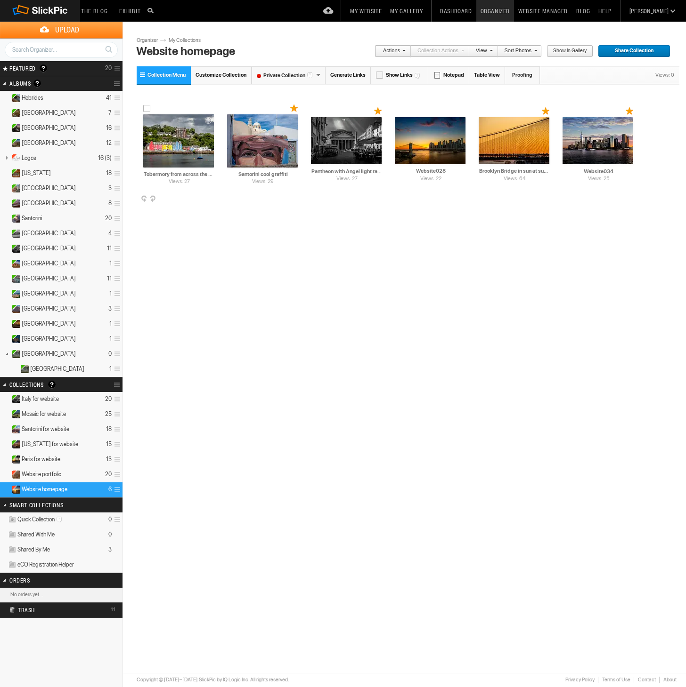
click at [212, 198] on span at bounding box center [212, 200] width 9 height 8
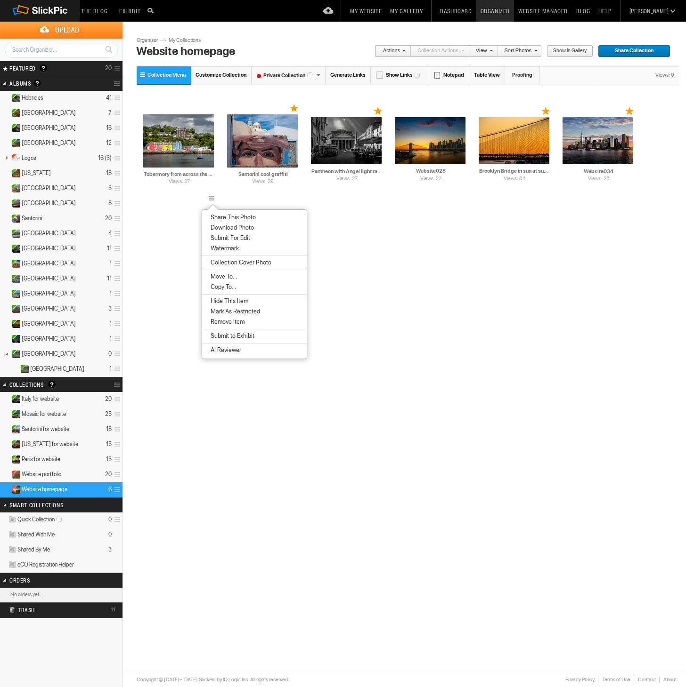
click at [238, 324] on span "Remove Item" at bounding box center [226, 322] width 37 height 8
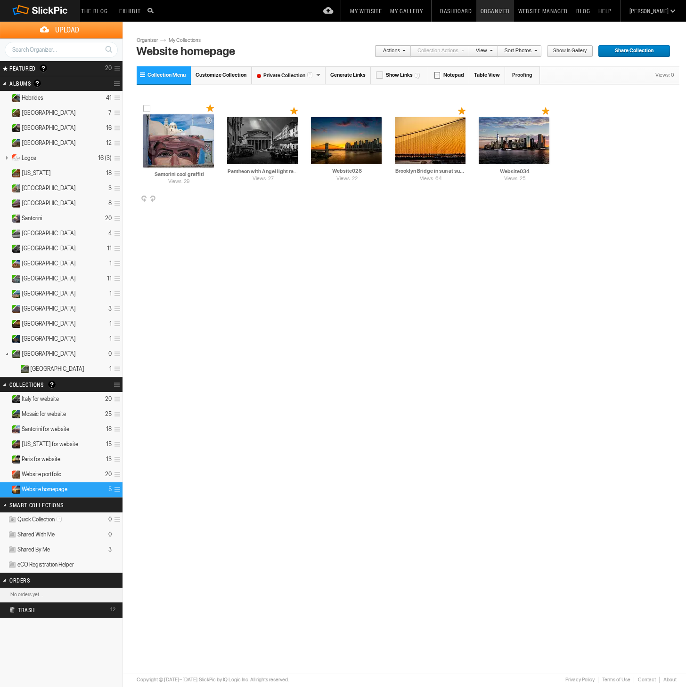
click at [213, 198] on span at bounding box center [212, 200] width 9 height 8
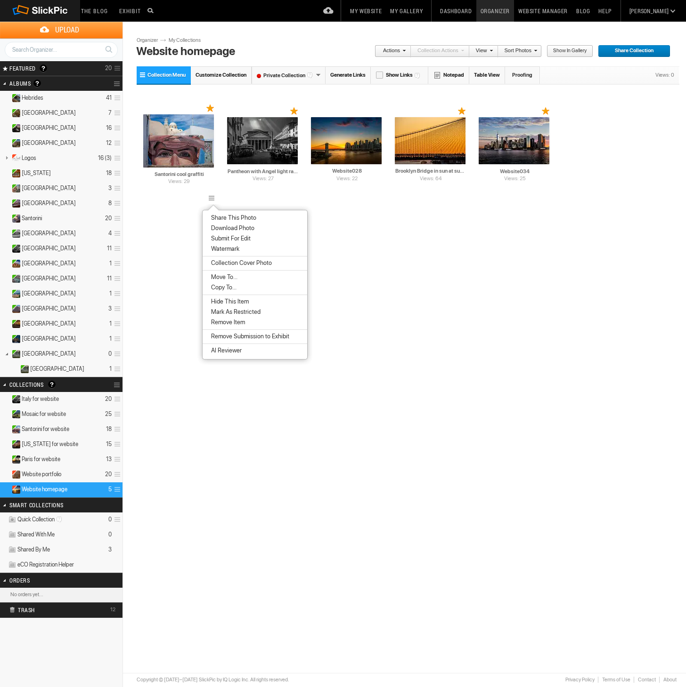
click at [232, 322] on span "Remove Item" at bounding box center [226, 323] width 37 height 8
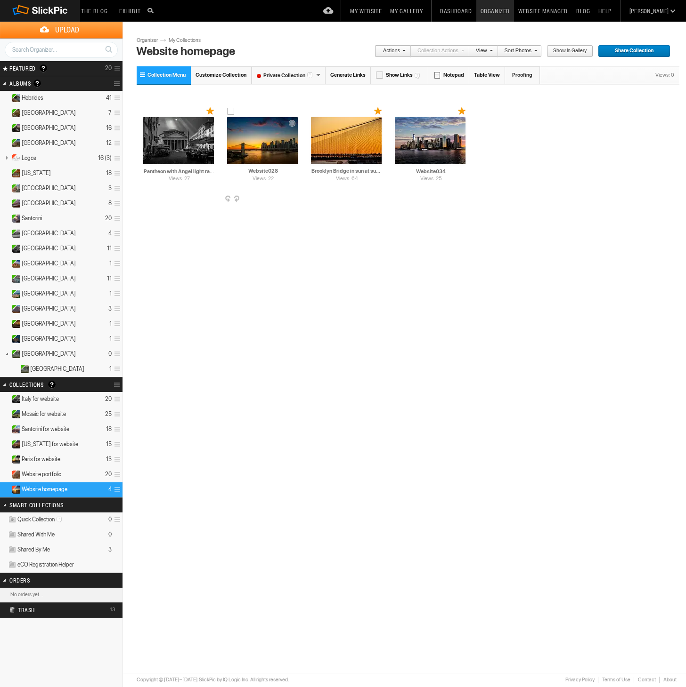
click at [297, 199] on span at bounding box center [296, 200] width 9 height 8
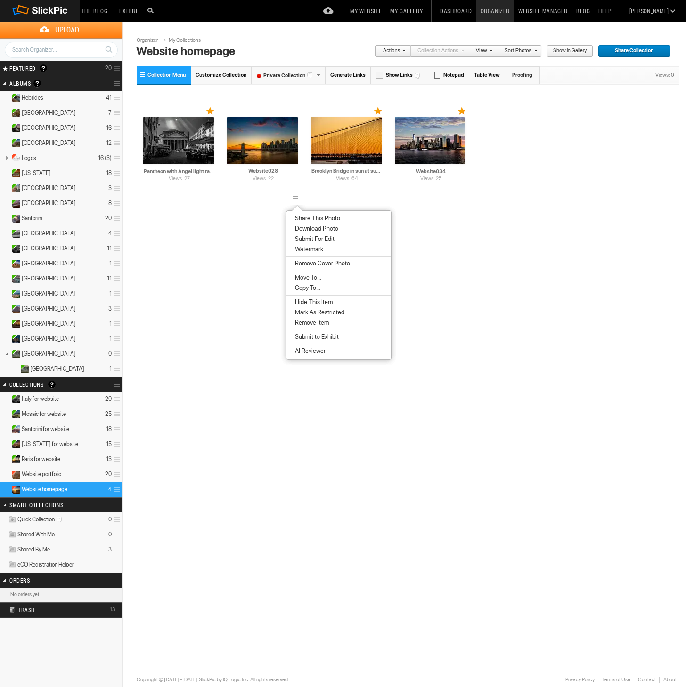
click at [316, 323] on span "Remove Item" at bounding box center [310, 323] width 37 height 8
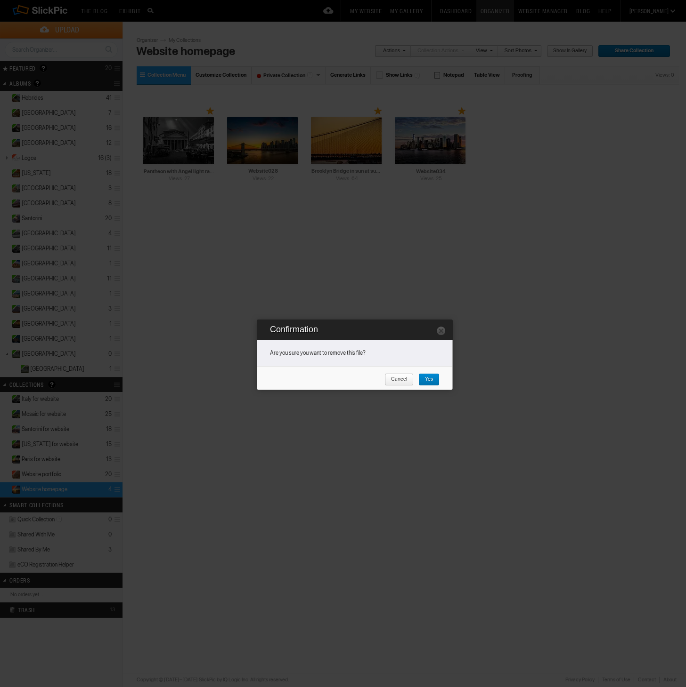
click at [429, 376] on span "Yes" at bounding box center [425, 380] width 15 height 12
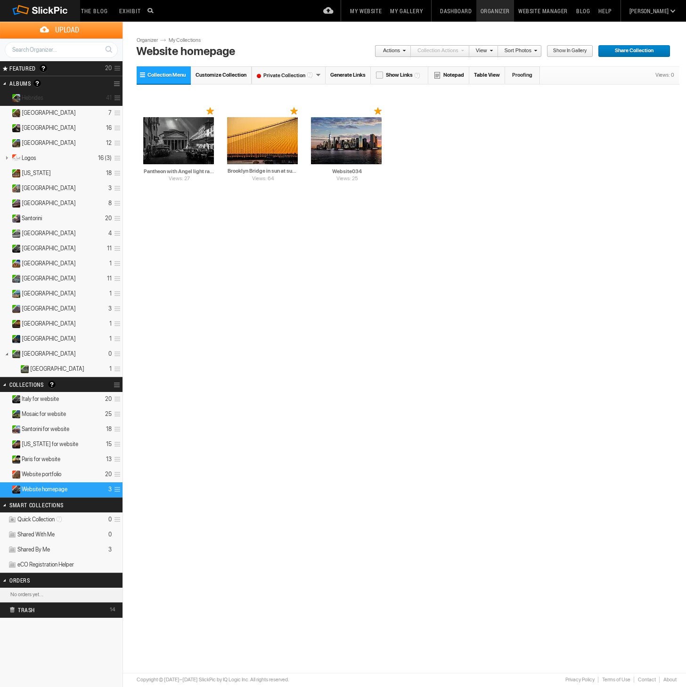
click at [78, 97] on details "Hebrides 41" at bounding box center [61, 98] width 122 height 15
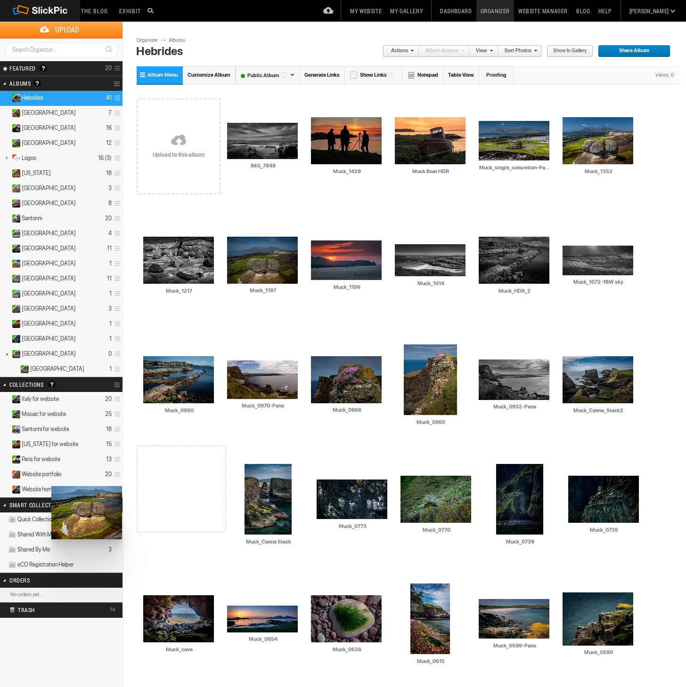
drag, startPoint x: 613, startPoint y: 148, endPoint x: 50, endPoint y: 486, distance: 656.0
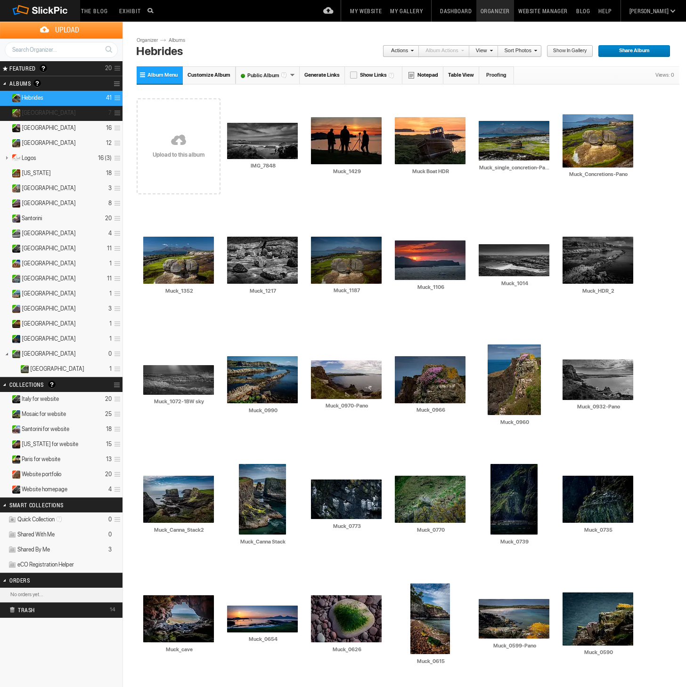
click at [57, 113] on details "Budapest 7" at bounding box center [61, 113] width 122 height 15
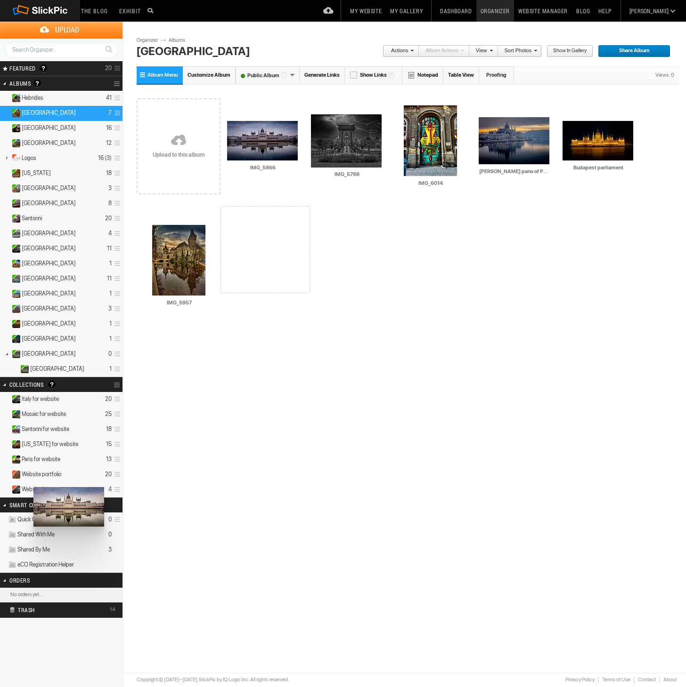
drag, startPoint x: 602, startPoint y: 143, endPoint x: 32, endPoint y: 487, distance: 665.4
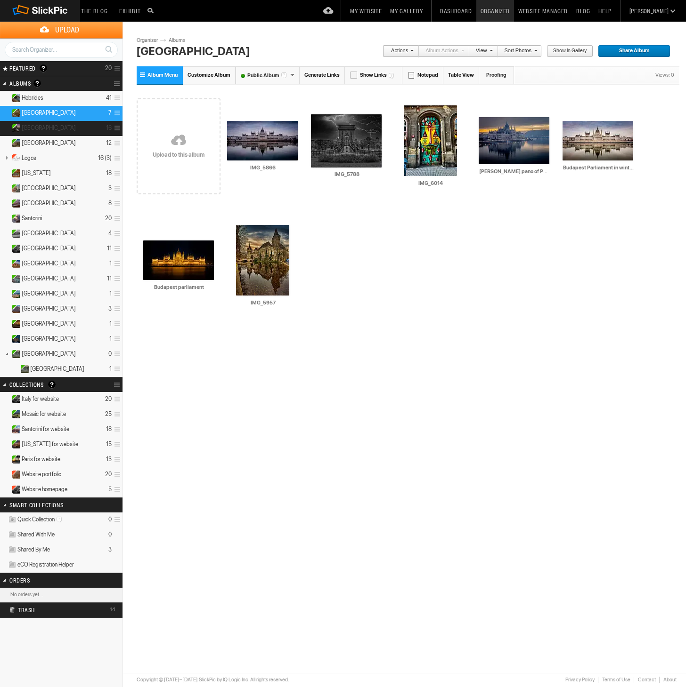
click at [44, 129] on details "Paris 16" at bounding box center [61, 128] width 122 height 15
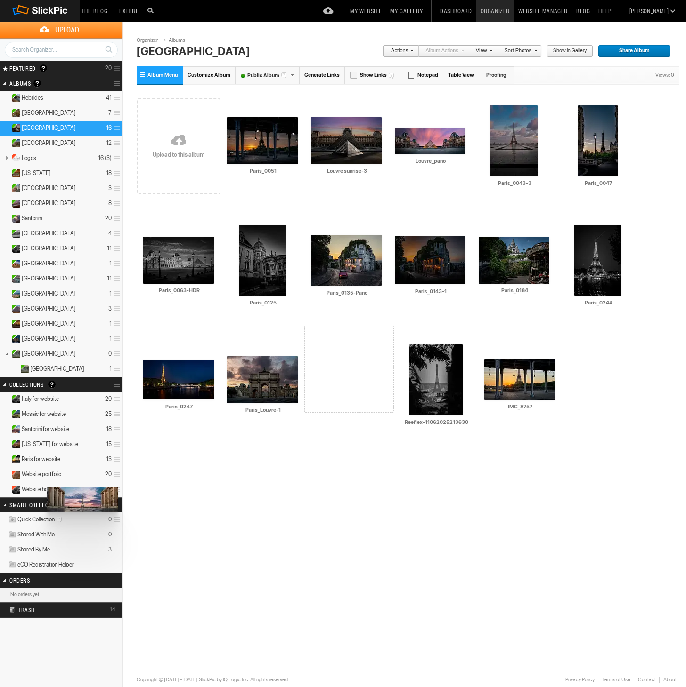
drag, startPoint x: 361, startPoint y: 382, endPoint x: 46, endPoint y: 488, distance: 332.3
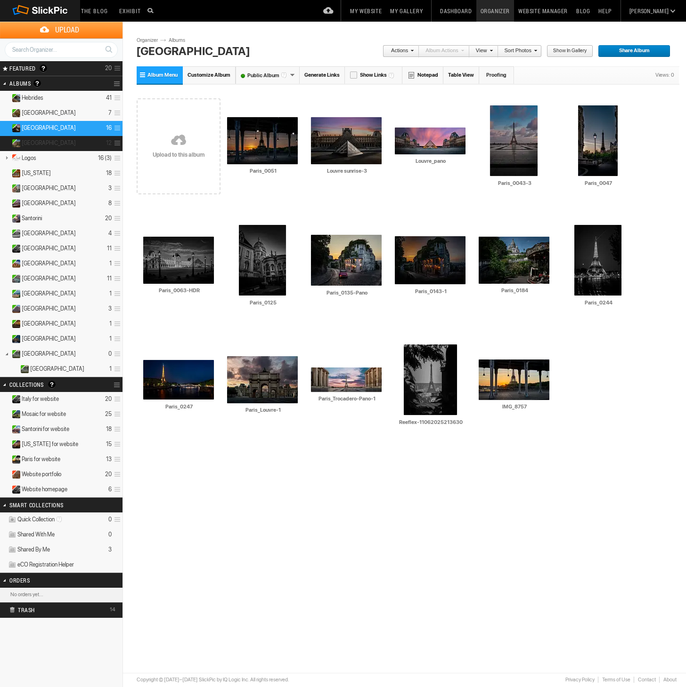
click at [51, 143] on span "[GEOGRAPHIC_DATA]" at bounding box center [49, 143] width 54 height 8
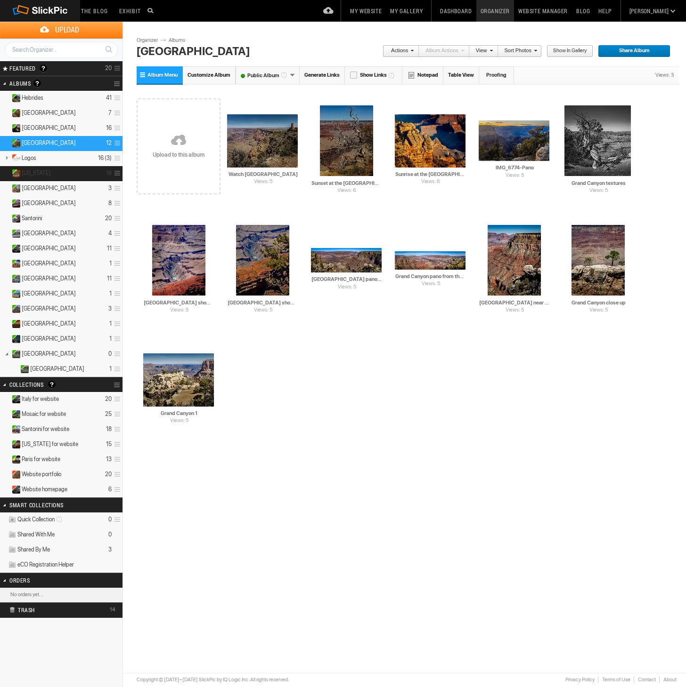
click at [36, 173] on span "[US_STATE]" at bounding box center [36, 173] width 29 height 8
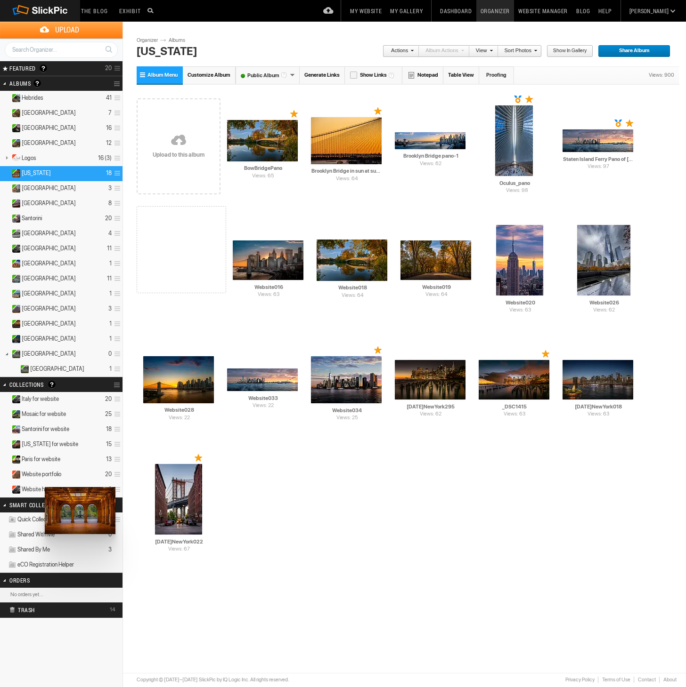
drag, startPoint x: 272, startPoint y: 152, endPoint x: 44, endPoint y: 487, distance: 405.7
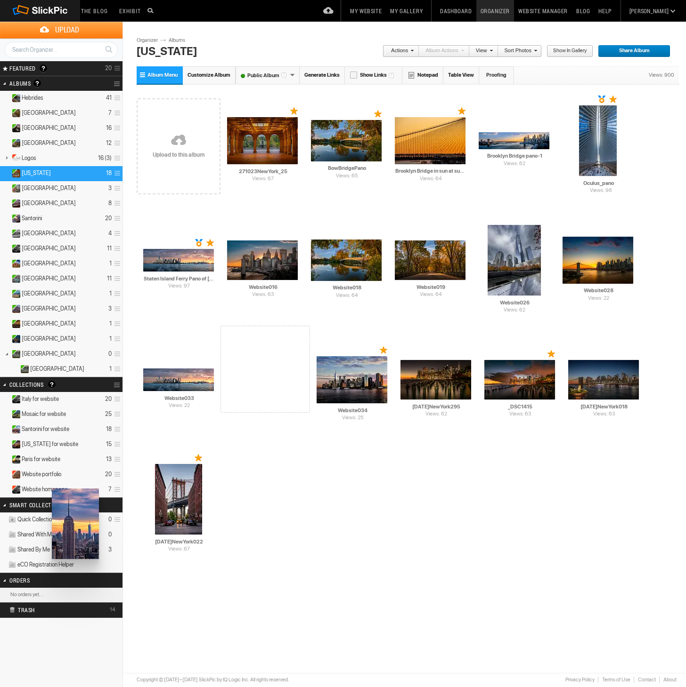
drag, startPoint x: 506, startPoint y: 266, endPoint x: 51, endPoint y: 489, distance: 506.6
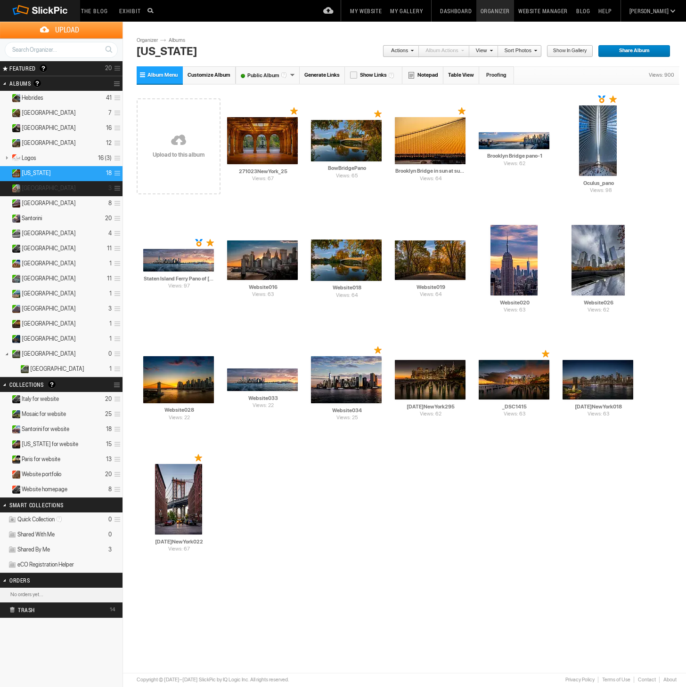
click at [54, 189] on details "Istanbul 3" at bounding box center [61, 188] width 122 height 15
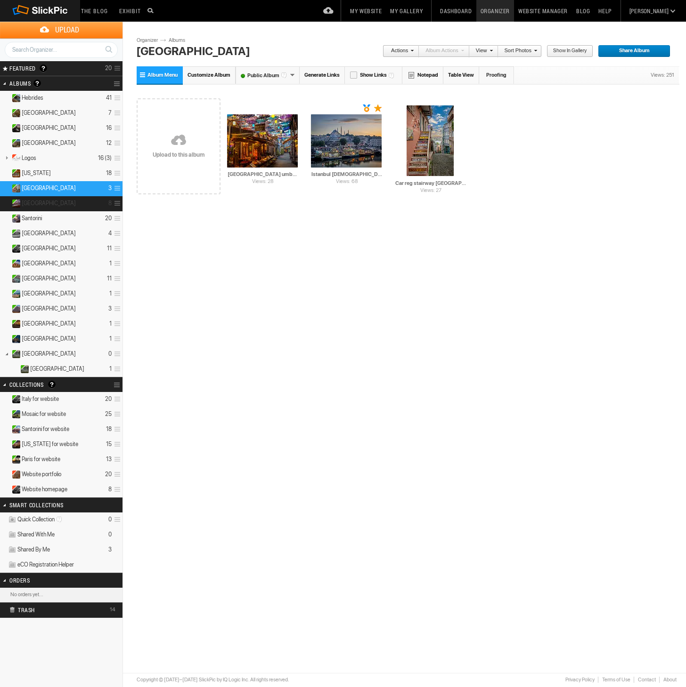
click at [47, 202] on details "Scotland 8" at bounding box center [61, 203] width 122 height 15
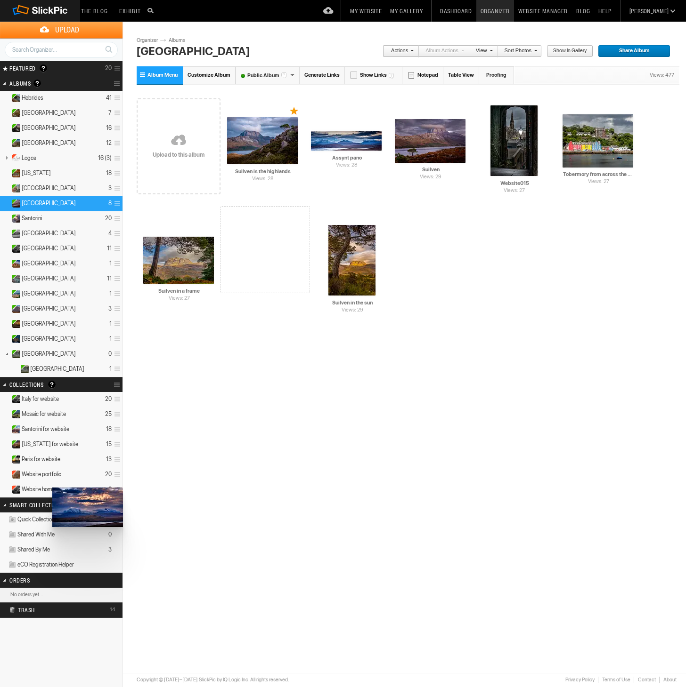
drag, startPoint x: 355, startPoint y: 143, endPoint x: 52, endPoint y: 488, distance: 458.7
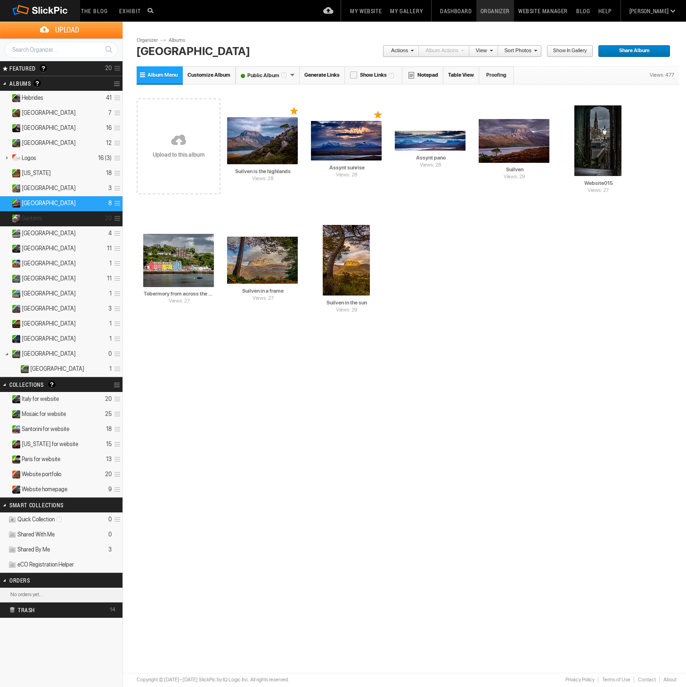
click at [46, 220] on details "Santorini 20" at bounding box center [61, 218] width 122 height 15
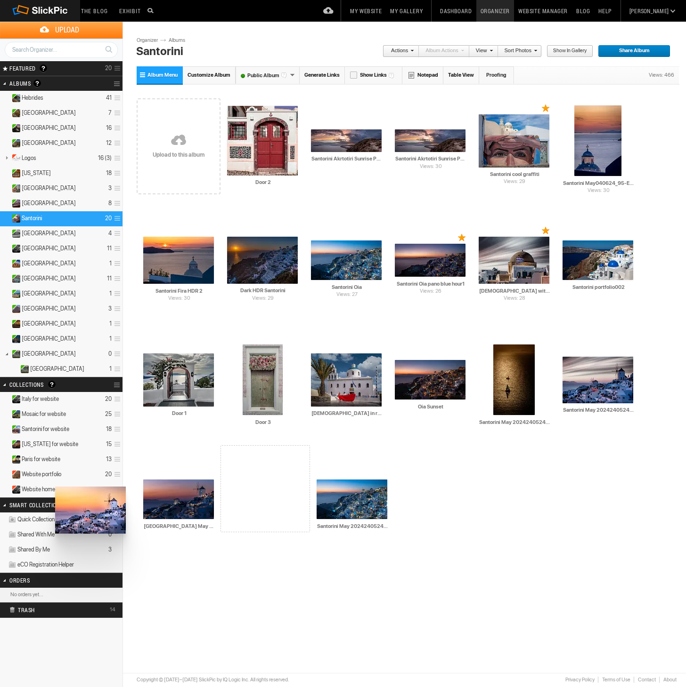
drag, startPoint x: 445, startPoint y: 372, endPoint x: 54, endPoint y: 486, distance: 407.1
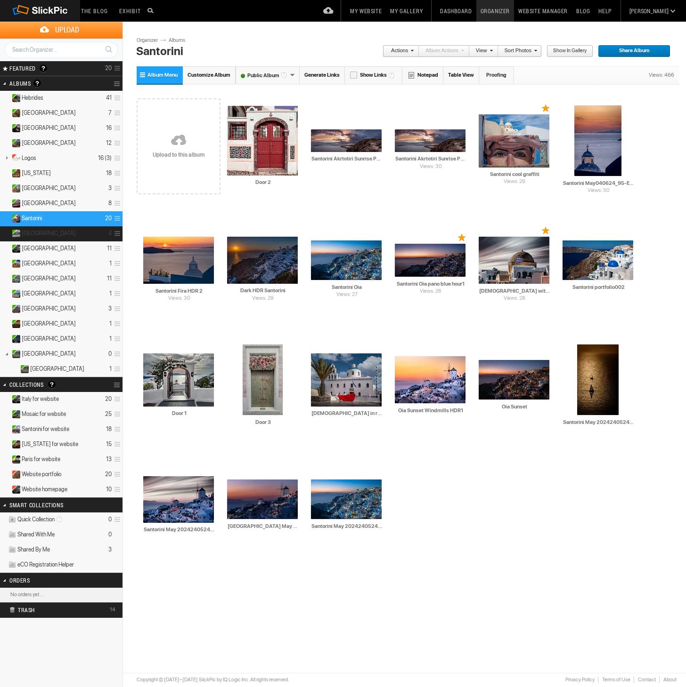
click at [48, 235] on details "England 4" at bounding box center [61, 233] width 122 height 15
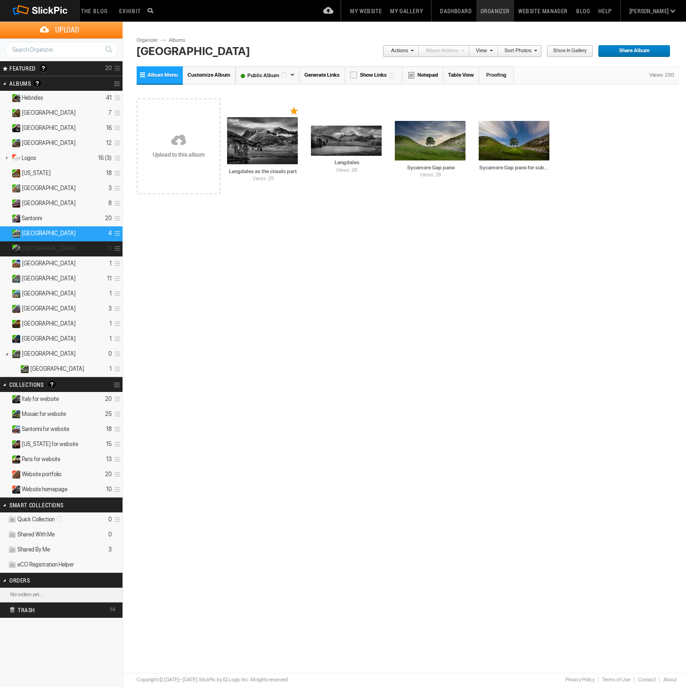
click at [56, 247] on details "Rome 11" at bounding box center [61, 249] width 122 height 15
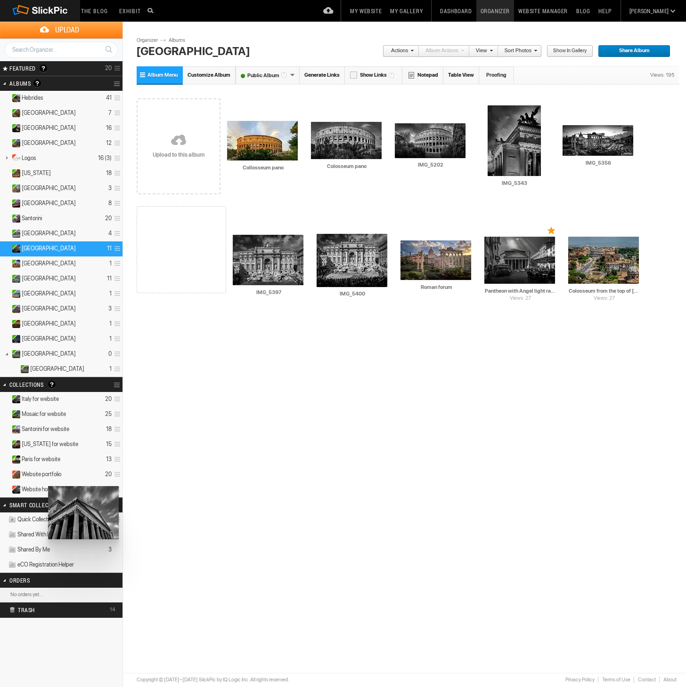
drag, startPoint x: 177, startPoint y: 267, endPoint x: 47, endPoint y: 486, distance: 254.8
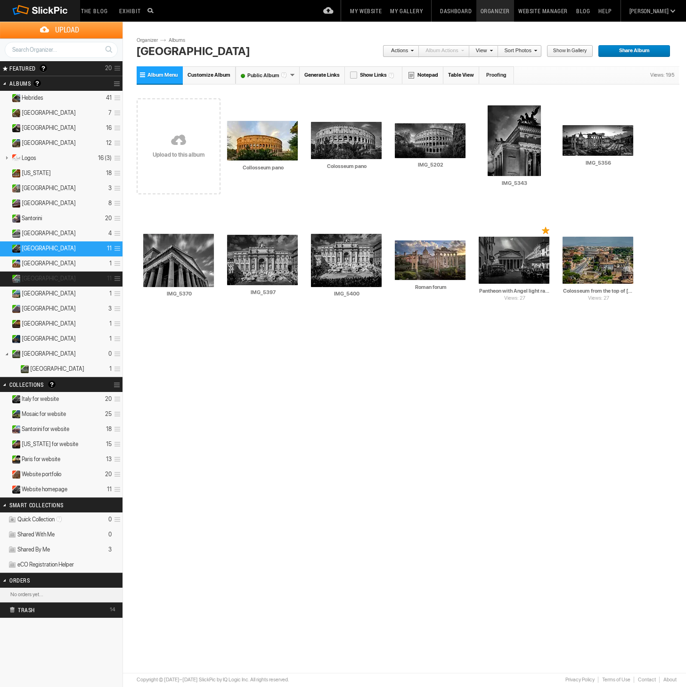
scroll to position [0, 0]
click at [45, 279] on details "Venice 11" at bounding box center [61, 279] width 122 height 15
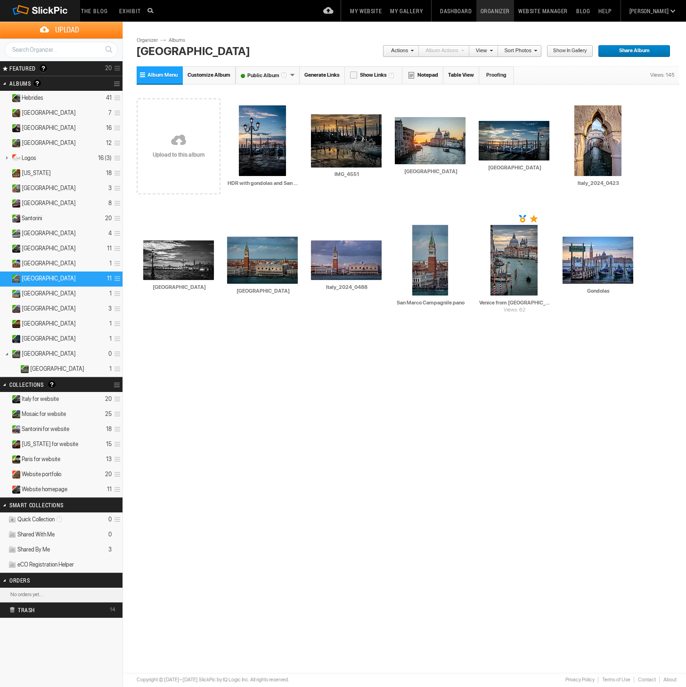
click at [184, 140] on link at bounding box center [179, 141] width 84 height 109
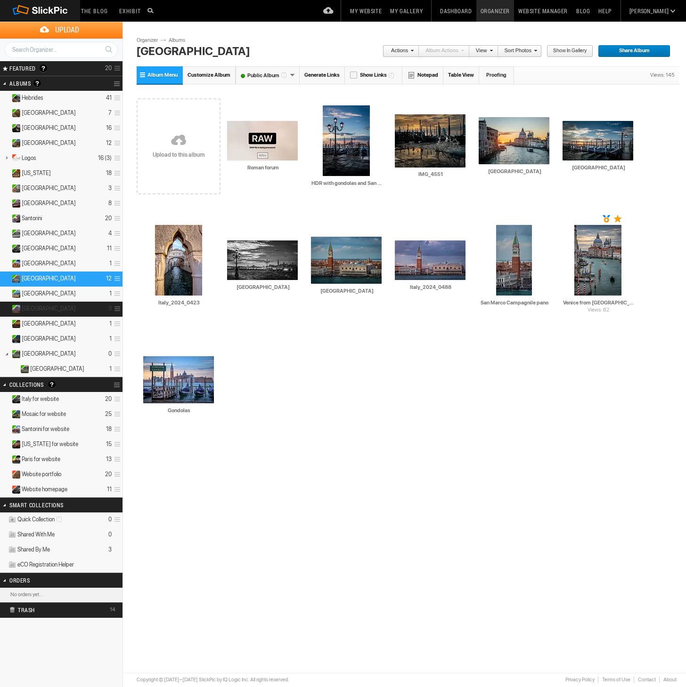
click at [43, 309] on details "Egypt 3" at bounding box center [61, 309] width 122 height 15
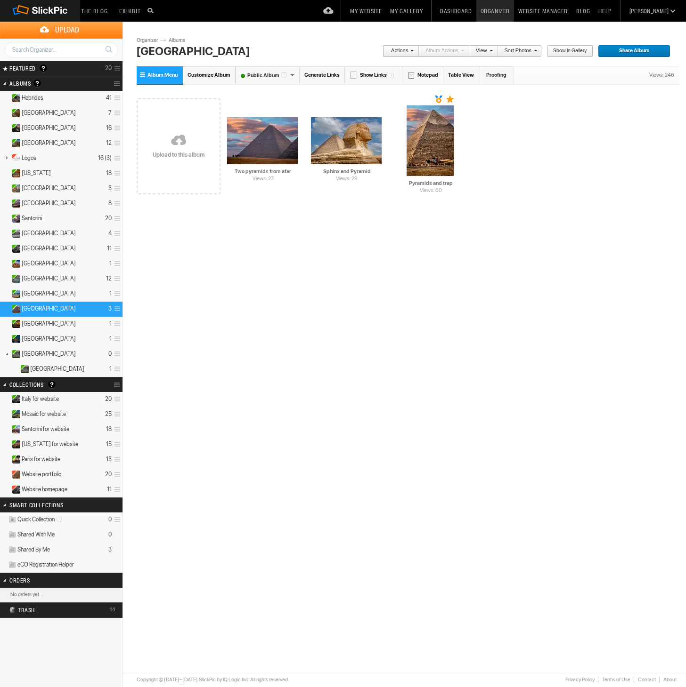
click at [52, 490] on span "Website homepage" at bounding box center [45, 490] width 46 height 8
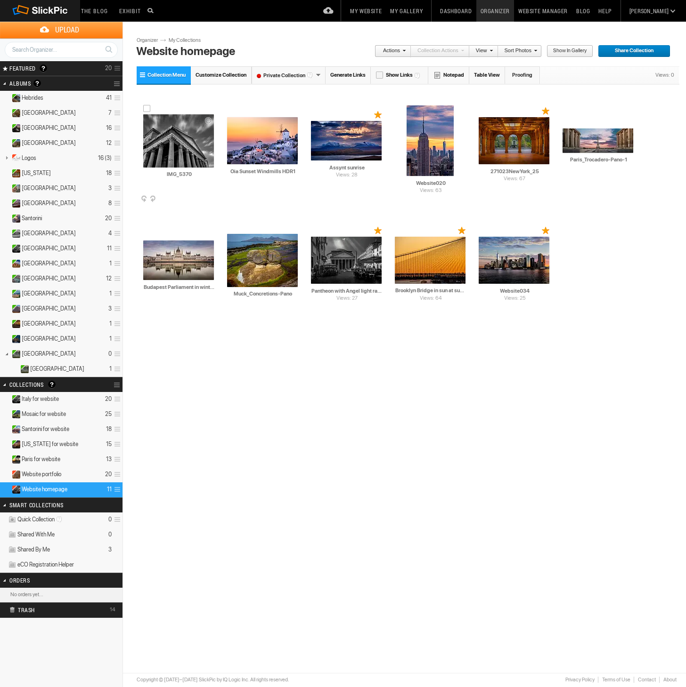
click at [177, 144] on img at bounding box center [178, 140] width 71 height 53
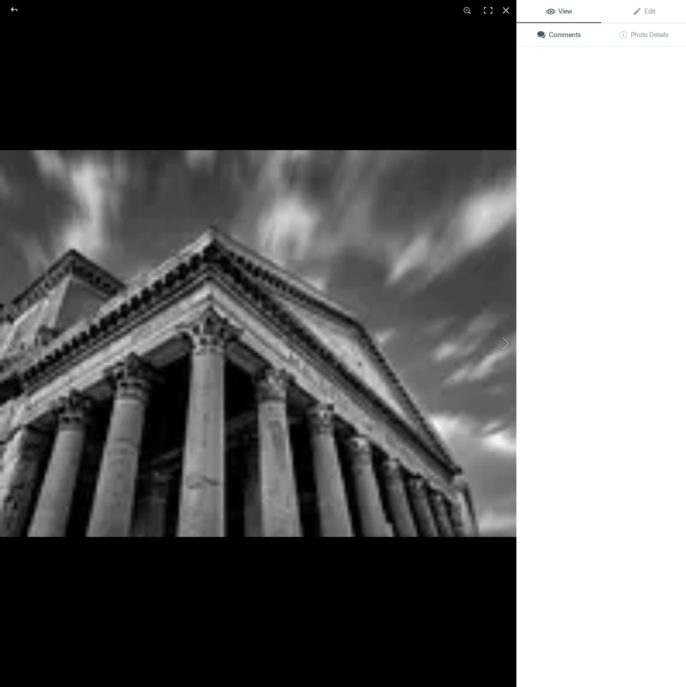
click at [177, 150] on img at bounding box center [258, 343] width 516 height 387
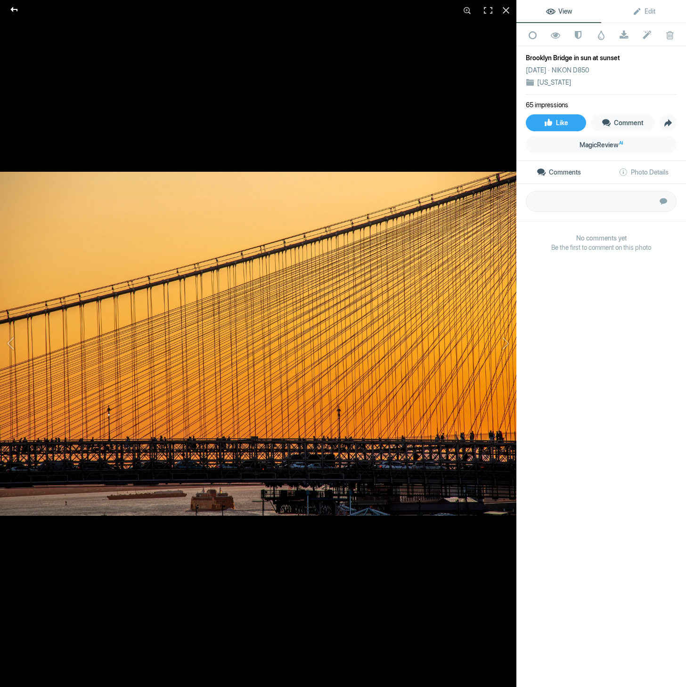
click at [13, 8] on div at bounding box center [14, 9] width 34 height 19
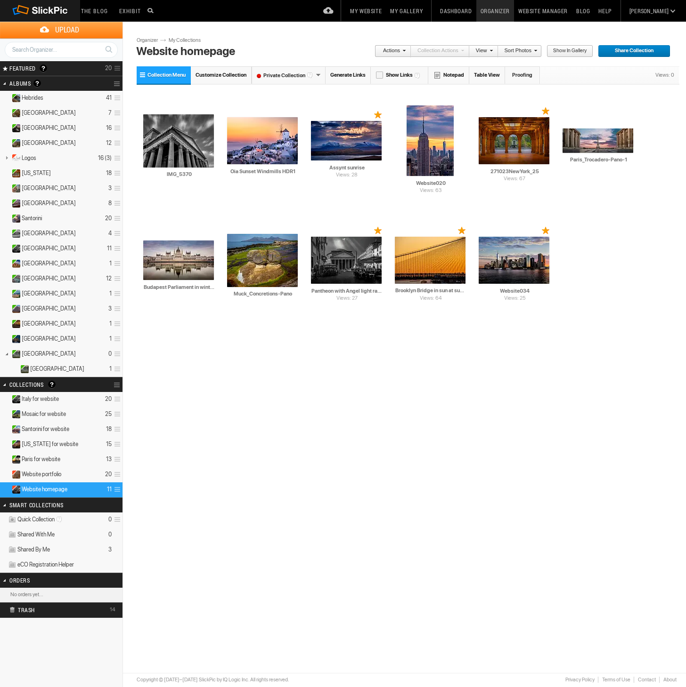
click at [116, 82] on link at bounding box center [117, 83] width 9 height 13
click at [122, 102] on span "Create New Album" at bounding box center [137, 102] width 52 height 8
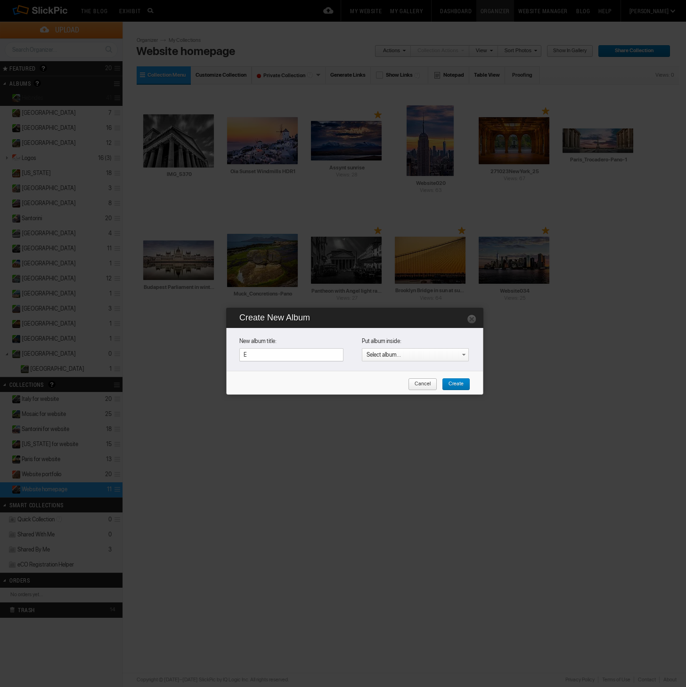
type input "E"
type input "Ice Hotel"
click at [460, 382] on span "Create" at bounding box center [453, 385] width 22 height 12
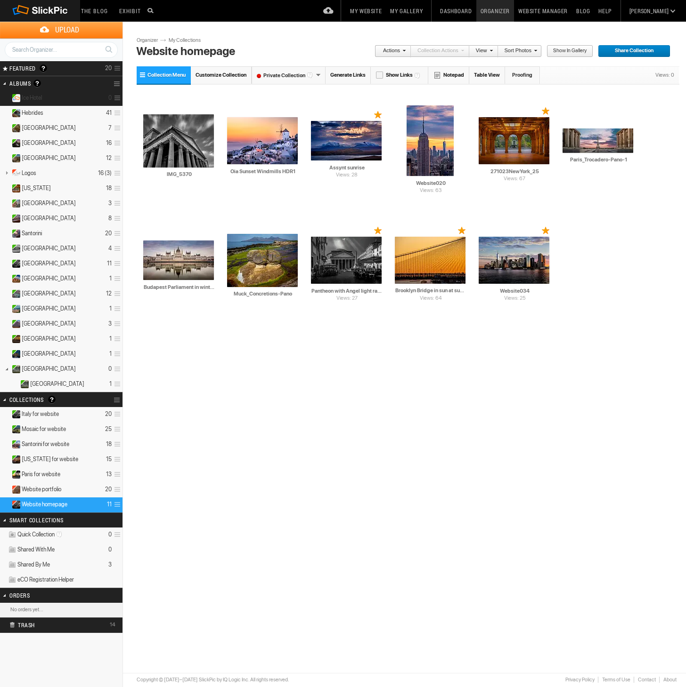
scroll to position [0, 0]
click at [38, 98] on span "Ice Hotel" at bounding box center [32, 98] width 20 height 8
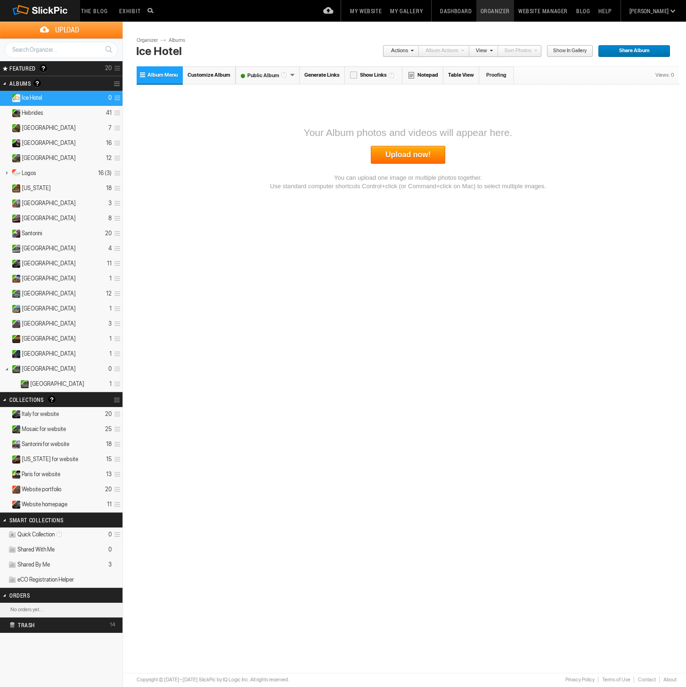
click at [424, 154] on link "Upload now!" at bounding box center [408, 155] width 74 height 18
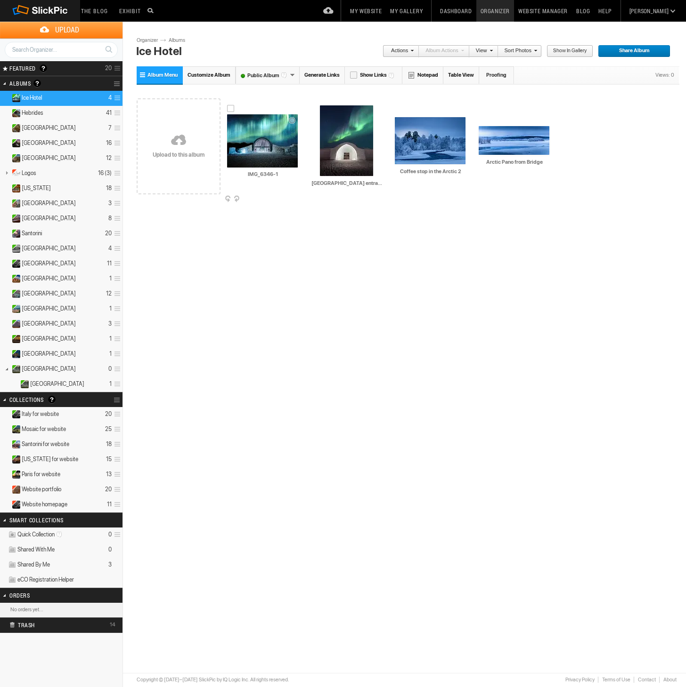
click at [275, 154] on img at bounding box center [262, 140] width 71 height 53
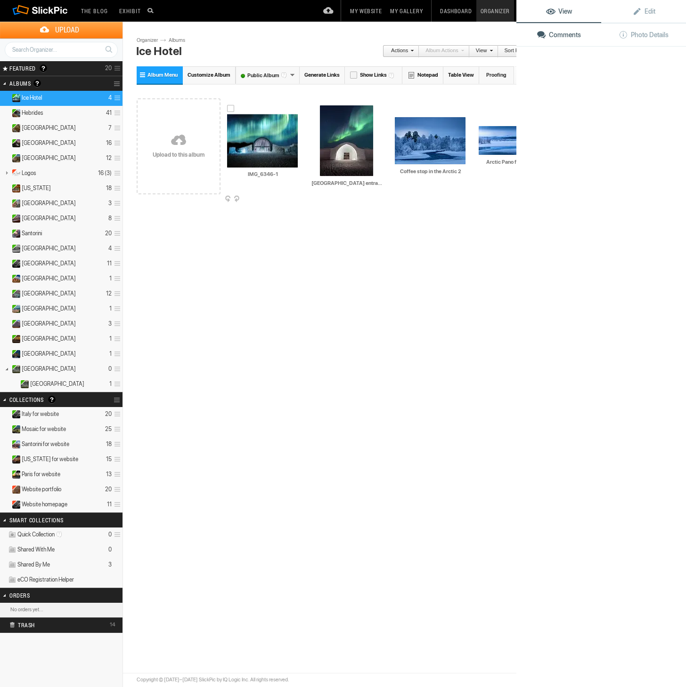
click at [275, 154] on img at bounding box center [262, 140] width 71 height 53
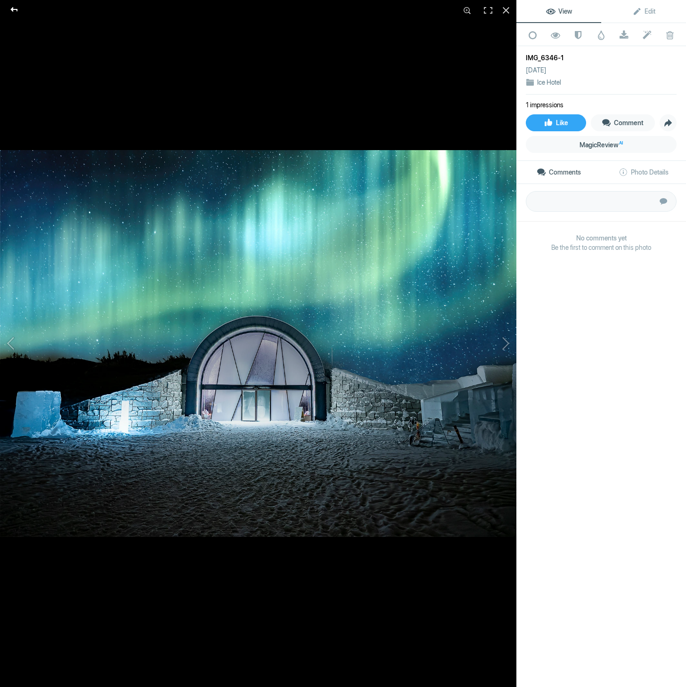
click at [15, 9] on div at bounding box center [14, 9] width 34 height 19
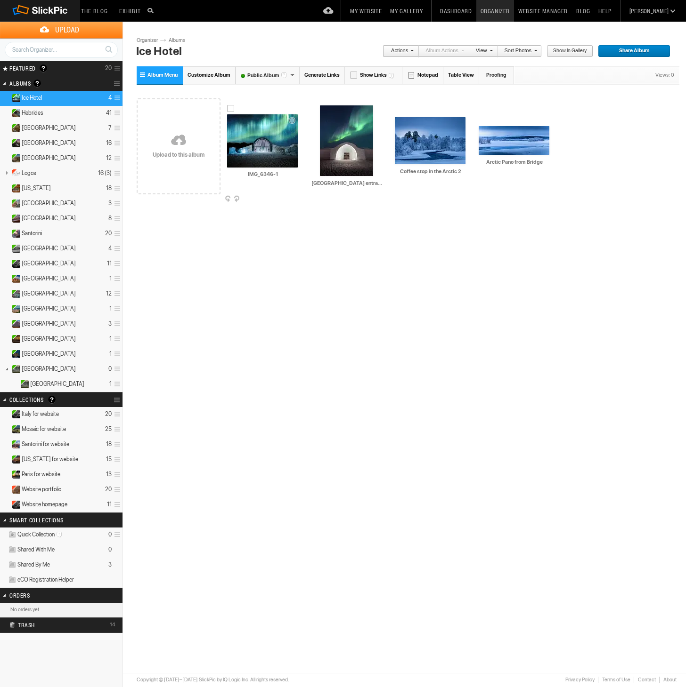
drag, startPoint x: 230, startPoint y: 108, endPoint x: 237, endPoint y: 107, distance: 7.2
click at [230, 108] on div at bounding box center [231, 109] width 8 height 8
click at [398, 112] on div at bounding box center [399, 112] width 8 height 8
click at [325, 100] on div at bounding box center [324, 100] width 8 height 8
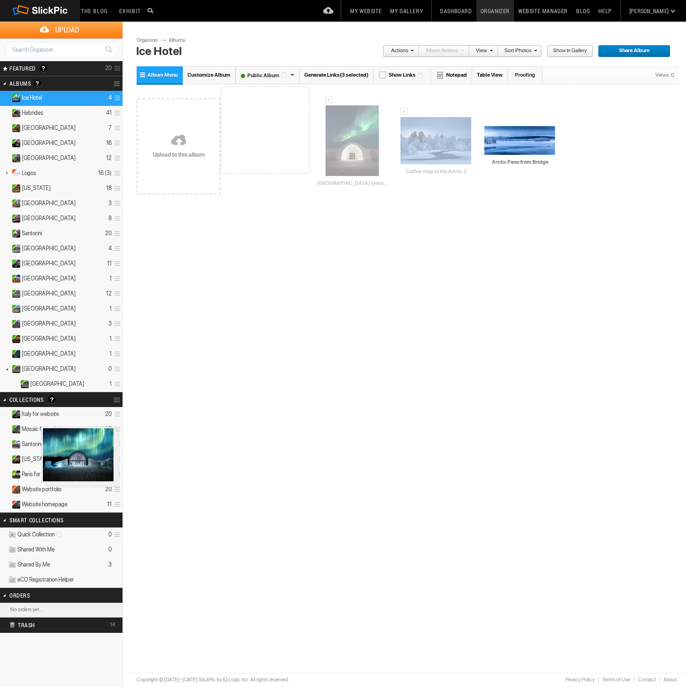
drag, startPoint x: 266, startPoint y: 148, endPoint x: 40, endPoint y: 427, distance: 358.9
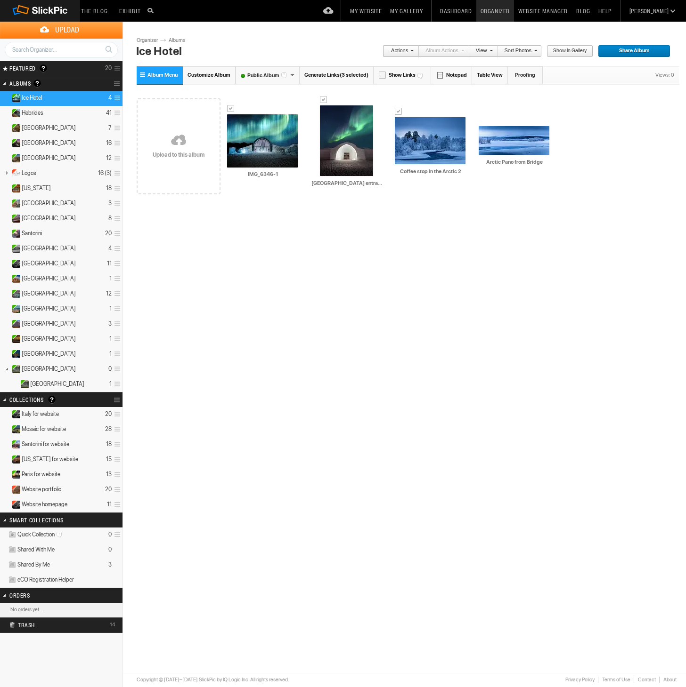
click at [60, 444] on span "Santorini for website" at bounding box center [46, 445] width 48 height 8
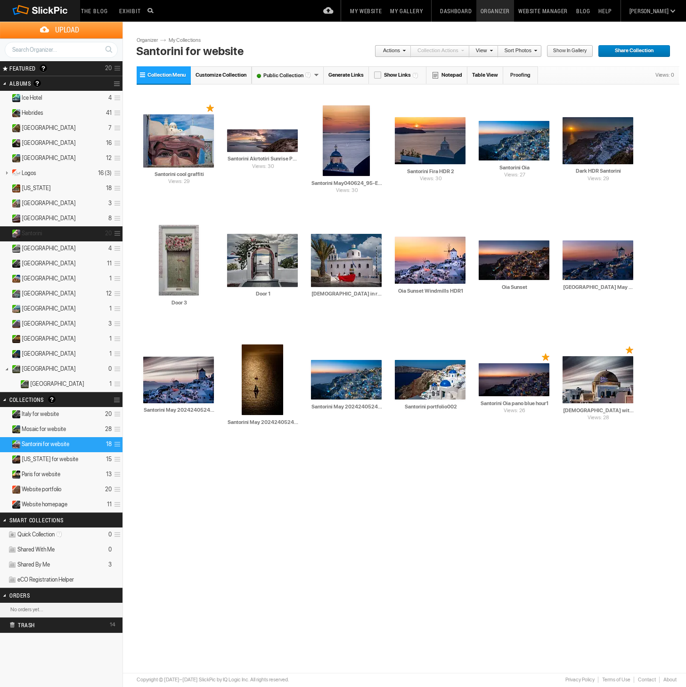
click at [39, 230] on span "Santorini" at bounding box center [32, 234] width 20 height 8
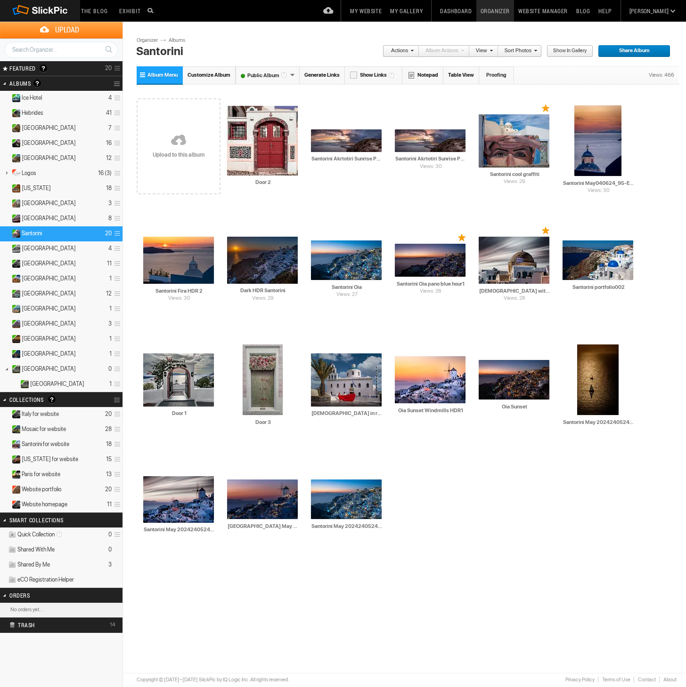
click at [183, 137] on link at bounding box center [179, 141] width 84 height 109
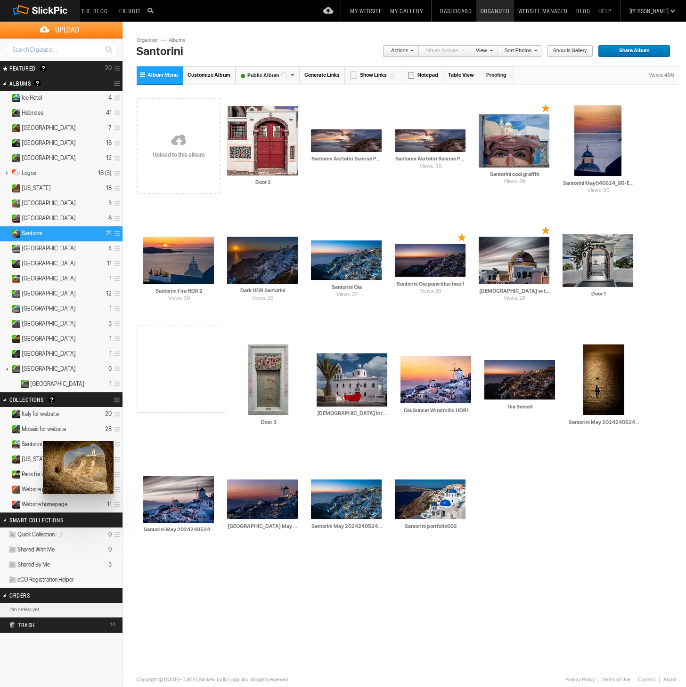
drag, startPoint x: 267, startPoint y: 148, endPoint x: 42, endPoint y: 441, distance: 369.3
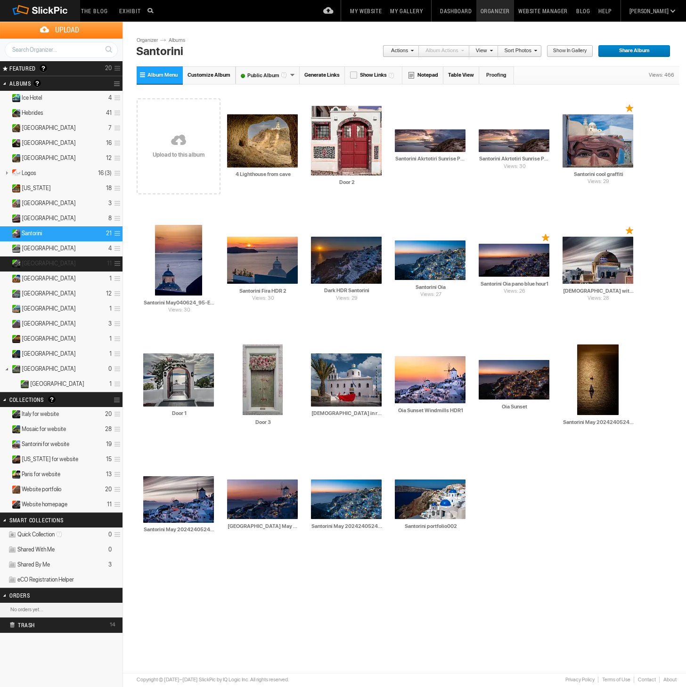
click at [46, 266] on details "Rome 11" at bounding box center [61, 264] width 122 height 15
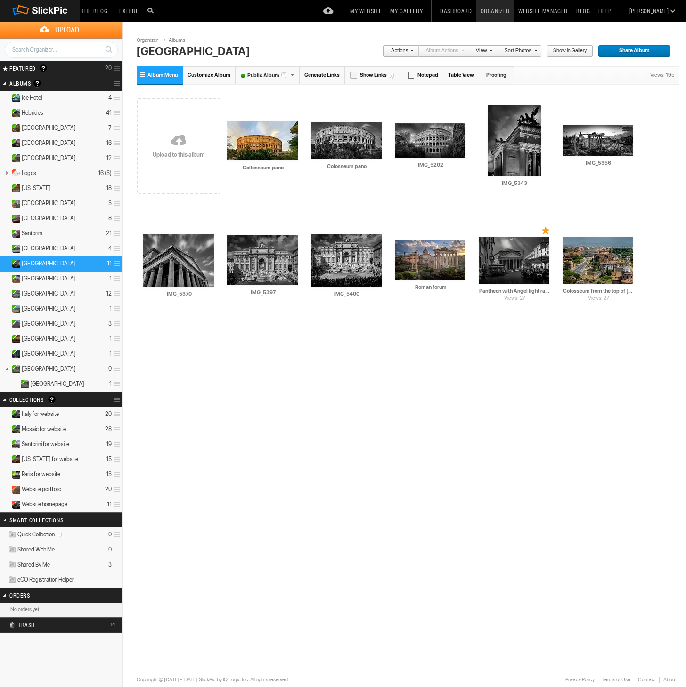
scroll to position [0, 0]
click at [183, 141] on link at bounding box center [179, 141] width 84 height 109
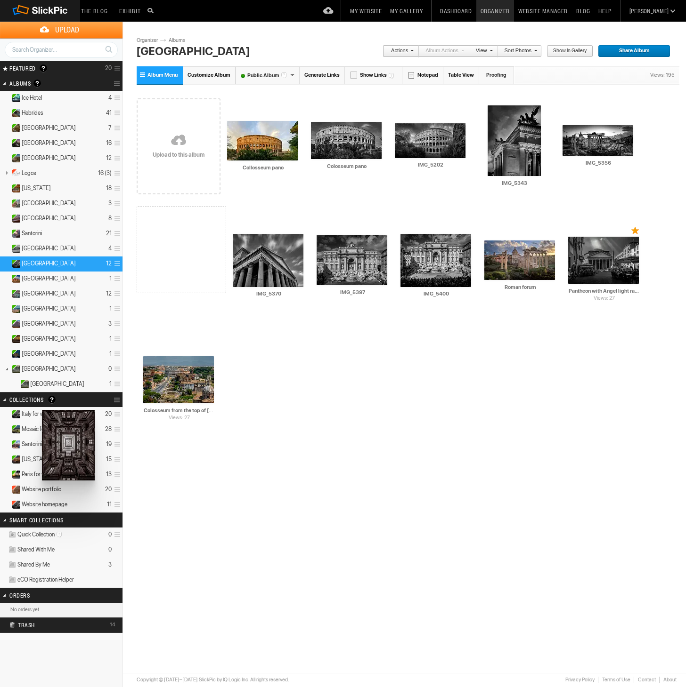
drag, startPoint x: 264, startPoint y: 135, endPoint x: 41, endPoint y: 410, distance: 353.8
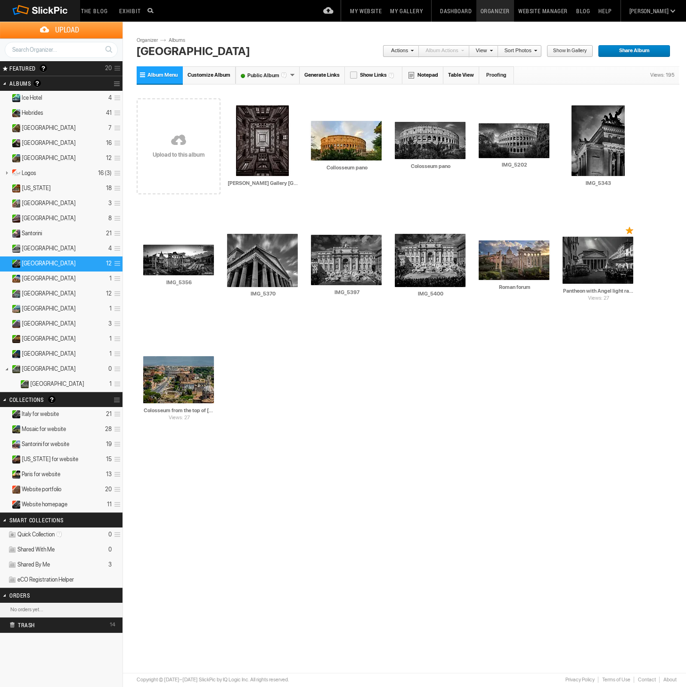
click at [116, 84] on link at bounding box center [117, 83] width 9 height 13
click at [121, 101] on span "Create New Album" at bounding box center [137, 104] width 52 height 8
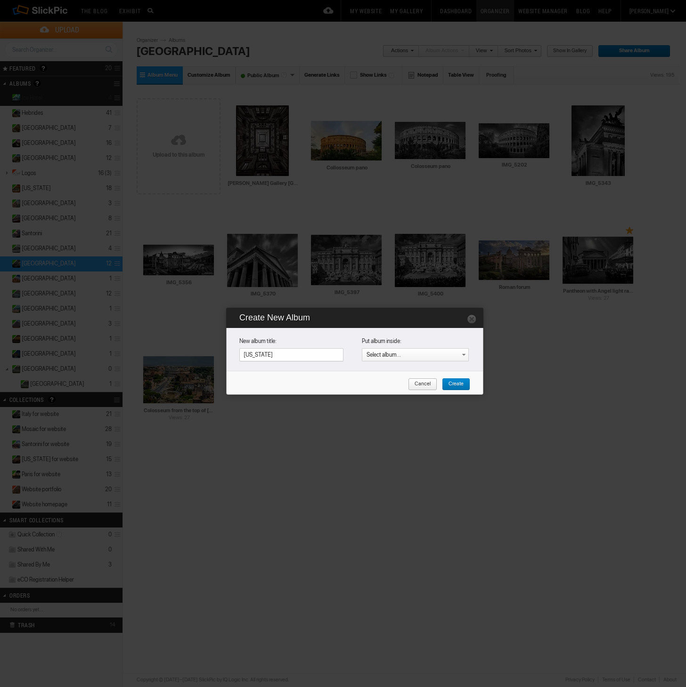
type input "[US_STATE]"
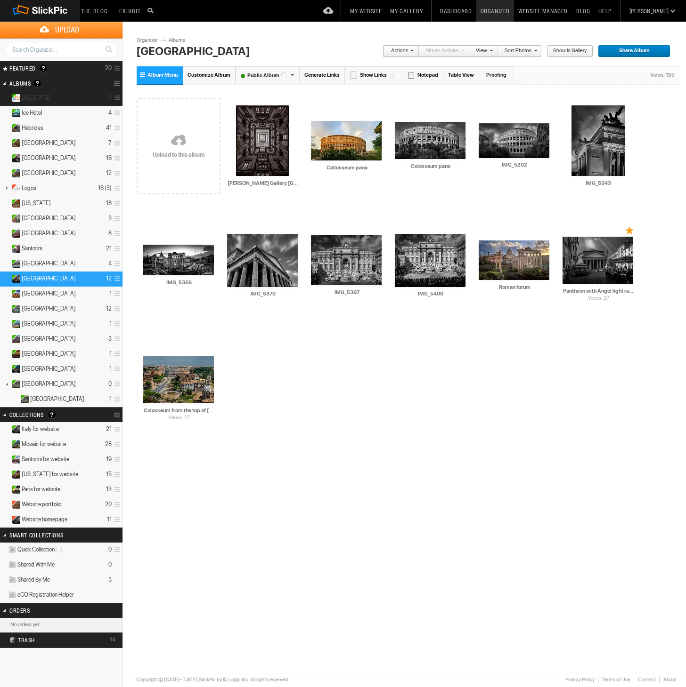
click at [51, 97] on details "Arizona 0" at bounding box center [61, 98] width 122 height 15
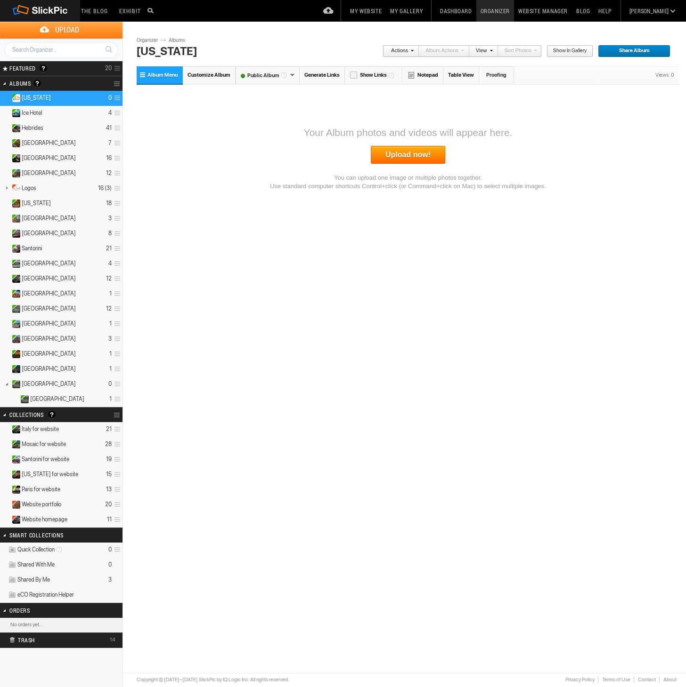
click at [428, 150] on link "Upload now!" at bounding box center [408, 155] width 74 height 18
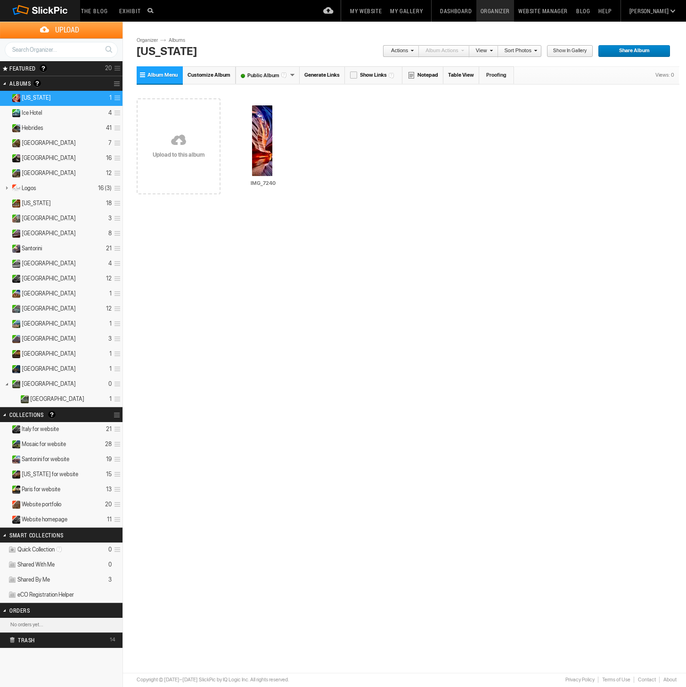
click at [176, 147] on link at bounding box center [179, 141] width 84 height 109
click at [180, 141] on link at bounding box center [179, 141] width 84 height 109
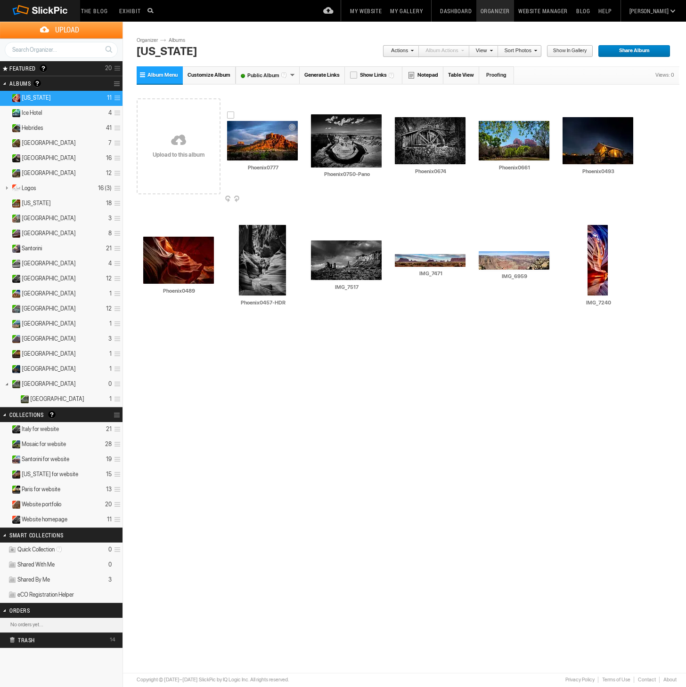
click at [280, 153] on img at bounding box center [262, 141] width 71 height 40
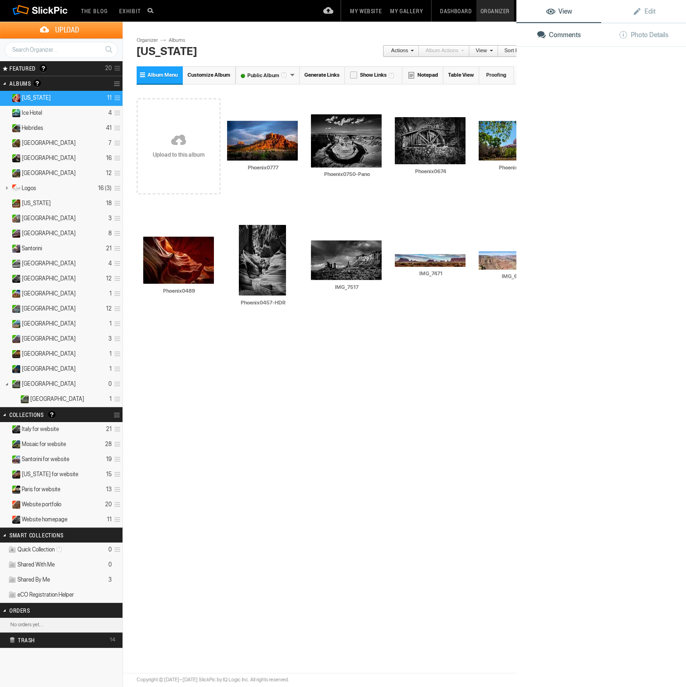
click at [280, 153] on img at bounding box center [262, 141] width 71 height 40
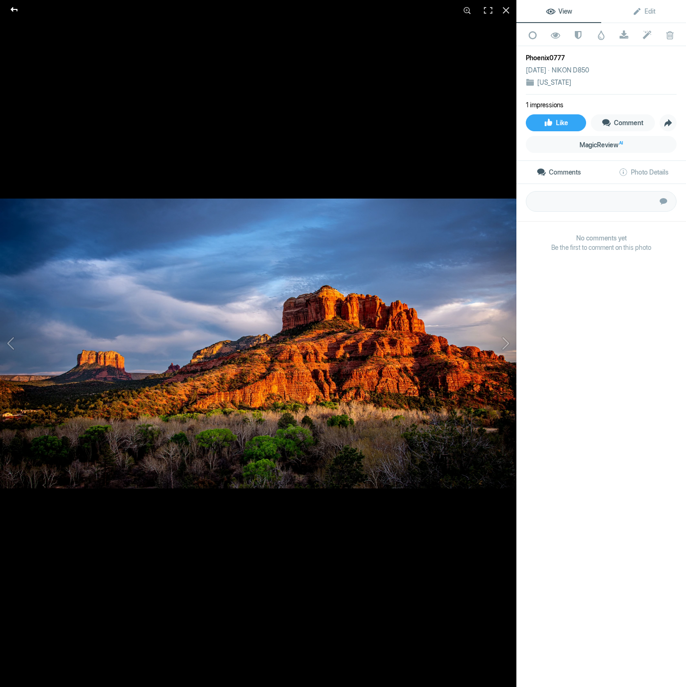
click at [11, 8] on div at bounding box center [14, 9] width 34 height 19
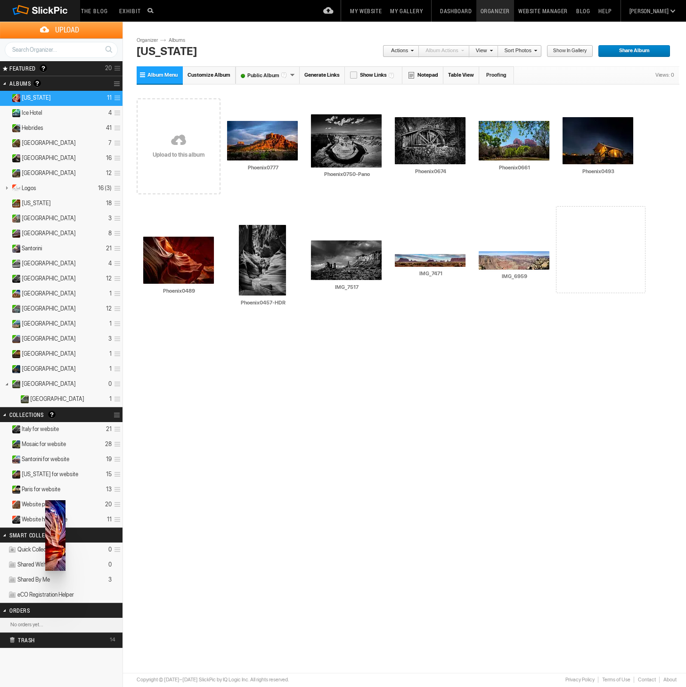
drag, startPoint x: 603, startPoint y: 262, endPoint x: 44, endPoint y: 500, distance: 607.5
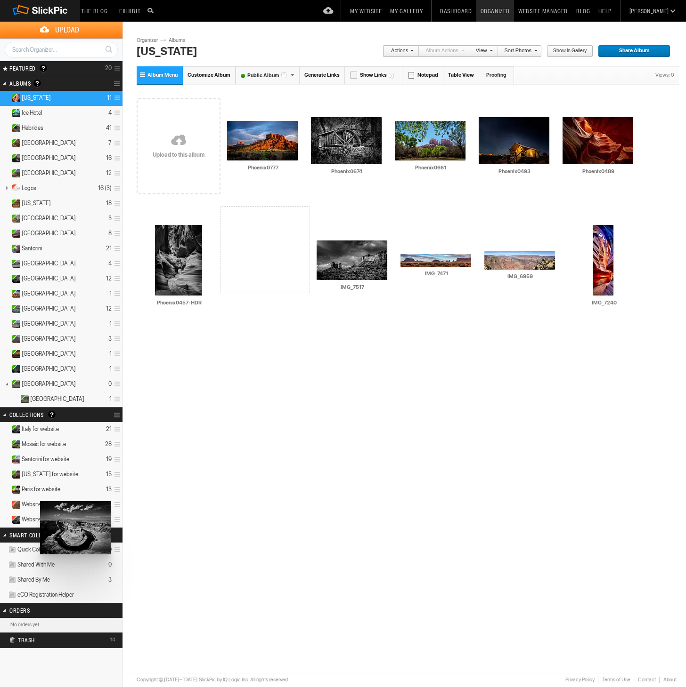
drag, startPoint x: 357, startPoint y: 133, endPoint x: 39, endPoint y: 502, distance: 487.0
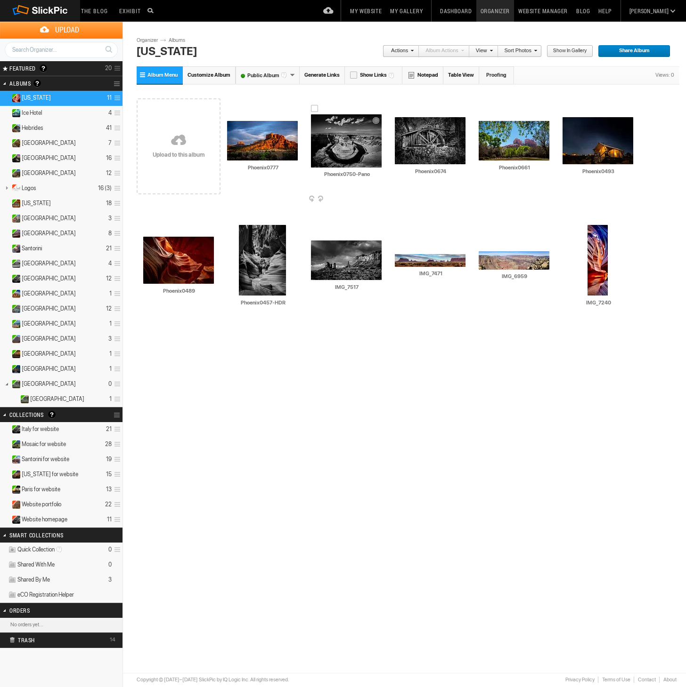
click at [315, 108] on div at bounding box center [315, 109] width 8 height 8
click at [229, 115] on div at bounding box center [231, 116] width 8 height 8
click at [398, 112] on div at bounding box center [399, 112] width 8 height 8
click at [565, 112] on div at bounding box center [566, 112] width 8 height 8
click at [145, 231] on div at bounding box center [147, 231] width 8 height 8
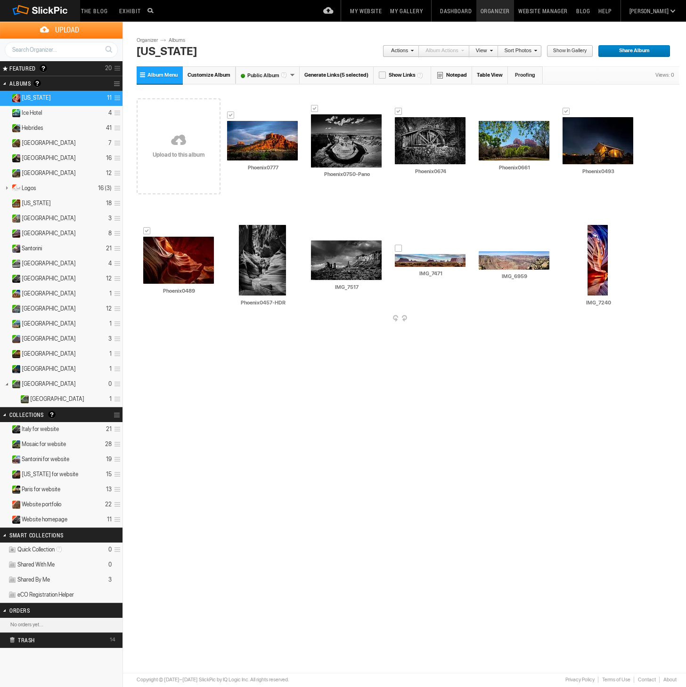
click at [399, 249] on div at bounding box center [399, 249] width 8 height 8
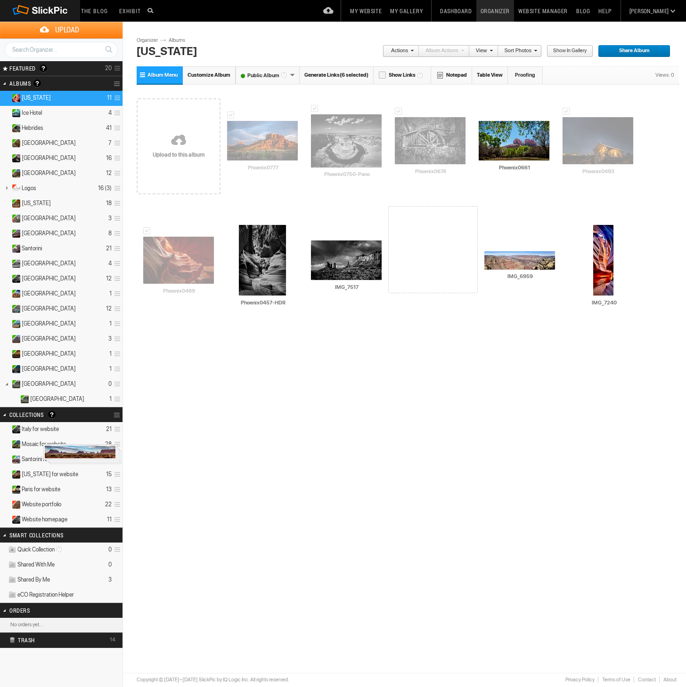
drag, startPoint x: 415, startPoint y: 299, endPoint x: 42, endPoint y: 444, distance: 400.7
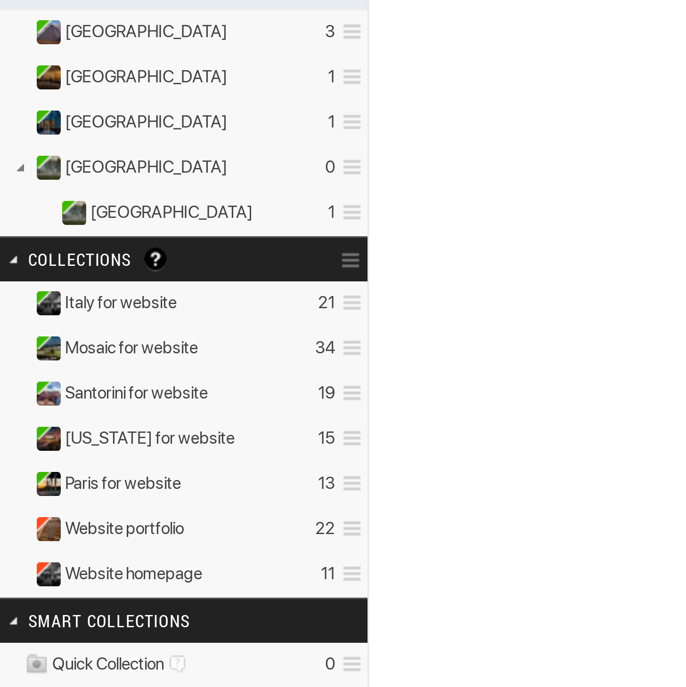
scroll to position [8, 0]
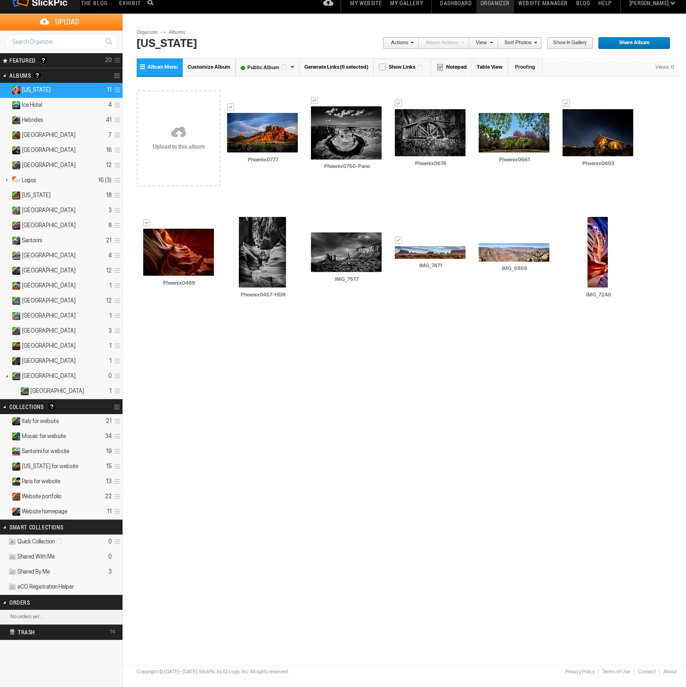
click at [74, 436] on details "Mosaic for website 34" at bounding box center [61, 436] width 122 height 15
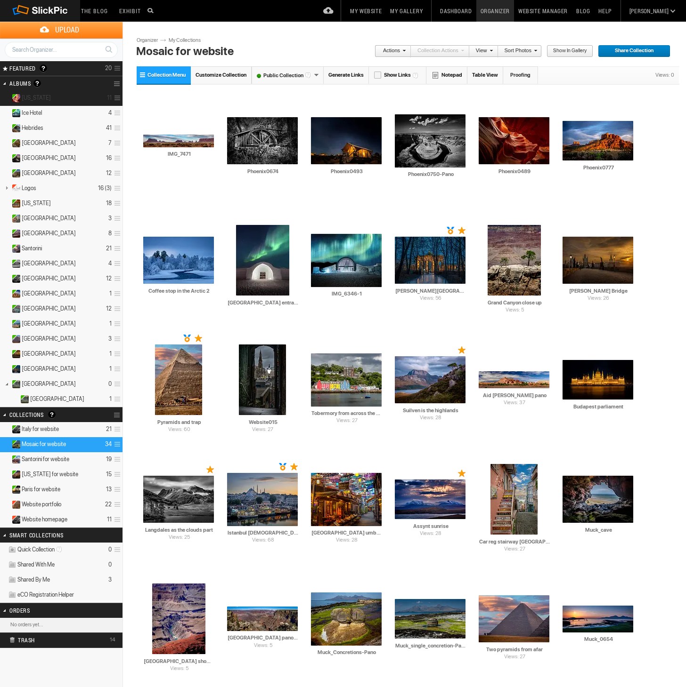
click at [29, 97] on span "[US_STATE]" at bounding box center [36, 98] width 29 height 8
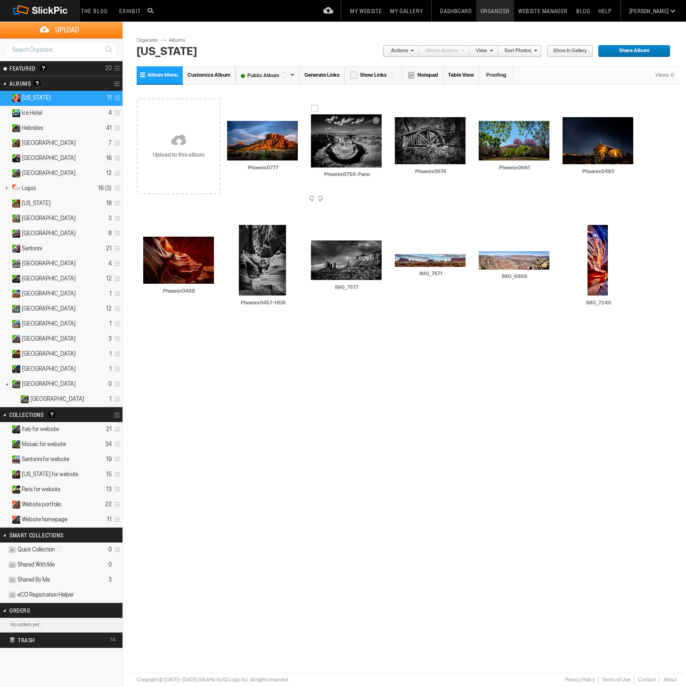
scroll to position [2, 0]
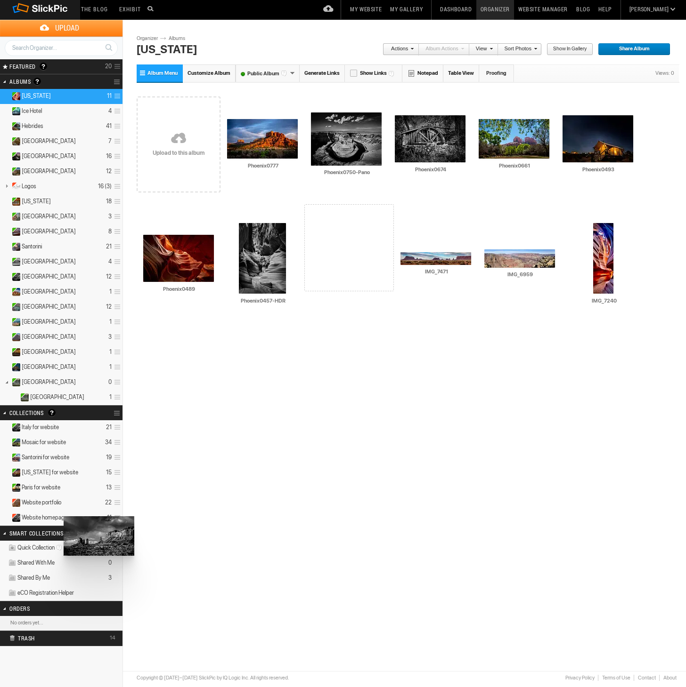
drag, startPoint x: 356, startPoint y: 257, endPoint x: 63, endPoint y: 516, distance: 391.9
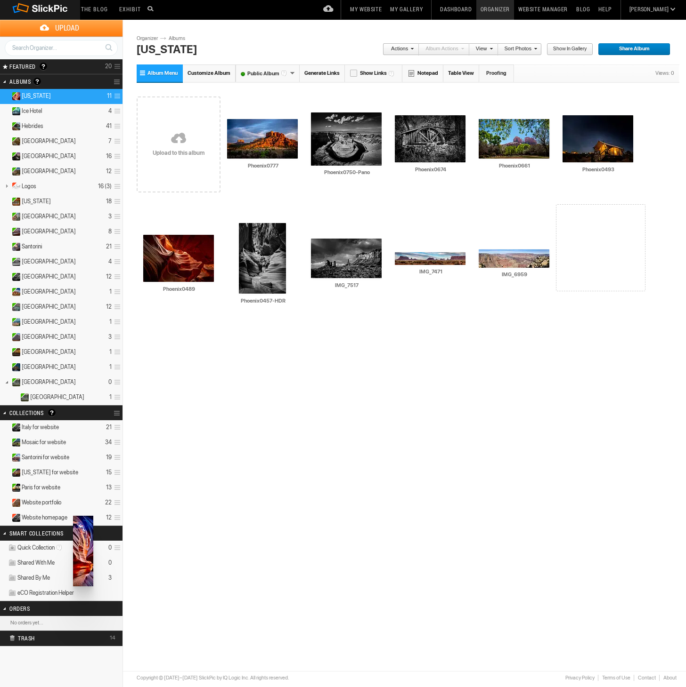
drag, startPoint x: 600, startPoint y: 253, endPoint x: 72, endPoint y: 516, distance: 589.8
click at [60, 503] on span "Website portfolio" at bounding box center [42, 503] width 40 height 8
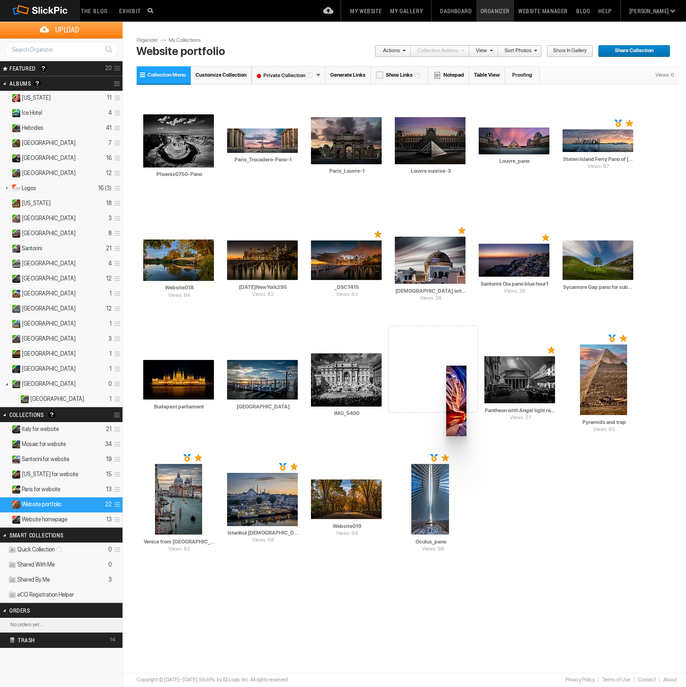
drag, startPoint x: 265, startPoint y: 155, endPoint x: 445, endPoint y: 365, distance: 276.8
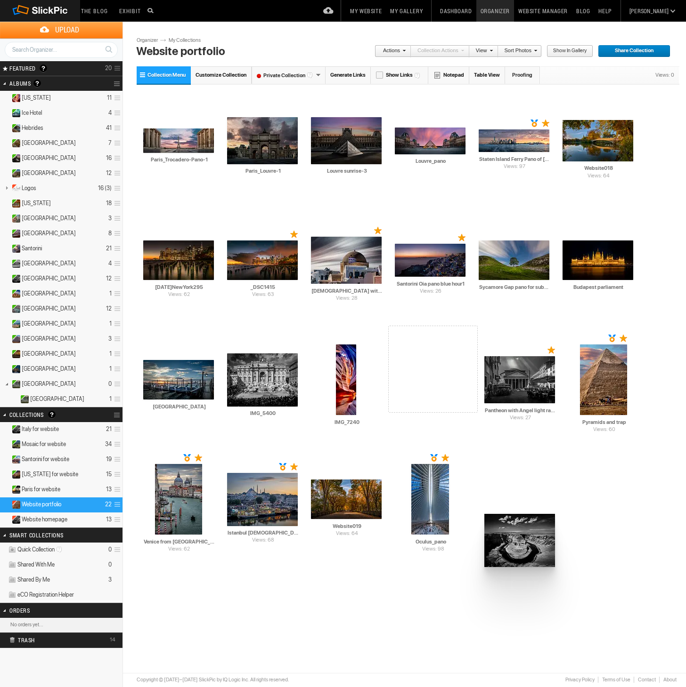
drag, startPoint x: 191, startPoint y: 142, endPoint x: 484, endPoint y: 514, distance: 473.6
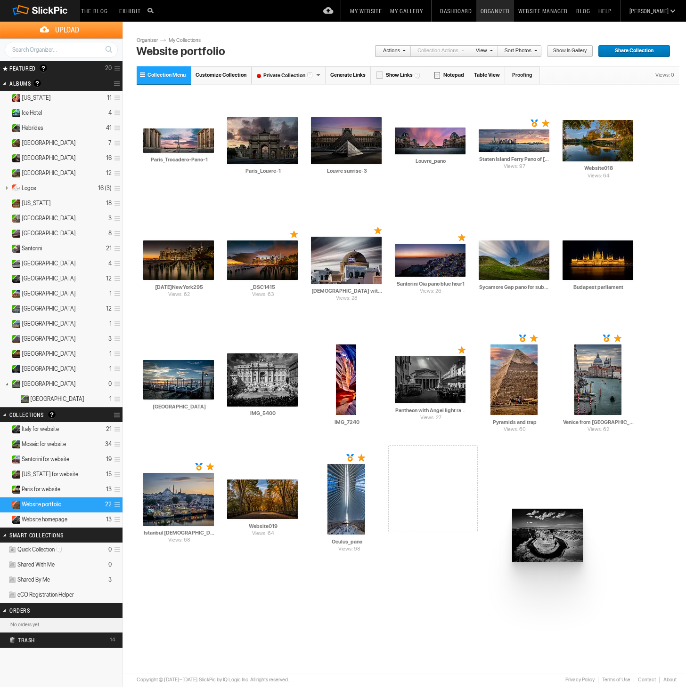
drag, startPoint x: 440, startPoint y: 400, endPoint x: 510, endPoint y: 508, distance: 129.3
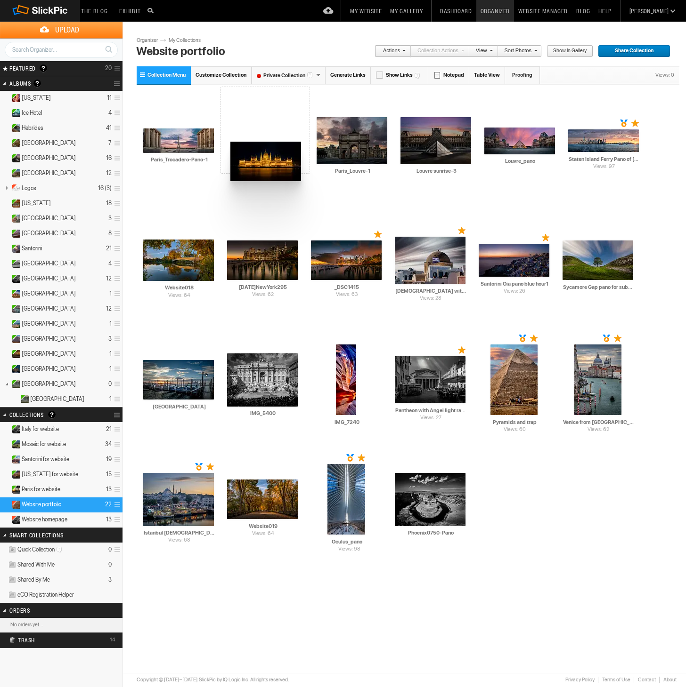
drag, startPoint x: 296, startPoint y: 161, endPoint x: 229, endPoint y: 142, distance: 69.5
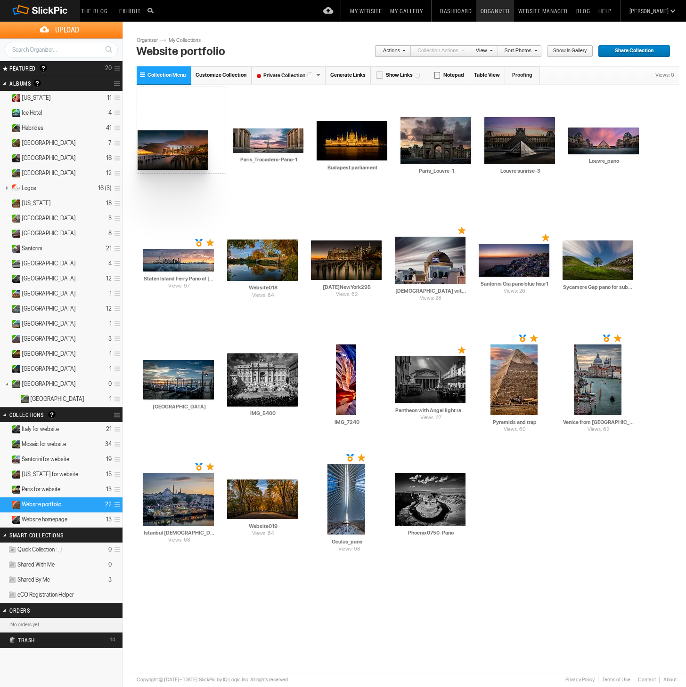
drag, startPoint x: 351, startPoint y: 271, endPoint x: 137, endPoint y: 130, distance: 255.9
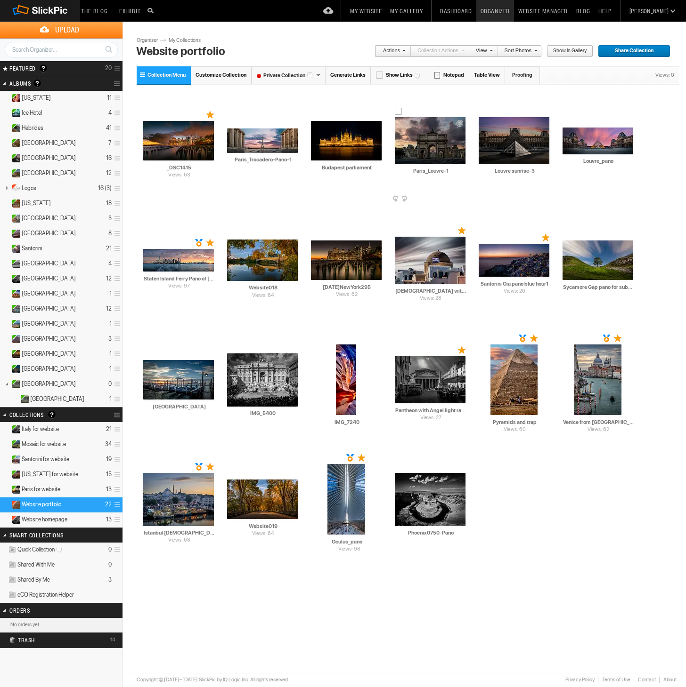
click at [465, 198] on span at bounding box center [464, 200] width 9 height 8
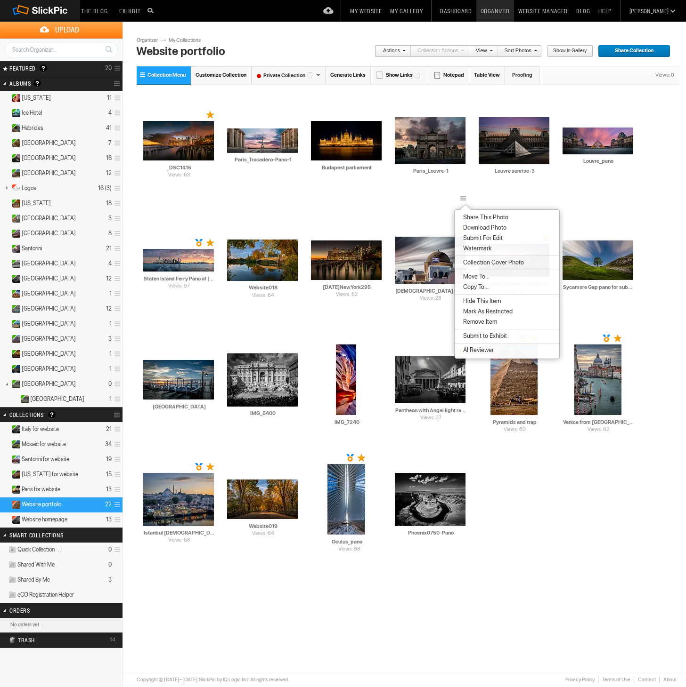
click at [481, 322] on span "Remove Item" at bounding box center [478, 322] width 37 height 8
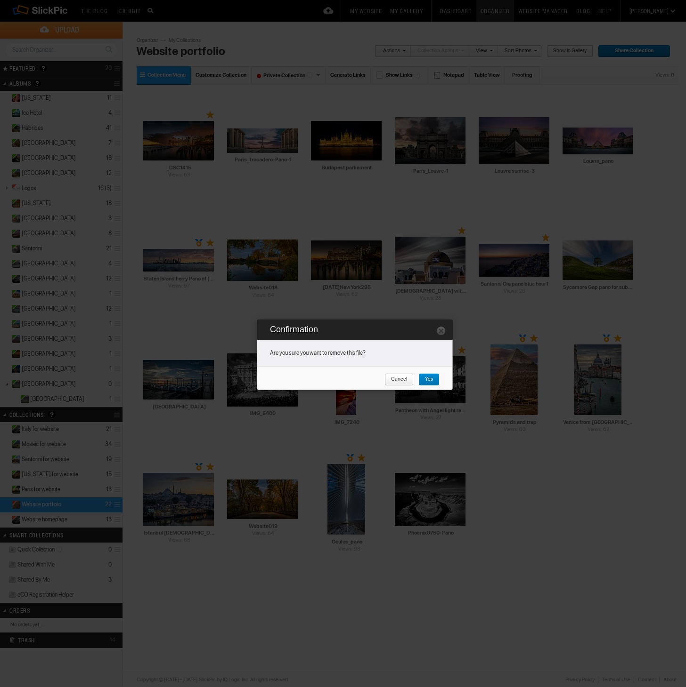
click at [433, 379] on link "Yes" at bounding box center [428, 380] width 21 height 12
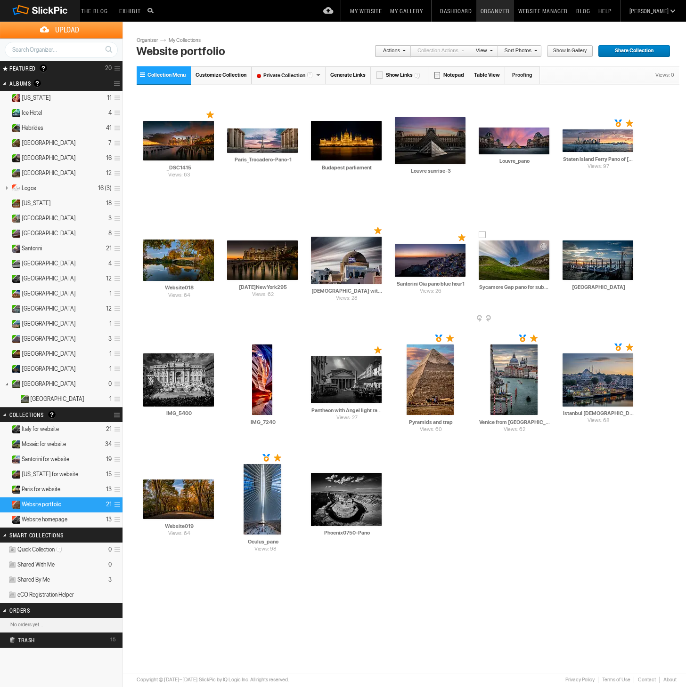
click at [548, 317] on span at bounding box center [547, 319] width 9 height 8
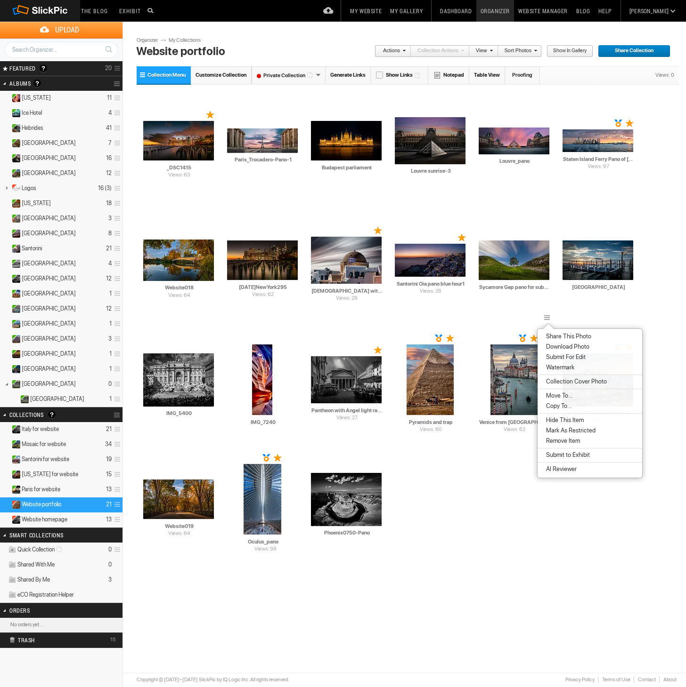
click at [573, 440] on span "Remove Item" at bounding box center [561, 441] width 37 height 8
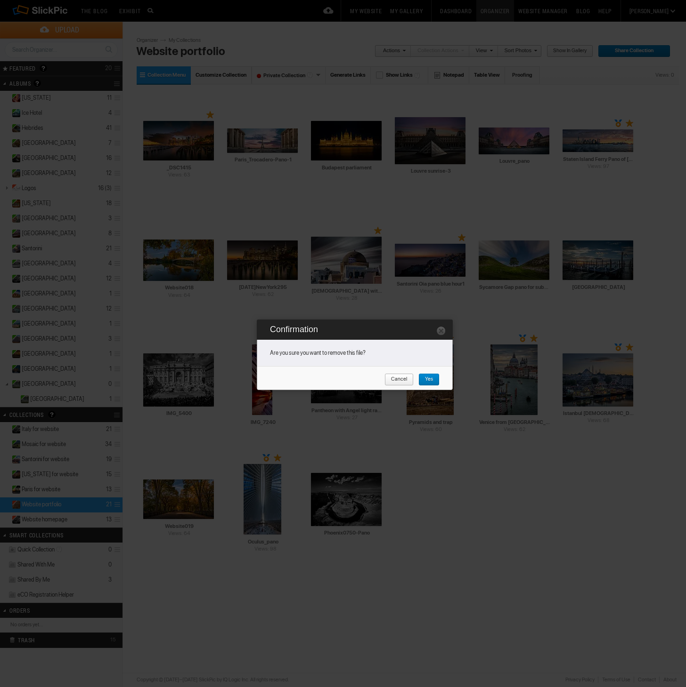
click at [431, 380] on span "Yes" at bounding box center [425, 380] width 15 height 12
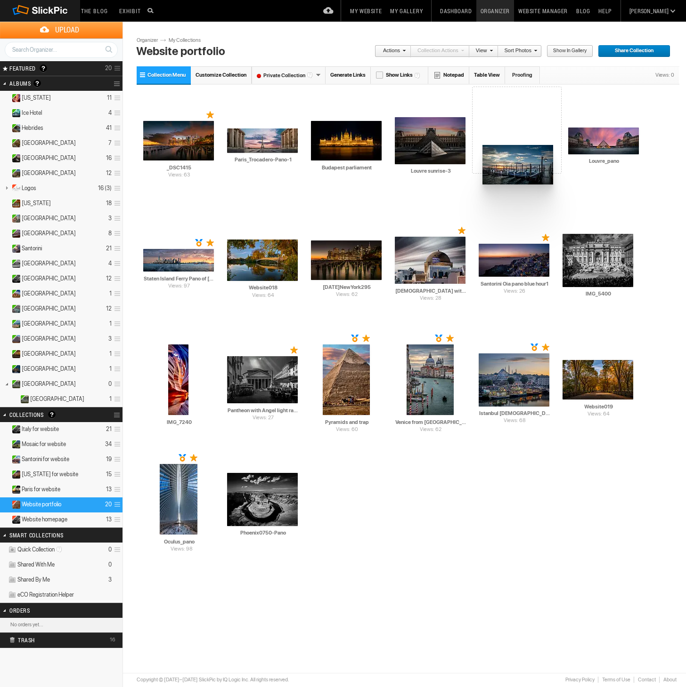
drag, startPoint x: 520, startPoint y: 262, endPoint x: 481, endPoint y: 145, distance: 123.0
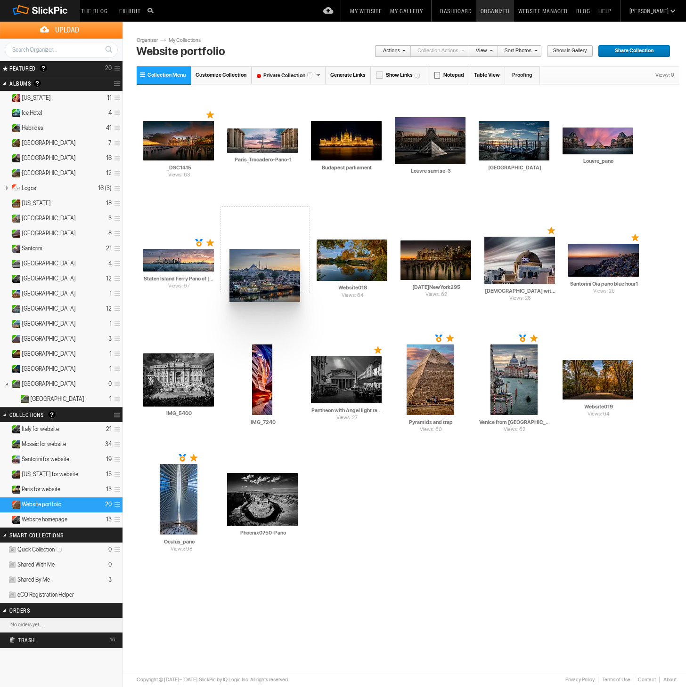
drag, startPoint x: 517, startPoint y: 382, endPoint x: 230, endPoint y: 249, distance: 316.4
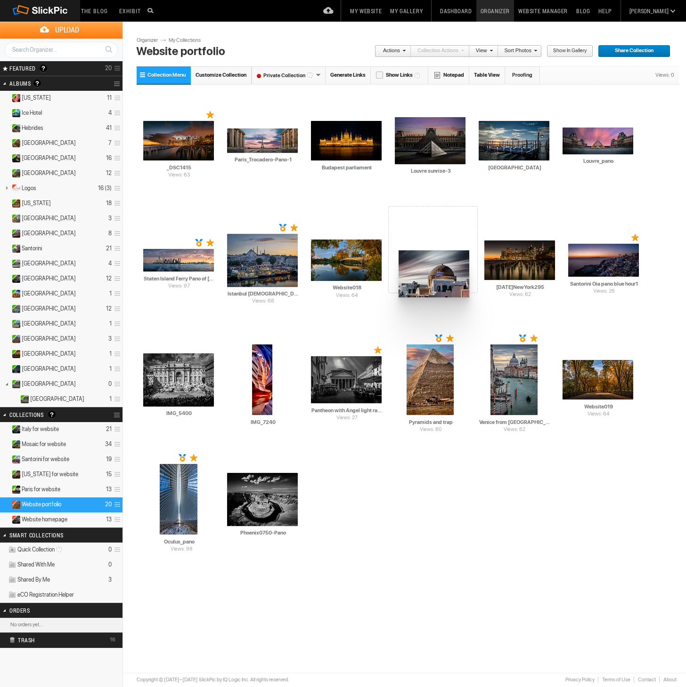
drag, startPoint x: 525, startPoint y: 268, endPoint x: 398, endPoint y: 250, distance: 128.3
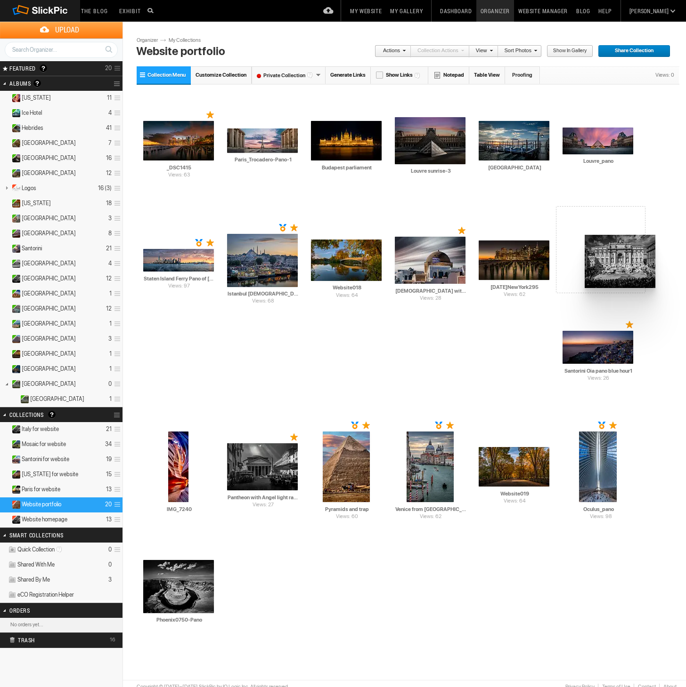
drag, startPoint x: 194, startPoint y: 373, endPoint x: 583, endPoint y: 235, distance: 412.6
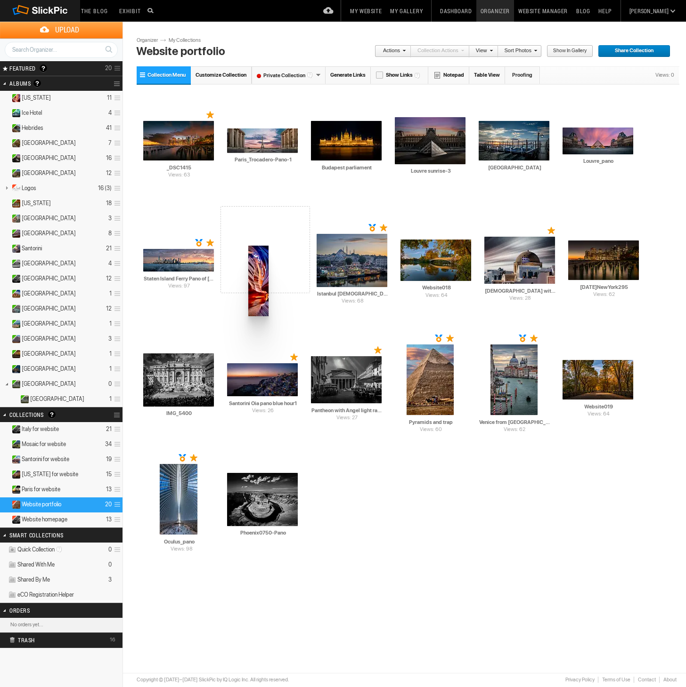
drag, startPoint x: 261, startPoint y: 391, endPoint x: 258, endPoint y: 236, distance: 154.5
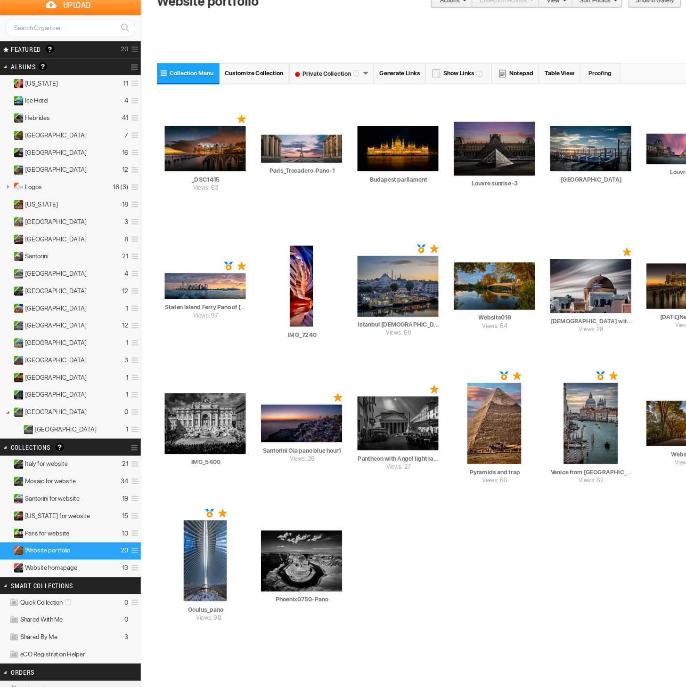
click at [81, 437] on details "Mosaic for website 34" at bounding box center [61, 444] width 122 height 15
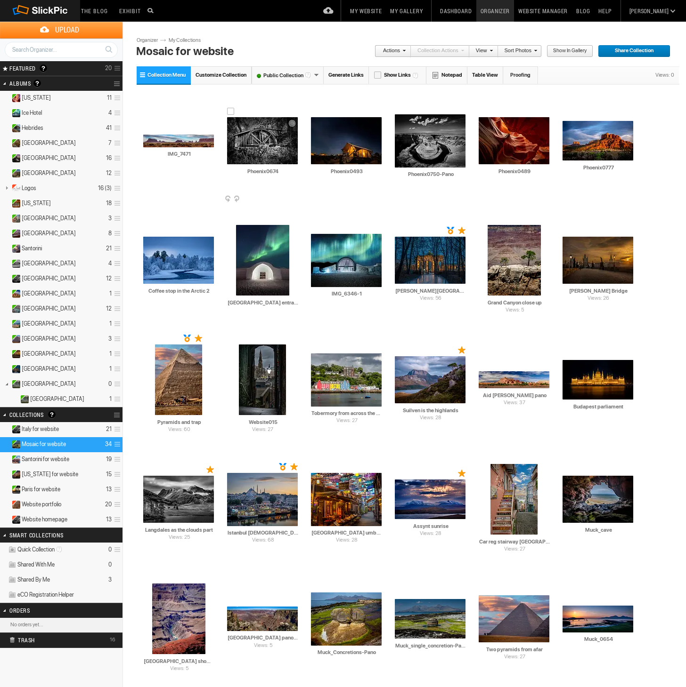
click at [293, 194] on td "AI Phoenix0674 HTML: Direct: Forum: Photo ID: 22811010 More..." at bounding box center [262, 141] width 71 height 108
click at [295, 197] on span at bounding box center [296, 200] width 9 height 8
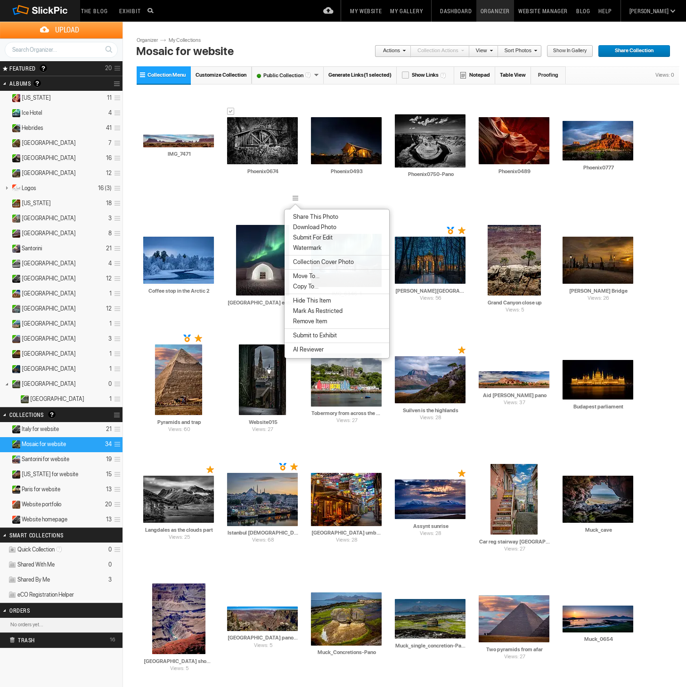
click at [315, 323] on span "Remove Item" at bounding box center [308, 322] width 37 height 8
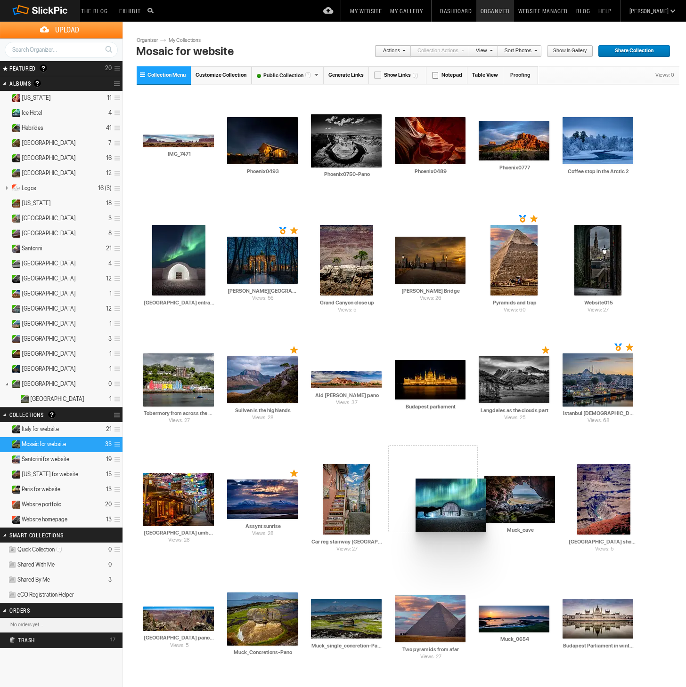
drag, startPoint x: 263, startPoint y: 254, endPoint x: 417, endPoint y: 477, distance: 271.0
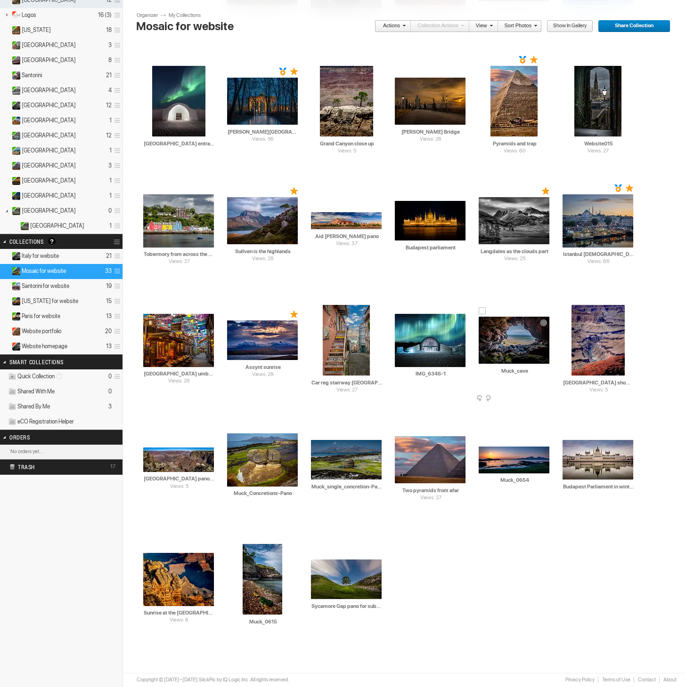
scroll to position [174, 0]
click at [545, 396] on span at bounding box center [547, 399] width 9 height 8
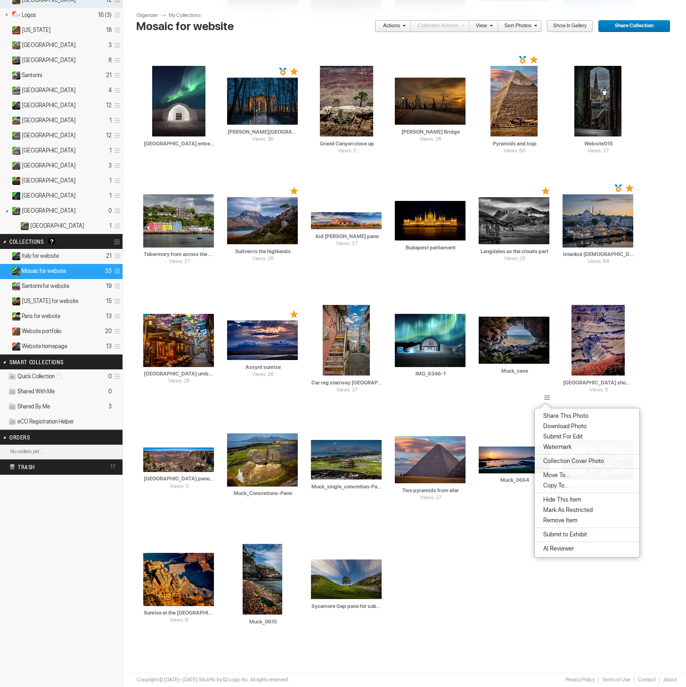
scroll to position [173, 0]
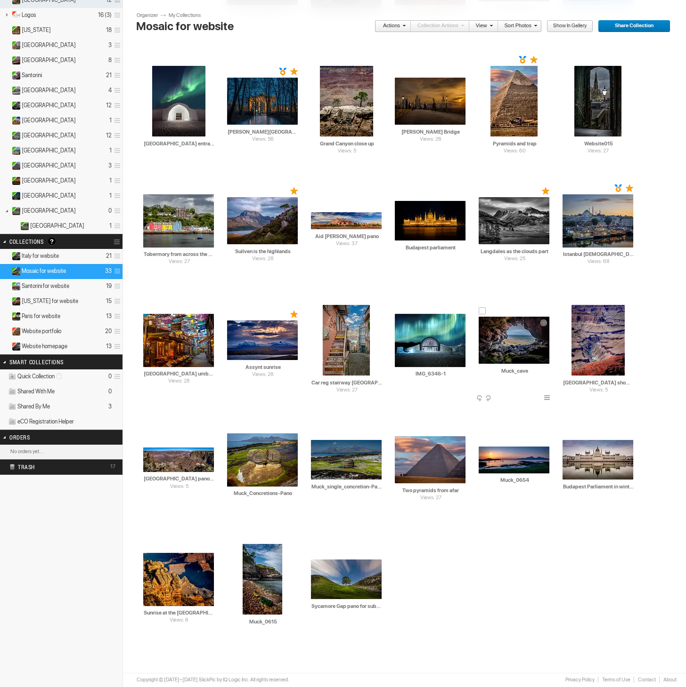
click at [547, 397] on span at bounding box center [547, 399] width 9 height 8
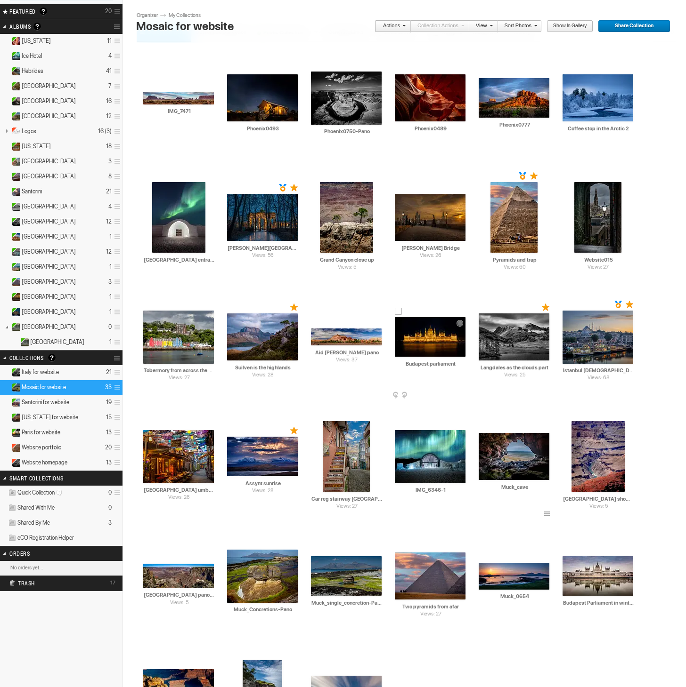
scroll to position [57, 0]
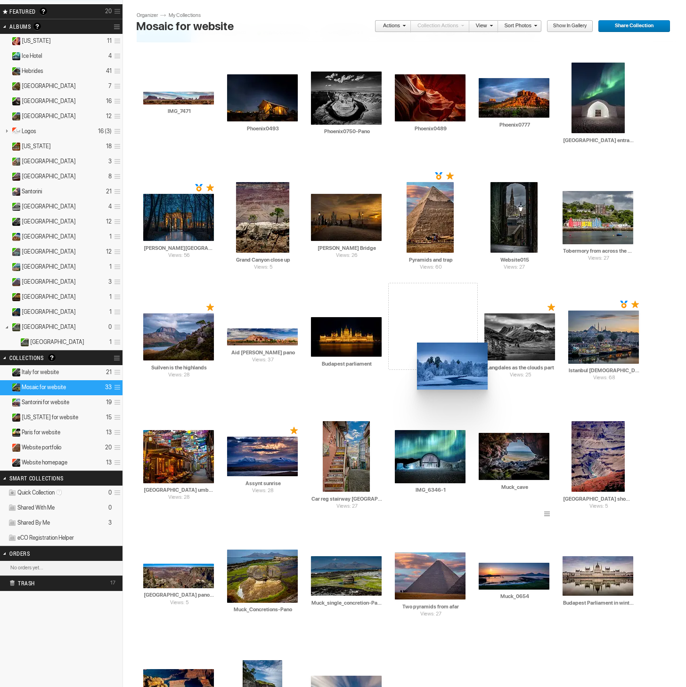
drag, startPoint x: 592, startPoint y: 92, endPoint x: 416, endPoint y: 342, distance: 305.4
